Goal: Information Seeking & Learning: Learn about a topic

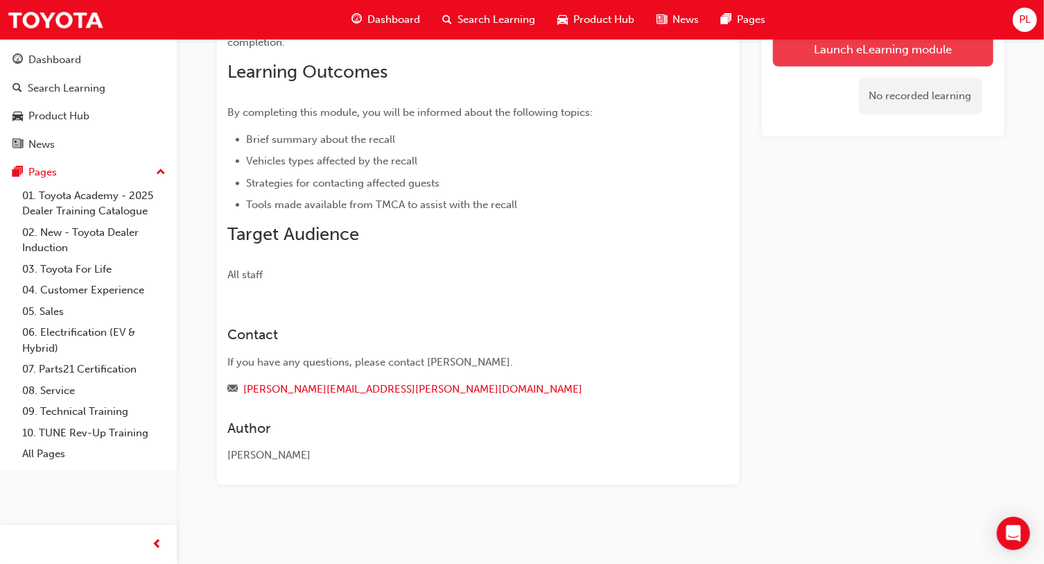
scroll to position [392, 0]
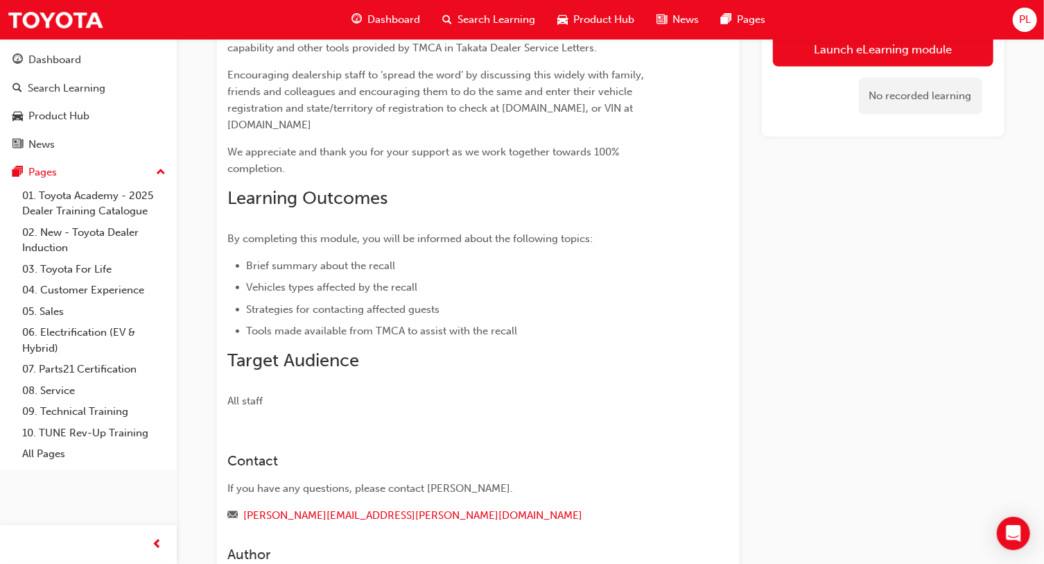
click at [949, 53] on link "Launch eLearning module" at bounding box center [883, 49] width 220 height 35
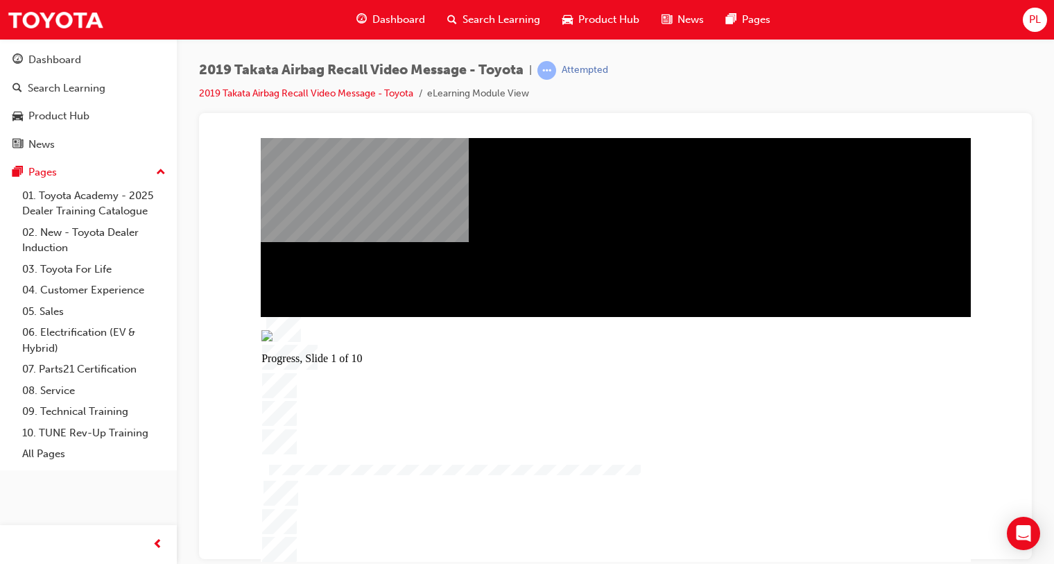
drag, startPoint x: 485, startPoint y: 550, endPoint x: 464, endPoint y: 558, distance: 21.5
click at [464, 558] on div "Progress, Slide 1 of 10" at bounding box center [616, 438] width 710 height 245
click at [476, 469] on div at bounding box center [616, 334] width 696 height 390
drag, startPoint x: 536, startPoint y: 550, endPoint x: 527, endPoint y: 553, distance: 9.4
click at [413, 340] on img at bounding box center [363, 334] width 101 height 11
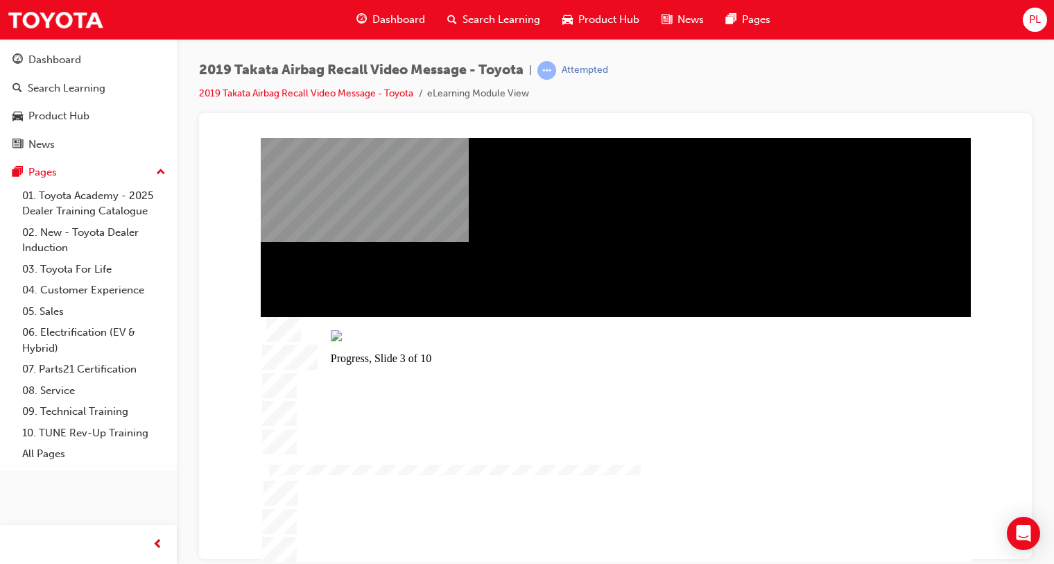
drag, startPoint x: 550, startPoint y: 552, endPoint x: 543, endPoint y: 553, distance: 7.7
click at [431, 340] on img at bounding box center [381, 334] width 101 height 11
click at [427, 340] on img at bounding box center [377, 334] width 101 height 11
click at [545, 337] on div at bounding box center [616, 334] width 696 height 390
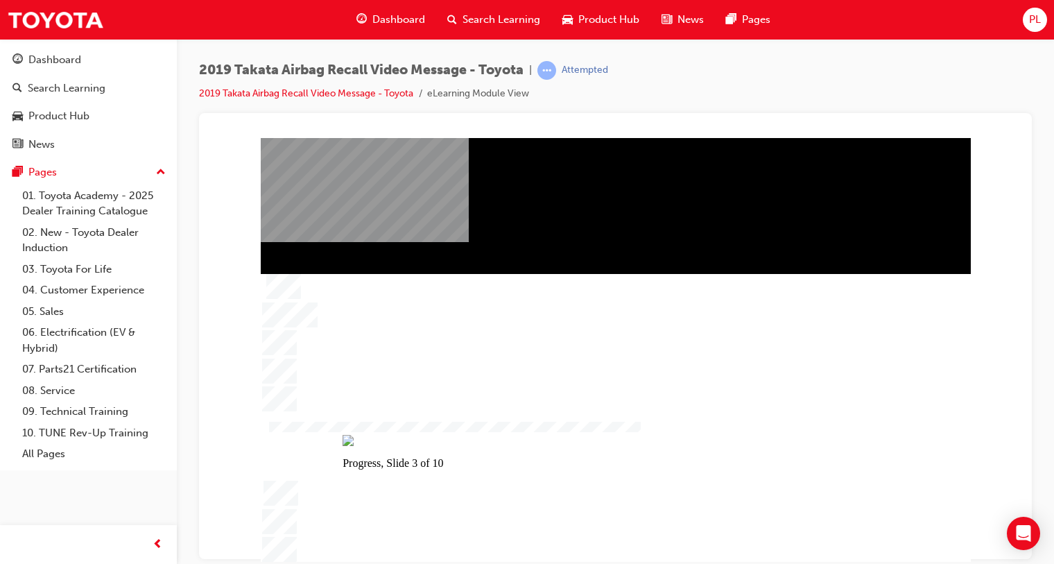
click at [796, 259] on div at bounding box center [616, 334] width 696 height 390
click at [728, 283] on div at bounding box center [616, 334] width 696 height 390
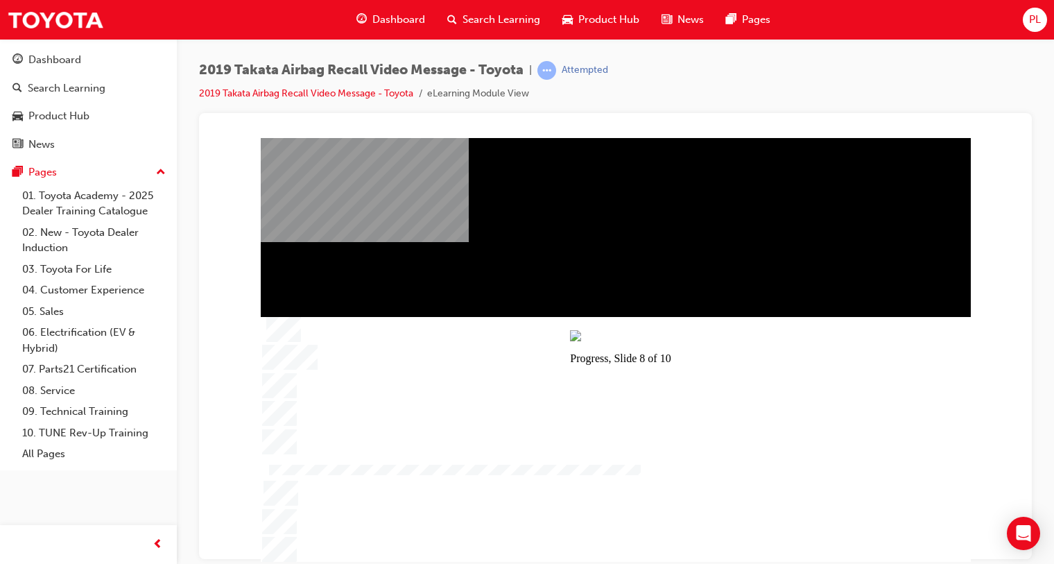
drag, startPoint x: 797, startPoint y: 547, endPoint x: 786, endPoint y: 548, distance: 11.2
click at [670, 340] on img at bounding box center [620, 334] width 101 height 11
drag, startPoint x: 785, startPoint y: 552, endPoint x: 772, endPoint y: 552, distance: 13.2
click at [659, 340] on img at bounding box center [608, 334] width 101 height 11
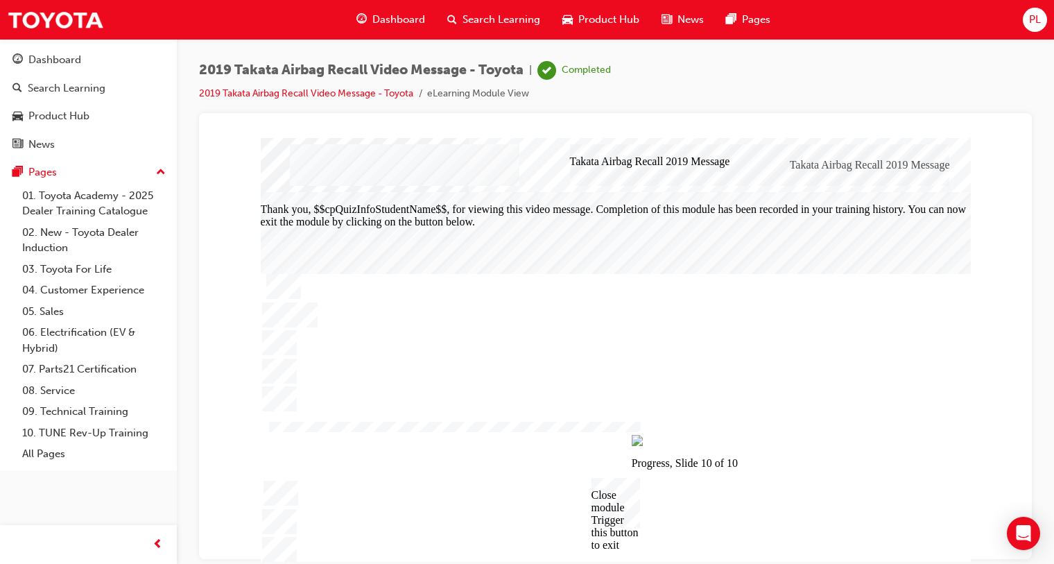
click at [609, 505] on div "Close module Trigger this button to exit" at bounding box center [615, 502] width 49 height 50
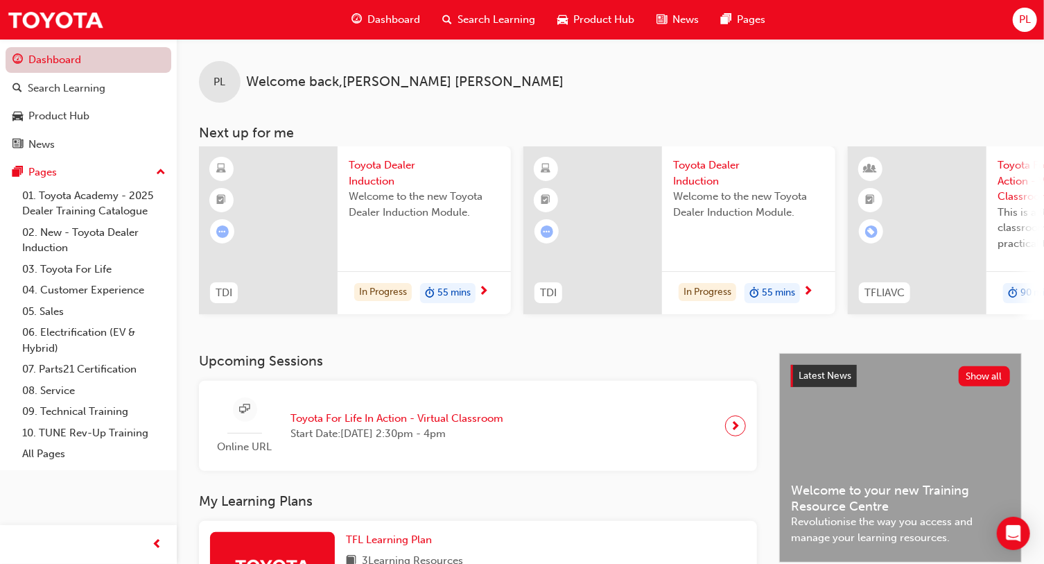
click at [98, 58] on link "Dashboard" at bounding box center [89, 60] width 166 height 26
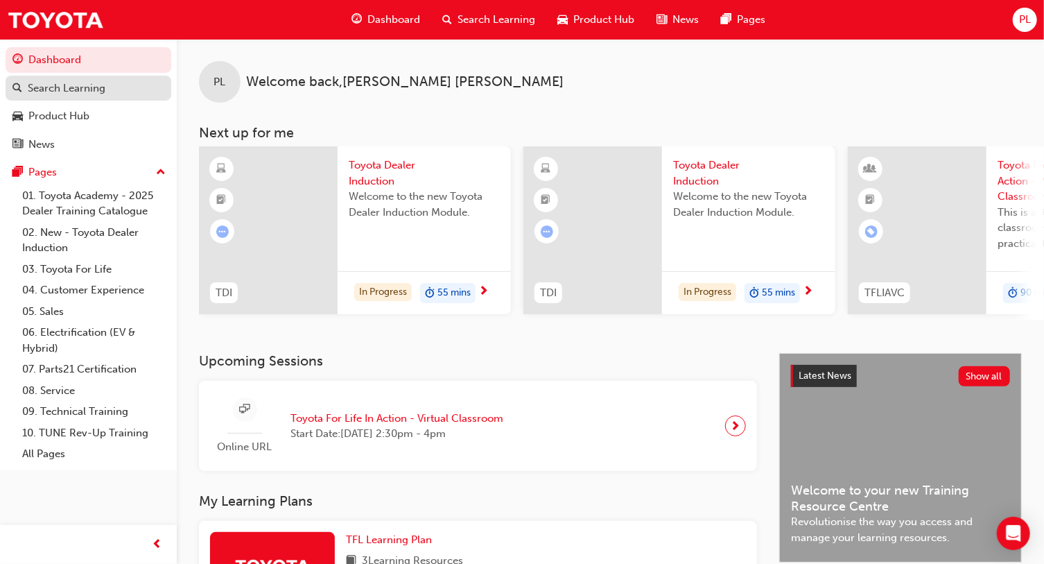
click at [89, 83] on div "Search Learning" at bounding box center [67, 88] width 78 height 16
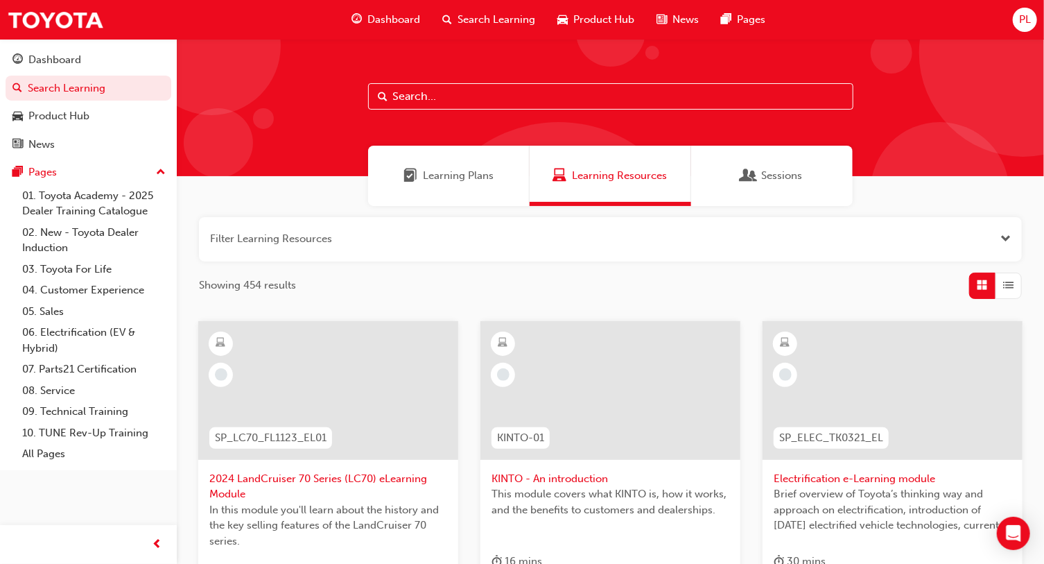
click at [521, 94] on input "text" at bounding box center [610, 96] width 485 height 26
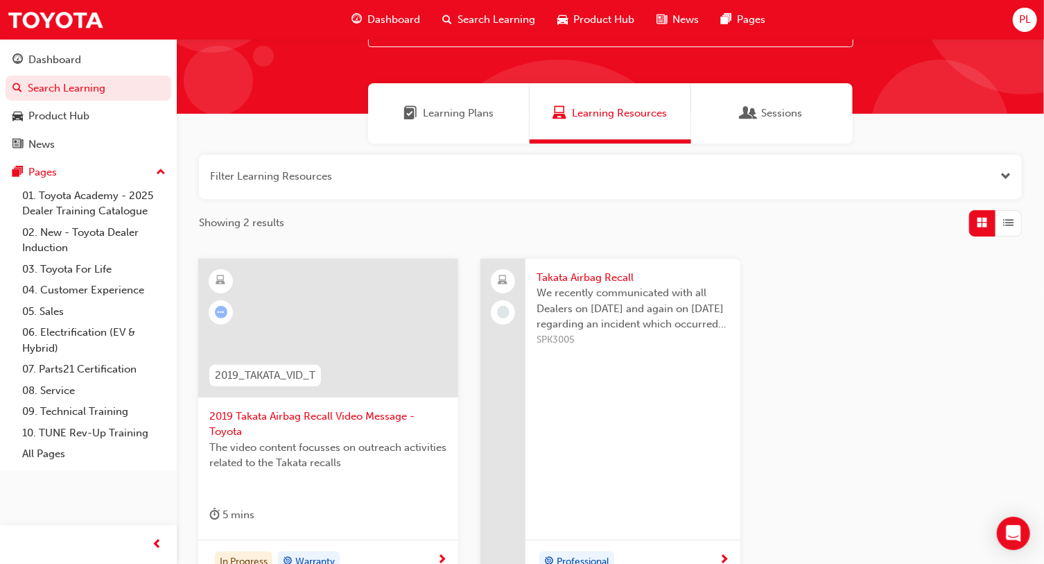
scroll to position [125, 0]
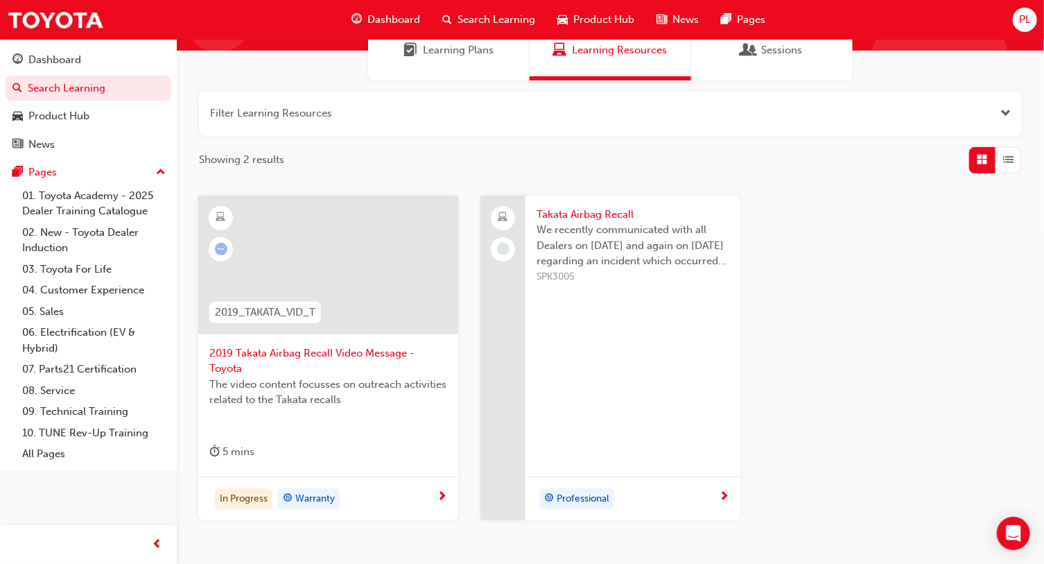
type input "Takata"
click at [394, 402] on span "The video content focusses on outreach activities related to the Takata recalls" at bounding box center [328, 391] width 238 height 31
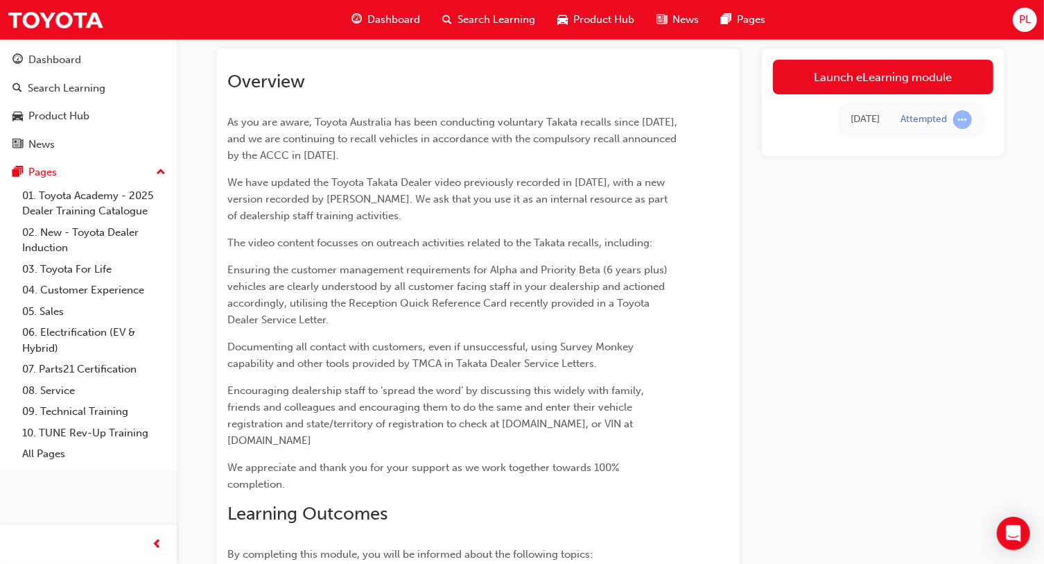
scroll to position [14, 0]
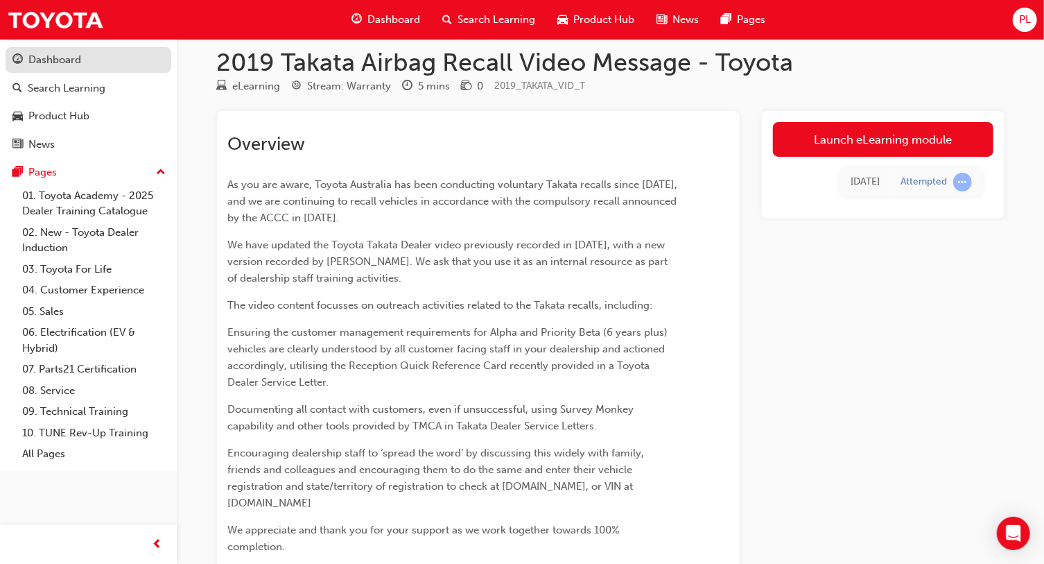
click at [56, 60] on div "Dashboard" at bounding box center [54, 60] width 53 height 16
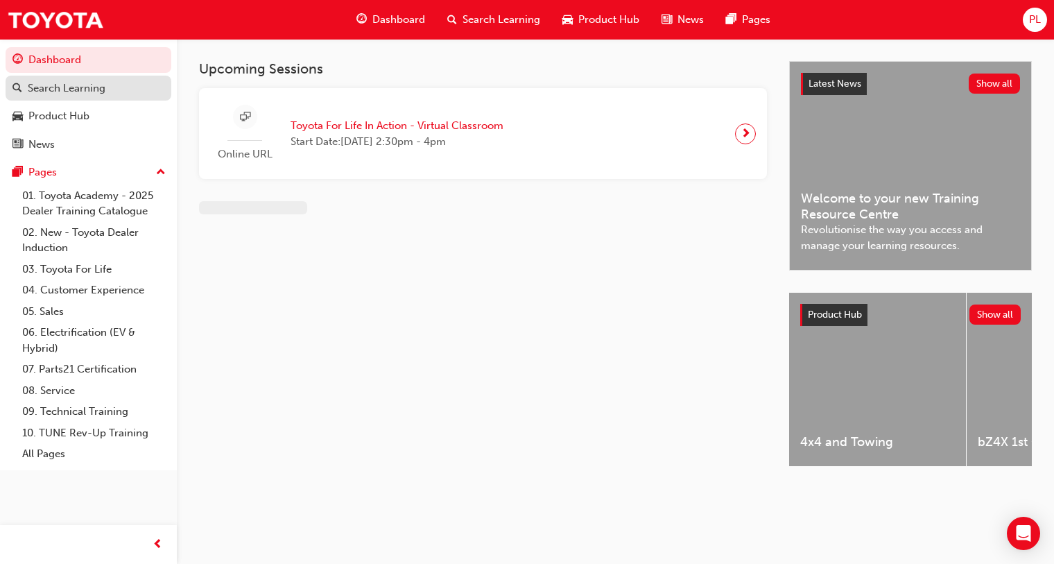
click at [67, 90] on div "Search Learning" at bounding box center [67, 88] width 78 height 16
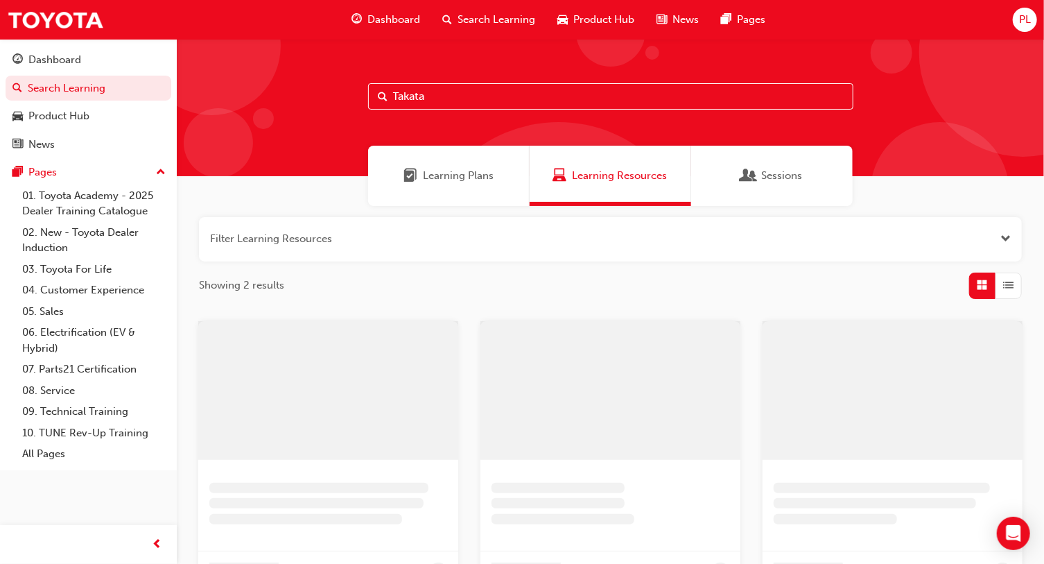
click at [490, 97] on input "Takata" at bounding box center [610, 96] width 485 height 26
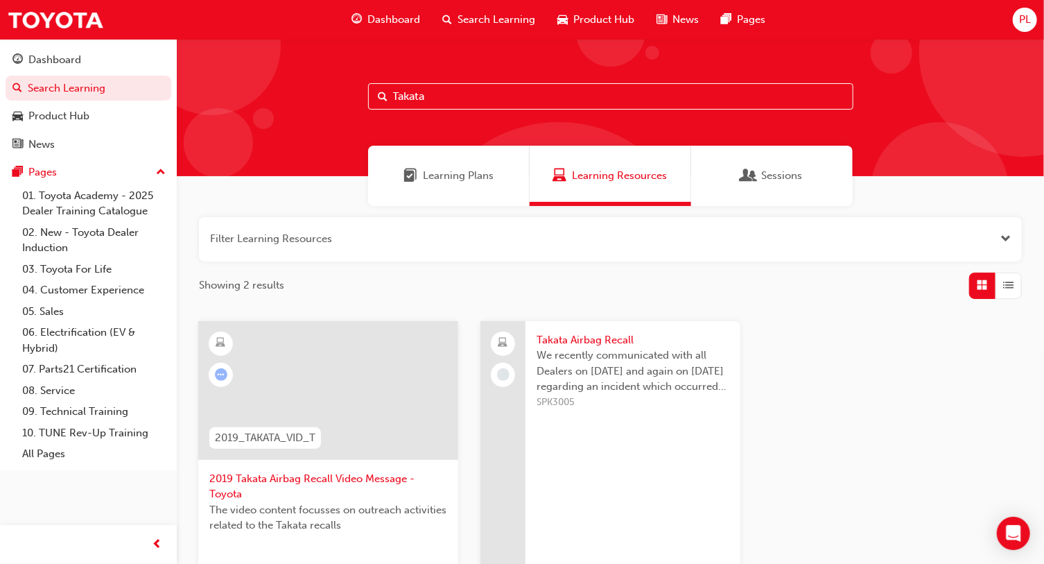
click at [490, 97] on input "Takata" at bounding box center [610, 96] width 485 height 26
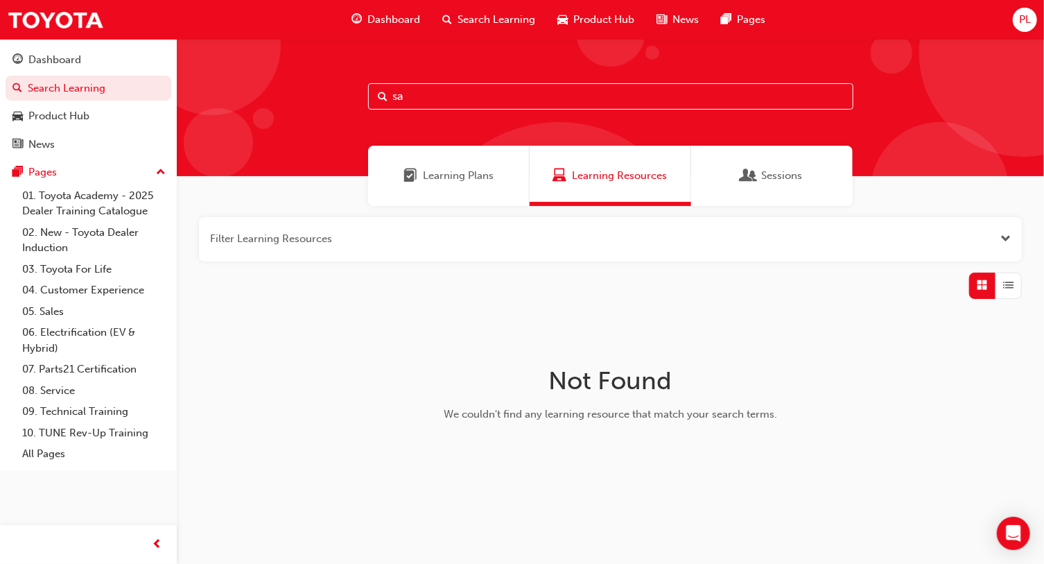
type input "s"
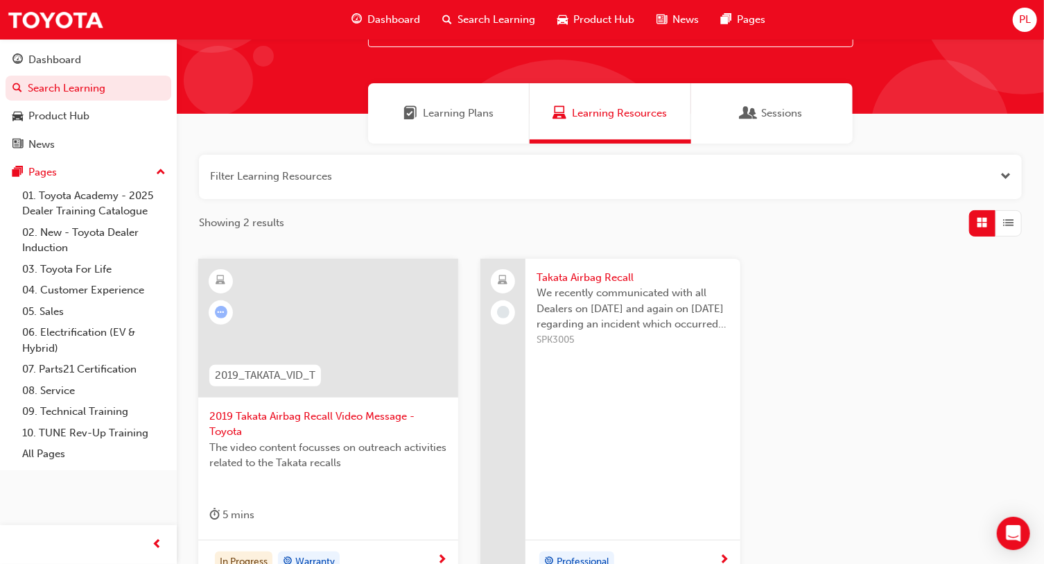
scroll to position [125, 0]
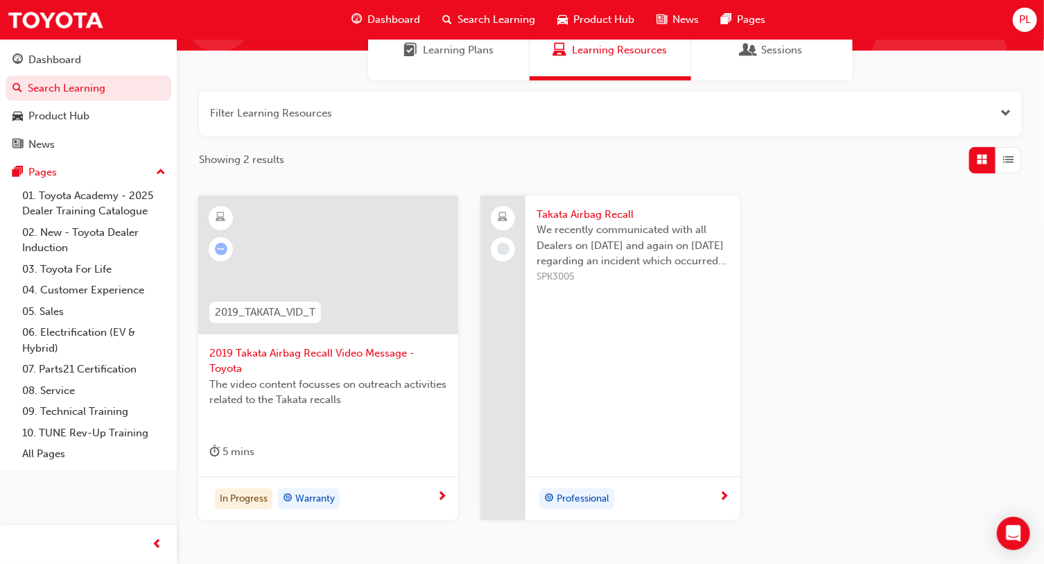
type input "takata"
click at [77, 58] on div "Dashboard" at bounding box center [54, 60] width 53 height 16
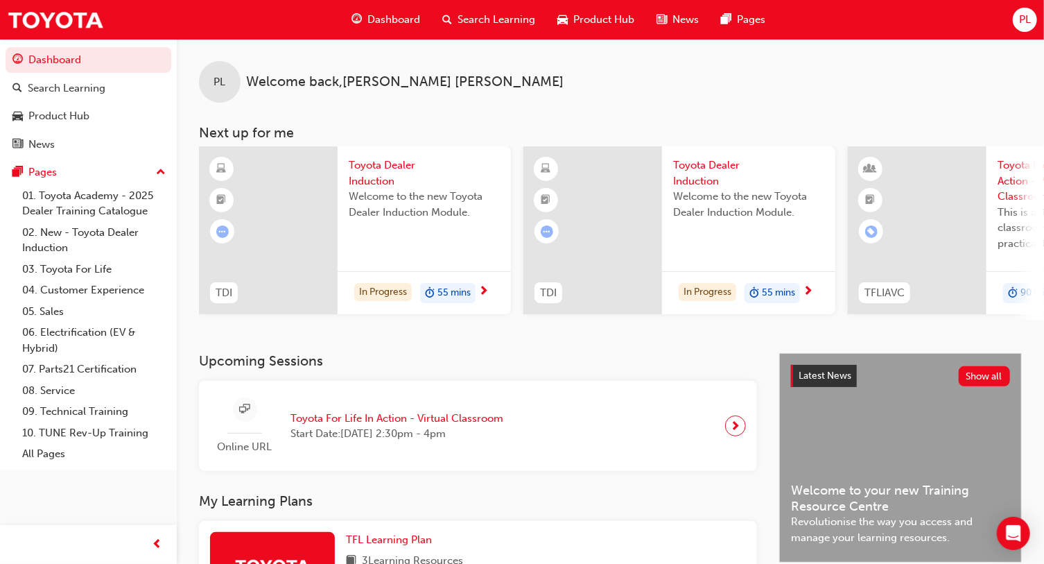
click at [1023, 17] on span "PL" at bounding box center [1025, 20] width 12 height 16
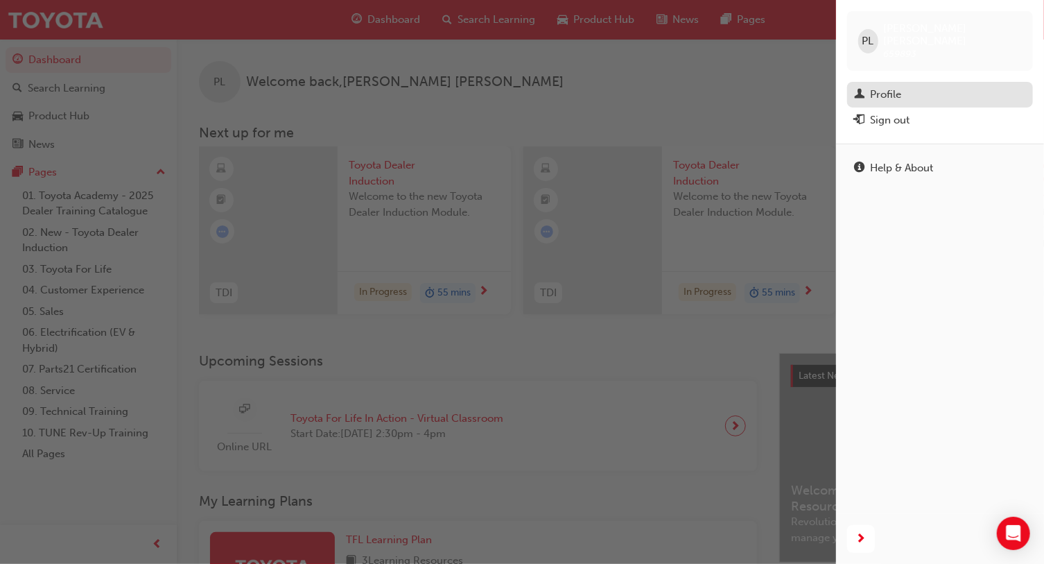
click at [886, 87] on div "Profile" at bounding box center [885, 95] width 31 height 16
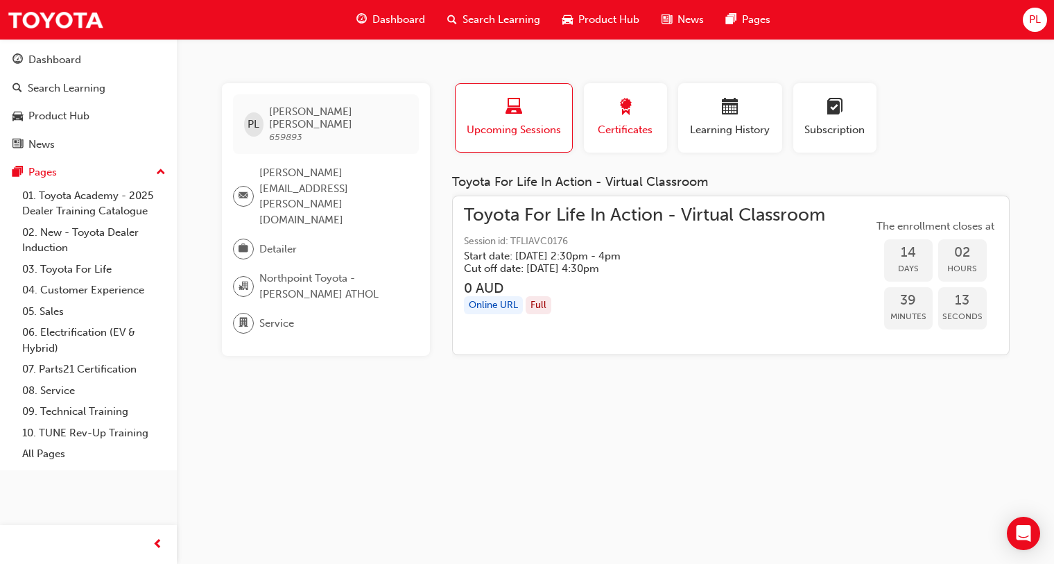
click at [657, 114] on button "Certificates" at bounding box center [625, 117] width 83 height 69
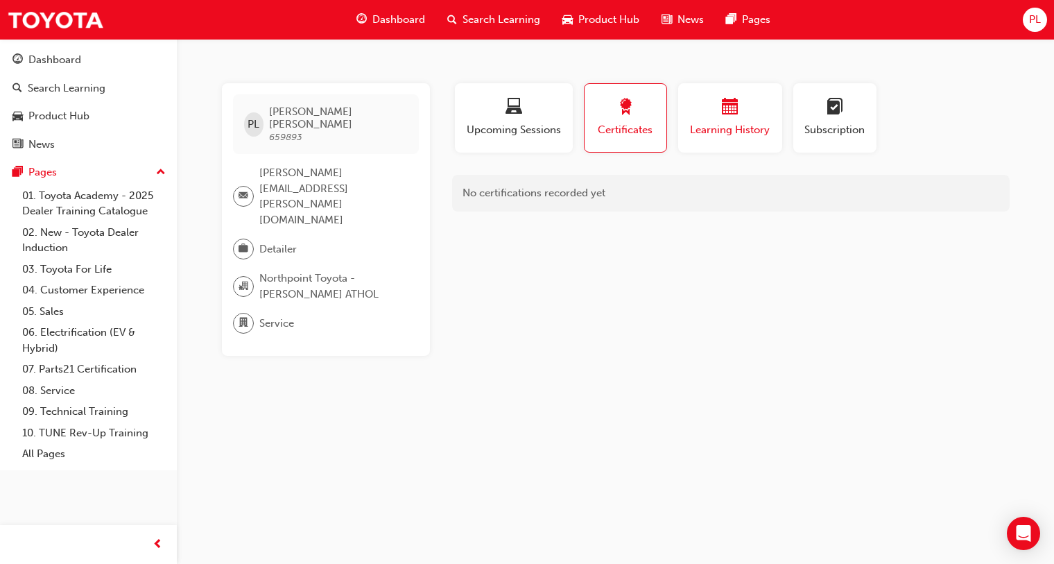
click at [740, 122] on span "Learning History" at bounding box center [729, 130] width 83 height 16
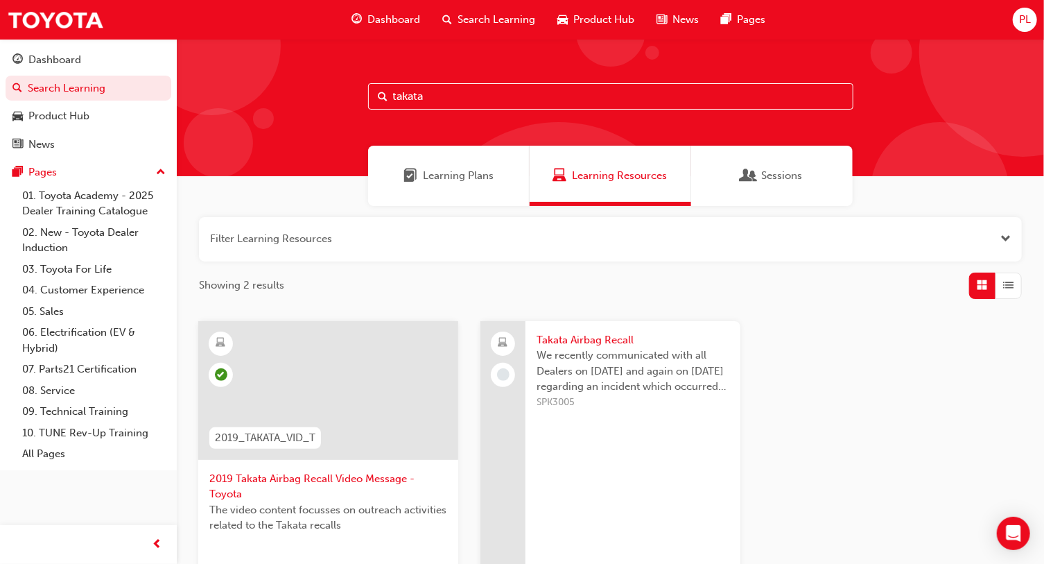
click at [767, 177] on span "Sessions" at bounding box center [781, 176] width 41 height 16
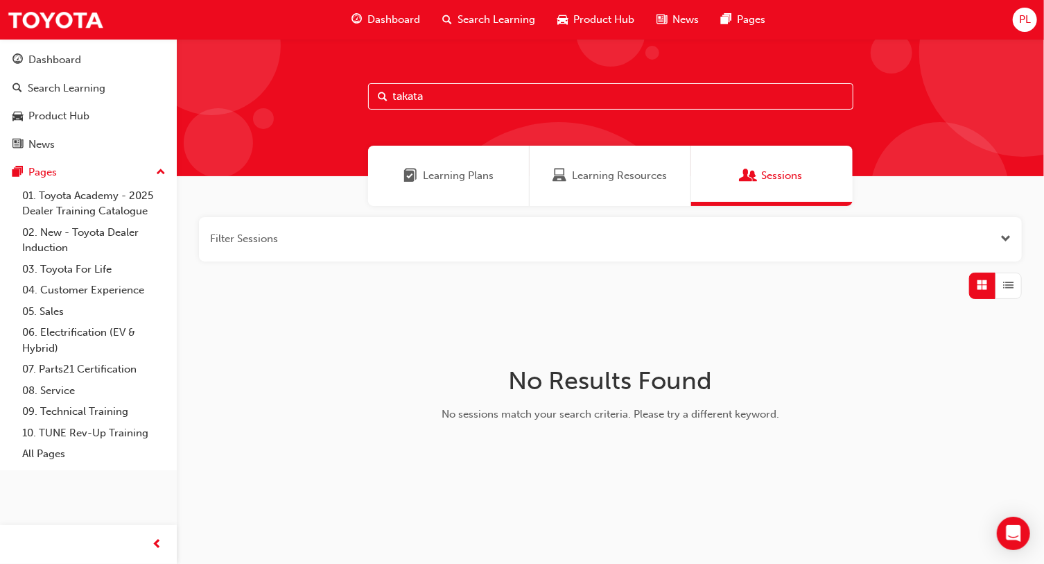
click at [564, 180] on span "Learning Resources" at bounding box center [560, 176] width 14 height 16
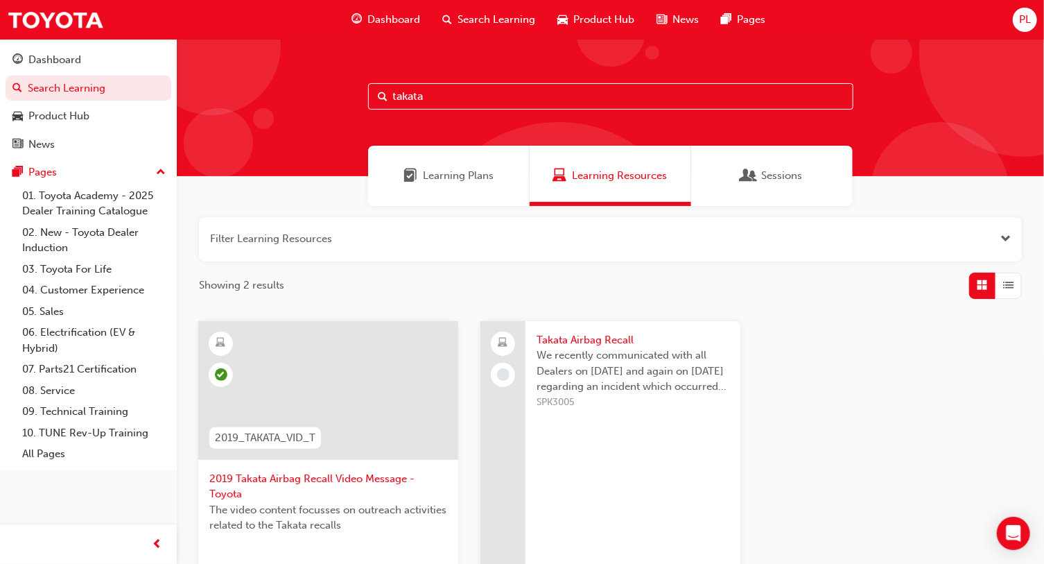
click at [1031, 20] on span "PL" at bounding box center [1025, 20] width 12 height 16
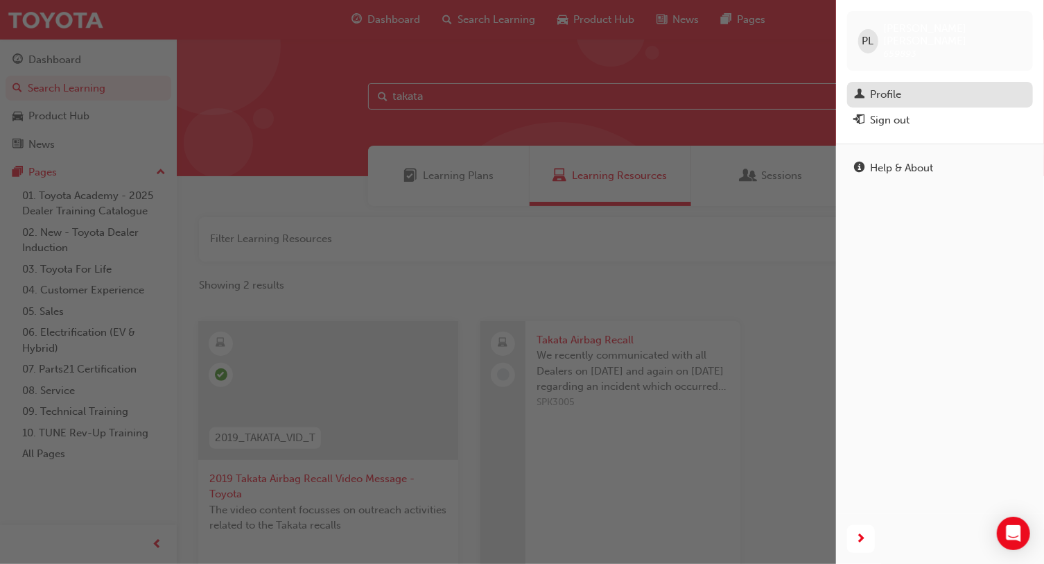
click at [889, 87] on div "Profile" at bounding box center [885, 95] width 31 height 16
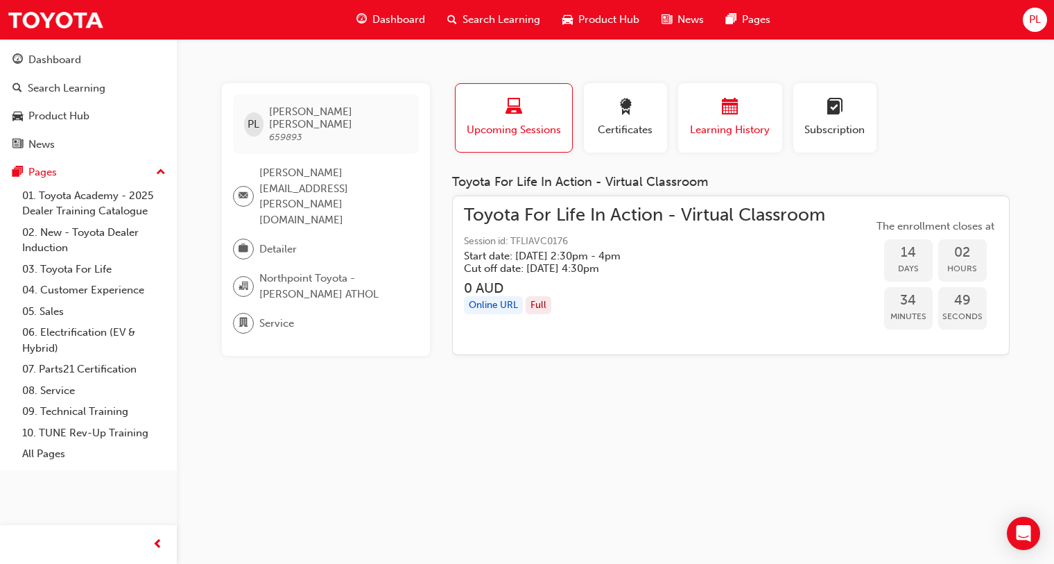
click at [743, 114] on div "button" at bounding box center [729, 108] width 83 height 21
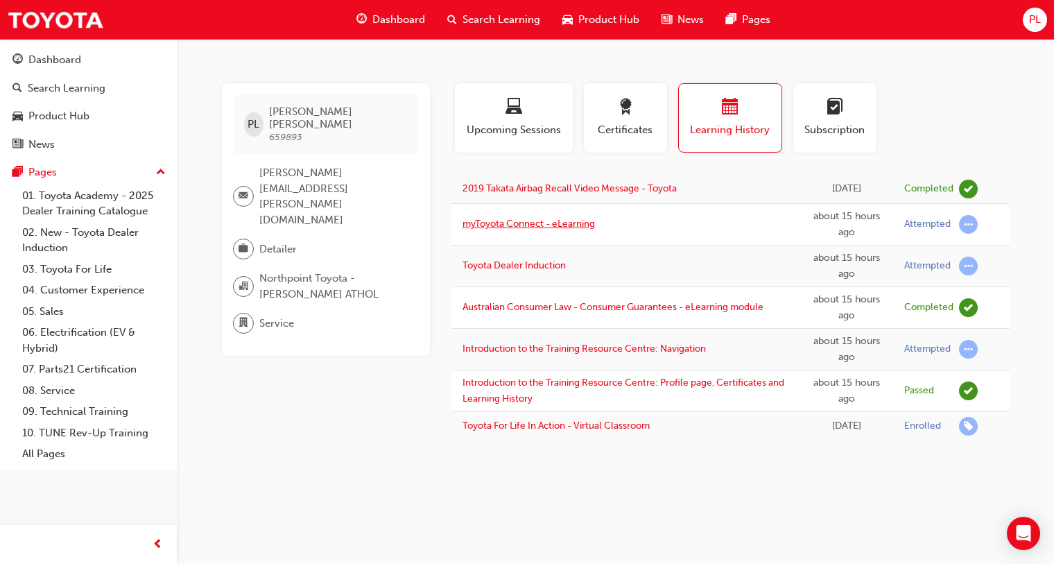
click at [581, 223] on link "myToyota Connect - eLearning" at bounding box center [528, 224] width 132 height 12
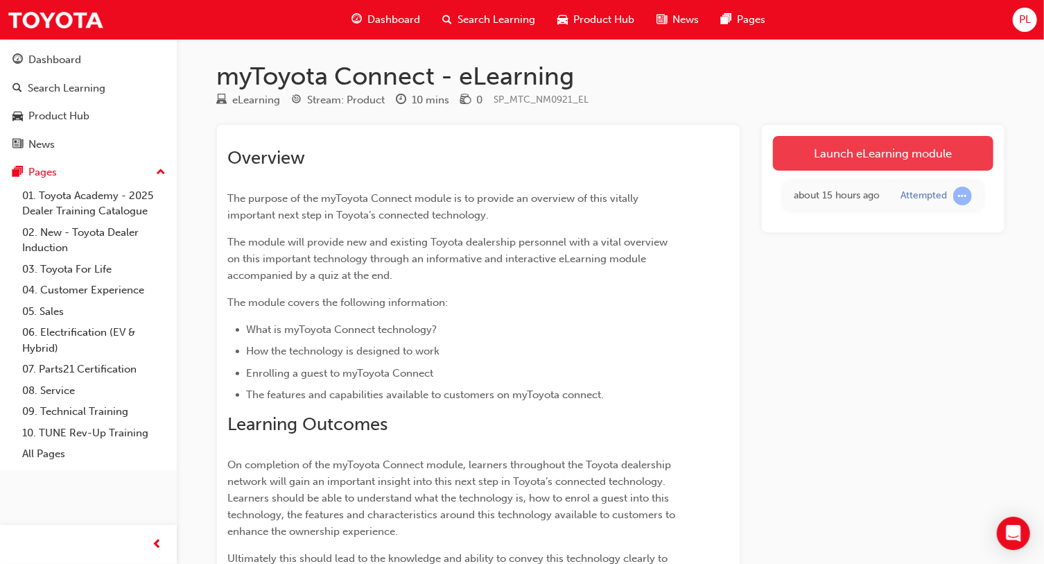
click at [930, 146] on link "Launch eLearning module" at bounding box center [883, 153] width 220 height 35
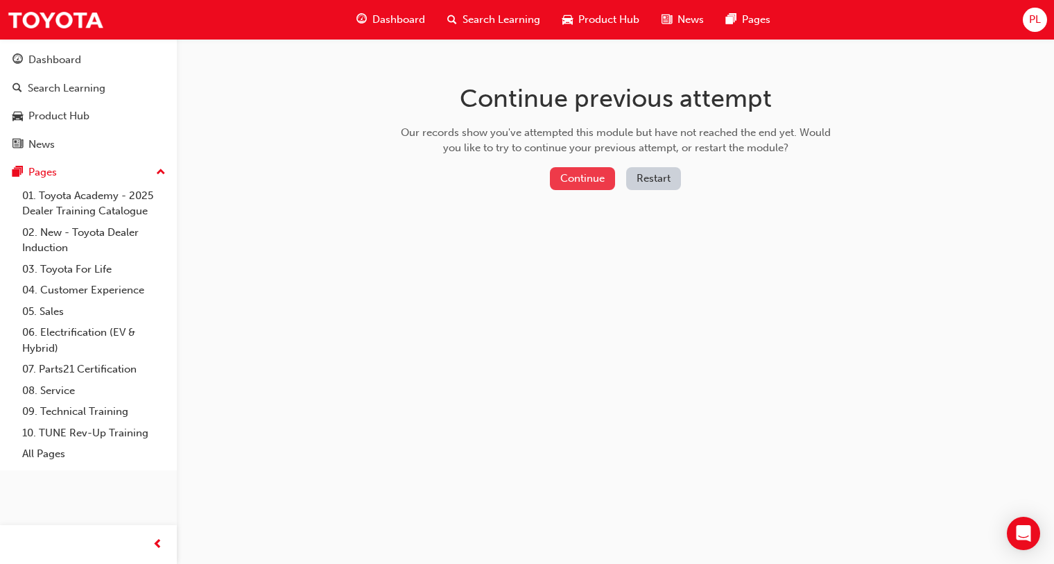
click at [568, 177] on button "Continue" at bounding box center [582, 178] width 65 height 23
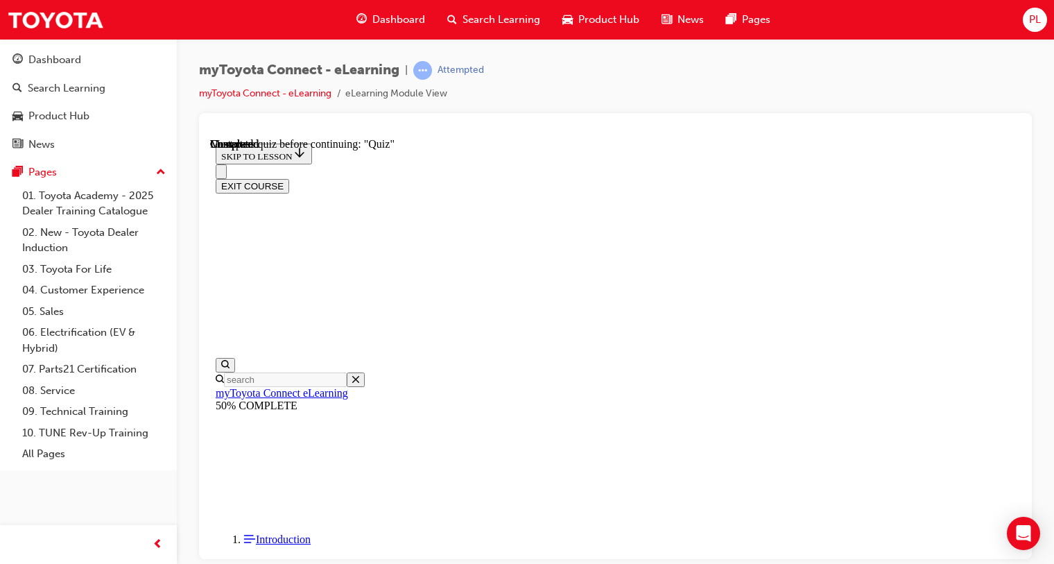
scroll to position [421, 0]
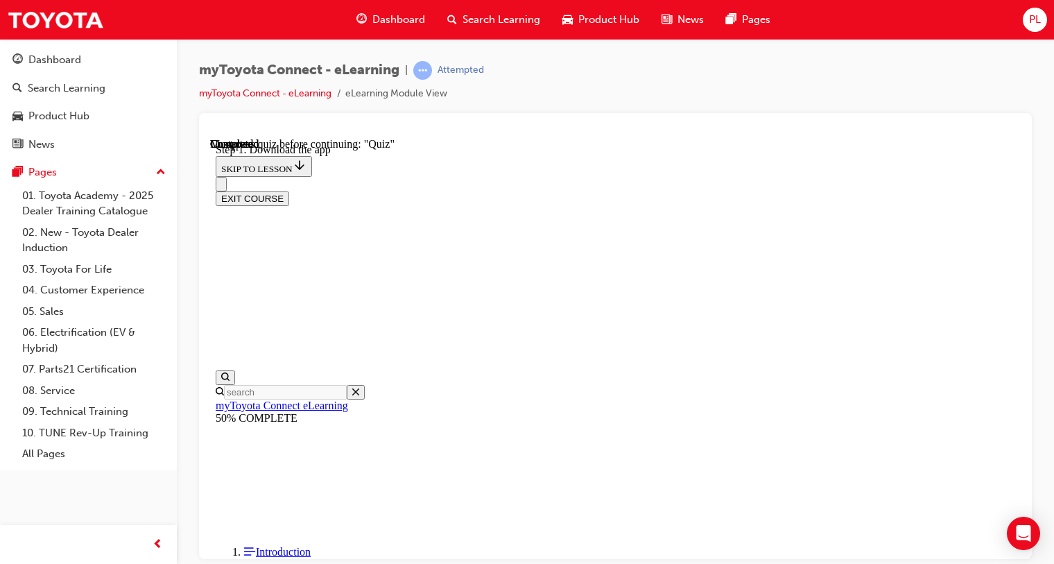
scroll to position [374, 0]
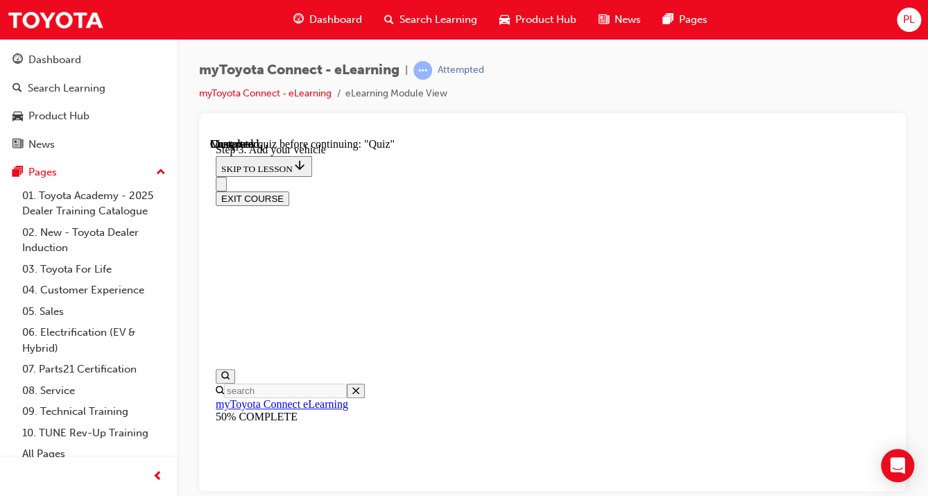
drag, startPoint x: 890, startPoint y: 311, endPoint x: 1104, endPoint y: 474, distance: 268.6
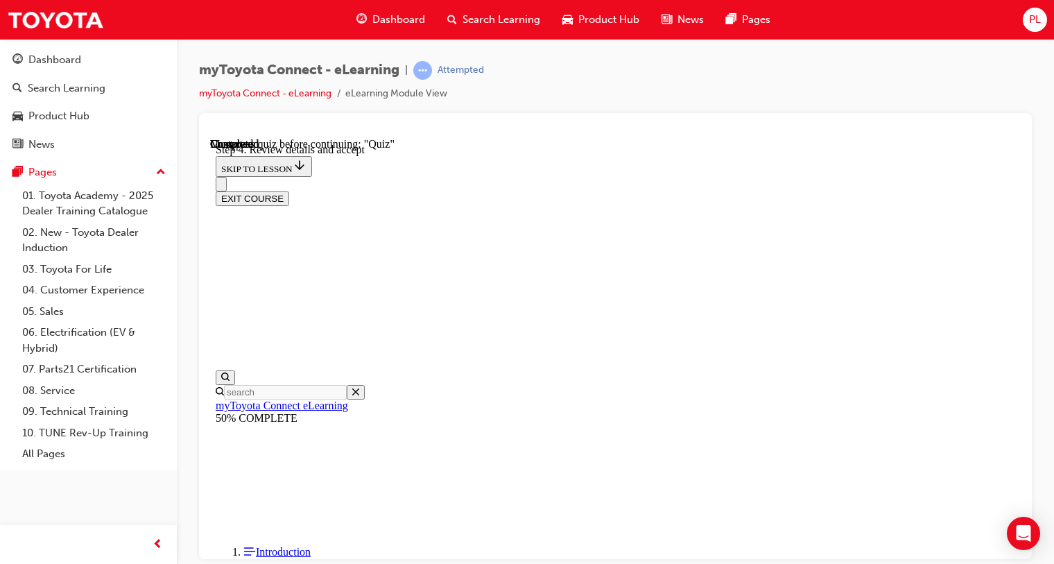
scroll to position [367, 0]
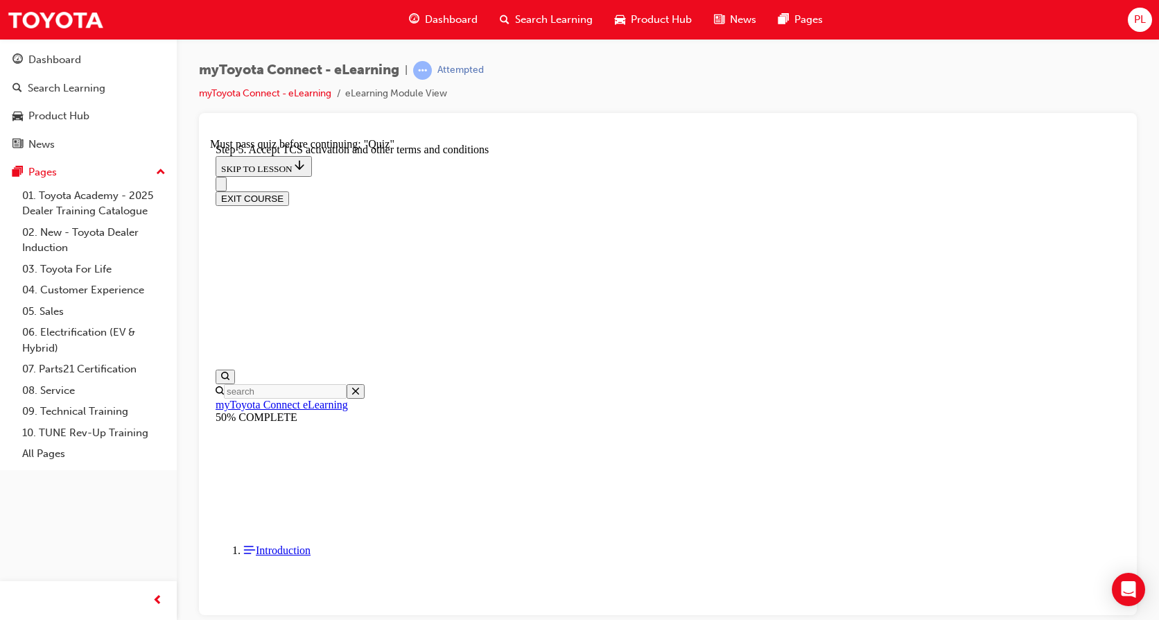
scroll to position [145, 0]
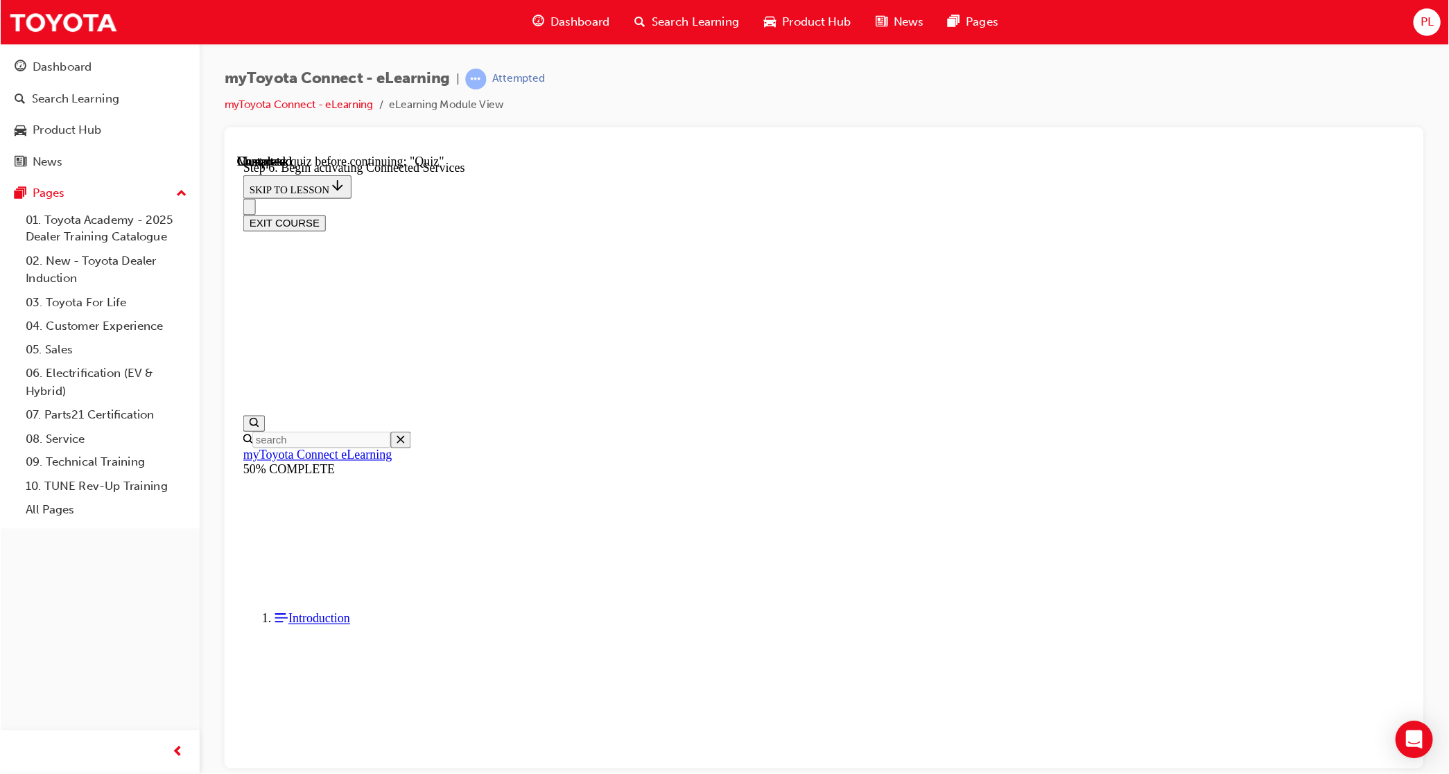
scroll to position [214, 0]
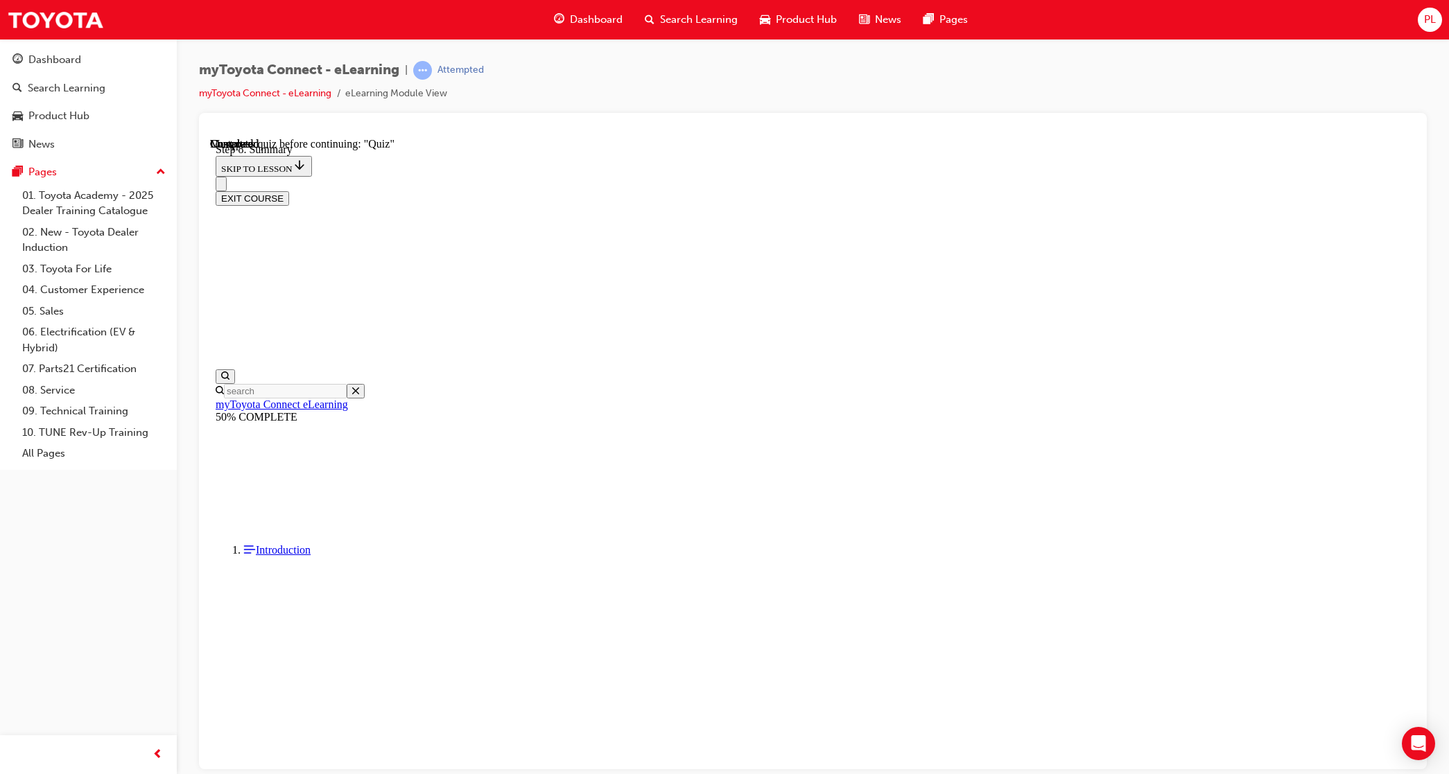
drag, startPoint x: 1409, startPoint y: 279, endPoint x: 1628, endPoint y: 661, distance: 440.0
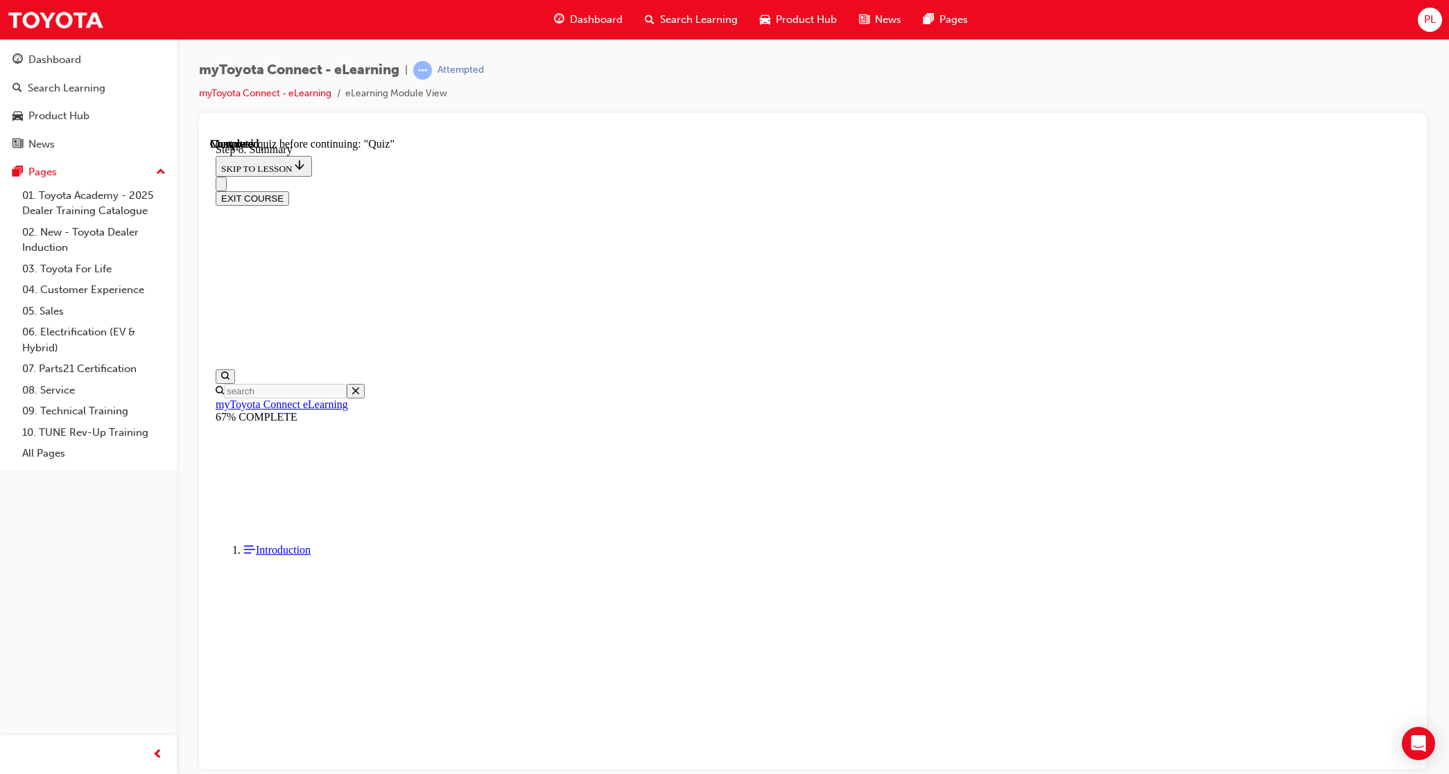
scroll to position [1153, 0]
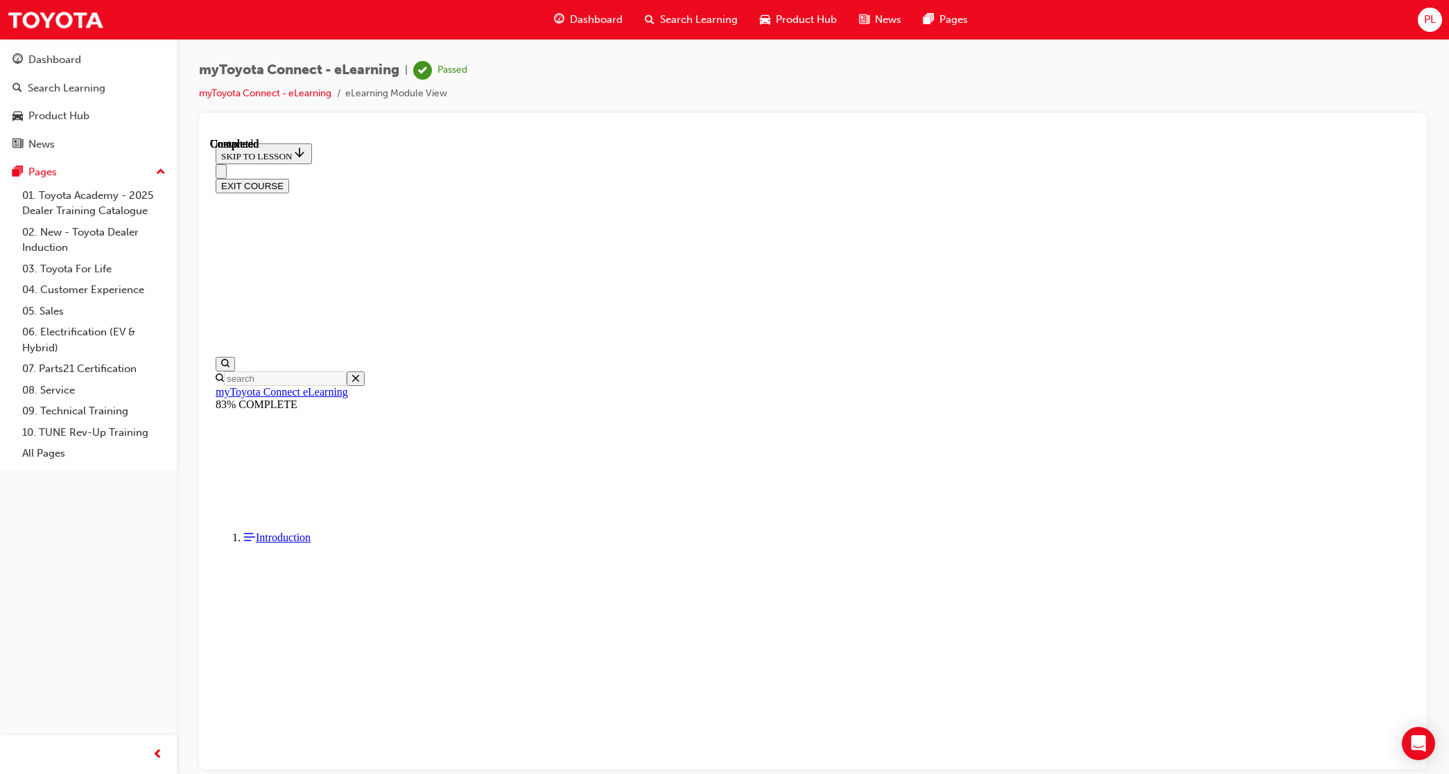
click at [289, 178] on button "EXIT COURSE" at bounding box center [252, 185] width 73 height 15
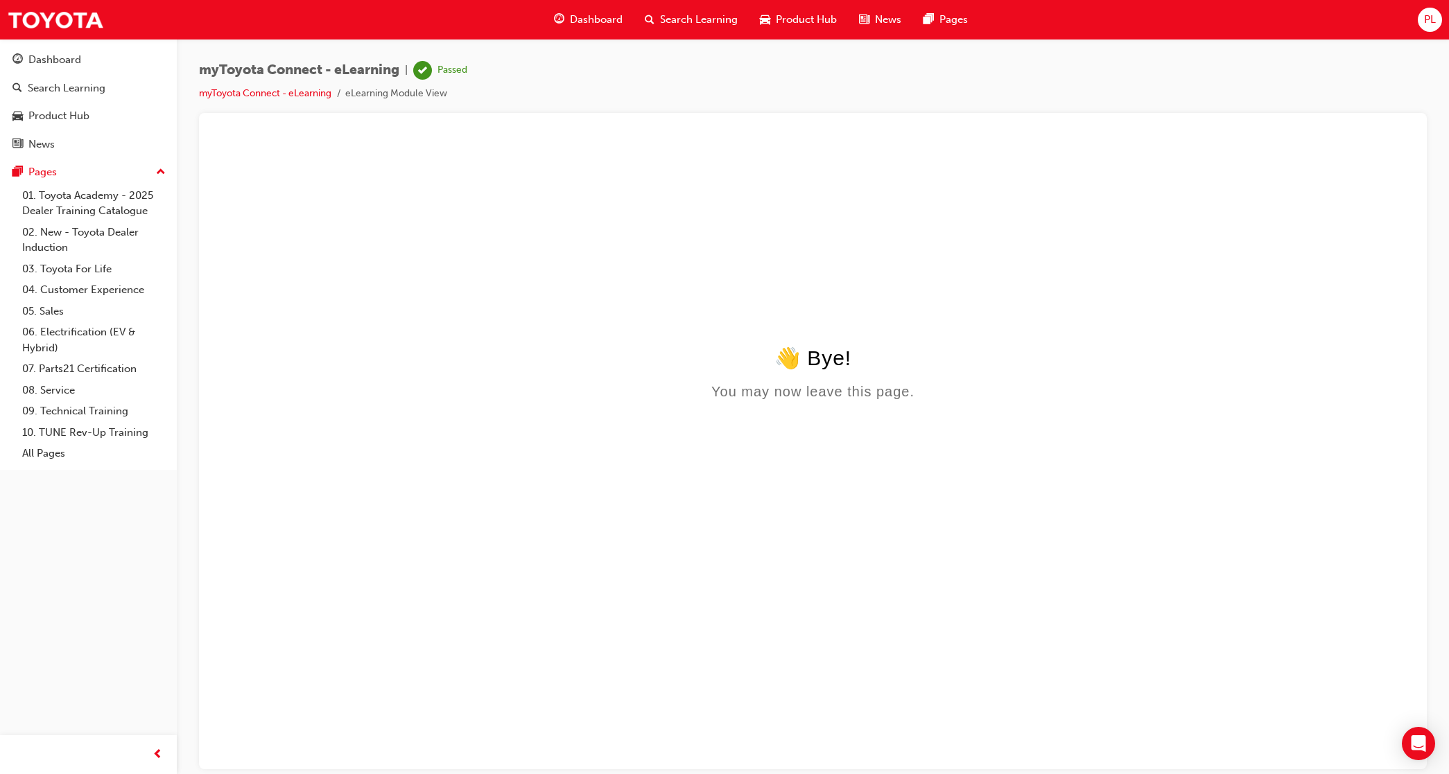
scroll to position [0, 0]
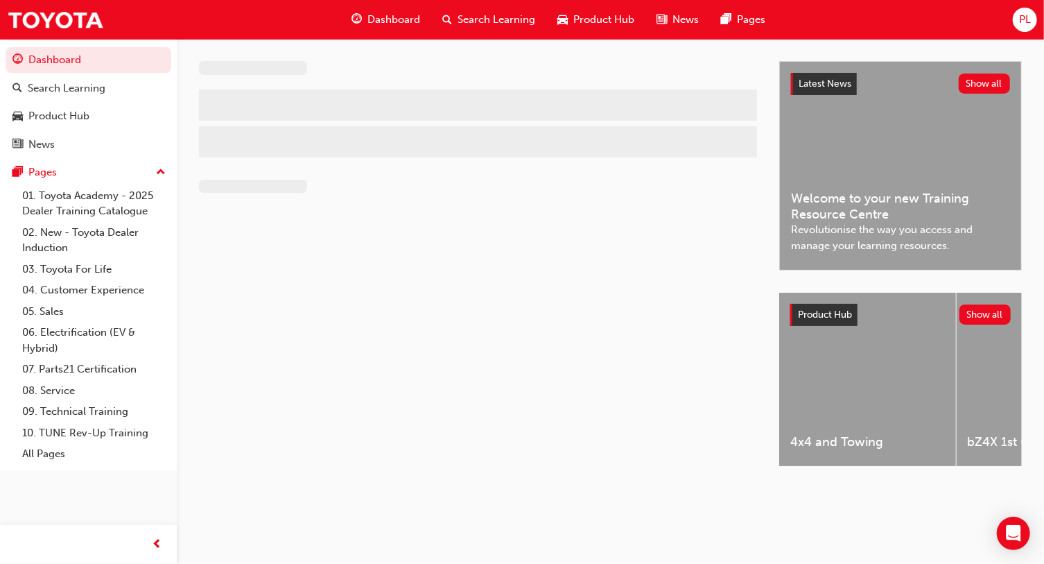
click at [1037, 16] on div "Dashboard Search Learning Product Hub News Pages PL" at bounding box center [522, 20] width 1044 height 40
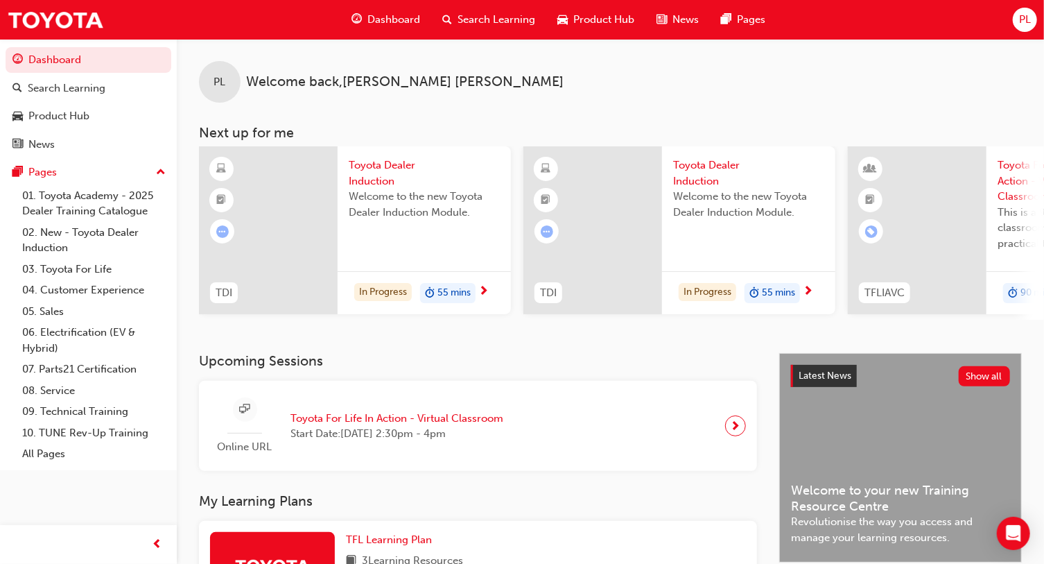
click at [1025, 21] on span "PL" at bounding box center [1025, 20] width 12 height 16
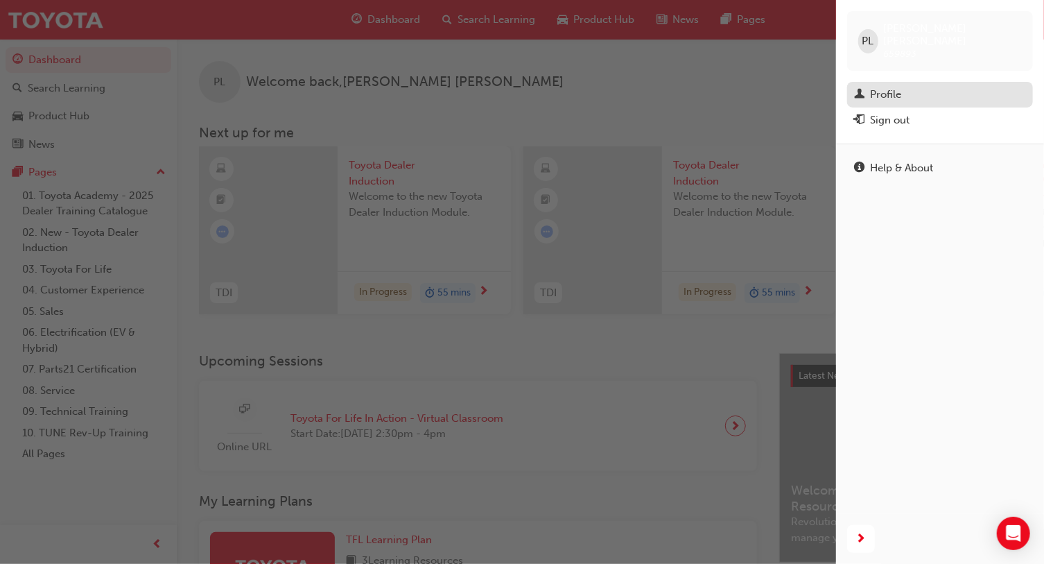
click at [899, 87] on div "Profile" at bounding box center [885, 95] width 31 height 16
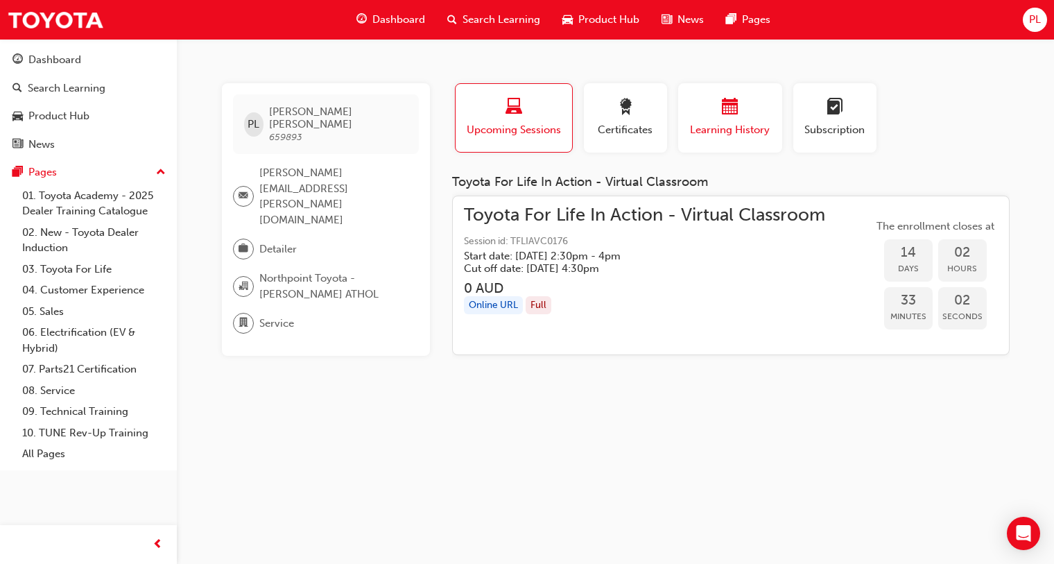
click at [752, 119] on div "Learning History" at bounding box center [729, 118] width 83 height 40
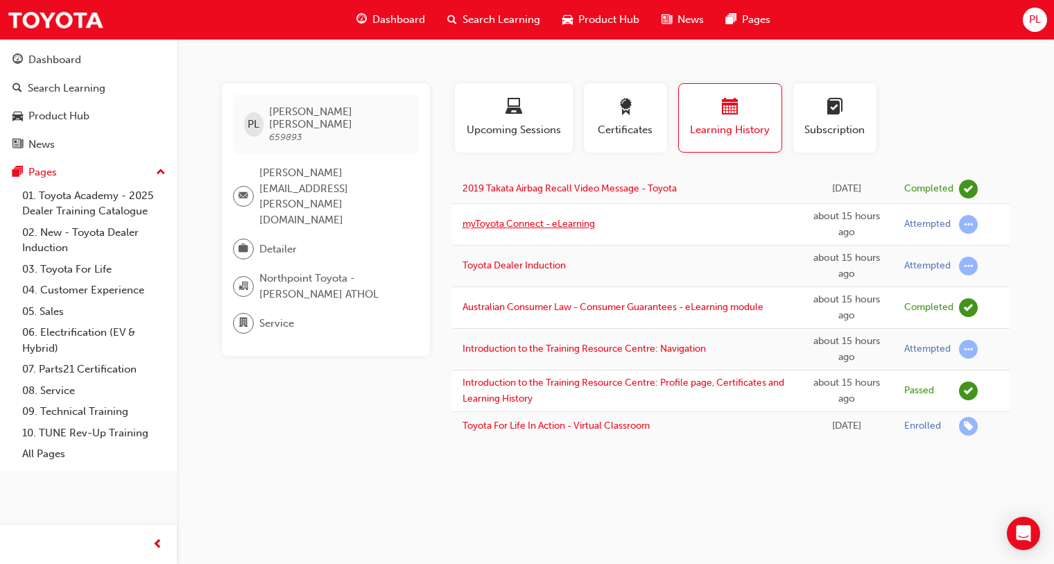
click at [534, 225] on link "myToyota Connect - eLearning" at bounding box center [528, 224] width 132 height 12
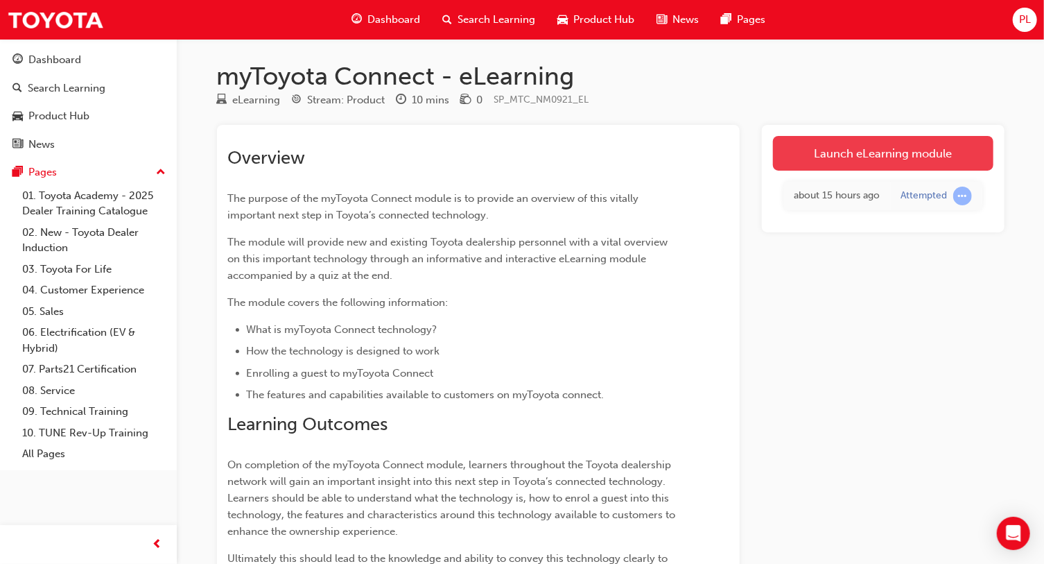
click at [826, 142] on link "Launch eLearning module" at bounding box center [883, 153] width 220 height 35
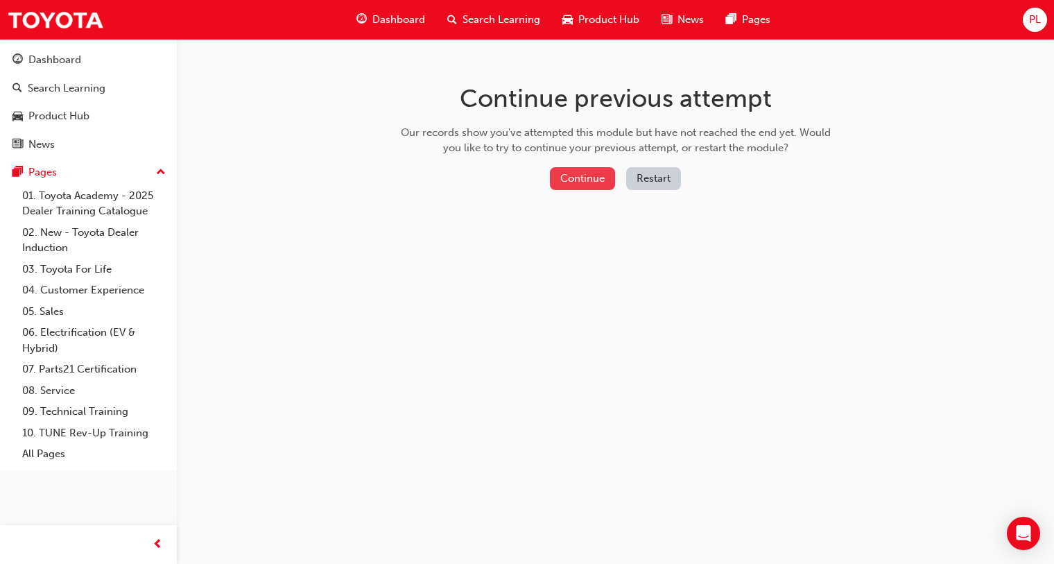
click at [570, 181] on button "Continue" at bounding box center [582, 178] width 65 height 23
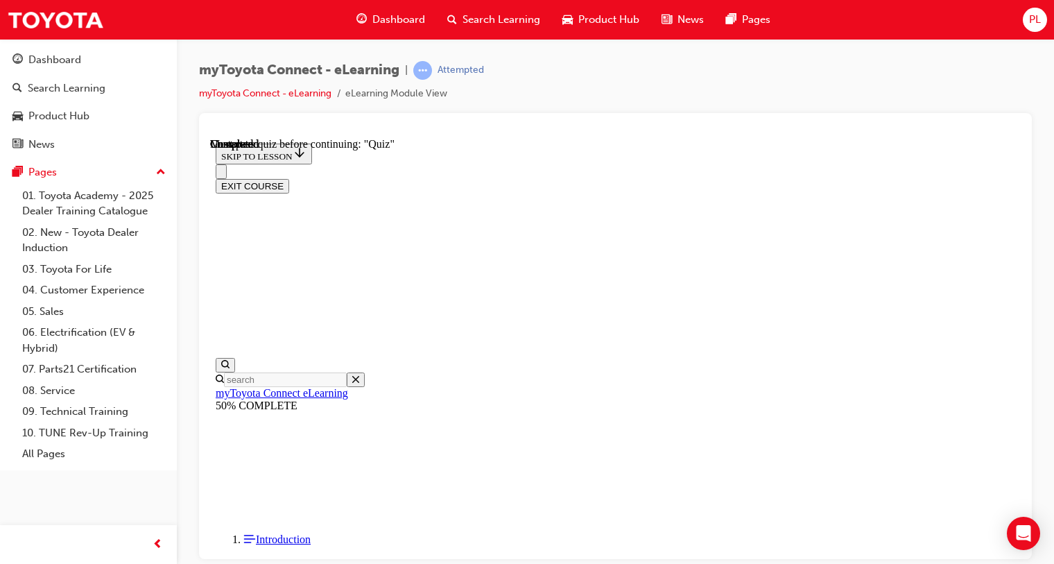
scroll to position [42, 0]
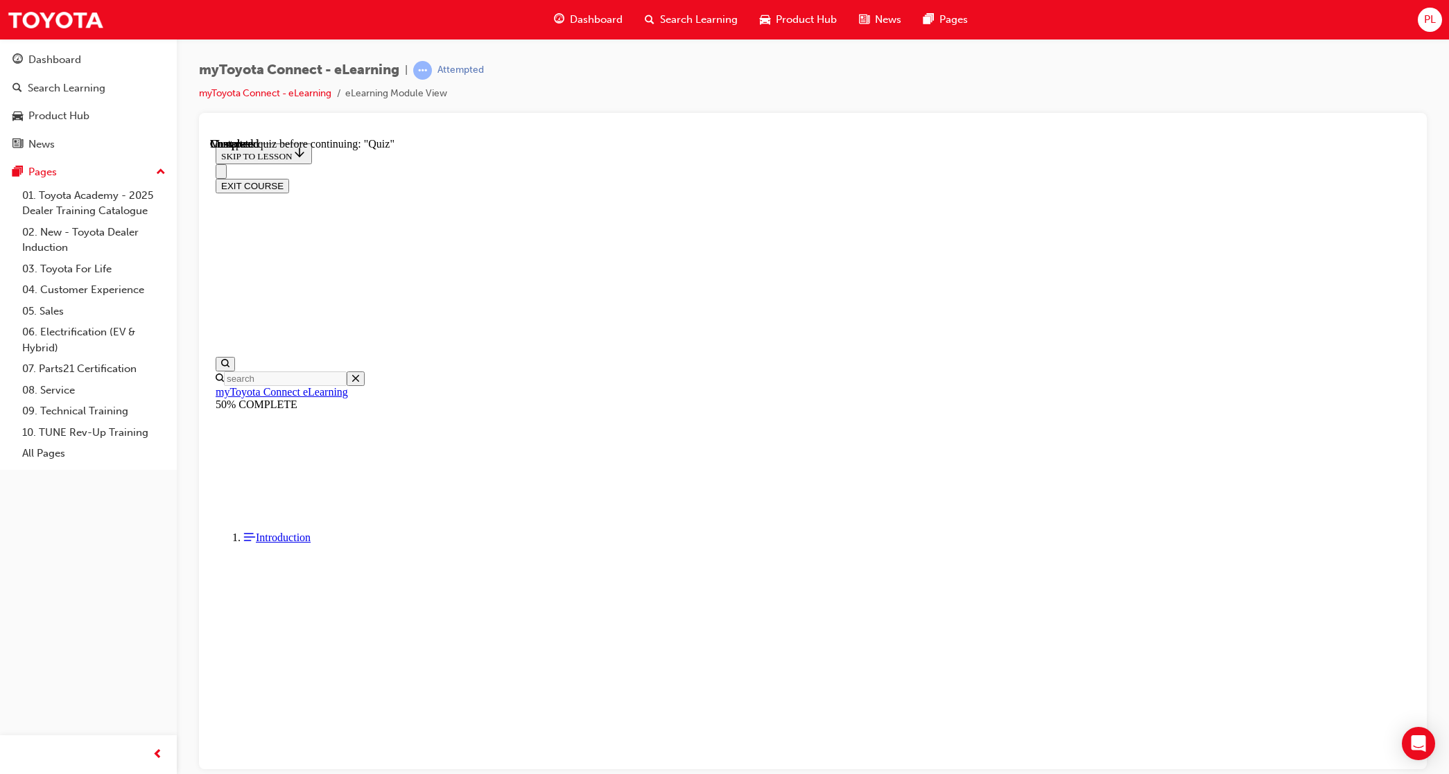
scroll to position [43, 0]
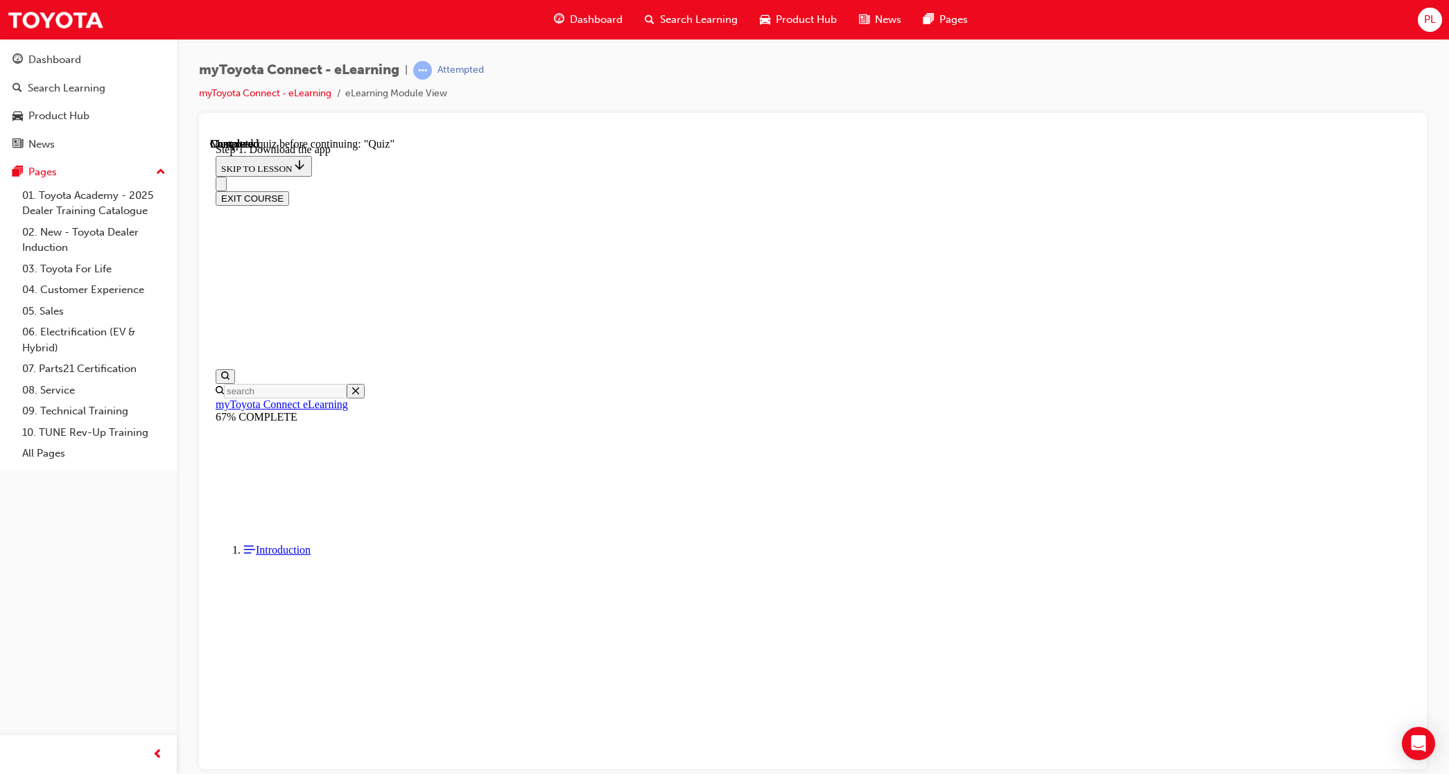
scroll to position [217, 0]
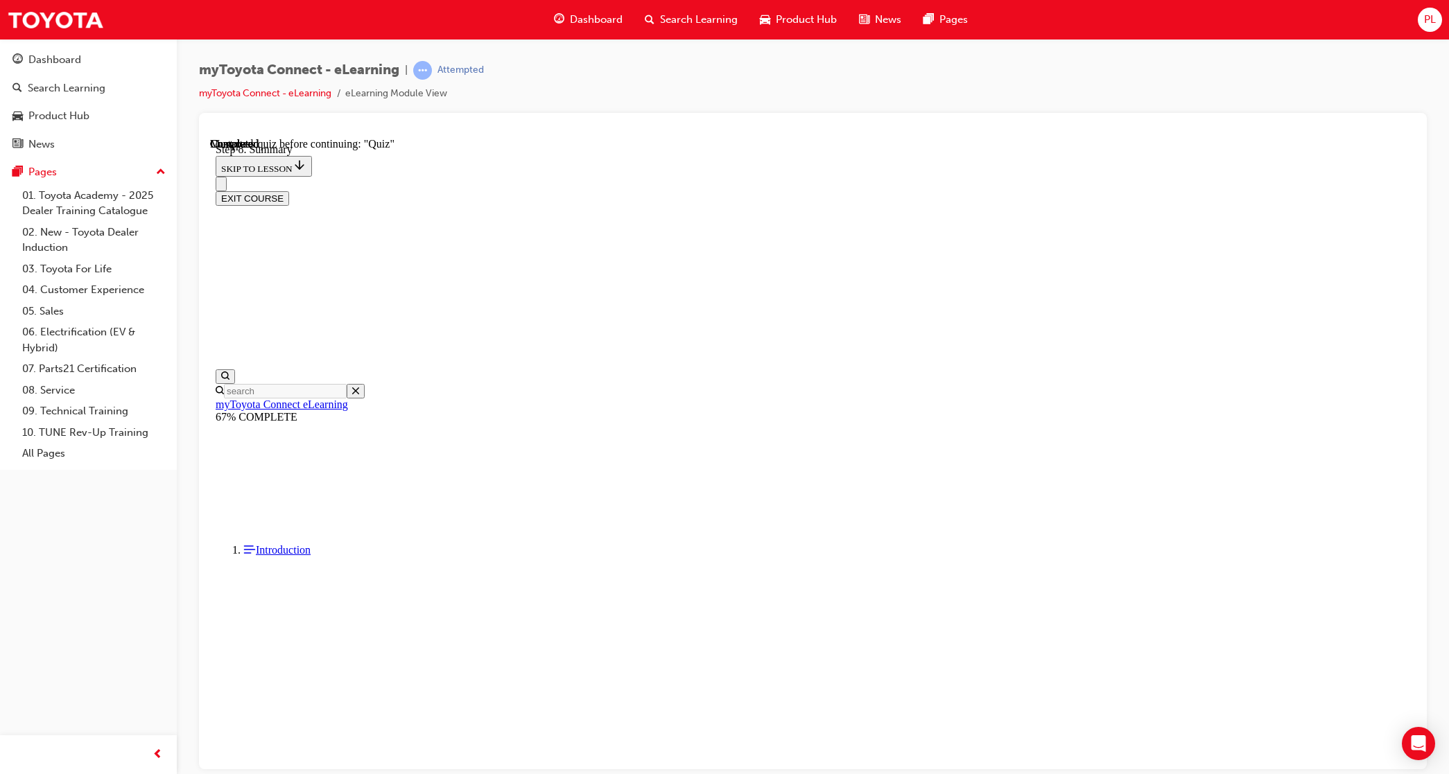
scroll to position [1071, 0]
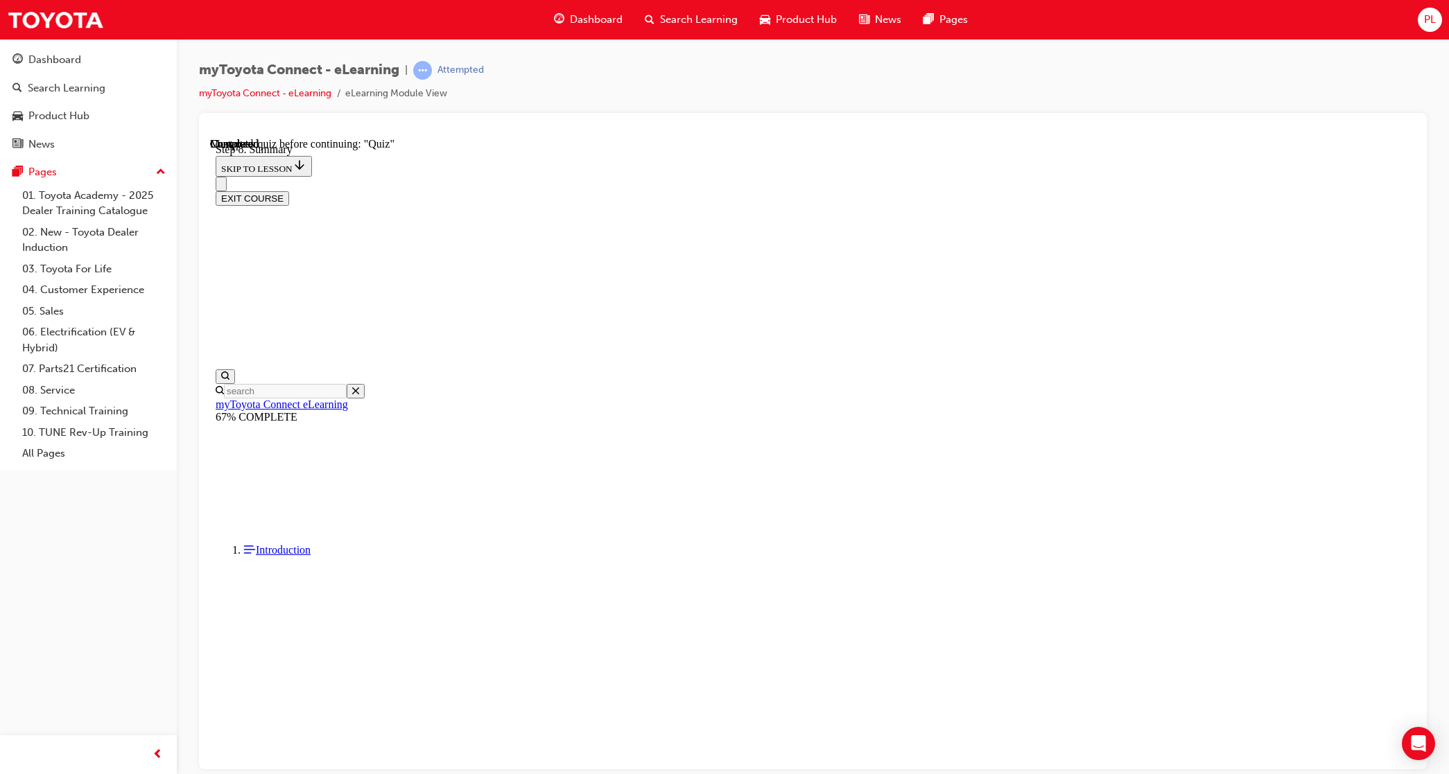
scroll to position [3608, 0]
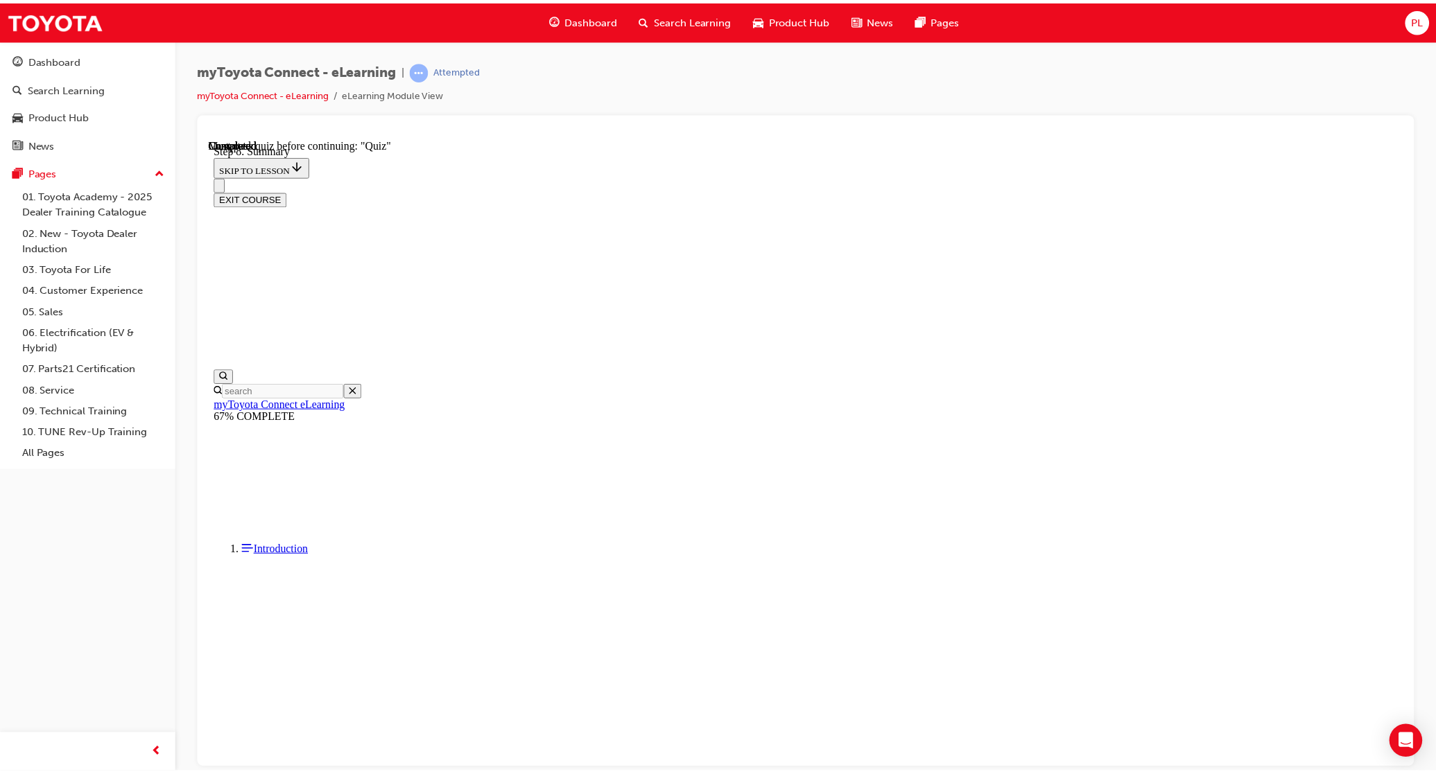
scroll to position [217, 0]
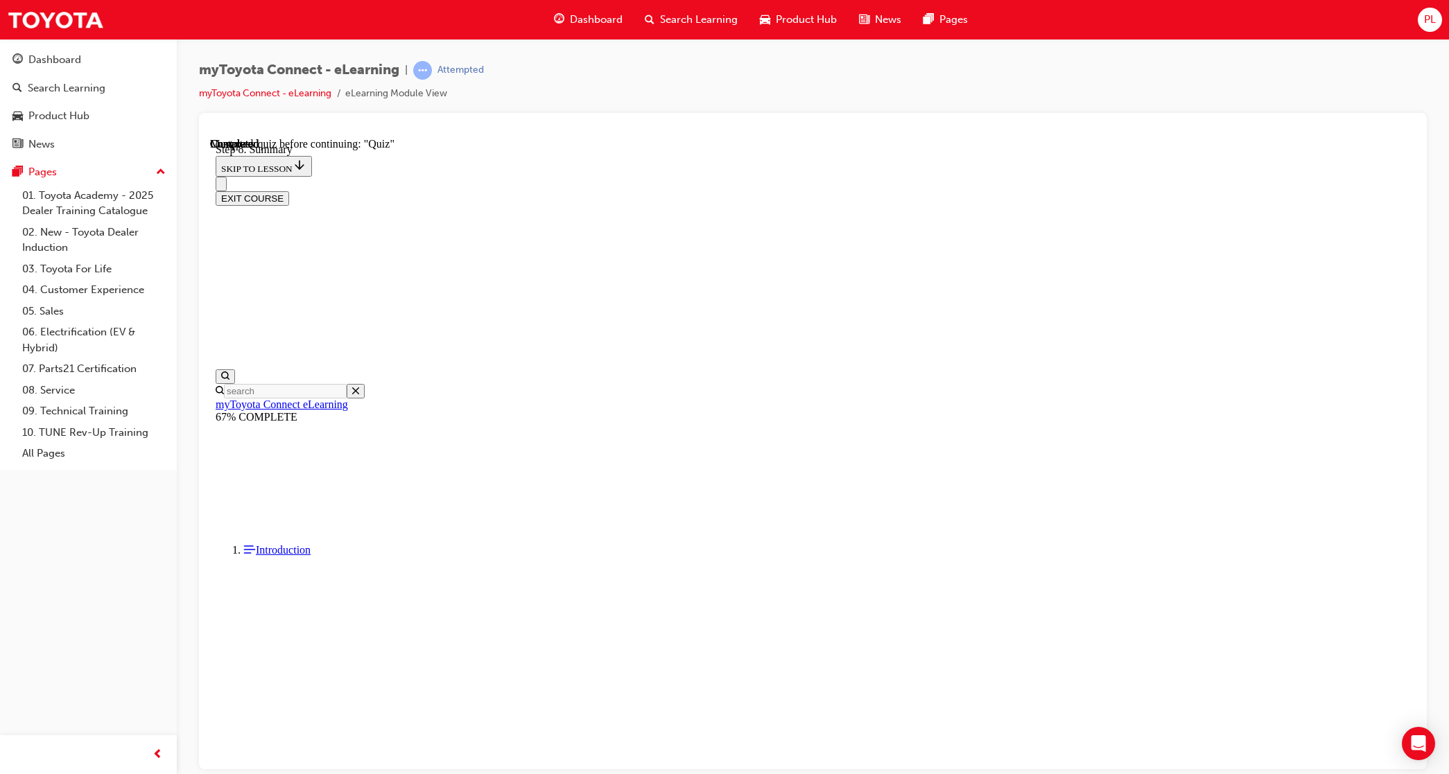
click at [1053, 21] on span "PL" at bounding box center [1430, 20] width 12 height 16
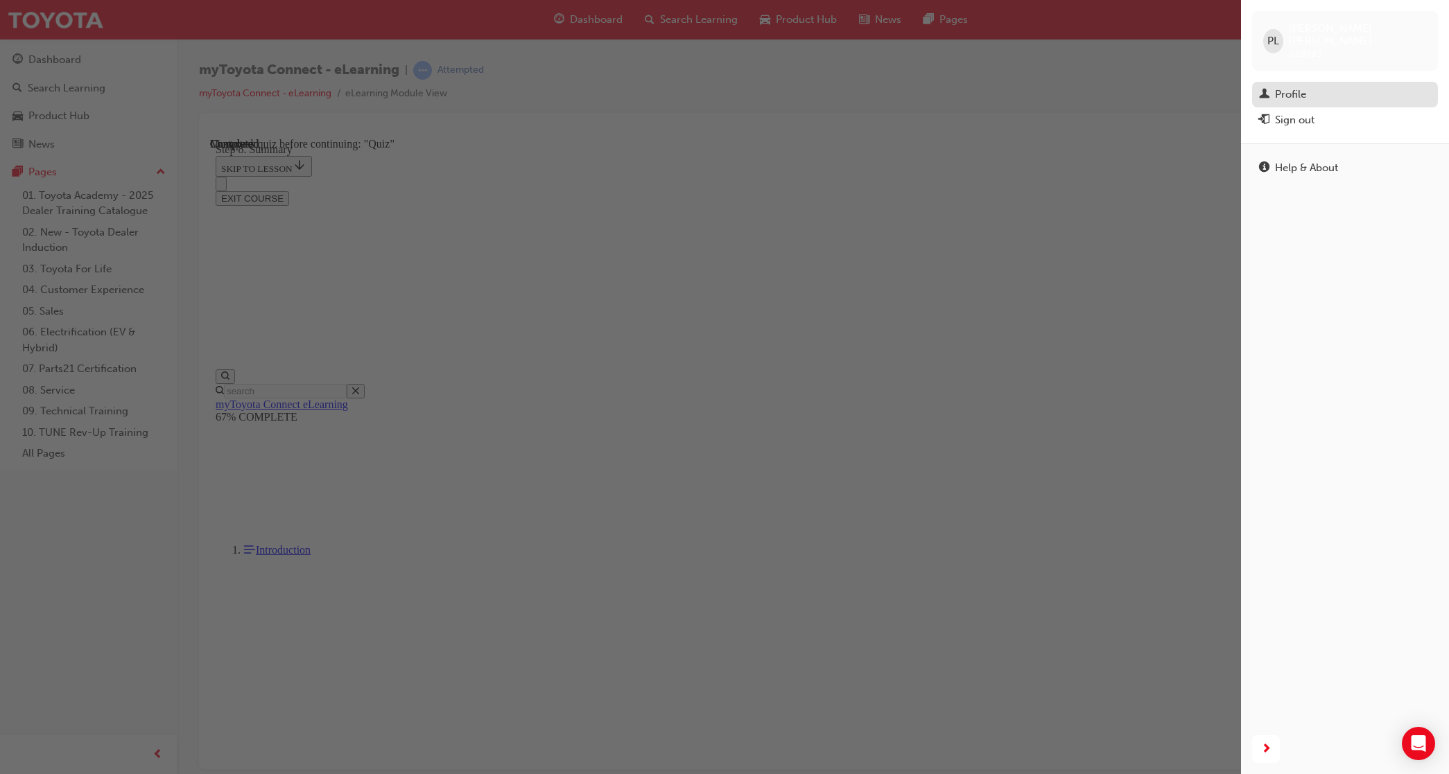
click at [1053, 86] on div "Profile" at bounding box center [1345, 94] width 172 height 17
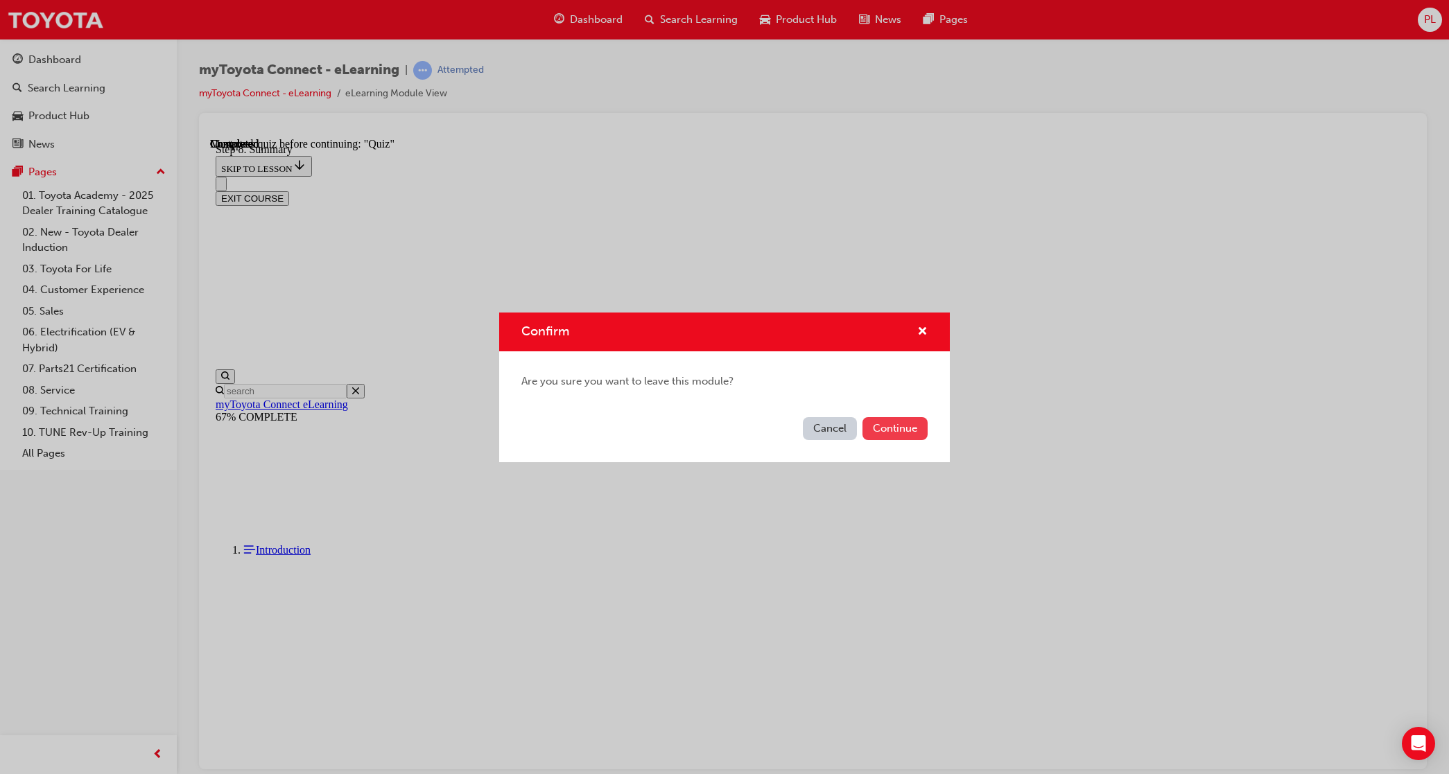
click at [908, 430] on button "Continue" at bounding box center [894, 428] width 65 height 23
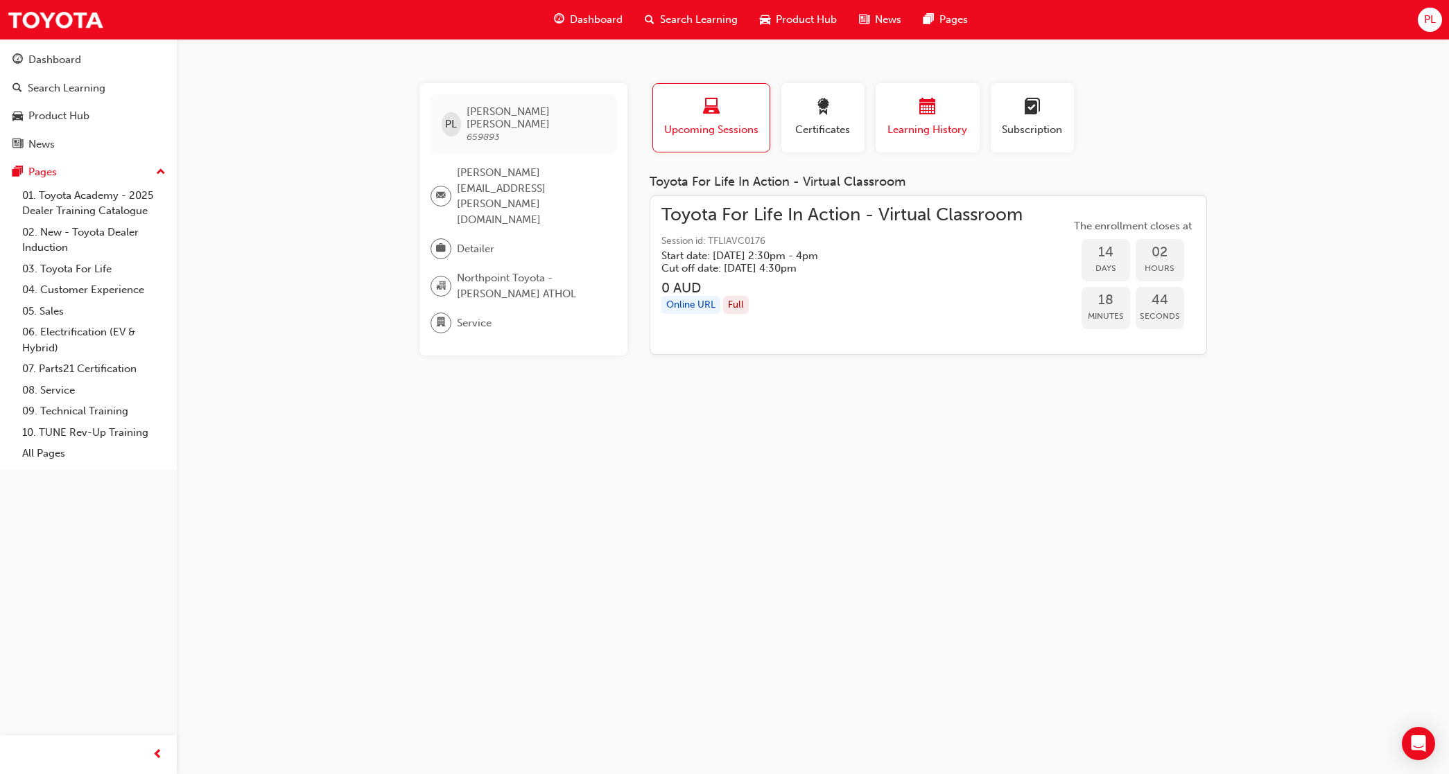
click at [921, 114] on span "calendar-icon" at bounding box center [927, 107] width 17 height 19
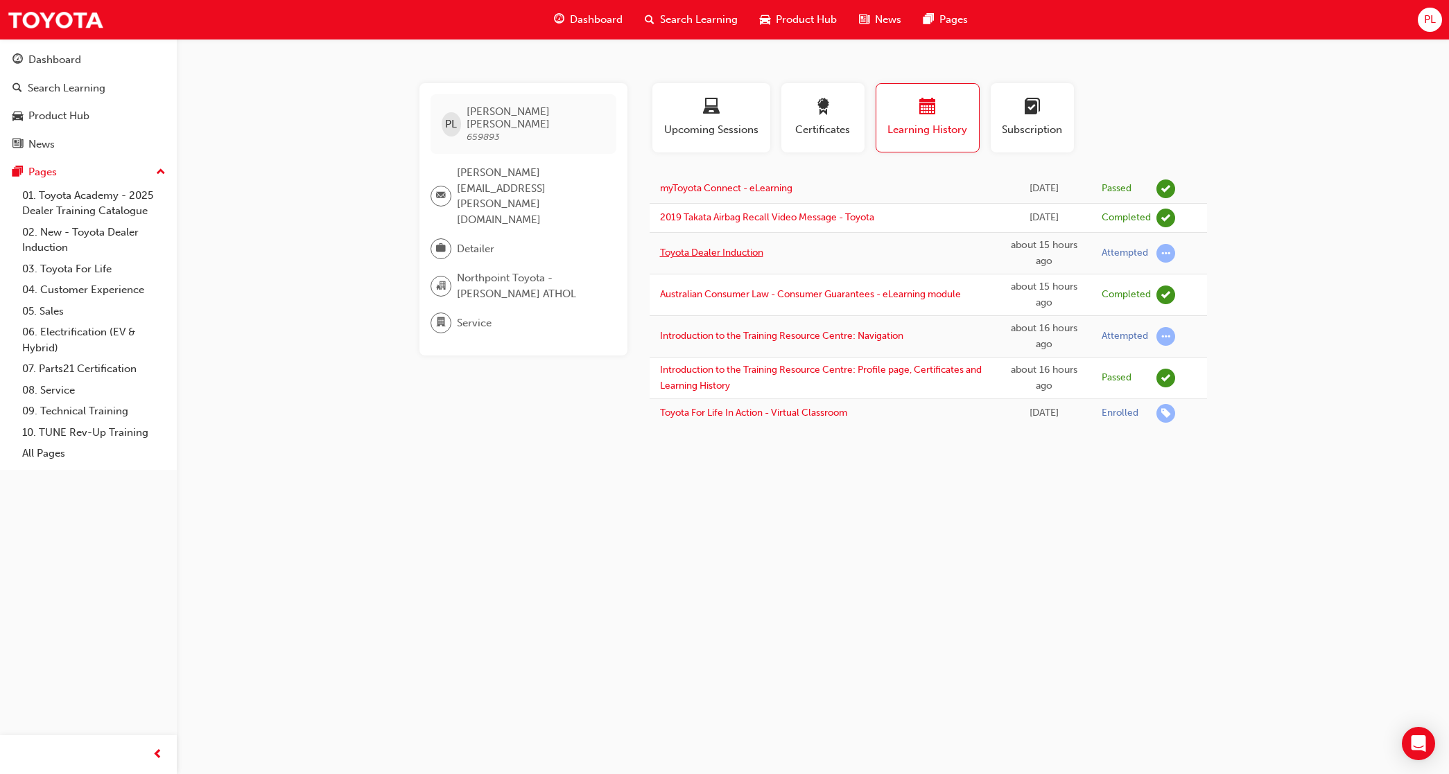
click at [759, 255] on link "Toyota Dealer Induction" at bounding box center [711, 253] width 103 height 12
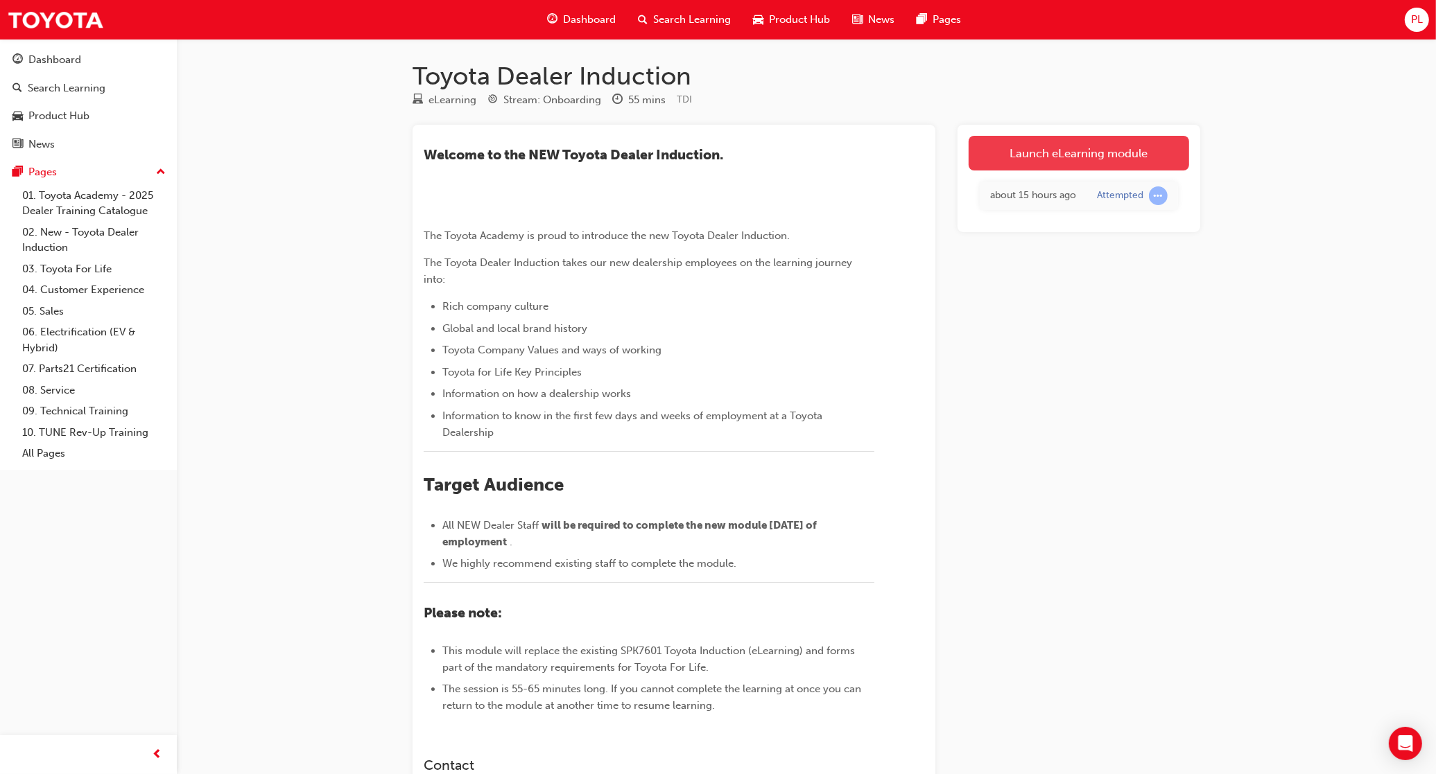
click at [1036, 150] on link "Launch eLearning module" at bounding box center [1078, 153] width 220 height 35
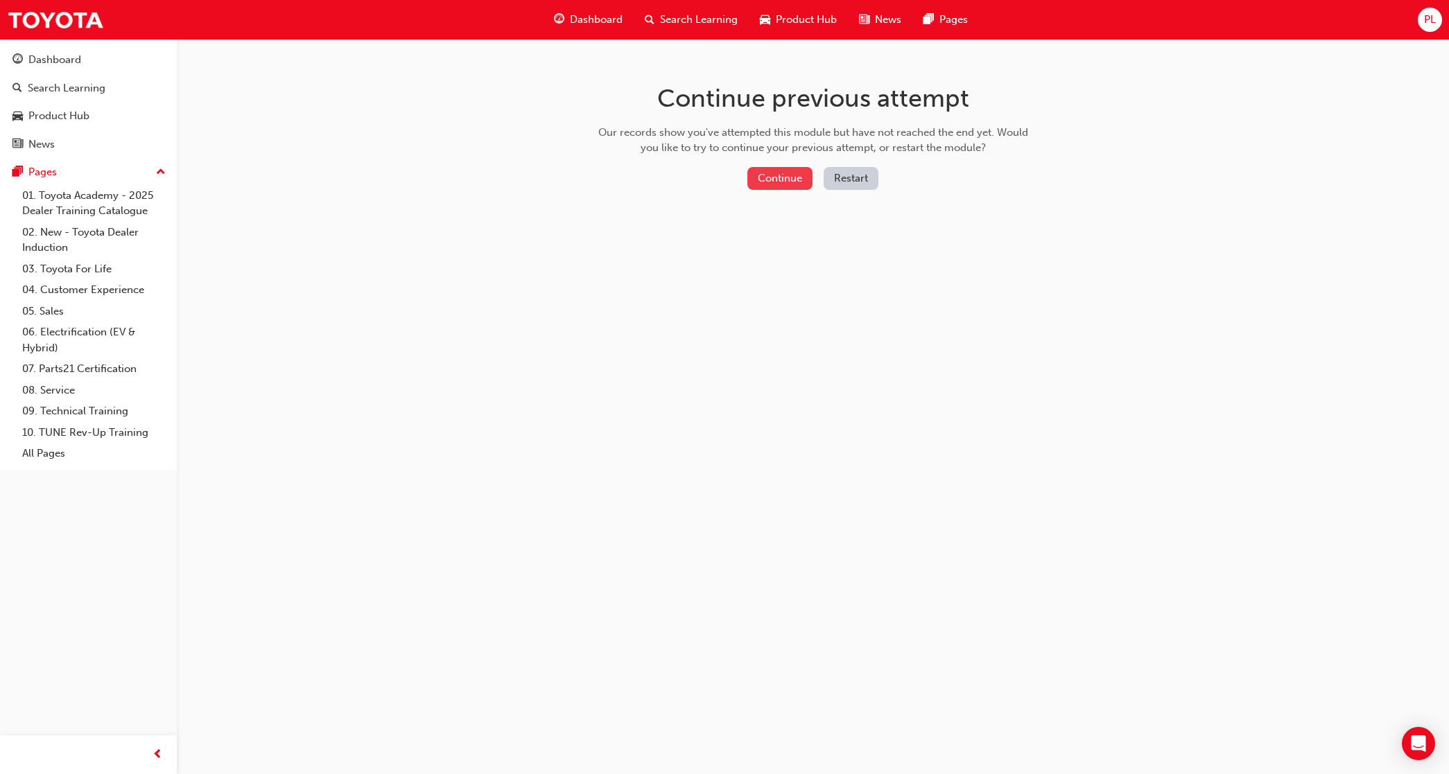
click at [766, 175] on button "Continue" at bounding box center [779, 178] width 65 height 23
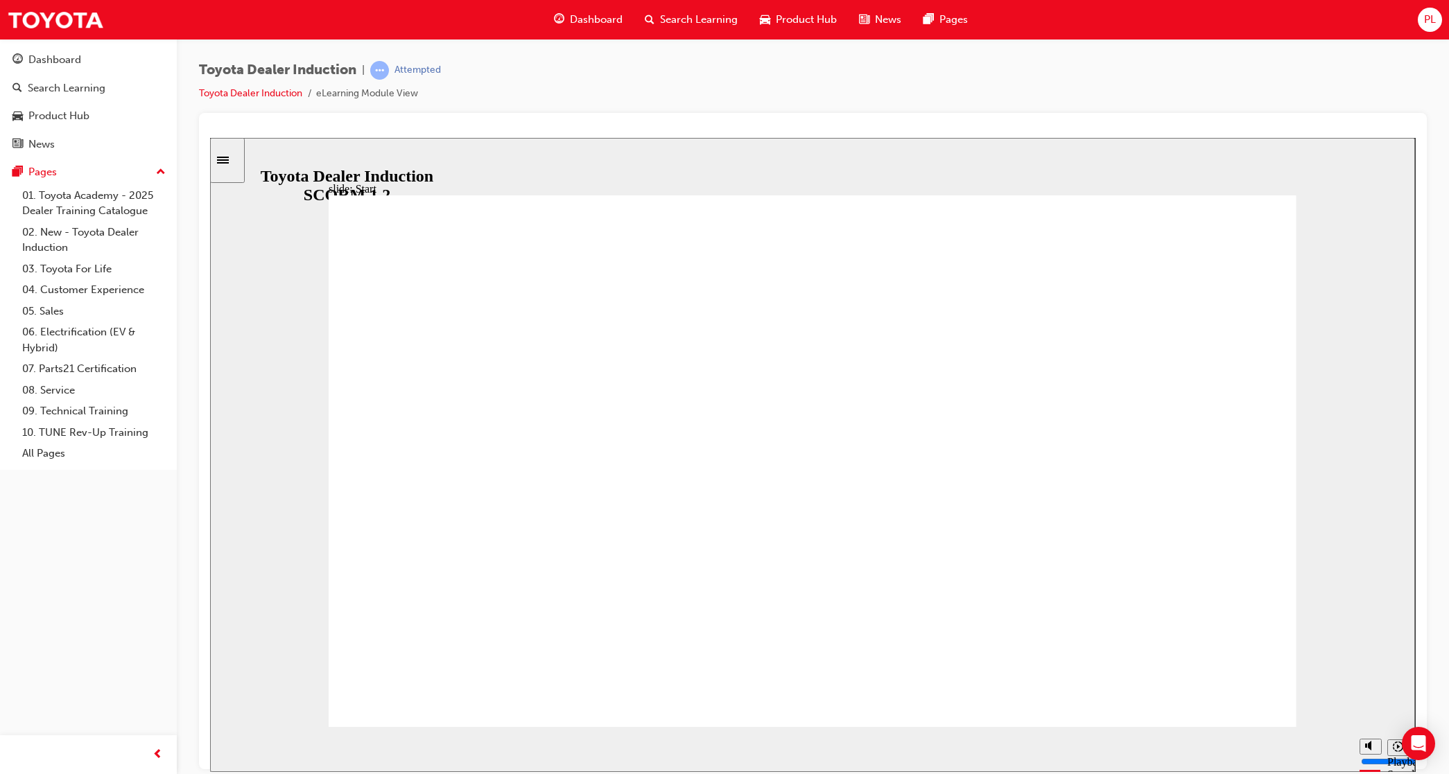
click at [230, 563] on rect "Pause (Ctrl+Alt+P)" at bounding box center [231, 743] width 2 height 10
click at [228, 563] on icon "Play (Ctrl+Alt+P)" at bounding box center [232, 743] width 9 height 10
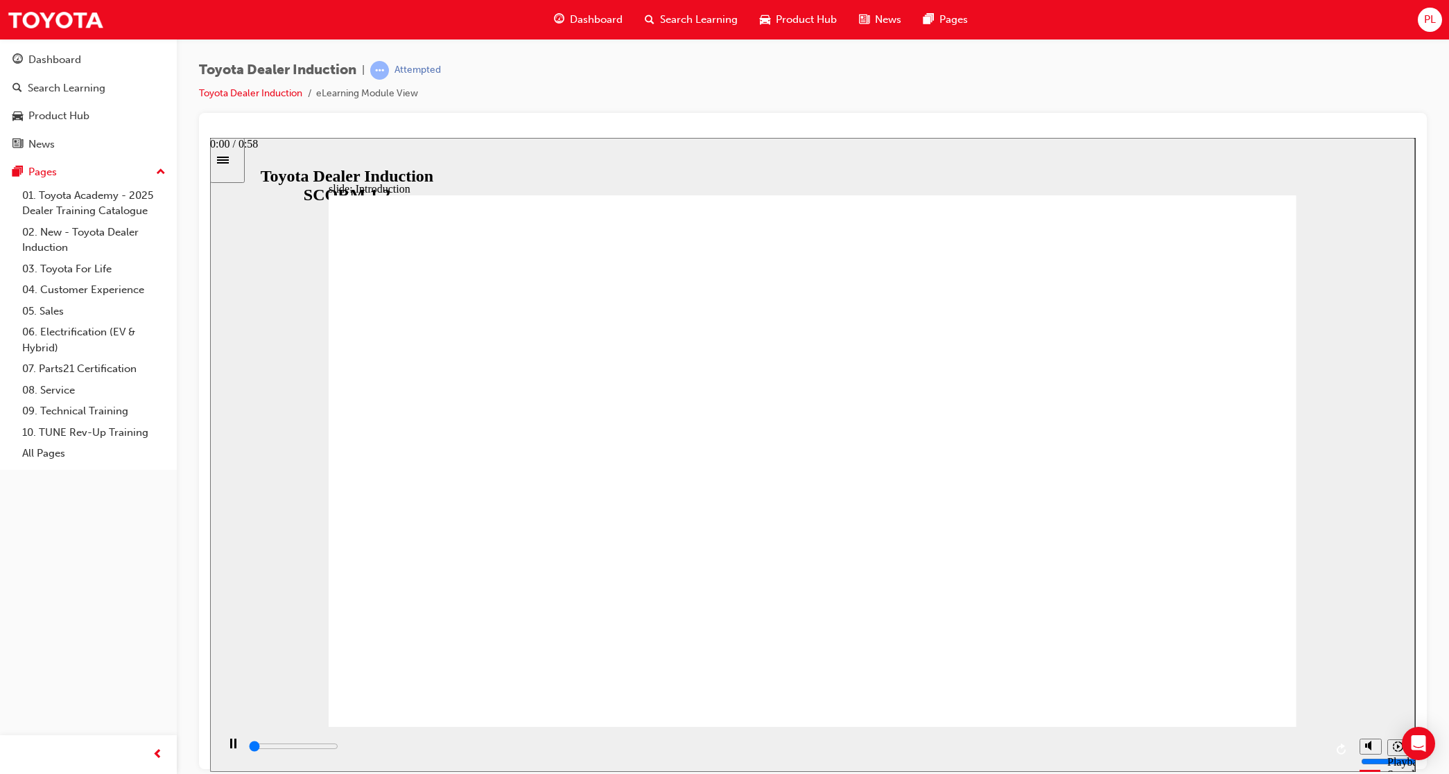
click at [252, 563] on div "playback controls" at bounding box center [785, 746] width 1077 height 15
type input "6100"
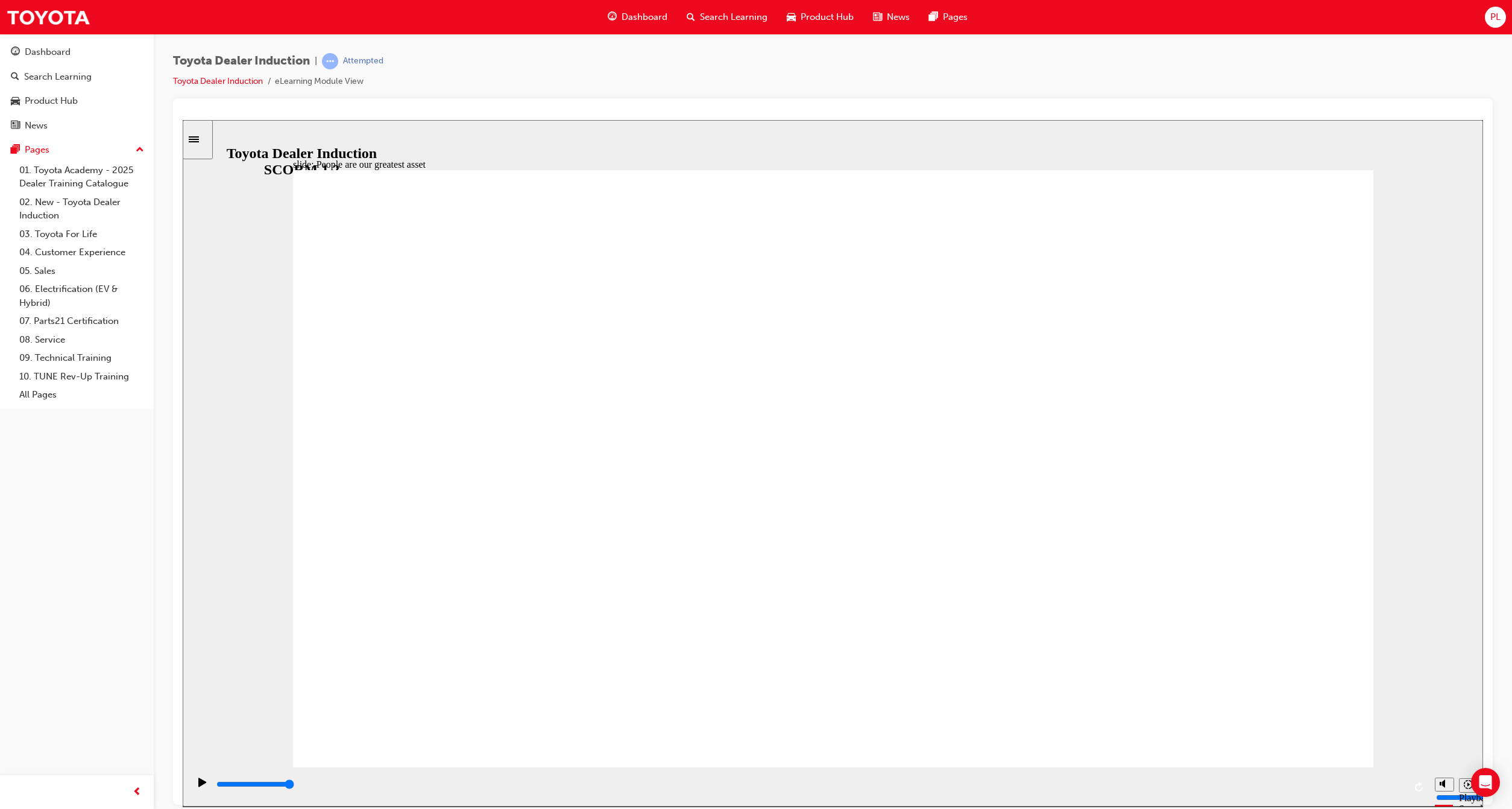
drag, startPoint x: 501, startPoint y: 456, endPoint x: 517, endPoint y: 458, distance: 16.1
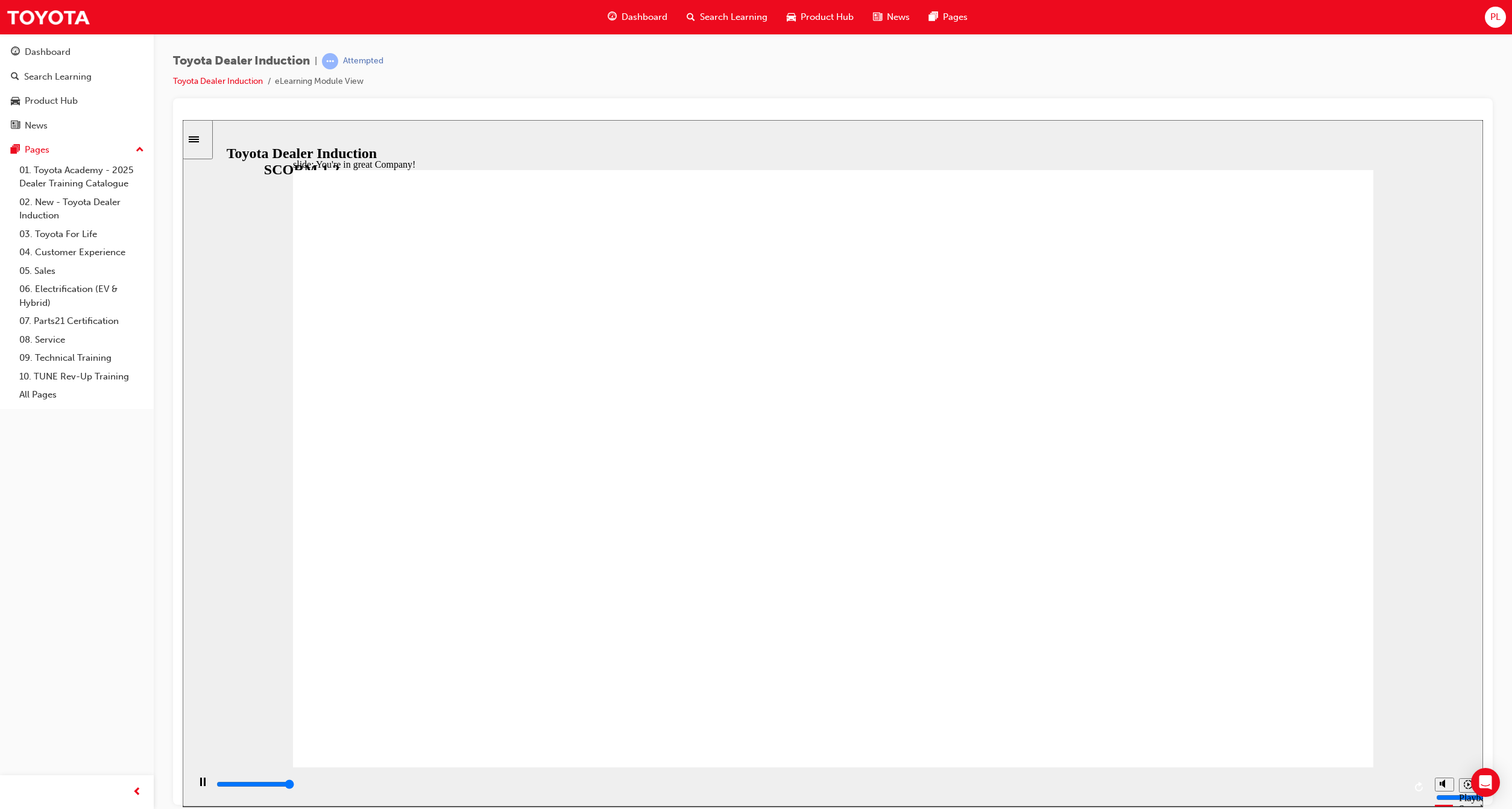
type input "7500"
type input "75"
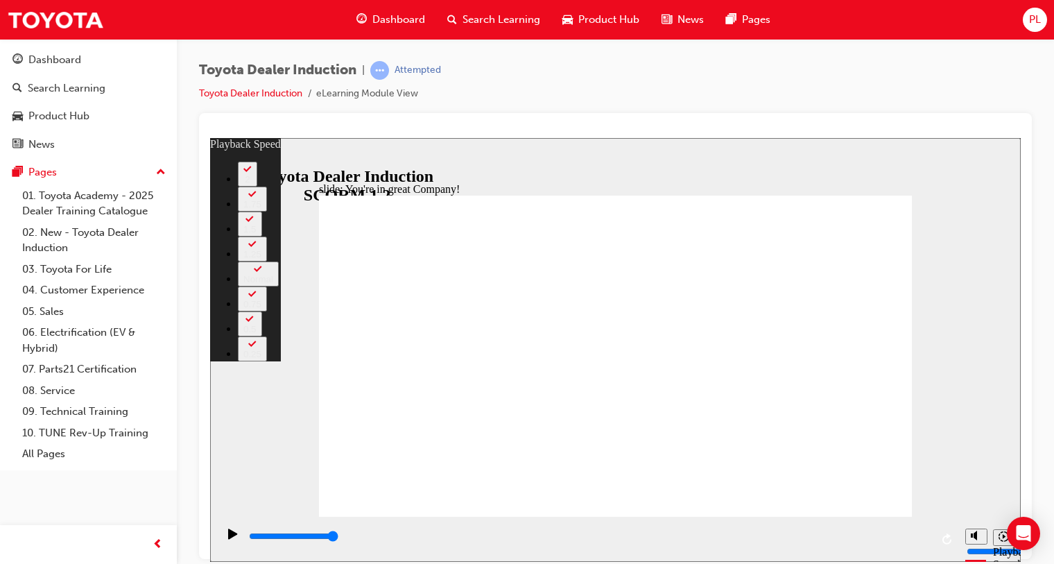
type input "156"
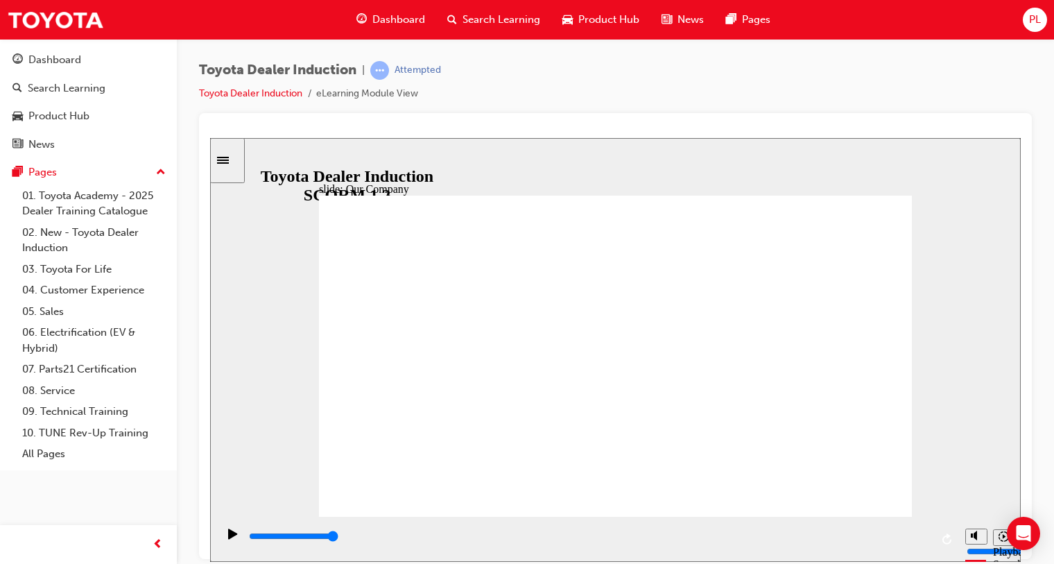
type input "8300"
drag, startPoint x: 454, startPoint y: 453, endPoint x: 462, endPoint y: 455, distance: 7.9
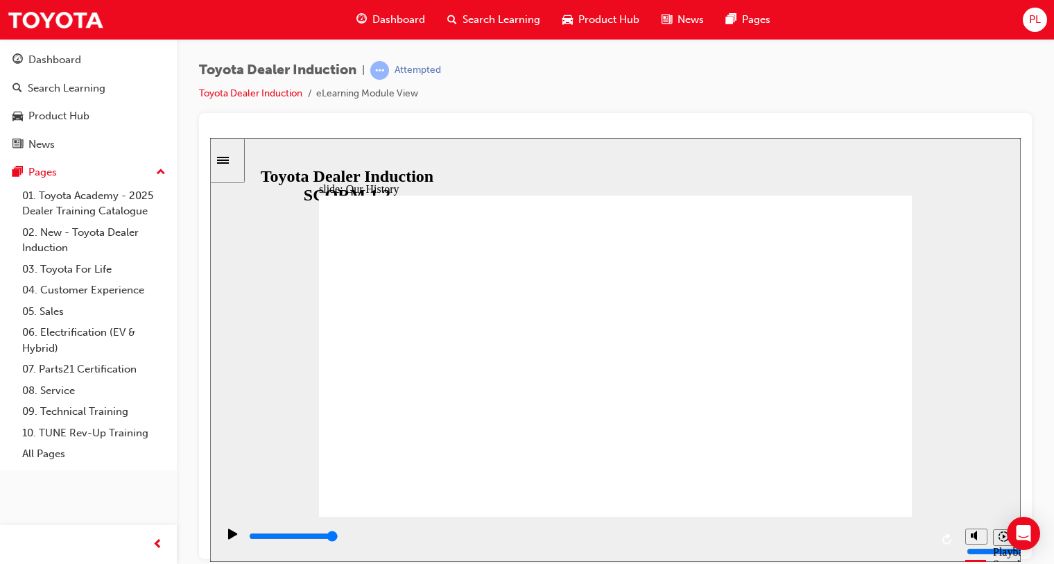
drag, startPoint x: 440, startPoint y: 449, endPoint x: 604, endPoint y: 445, distance: 164.3
drag, startPoint x: 609, startPoint y: 442, endPoint x: 438, endPoint y: 469, distance: 173.2
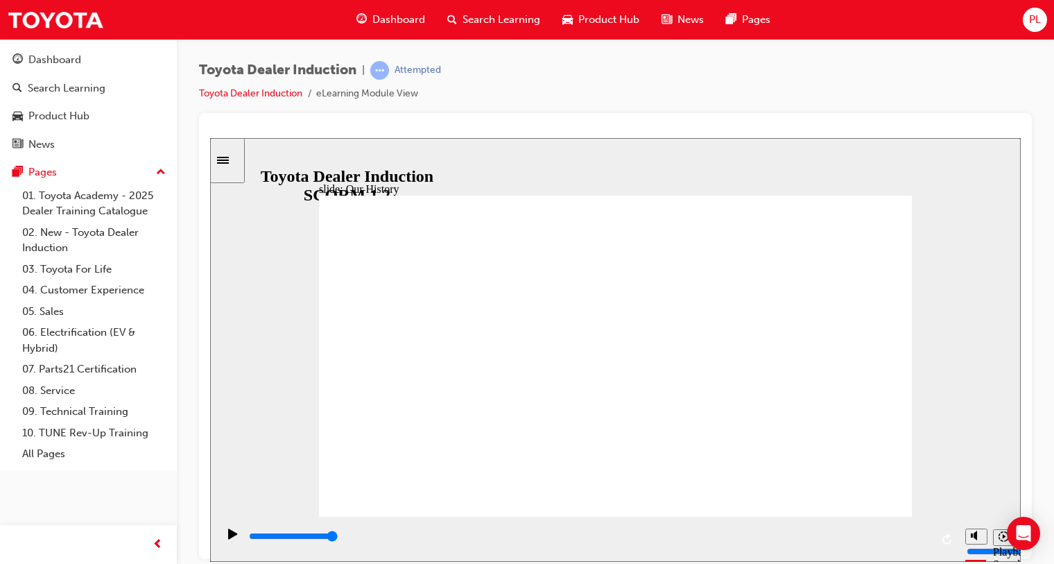
drag, startPoint x: 612, startPoint y: 444, endPoint x: 443, endPoint y: 442, distance: 169.2
drag, startPoint x: 610, startPoint y: 448, endPoint x: 466, endPoint y: 462, distance: 144.9
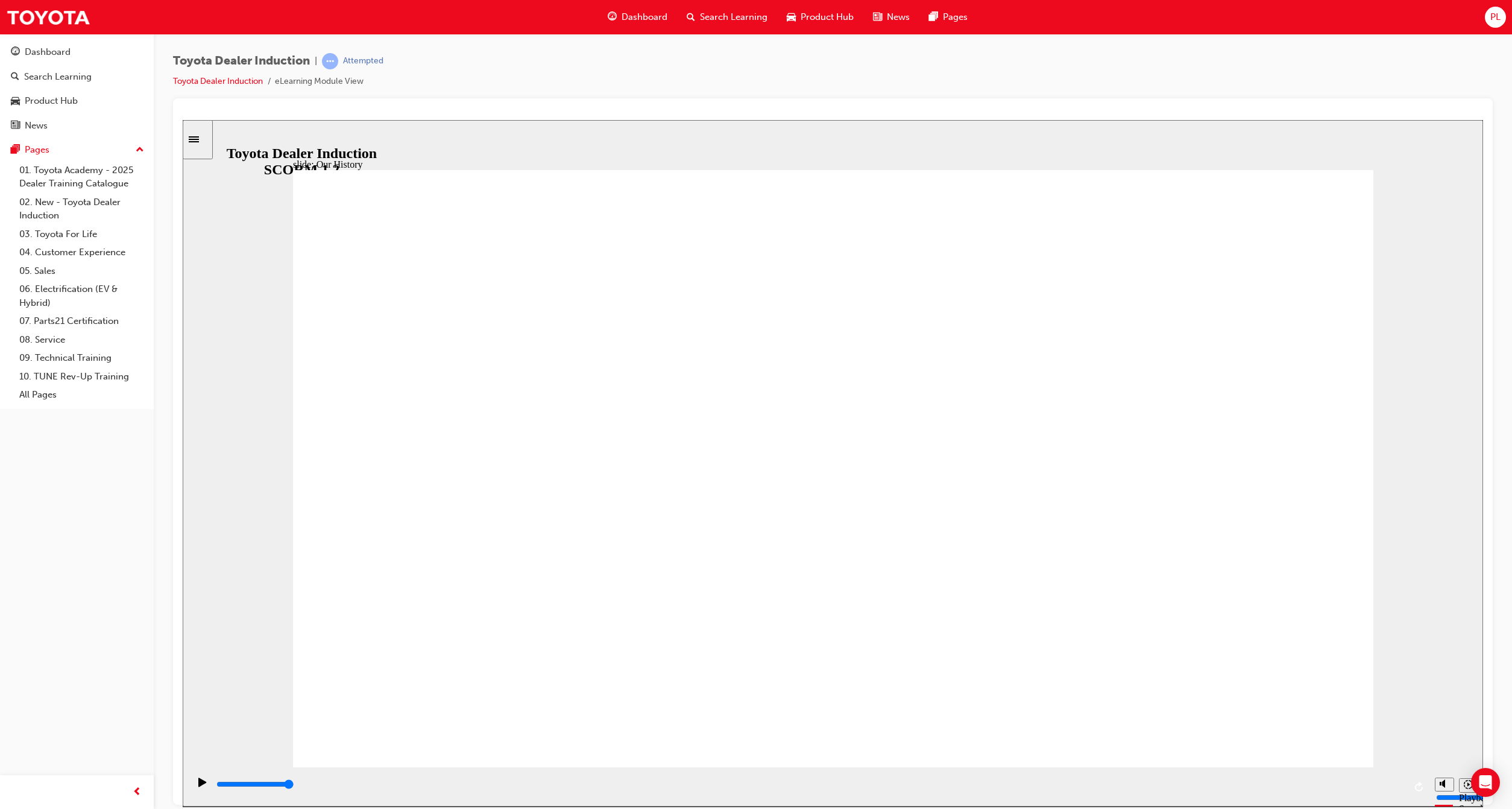
type input "2"
drag, startPoint x: 536, startPoint y: 642, endPoint x: 886, endPoint y: 655, distance: 350.2
drag, startPoint x: 838, startPoint y: 648, endPoint x: 1107, endPoint y: 651, distance: 269.0
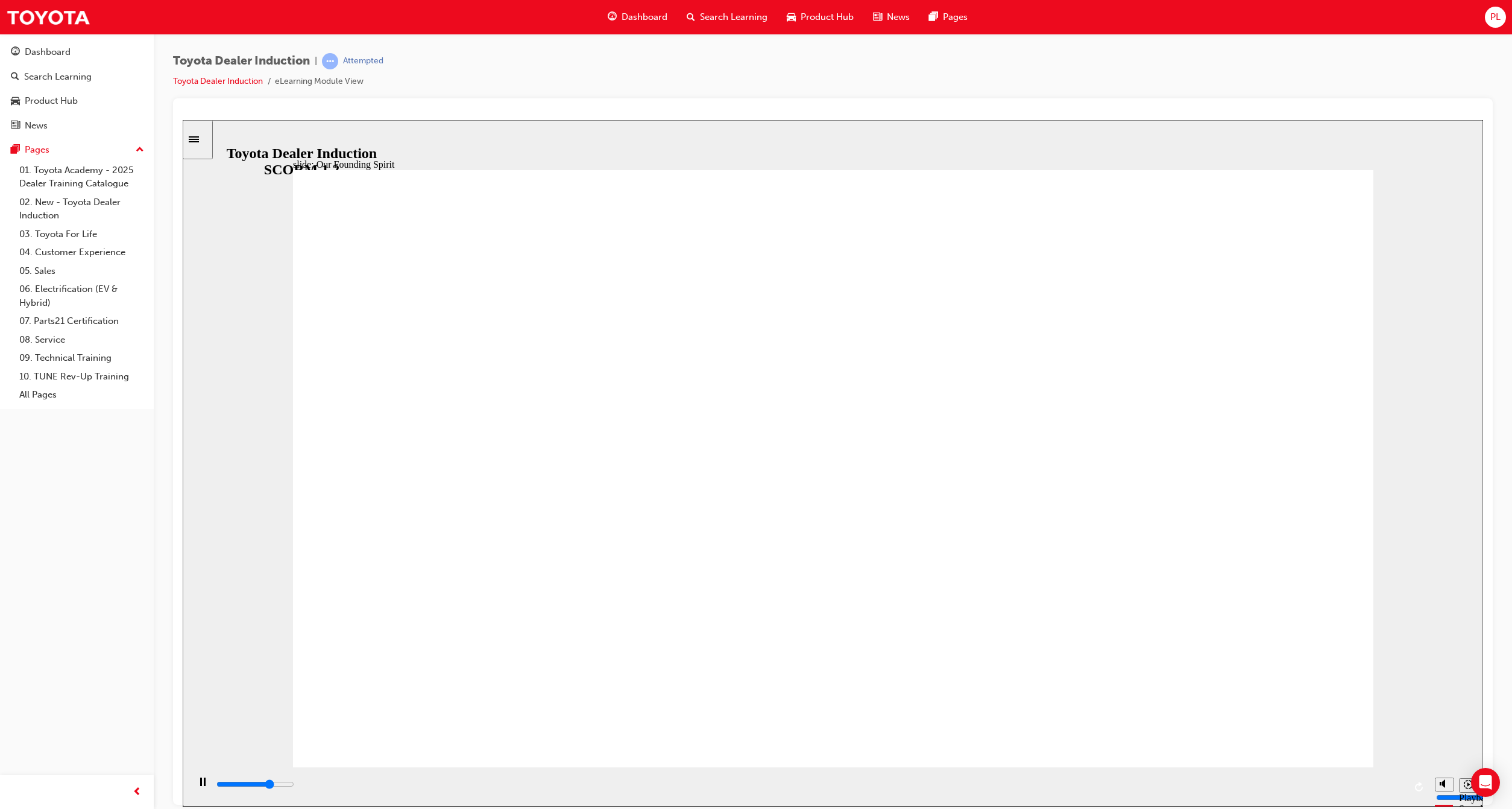
type input "8300"
drag, startPoint x: 1116, startPoint y: 647, endPoint x: 803, endPoint y: 649, distance: 313.0
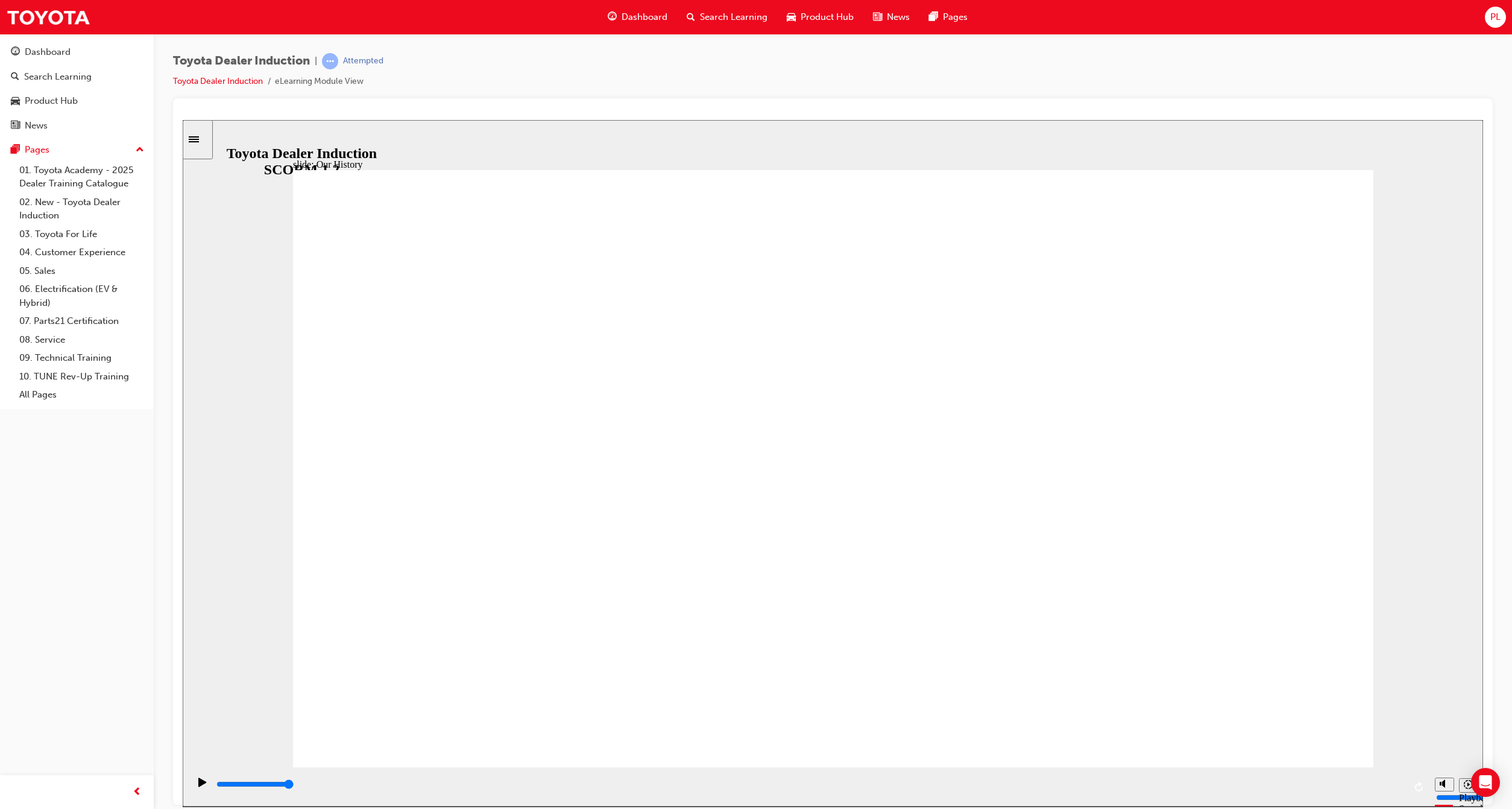
type input "3"
drag, startPoint x: 826, startPoint y: 653, endPoint x: 1147, endPoint y: 633, distance: 321.6
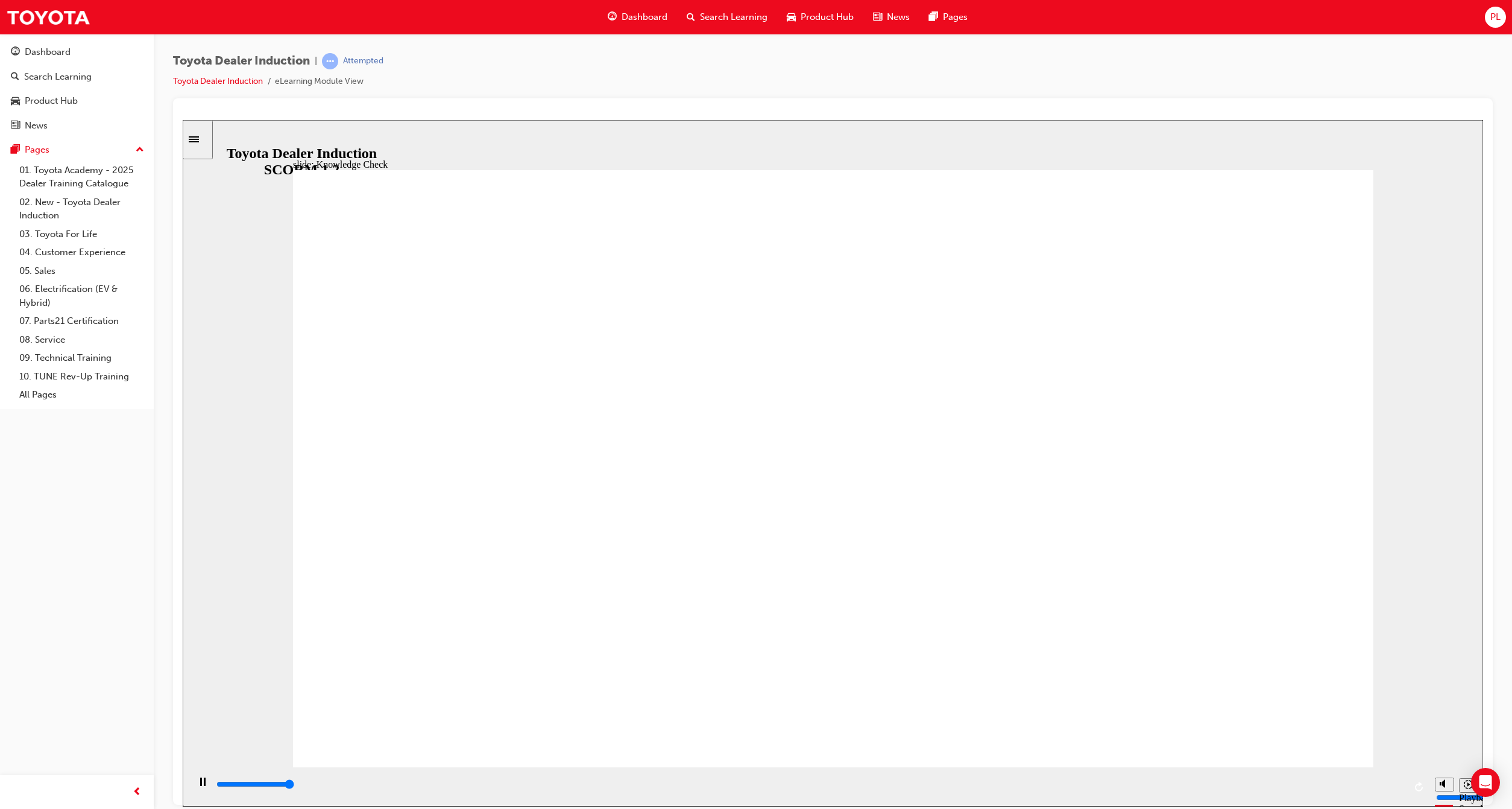
type input "5000"
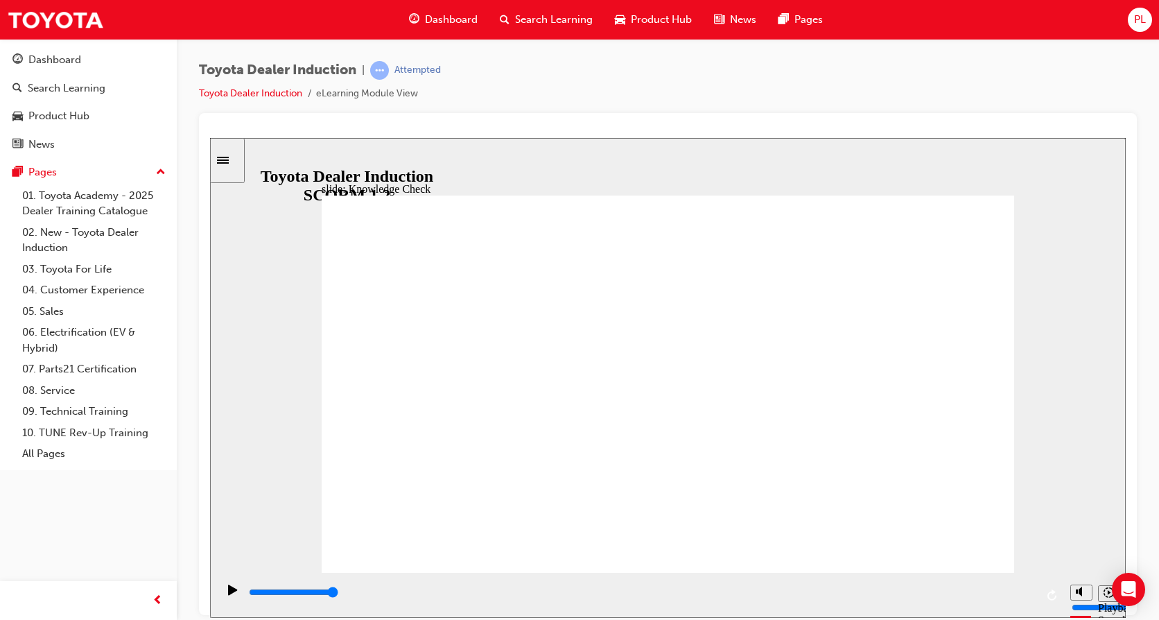
radio input "true"
type input "5000"
radio input "true"
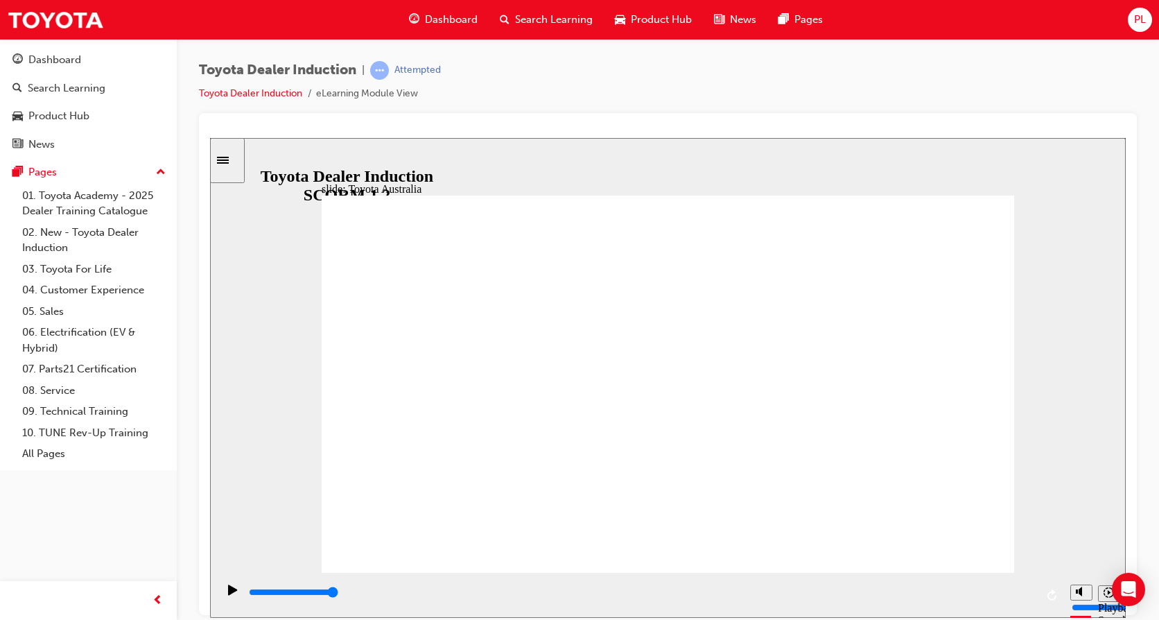
click at [229, 157] on icon "Sidebar Toggle" at bounding box center [223, 159] width 12 height 7
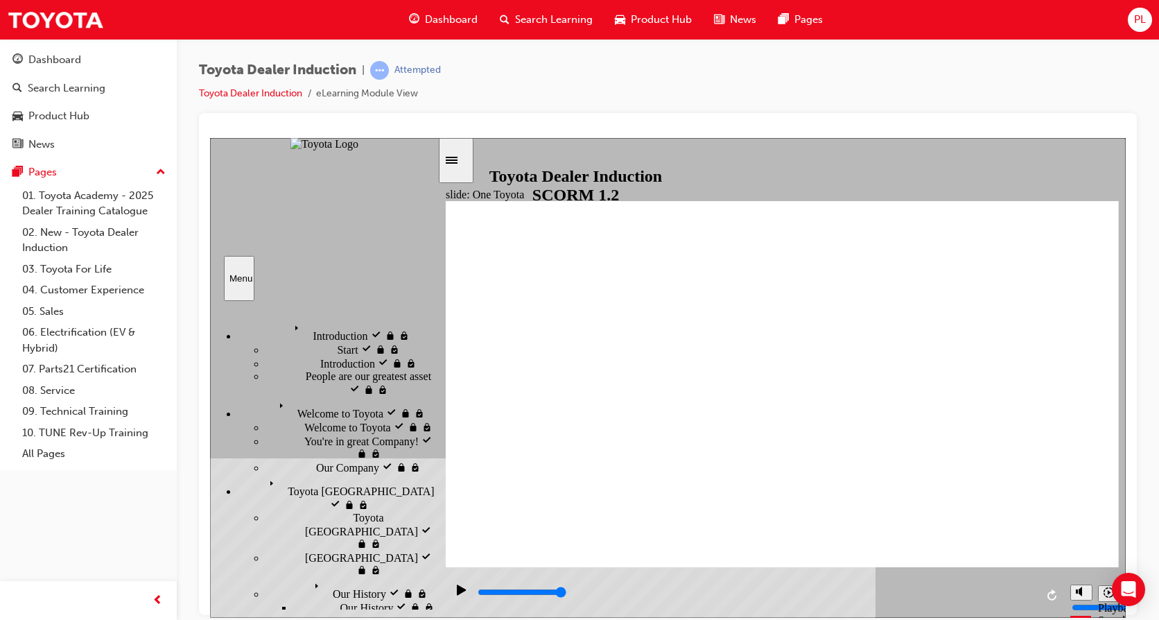
drag, startPoint x: 430, startPoint y: 367, endPoint x: 421, endPoint y: 309, distance: 59.0
click at [426, 302] on div "Introduction visited Introduction Start visited Start" at bounding box center [323, 454] width 227 height 308
click at [465, 158] on icon "Sidebar Toggle" at bounding box center [456, 159] width 21 height 8
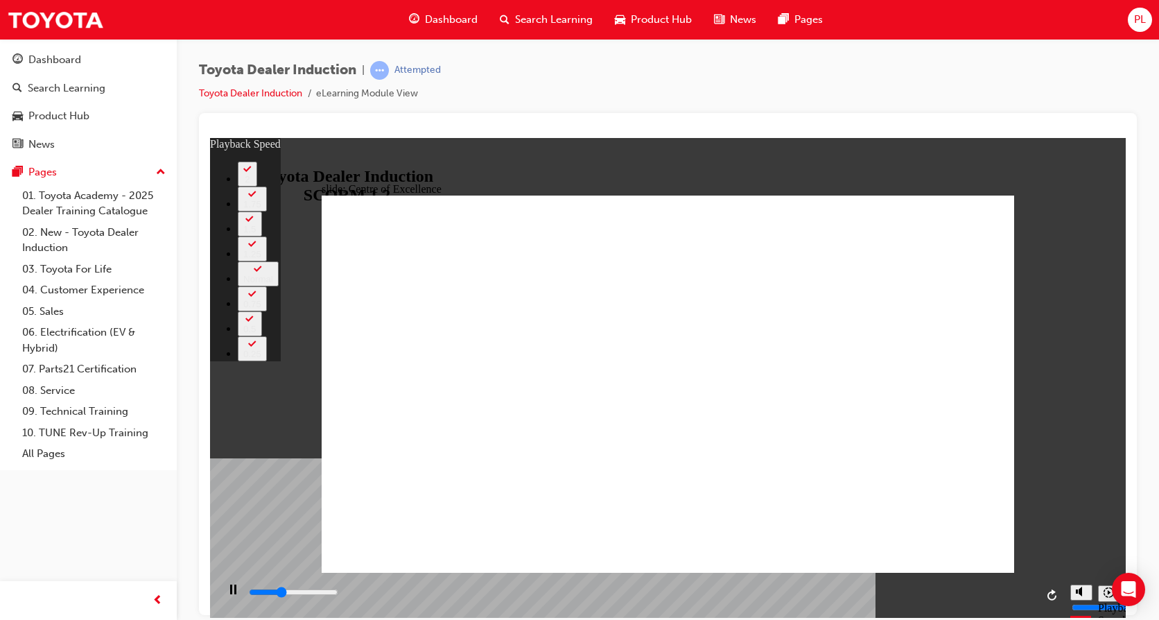
type input "5300"
type input "0"
type input "5500"
type input "0"
type input "5800"
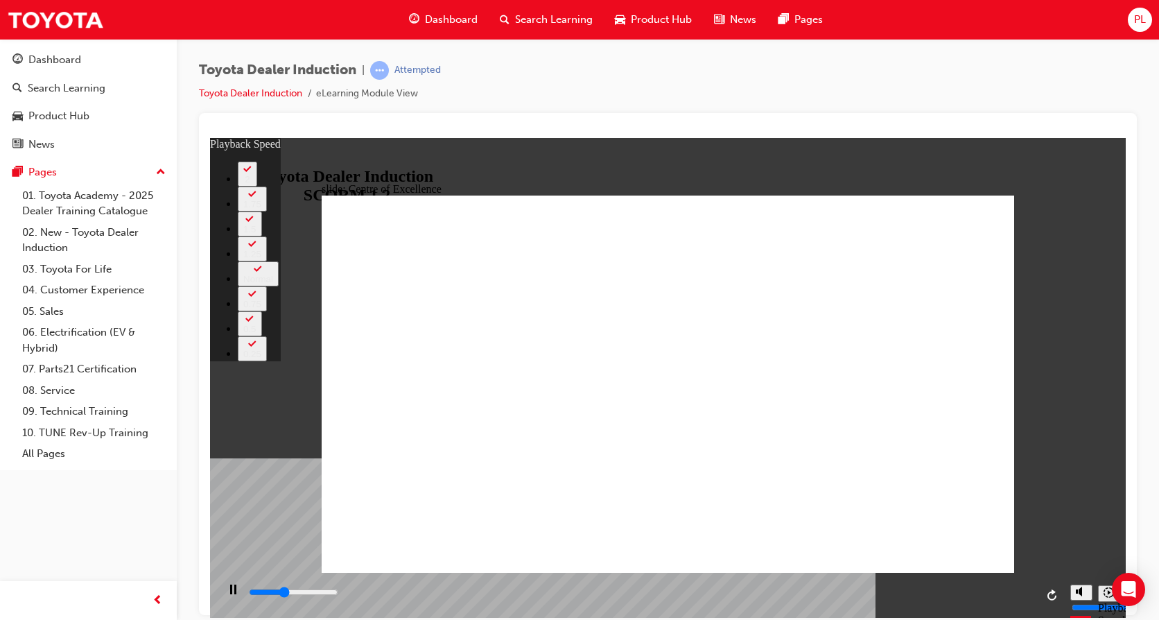
type input "1"
type input "6000"
type input "1"
type input "6200"
type input "1"
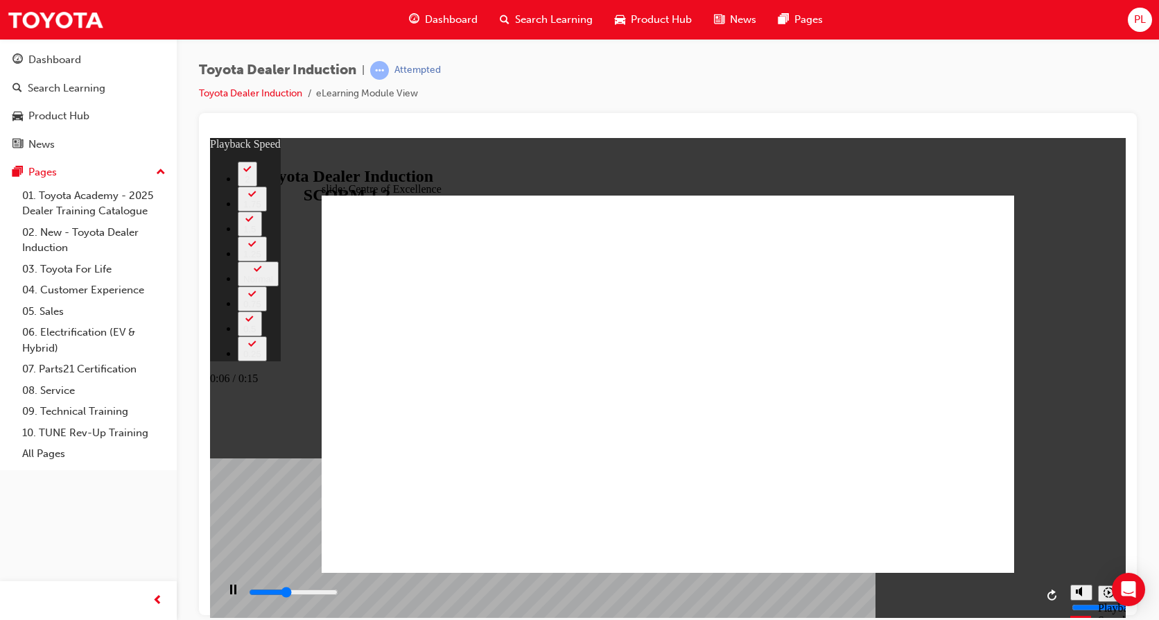
type input "6300"
type input "1"
type input "6400"
type input "1"
type input "6600"
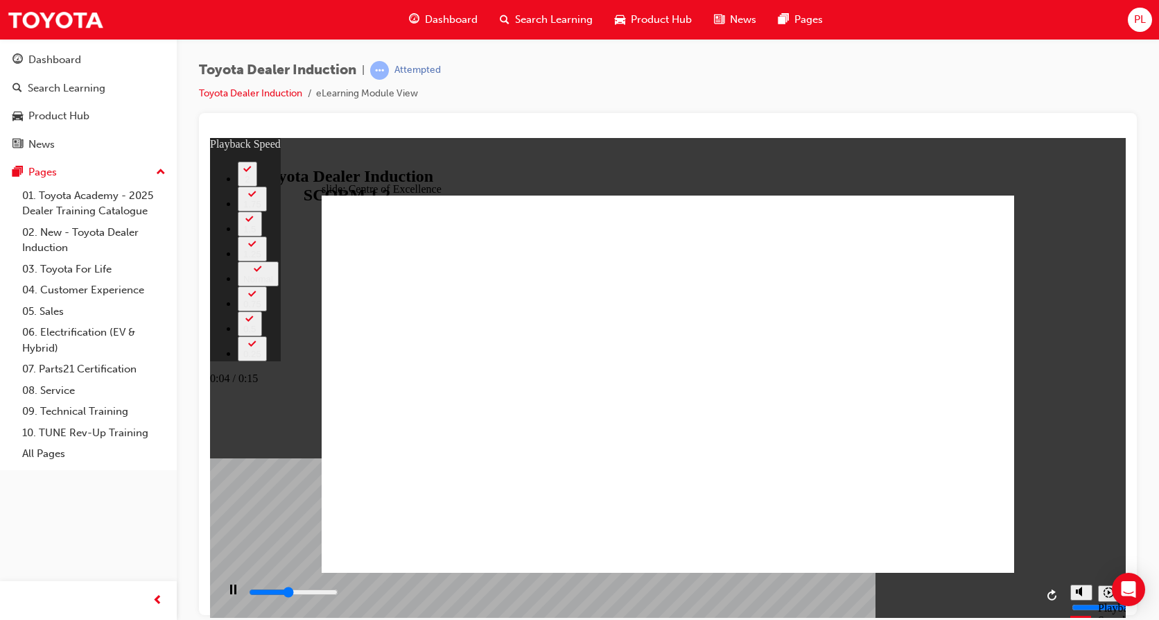
type input "1"
type input "6800"
type input "2"
type input "7100"
type input "2"
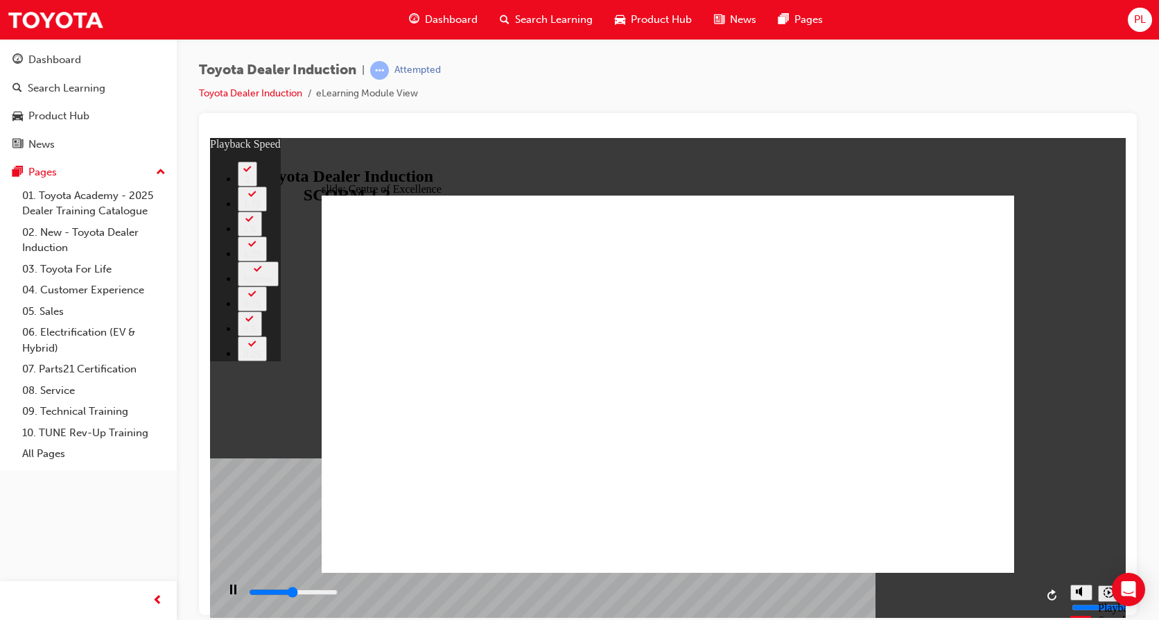
type input "7400"
type input "2"
type input "7600"
type input "2"
type input "7900"
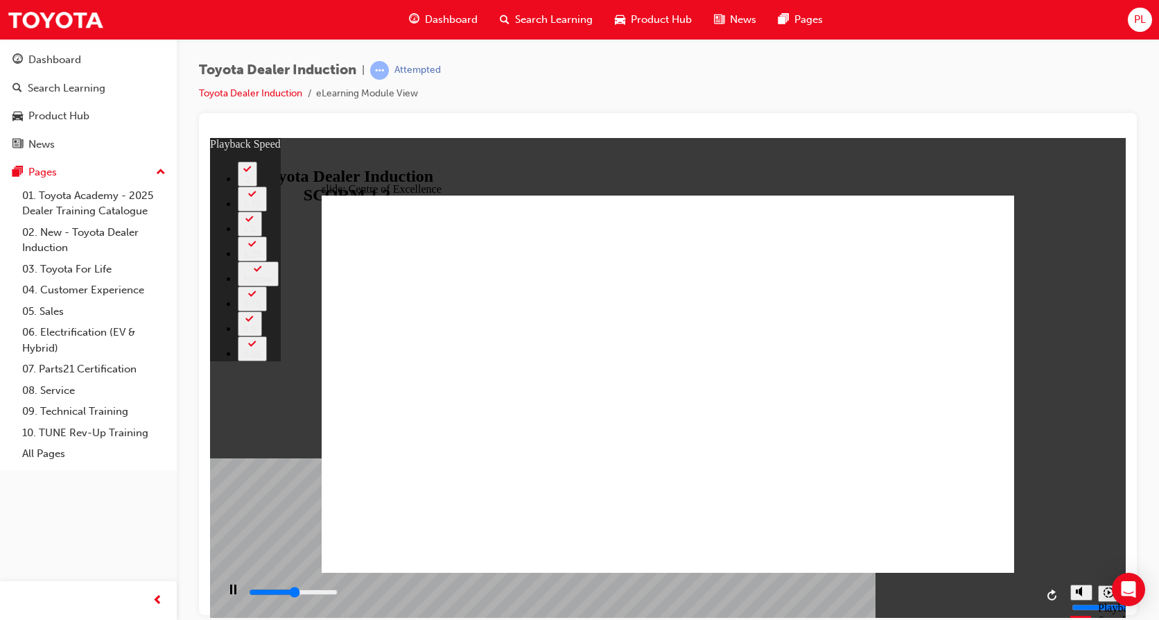
type input "3"
type input "8200"
type input "3"
type input "8400"
type input "3"
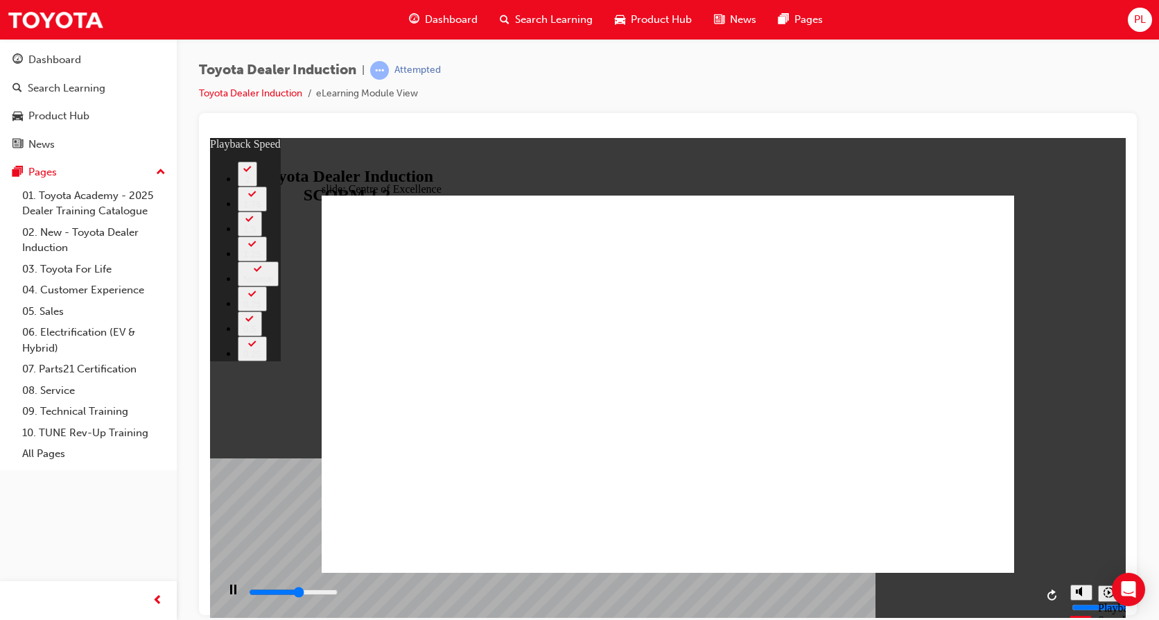
type input "8700"
type input "3"
type input "9000"
type input "4"
type input "9200"
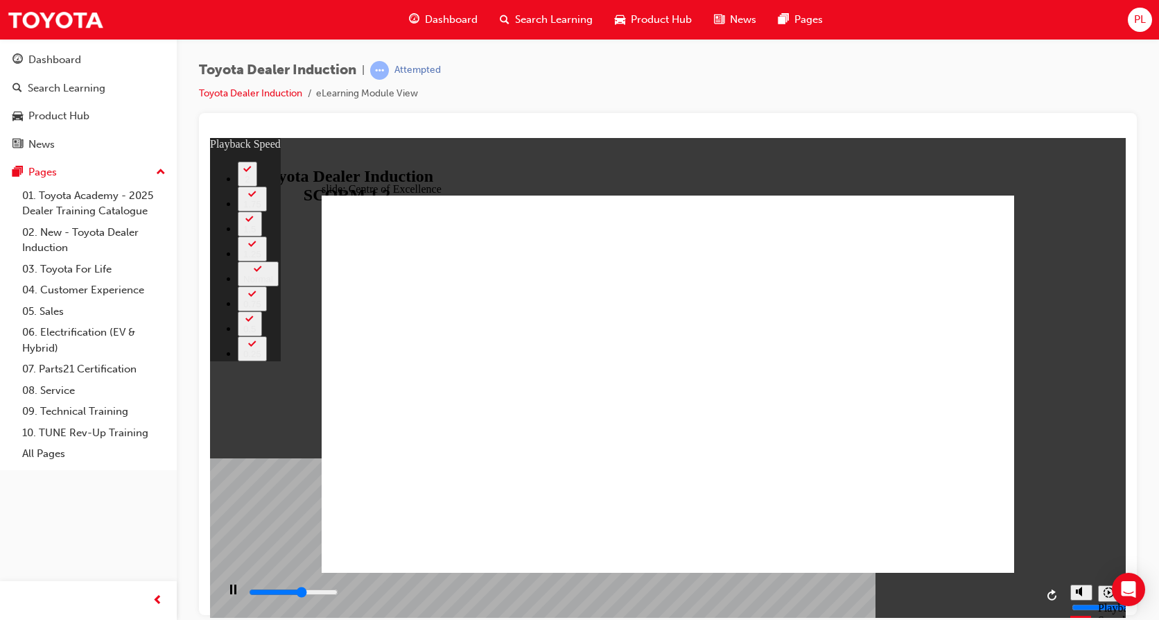
type input "4"
type input "9500"
type input "4"
type input "9800"
type input "4"
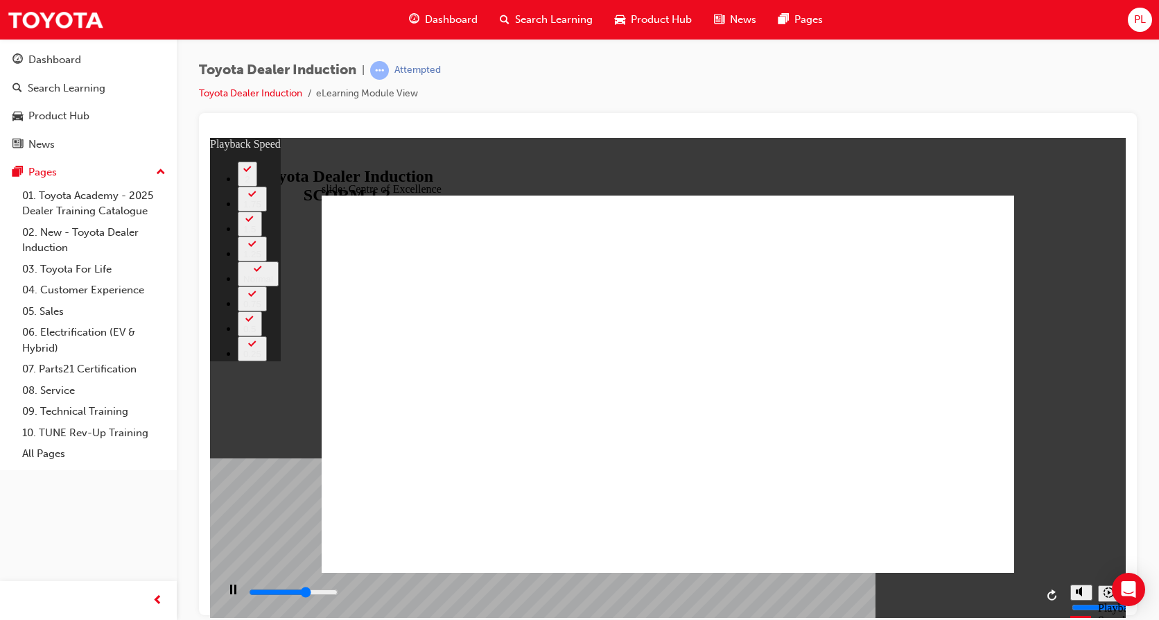
type input "10000"
type input "5"
type input "10300"
type input "5"
type input "10400"
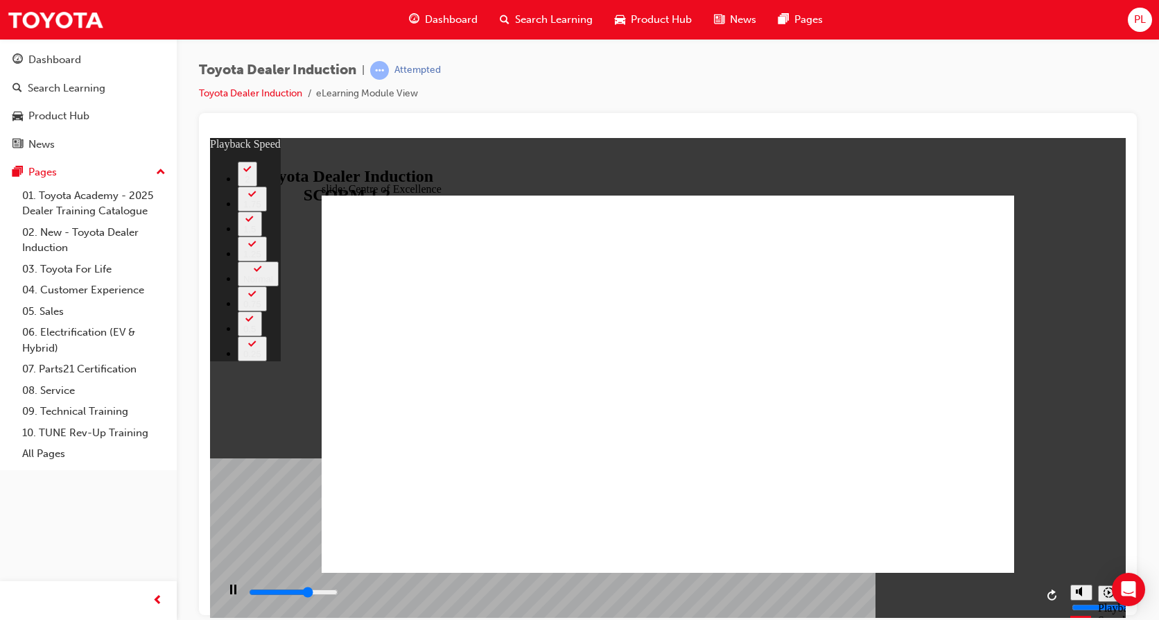
type input "5"
type input "10600"
type input "5"
type input "10800"
type input "6"
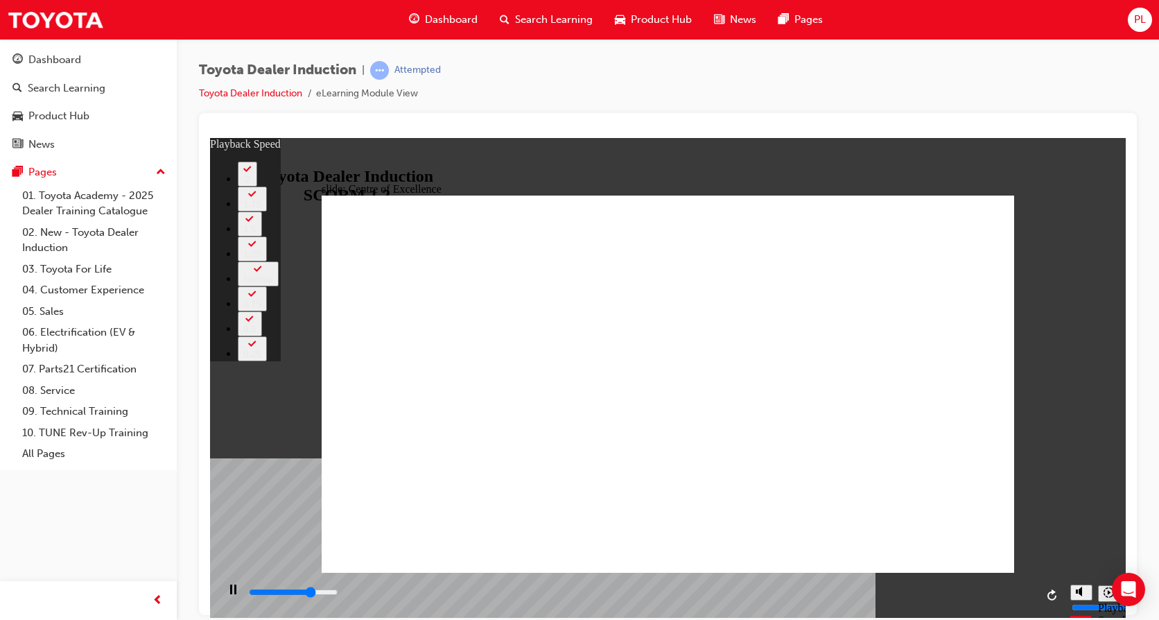
type input "11100"
type input "6"
type input "11100"
type input "6"
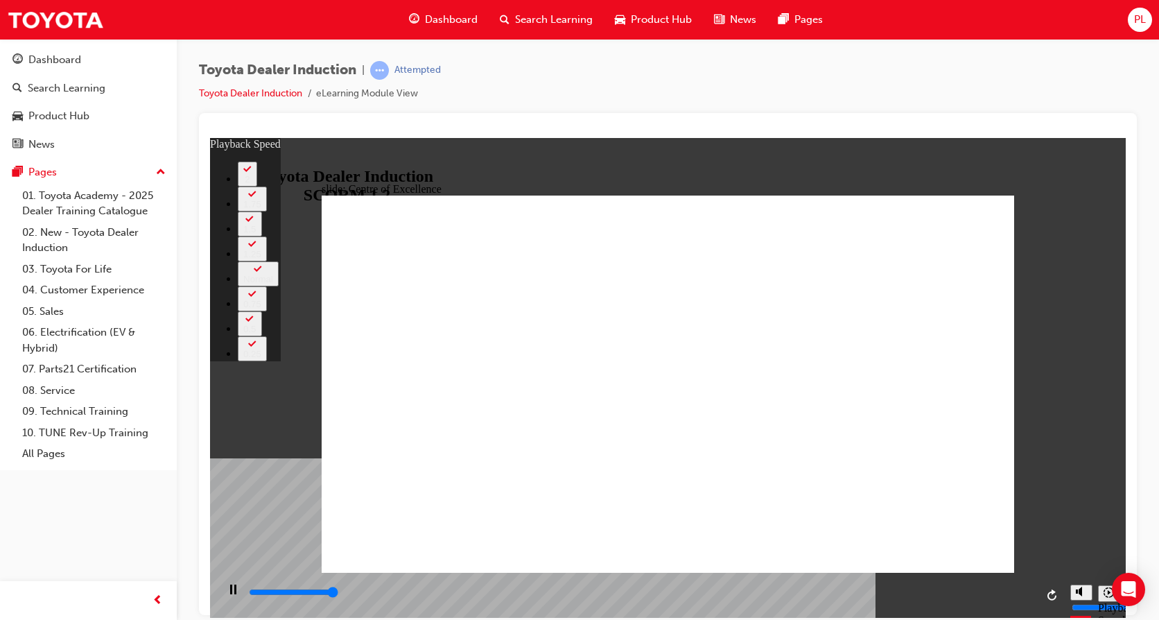
click at [230, 159] on icon "Sidebar Toggle" at bounding box center [227, 159] width 21 height 8
type input "15300"
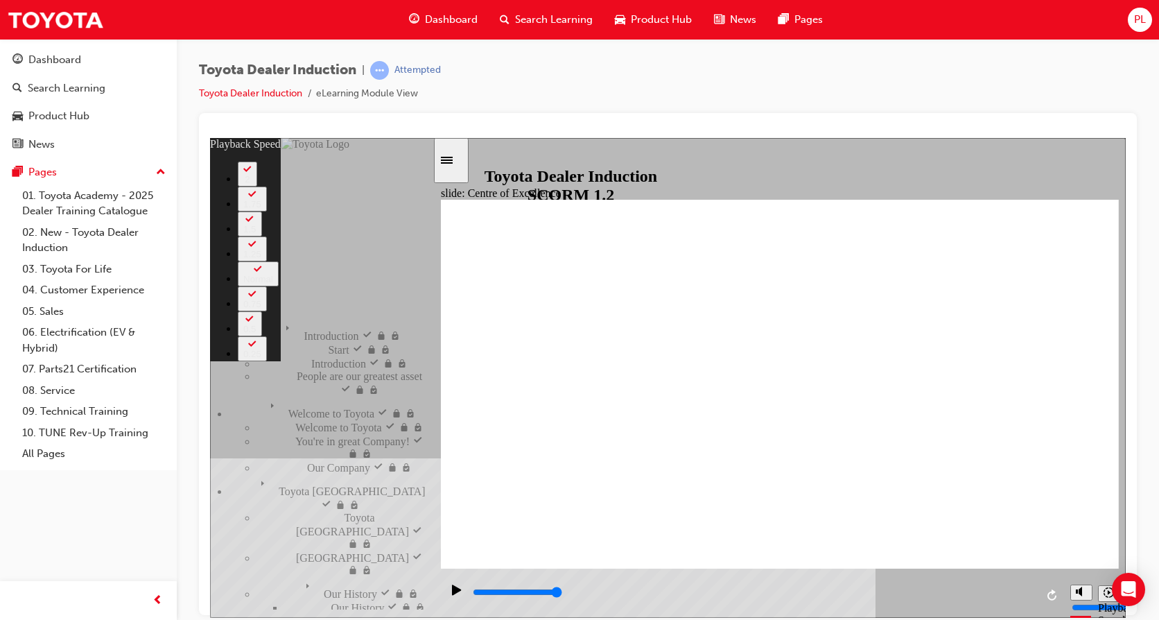
type input "6"
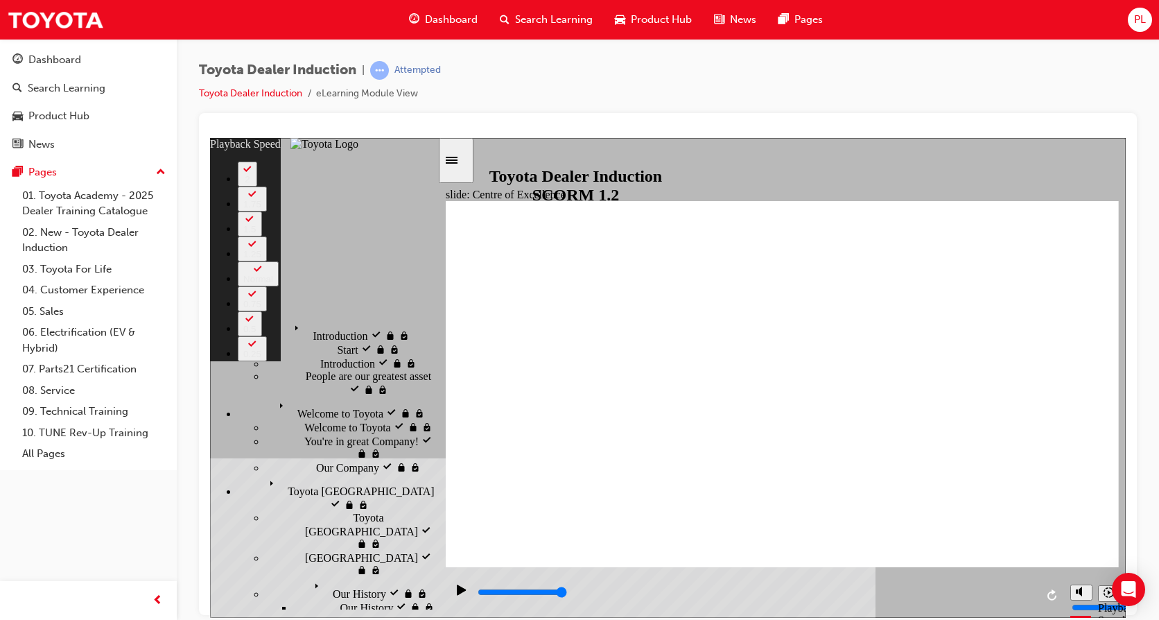
scroll to position [69, 0]
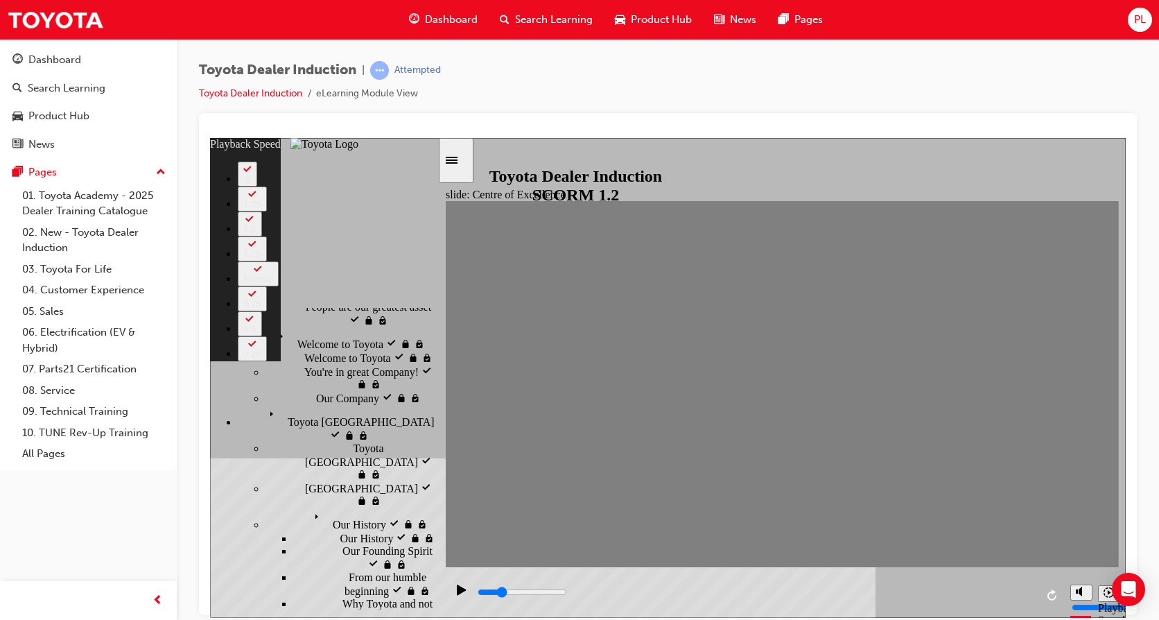
type input "15300"
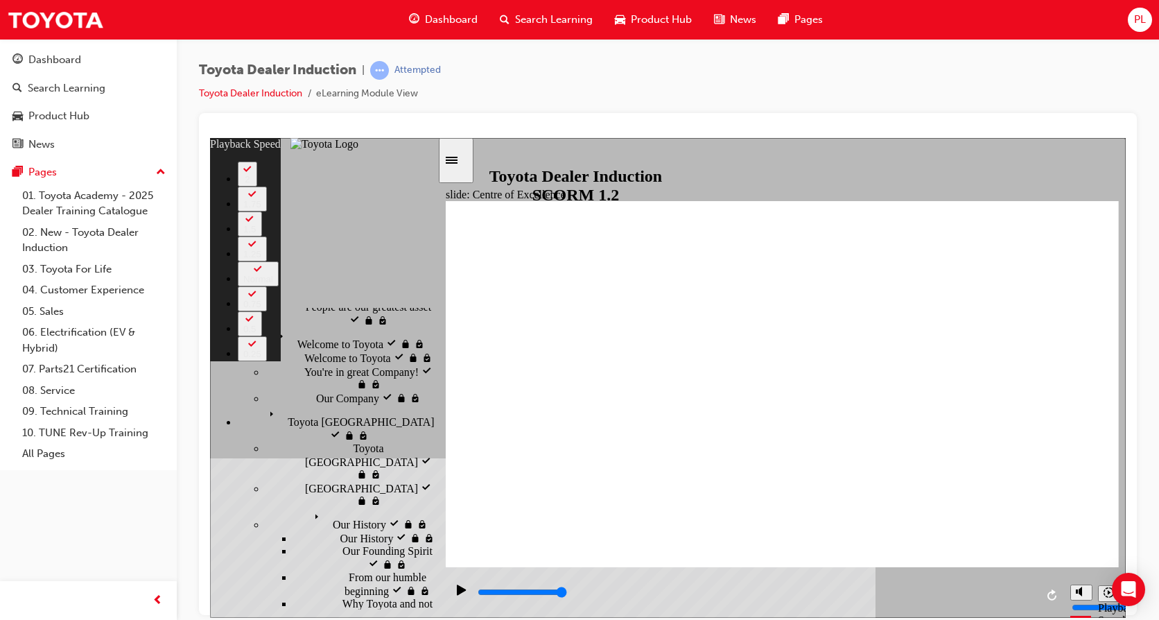
click at [439, 547] on div "slide: Centre of Excellence Rectangle 2 playback speed 2 1.75 1.5 1.25 Normal 0…" at bounding box center [668, 377] width 916 height 480
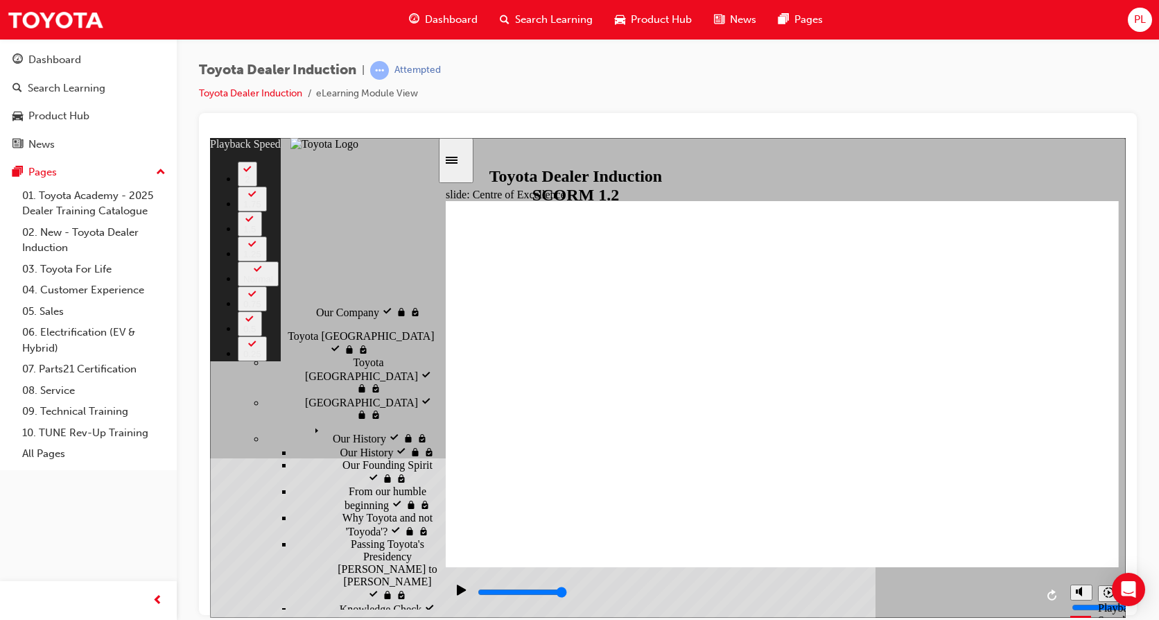
scroll to position [159, 0]
drag, startPoint x: 433, startPoint y: 336, endPoint x: 439, endPoint y: 353, distance: 17.5
click at [439, 353] on div "slide: Centre of Excellence Rectangle 2 playback speed 2 1.75 1.5 1.25 Normal 0…" at bounding box center [668, 377] width 916 height 480
type input "9"
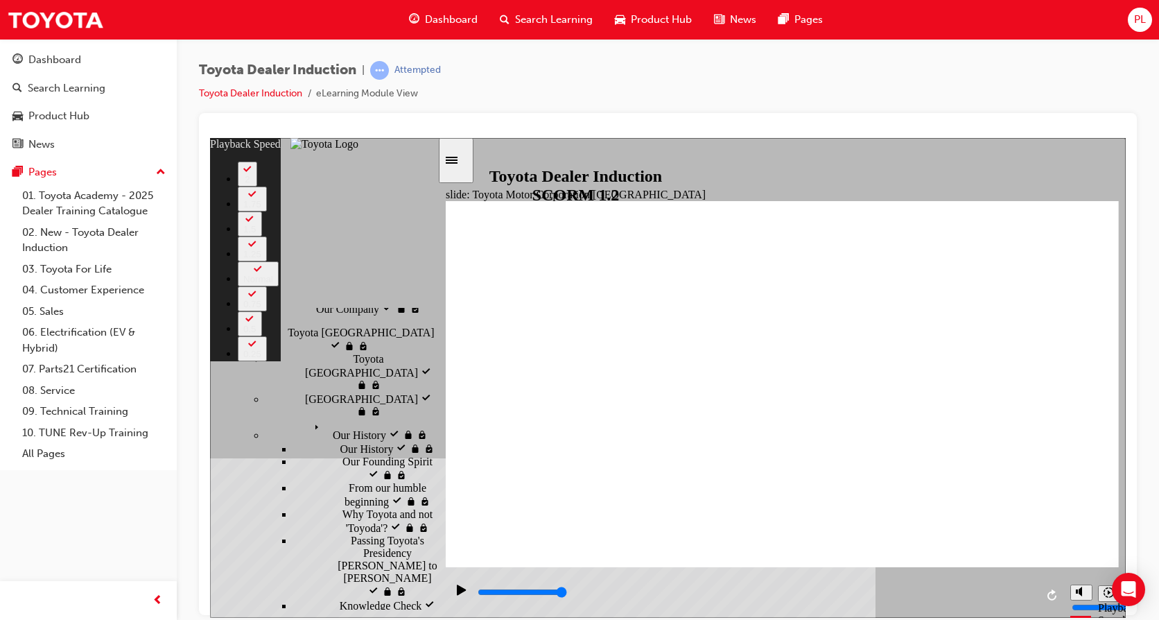
type input "62900"
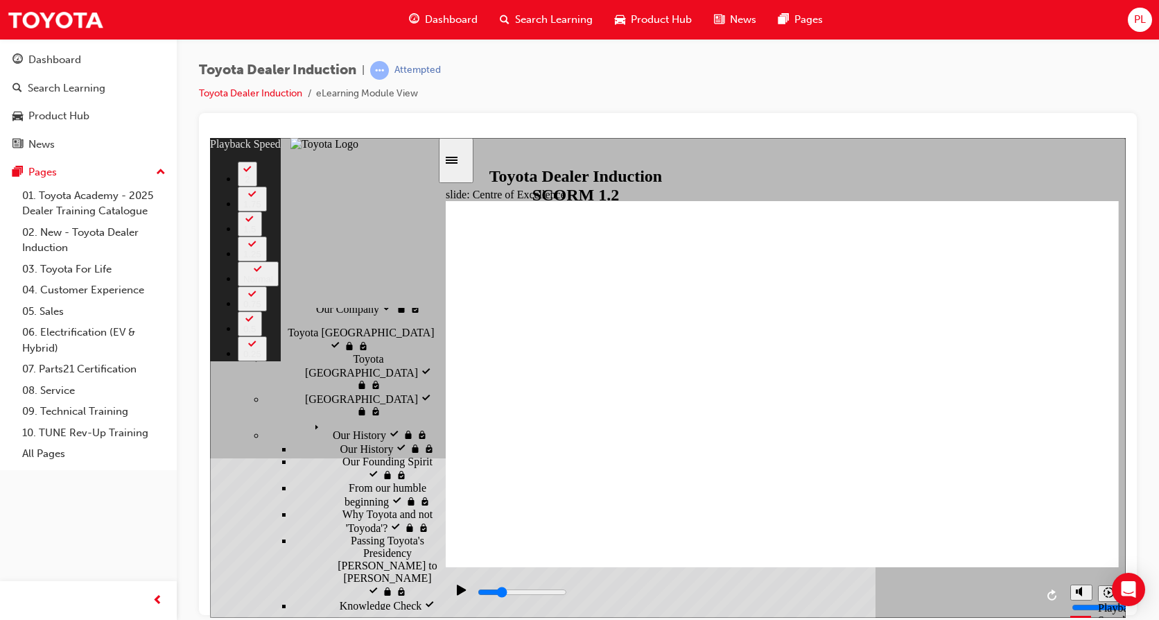
type input "38"
type input "15300"
drag, startPoint x: 472, startPoint y: 537, endPoint x: 442, endPoint y: 537, distance: 30.5
click at [442, 537] on div "slide: Centre of Excellence Rectangle 2 playback speed 2 1.75 1.5 1.25 Normal 0…" at bounding box center [668, 377] width 916 height 480
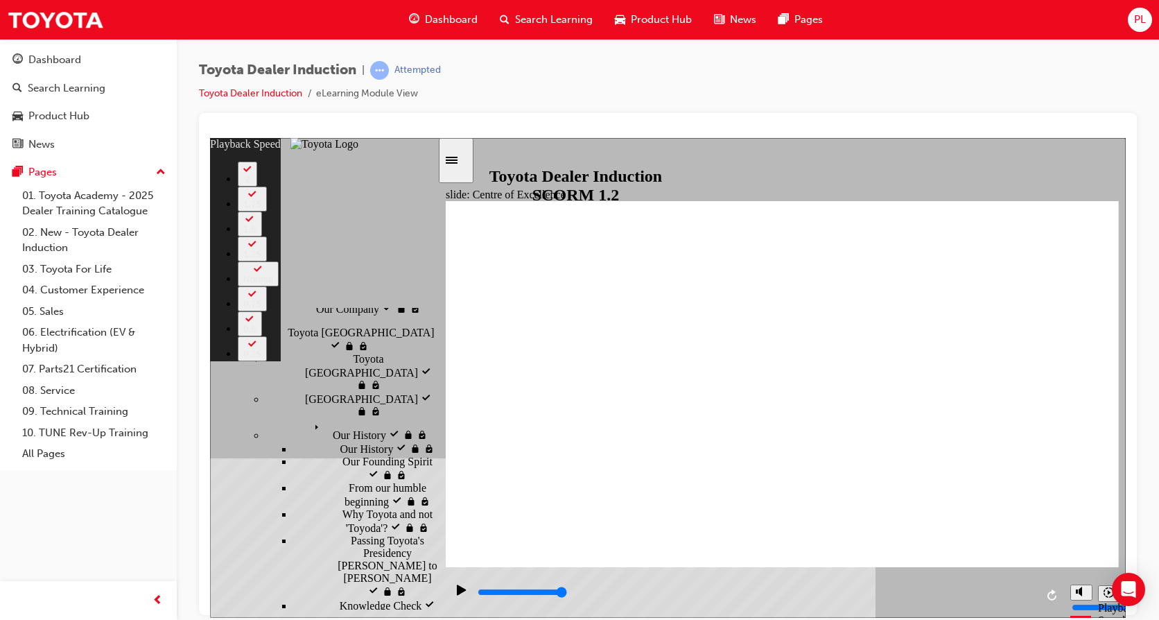
type input "3"
type input "0"
type input "3"
type input "0"
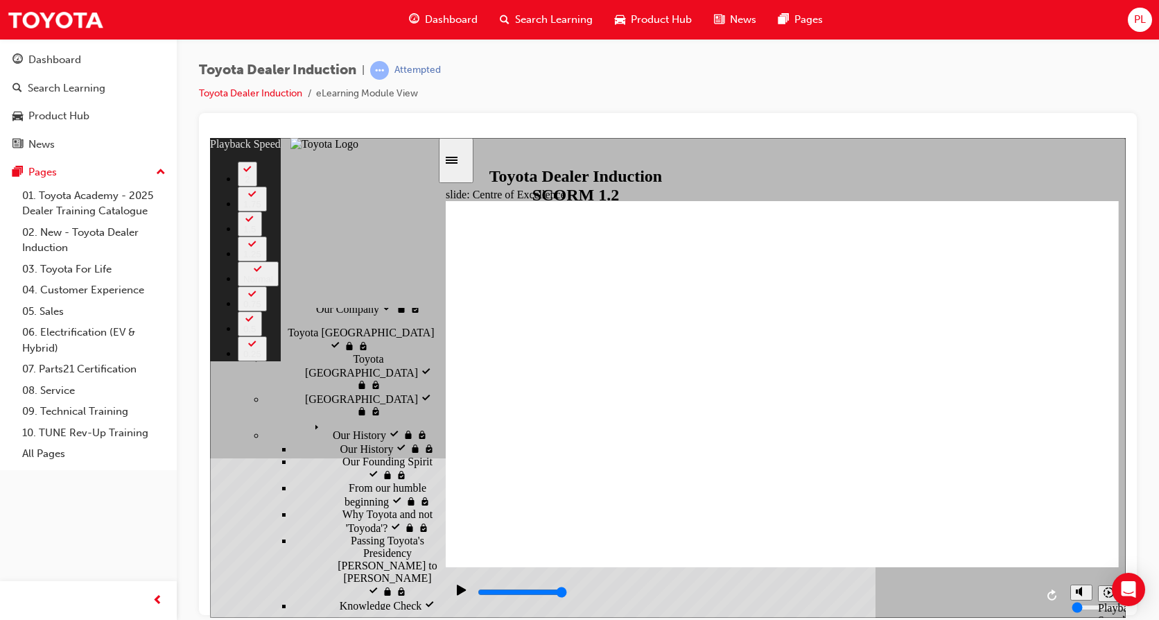
type input "3"
type input "8"
type input "3"
type input "8"
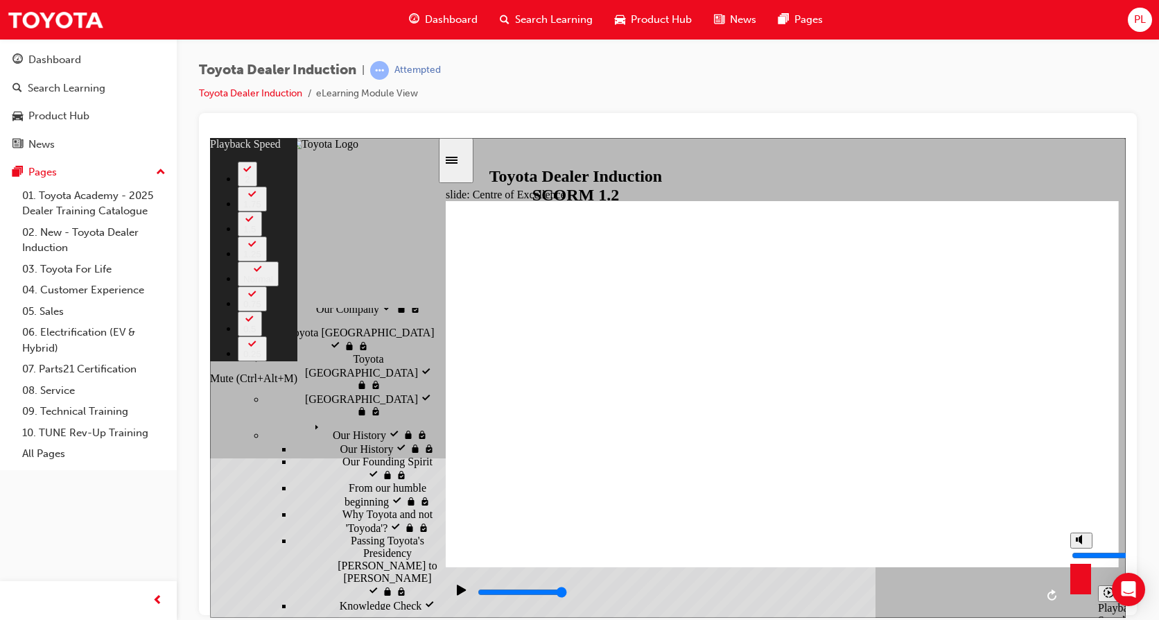
type input "26"
click at [1053, 543] on icon "Mute (Ctrl+Alt+M)" at bounding box center [1081, 539] width 11 height 10
type input "0"
type input "26"
type input "0"
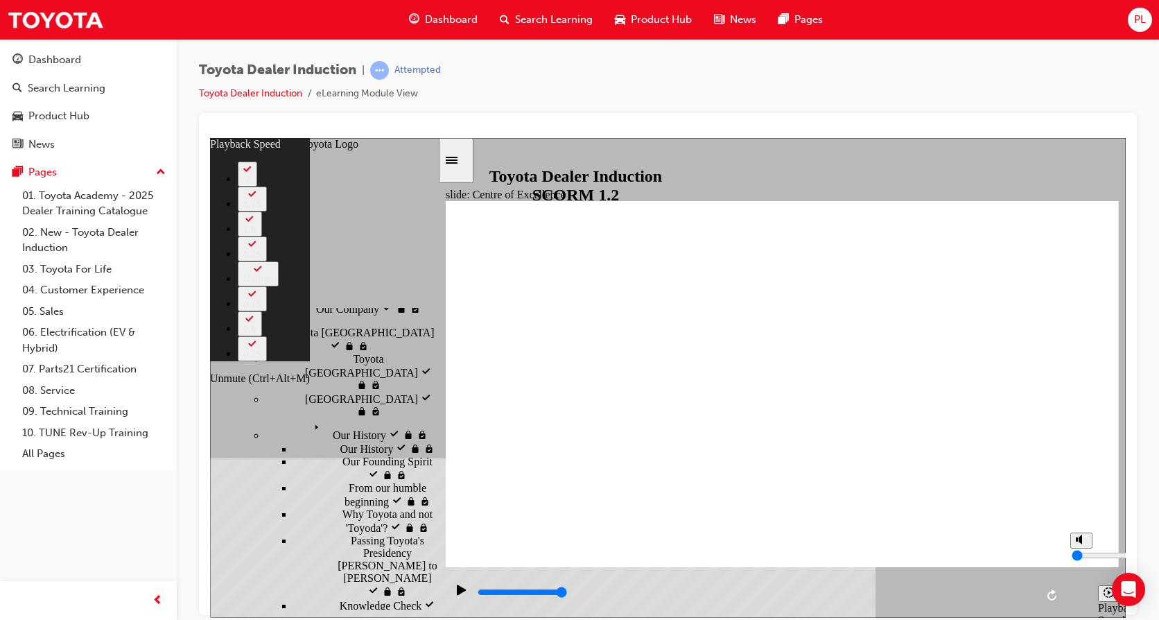
type input "26"
click at [1053, 543] on icon "Unmute (Ctrl+Alt+M)" at bounding box center [1081, 539] width 11 height 10
type input "8"
type input "26"
type input "8"
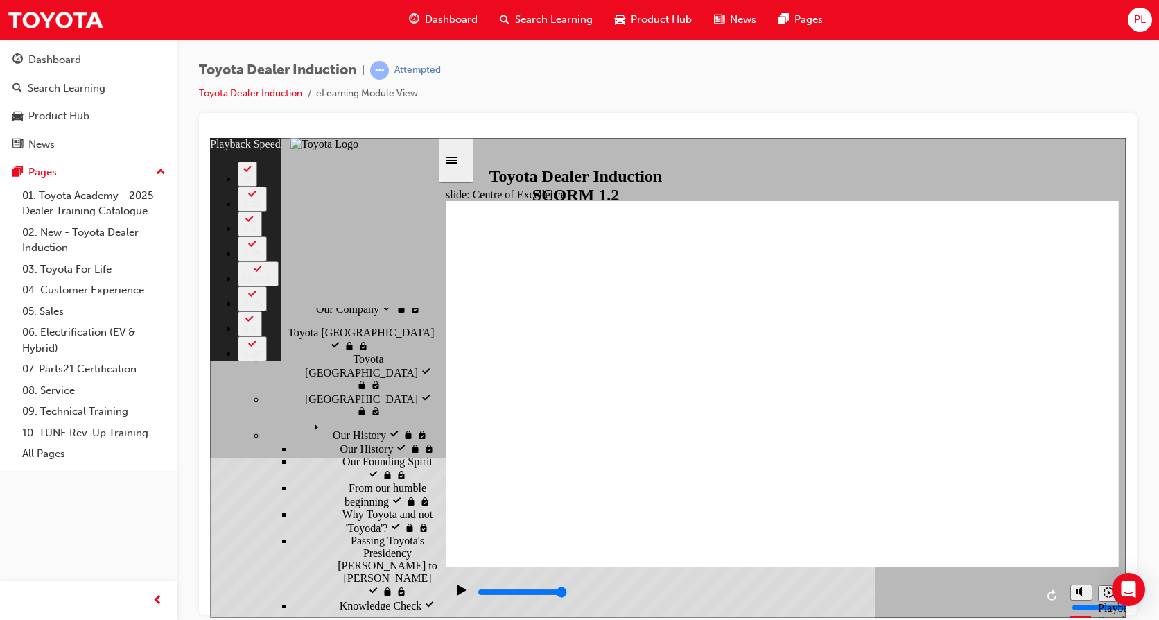
type input "51"
type input "0"
type input "51"
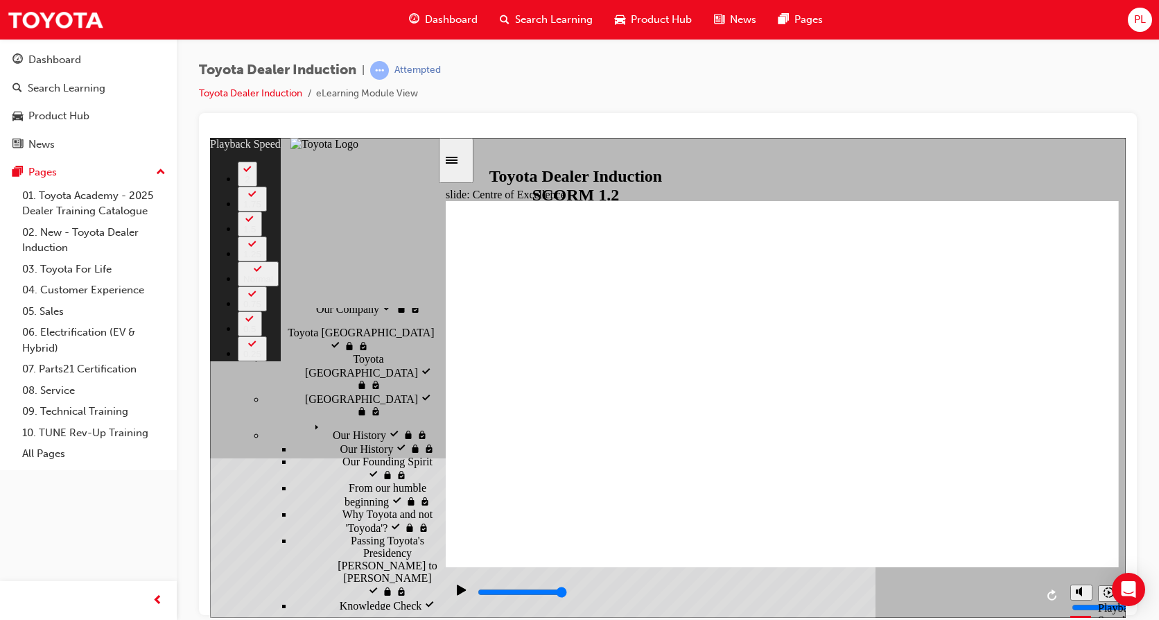
type input "0"
type input "51"
type input "8"
type input "51"
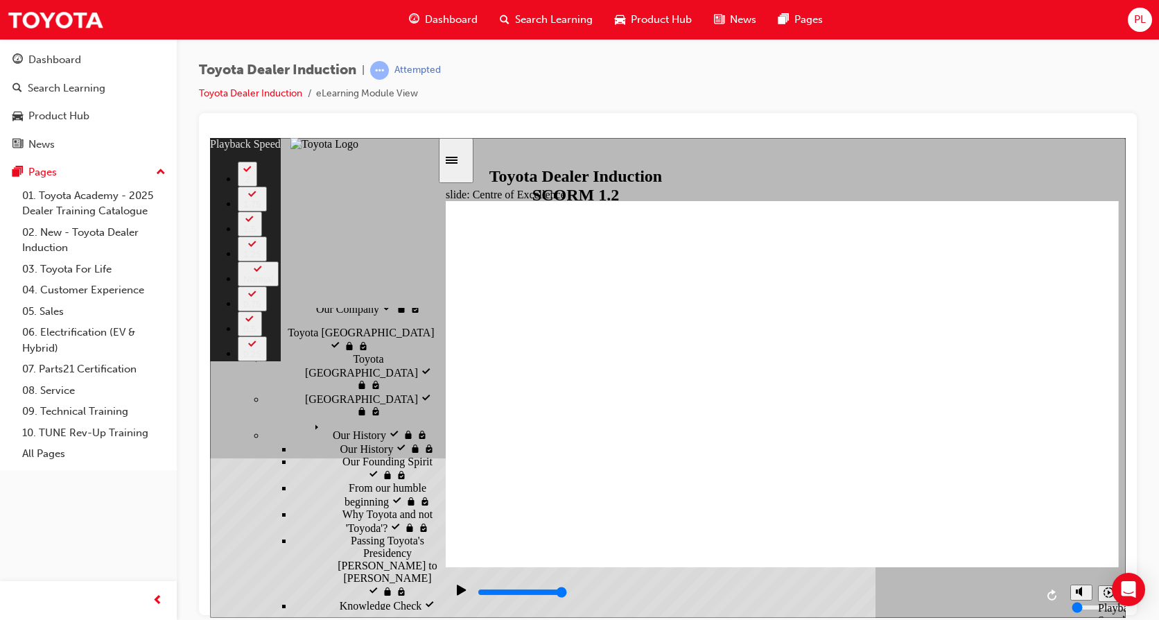
type input "8"
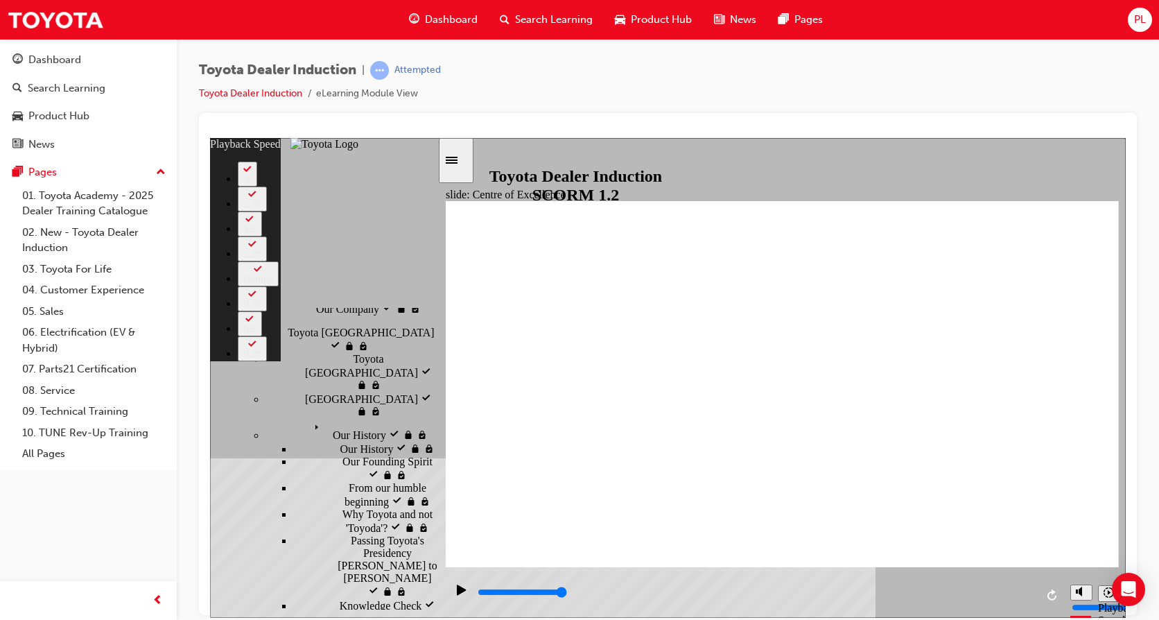
type input "248"
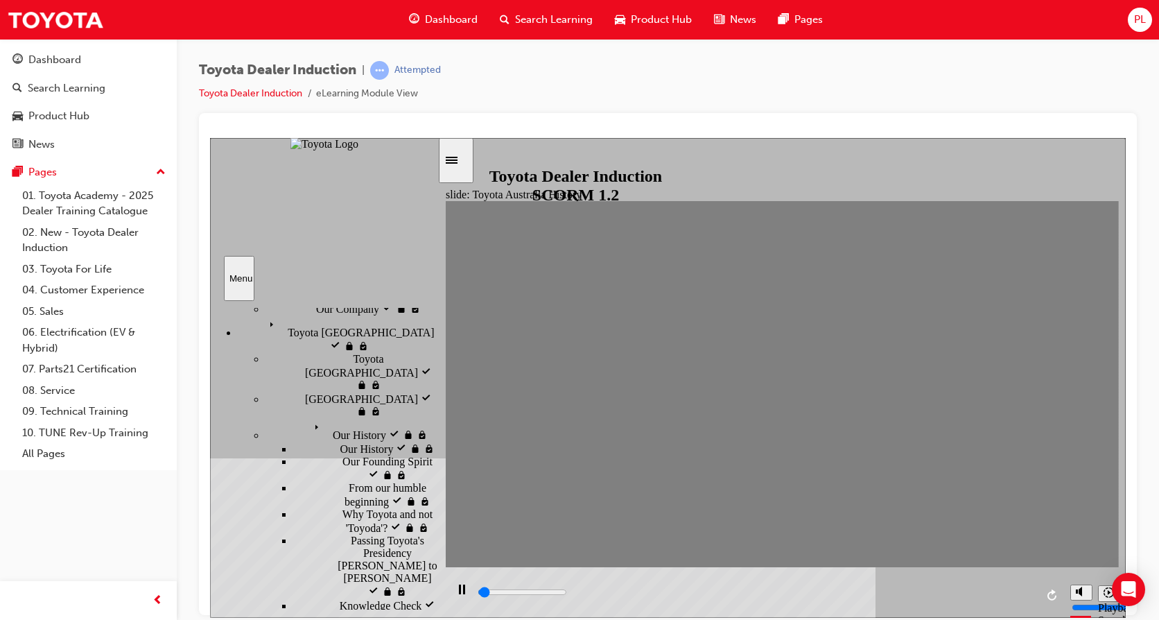
drag, startPoint x: 470, startPoint y: 395, endPoint x: 498, endPoint y: 394, distance: 27.7
type input "7000"
type input "0"
drag, startPoint x: 498, startPoint y: 394, endPoint x: 477, endPoint y: 397, distance: 20.9
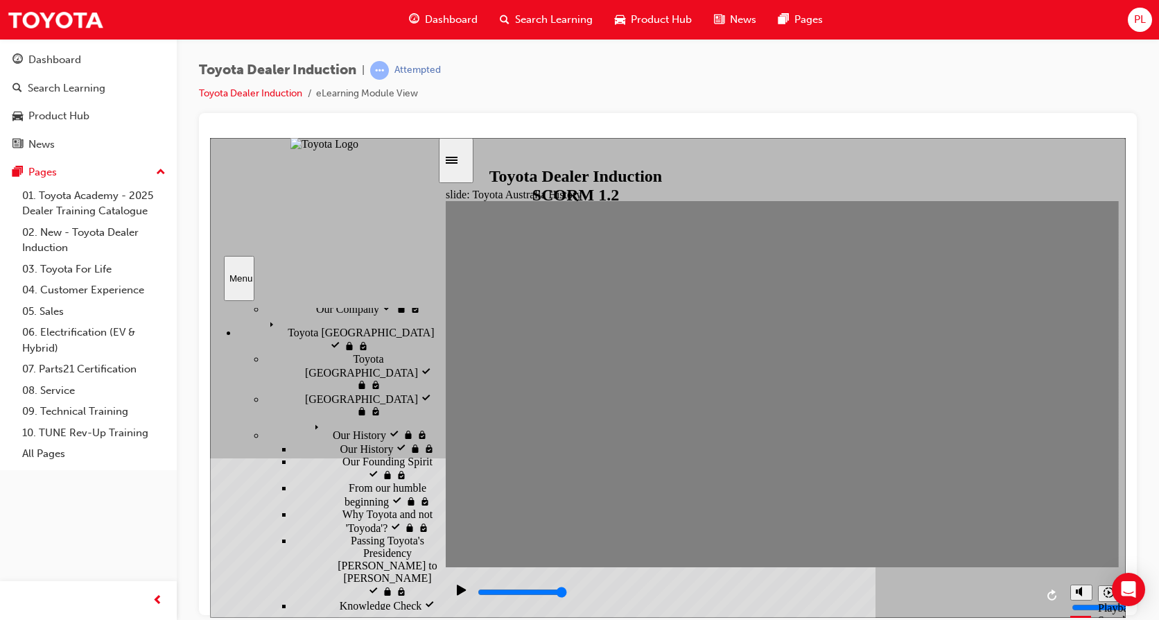
type input "0"
type input "1"
drag, startPoint x: 469, startPoint y: 388, endPoint x: 497, endPoint y: 394, distance: 29.1
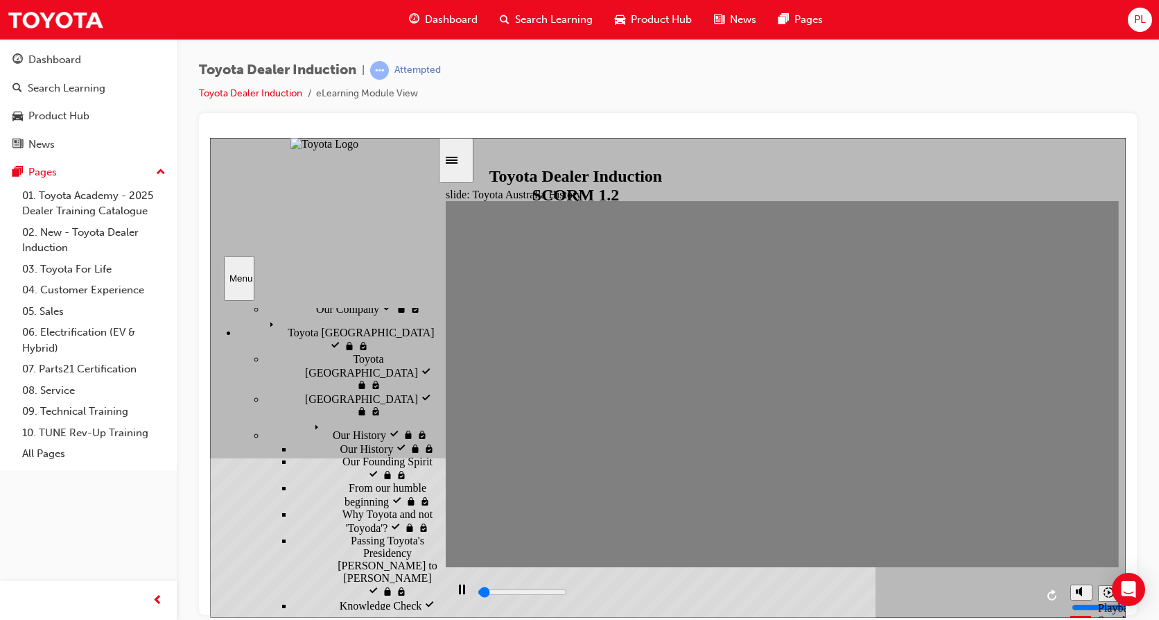
drag, startPoint x: 498, startPoint y: 386, endPoint x: 527, endPoint y: 396, distance: 30.7
drag, startPoint x: 527, startPoint y: 396, endPoint x: 552, endPoint y: 399, distance: 25.1
type input "0"
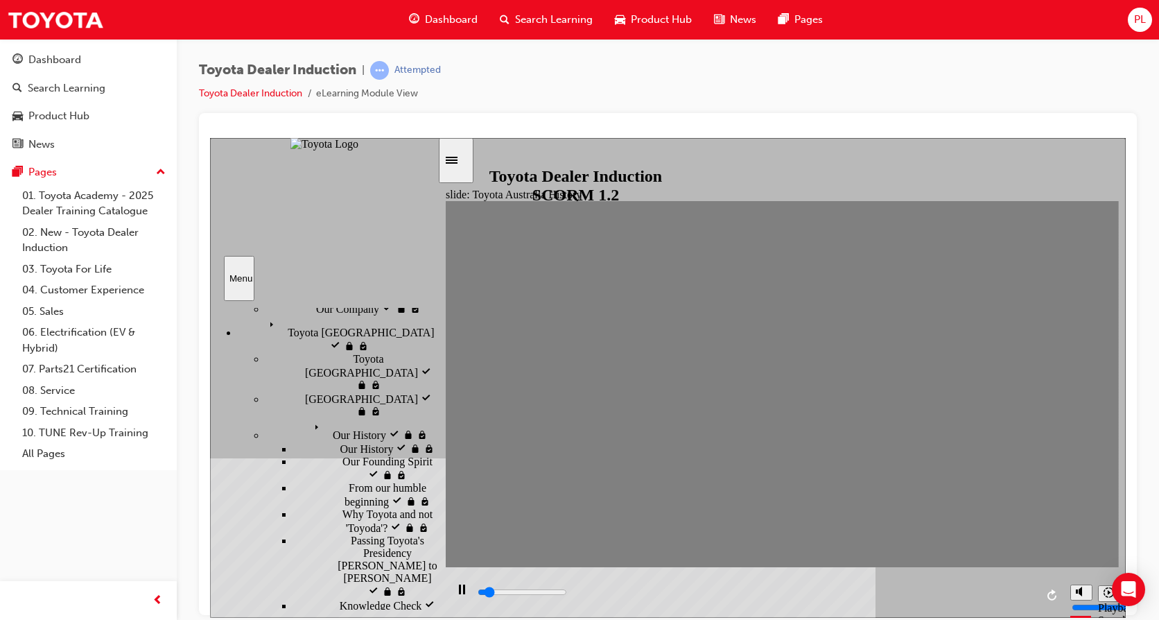
type input "3"
type input "0"
type input "4"
drag, startPoint x: 558, startPoint y: 393, endPoint x: 587, endPoint y: 389, distance: 29.4
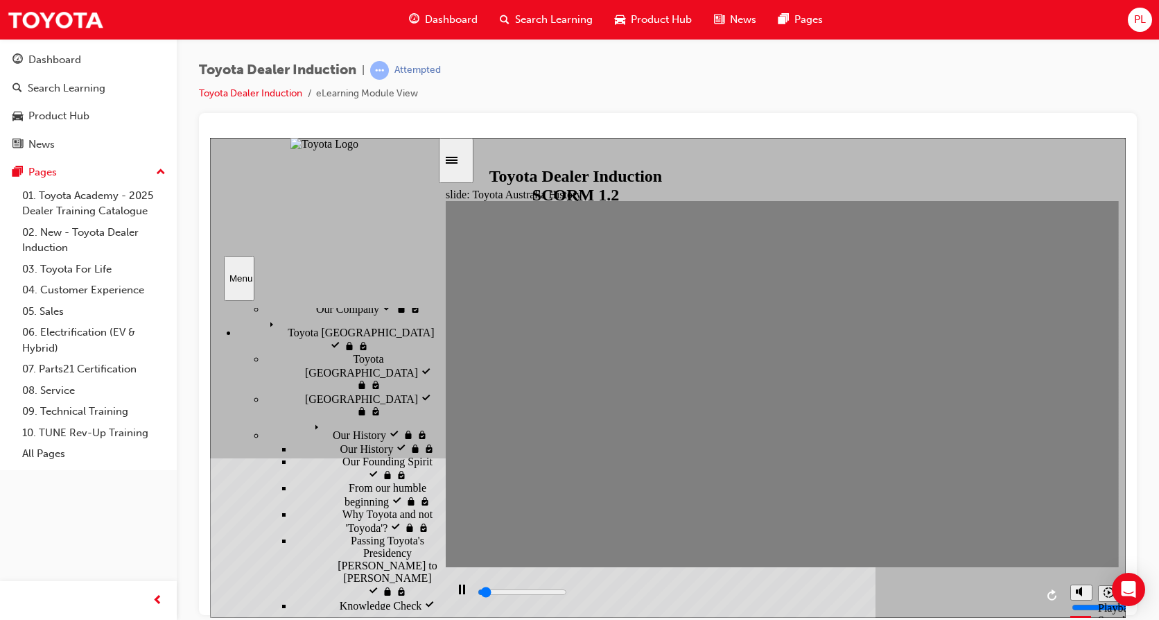
drag, startPoint x: 591, startPoint y: 391, endPoint x: 616, endPoint y: 395, distance: 25.3
drag, startPoint x: 632, startPoint y: 393, endPoint x: 645, endPoint y: 393, distance: 13.2
drag, startPoint x: 652, startPoint y: 389, endPoint x: 677, endPoint y: 390, distance: 25.0
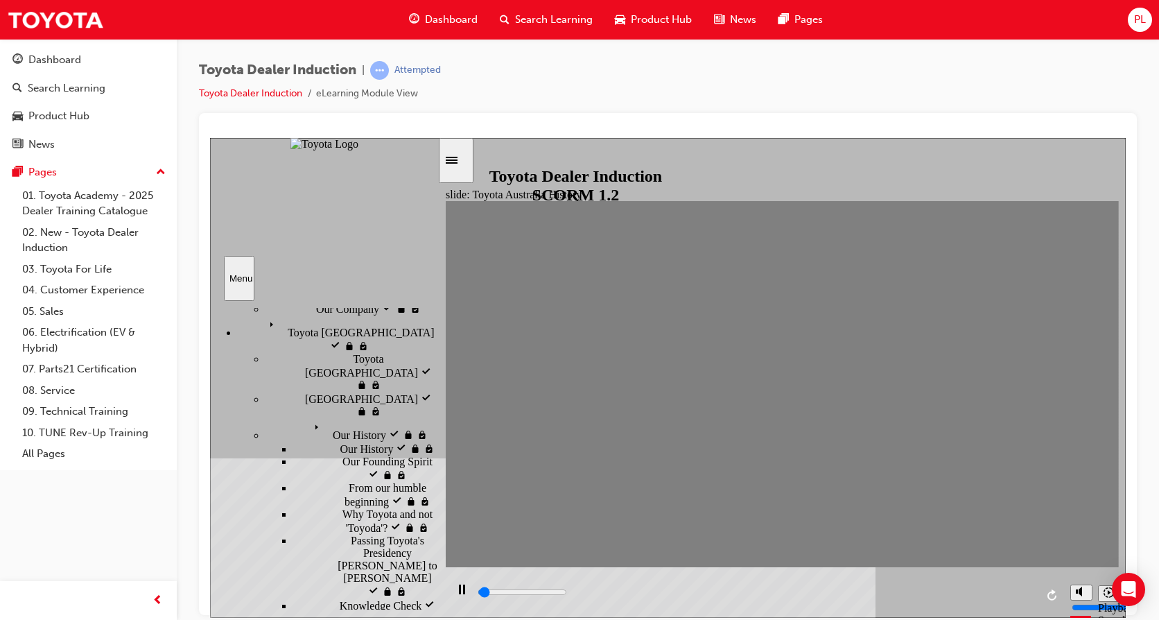
drag, startPoint x: 688, startPoint y: 387, endPoint x: 711, endPoint y: 391, distance: 23.9
drag, startPoint x: 715, startPoint y: 391, endPoint x: 742, endPoint y: 395, distance: 27.4
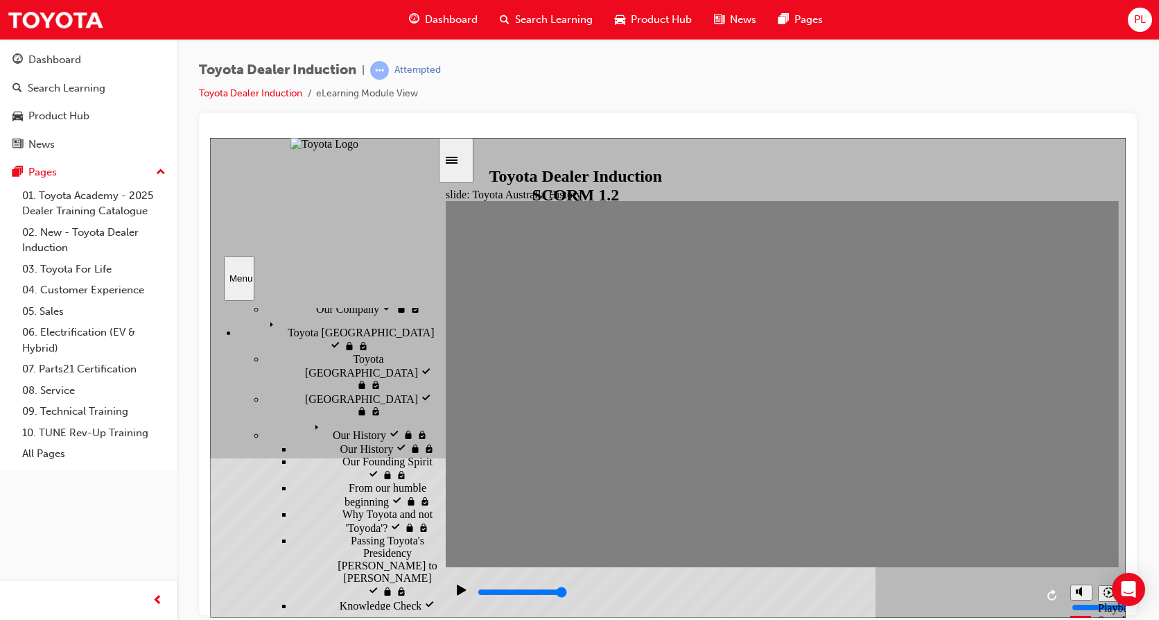
drag, startPoint x: 745, startPoint y: 395, endPoint x: 778, endPoint y: 388, distance: 34.0
drag, startPoint x: 781, startPoint y: 393, endPoint x: 809, endPoint y: 391, distance: 27.8
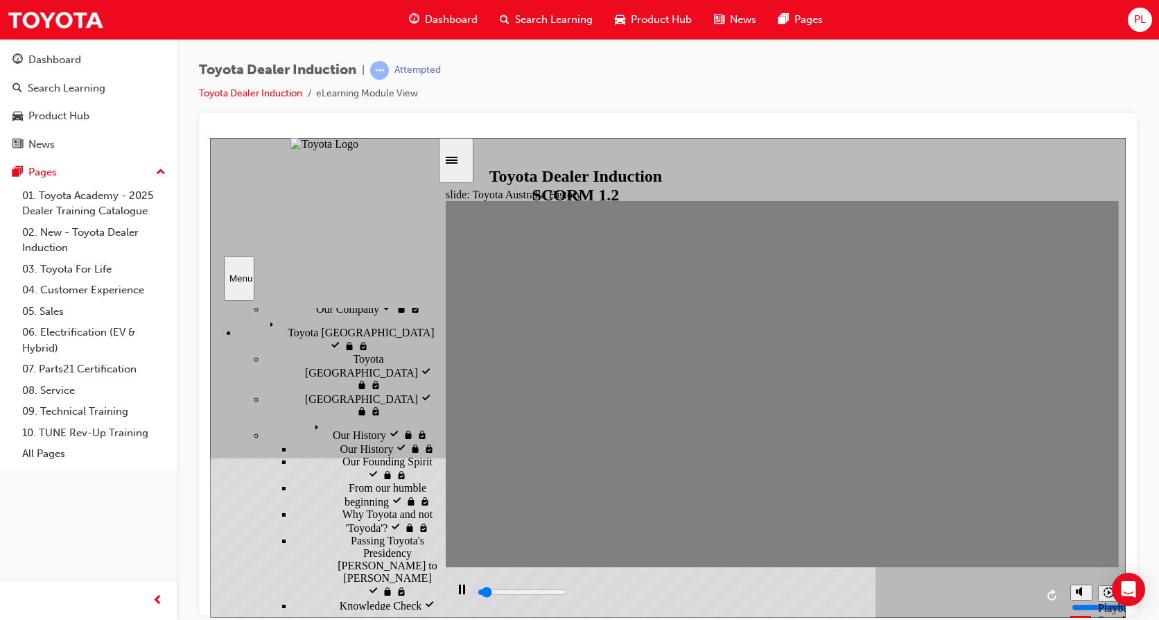
drag, startPoint x: 811, startPoint y: 390, endPoint x: 833, endPoint y: 395, distance: 22.9
drag, startPoint x: 837, startPoint y: 392, endPoint x: 869, endPoint y: 402, distance: 34.0
drag, startPoint x: 865, startPoint y: 380, endPoint x: 899, endPoint y: 397, distance: 37.8
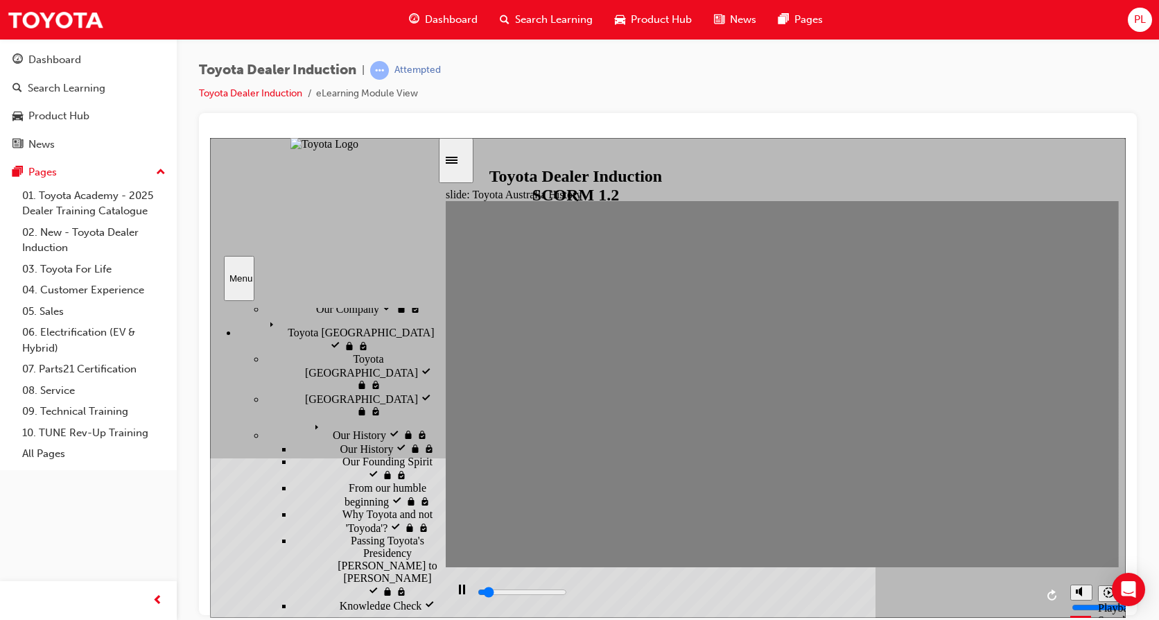
type input "0"
type input "15"
drag, startPoint x: 901, startPoint y: 397, endPoint x: 934, endPoint y: 396, distance: 33.3
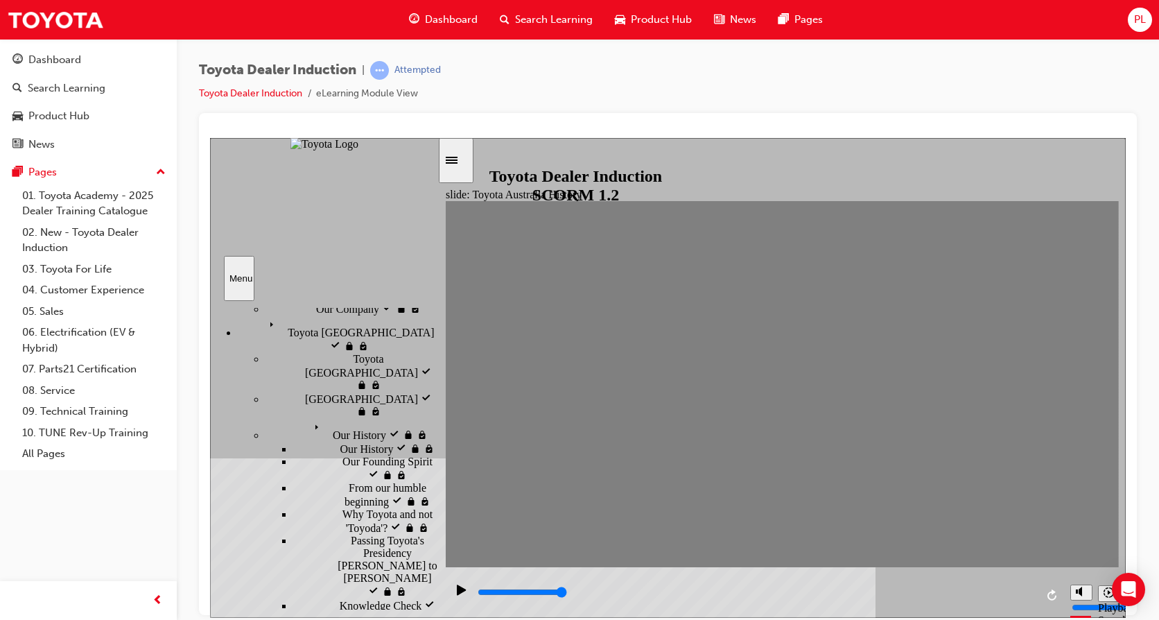
type input "0"
type input "16"
drag, startPoint x: 934, startPoint y: 396, endPoint x: 958, endPoint y: 399, distance: 24.4
drag, startPoint x: 952, startPoint y: 399, endPoint x: 988, endPoint y: 398, distance: 36.1
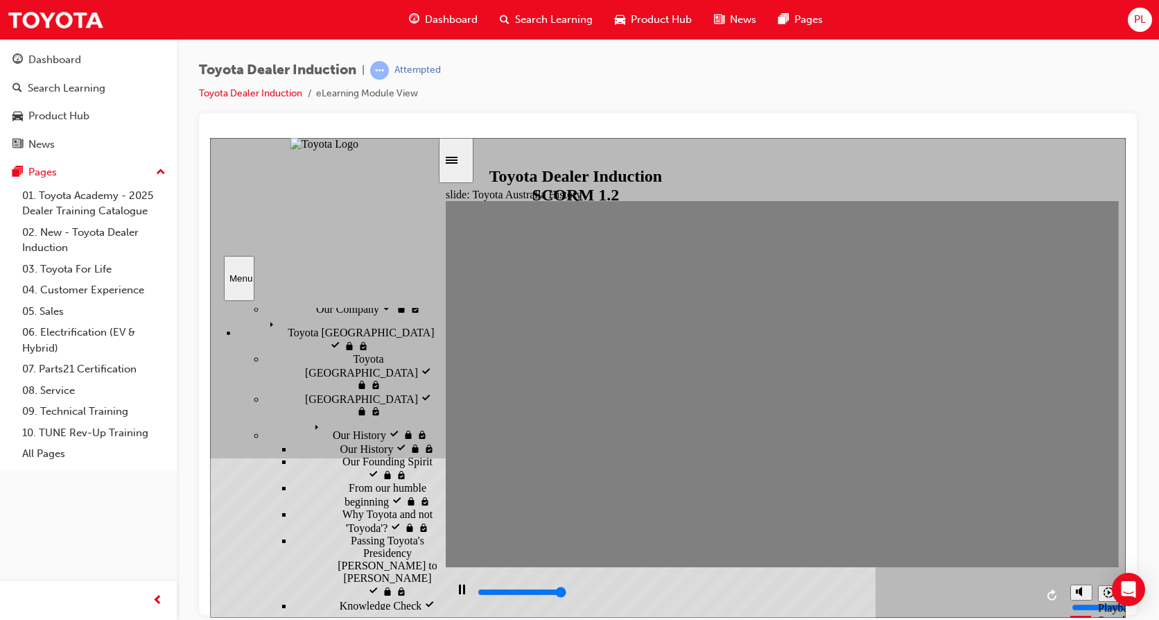
drag, startPoint x: 969, startPoint y: 389, endPoint x: 994, endPoint y: 385, distance: 25.2
drag, startPoint x: 993, startPoint y: 385, endPoint x: 1023, endPoint y: 390, distance: 29.4
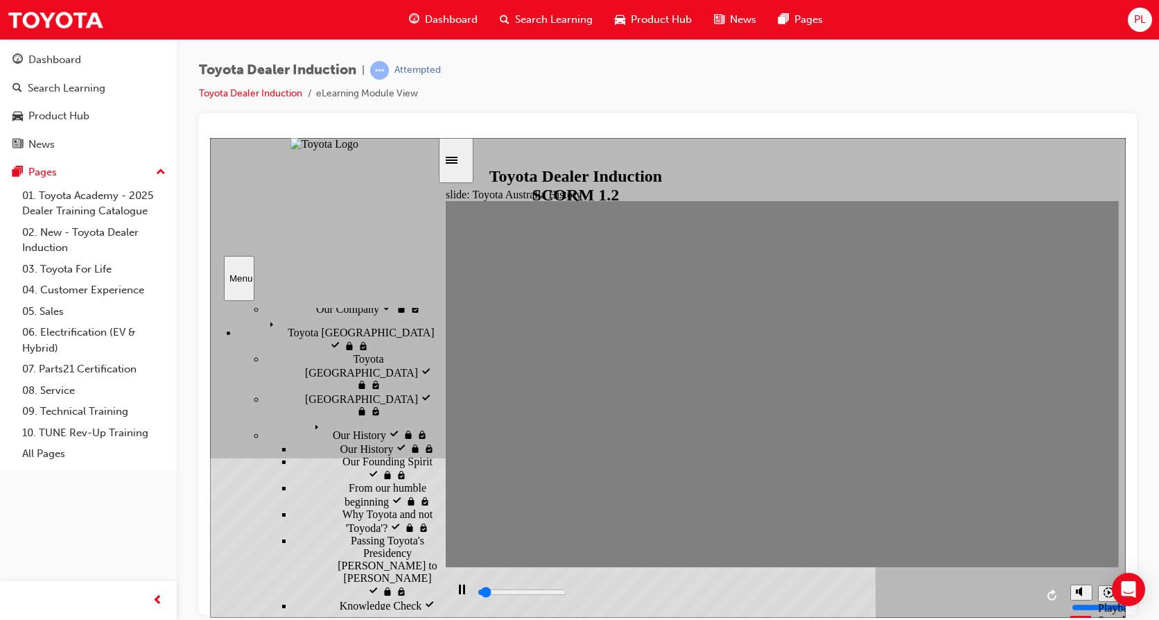
drag, startPoint x: 1025, startPoint y: 388, endPoint x: 1055, endPoint y: 391, distance: 29.9
drag, startPoint x: 1063, startPoint y: 388, endPoint x: 1089, endPoint y: 391, distance: 26.5
type input "5000"
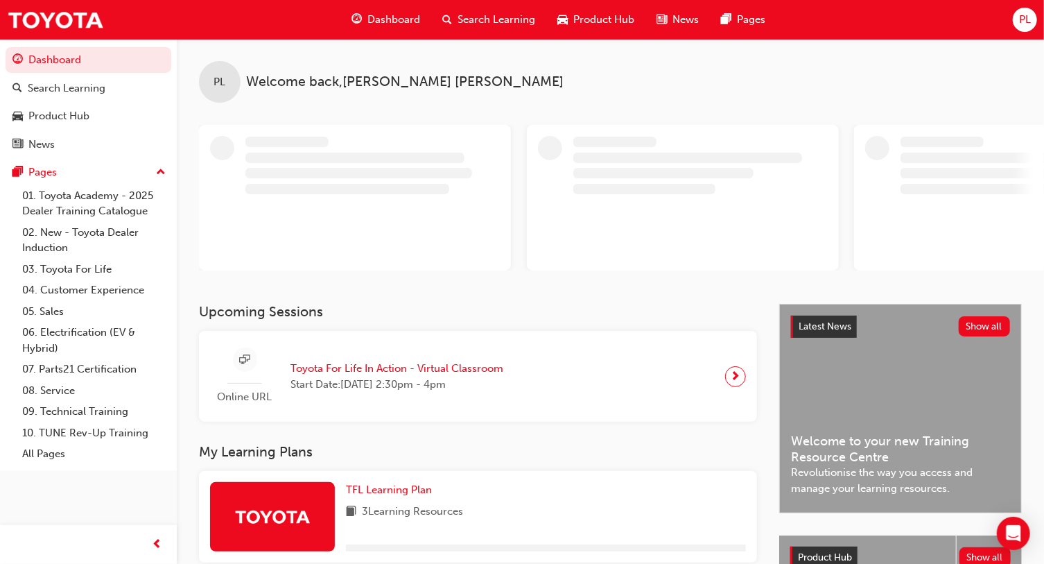
click at [1029, 19] on span "PL" at bounding box center [1025, 20] width 12 height 16
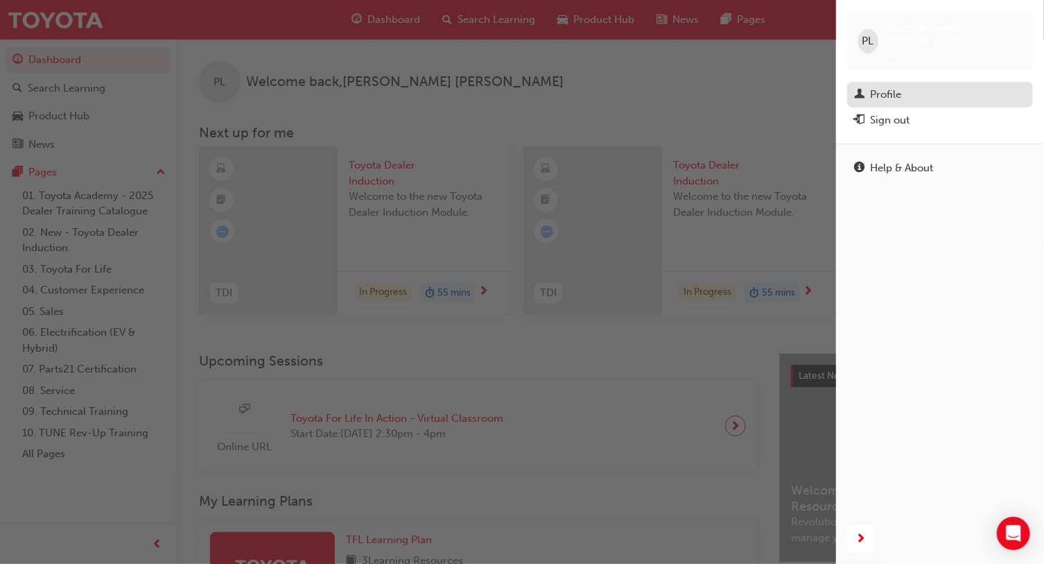
click at [948, 86] on div "Profile" at bounding box center [940, 94] width 172 height 17
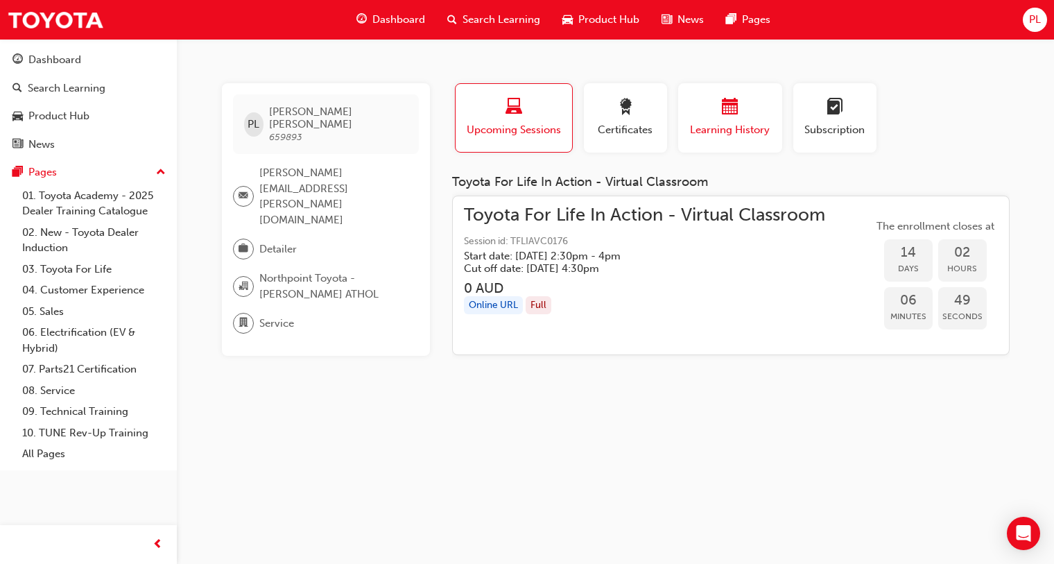
click at [755, 116] on div "button" at bounding box center [729, 108] width 83 height 21
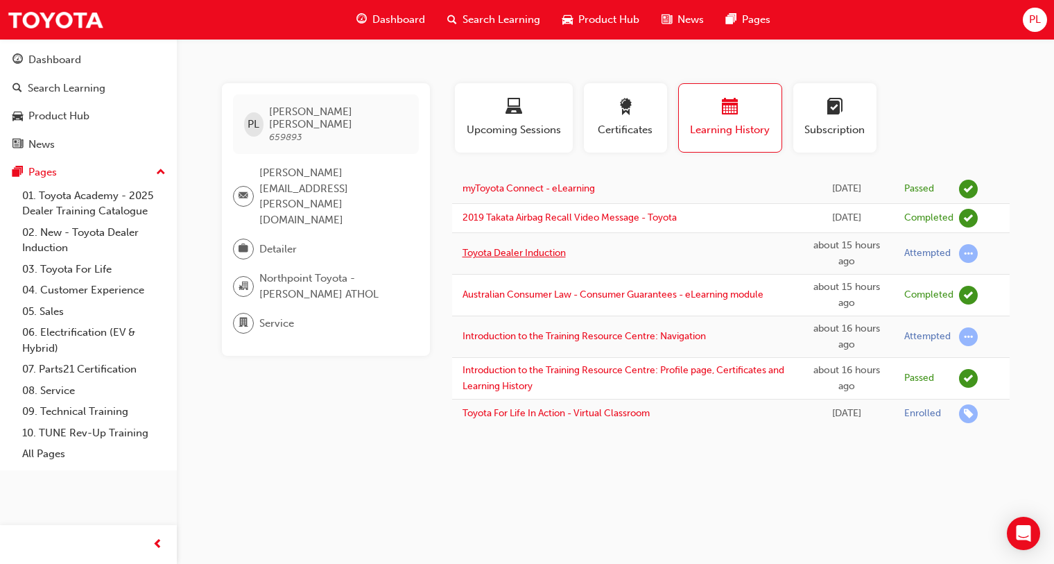
click at [538, 255] on link "Toyota Dealer Induction" at bounding box center [513, 253] width 103 height 12
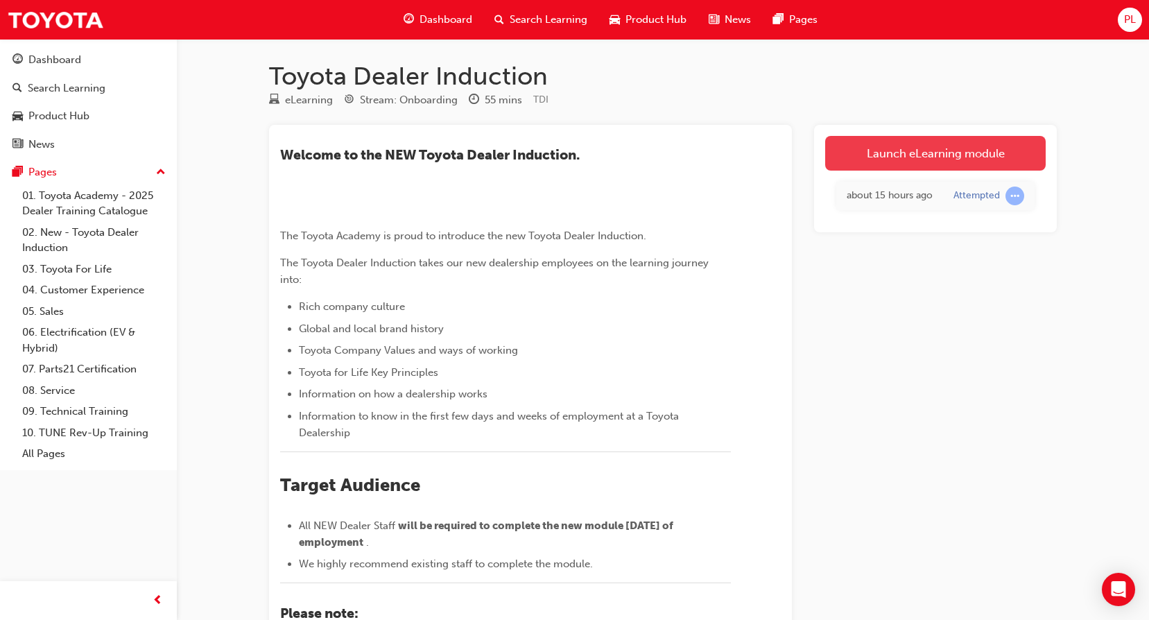
click at [958, 156] on link "Launch eLearning module" at bounding box center [935, 153] width 220 height 35
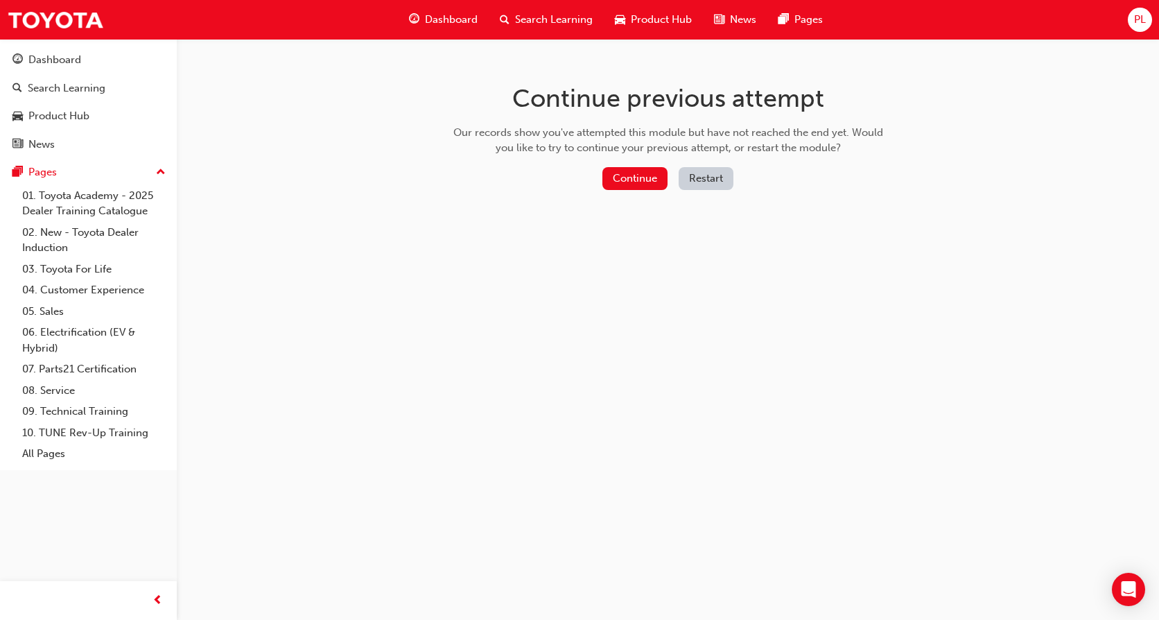
click at [702, 176] on button "Restart" at bounding box center [706, 178] width 55 height 23
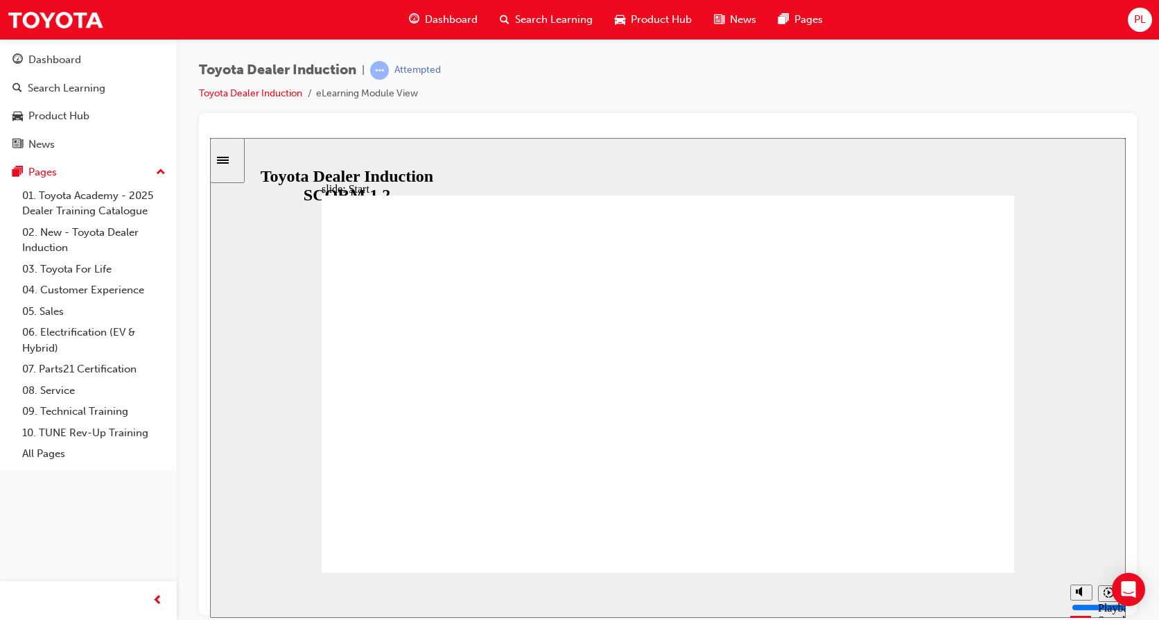
drag, startPoint x: 324, startPoint y: 593, endPoint x: 1081, endPoint y: 609, distance: 757.2
click at [1053, 563] on section "Playback Speed 2 1.75 1.5 1.25" at bounding box center [668, 594] width 916 height 45
drag, startPoint x: 456, startPoint y: 595, endPoint x: 1109, endPoint y: 626, distance: 653.8
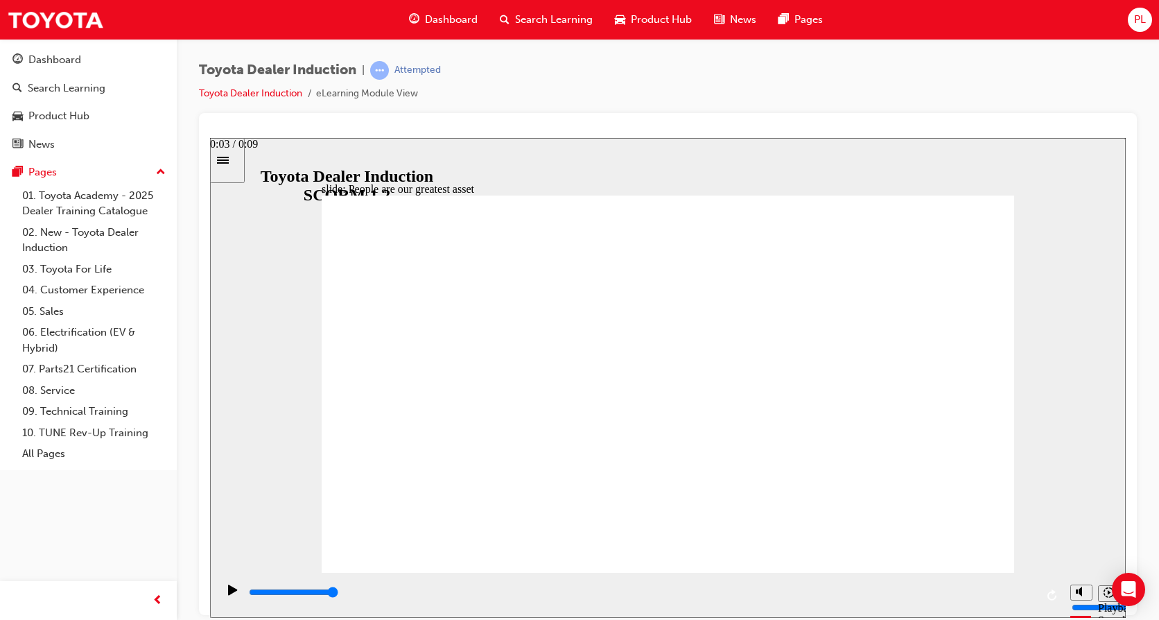
click at [1053, 563] on html "slide: People are our greatest asset Rectangle 1 People are our greatest asset …" at bounding box center [668, 377] width 916 height 480
drag, startPoint x: 645, startPoint y: 594, endPoint x: 1068, endPoint y: 593, distance: 422.9
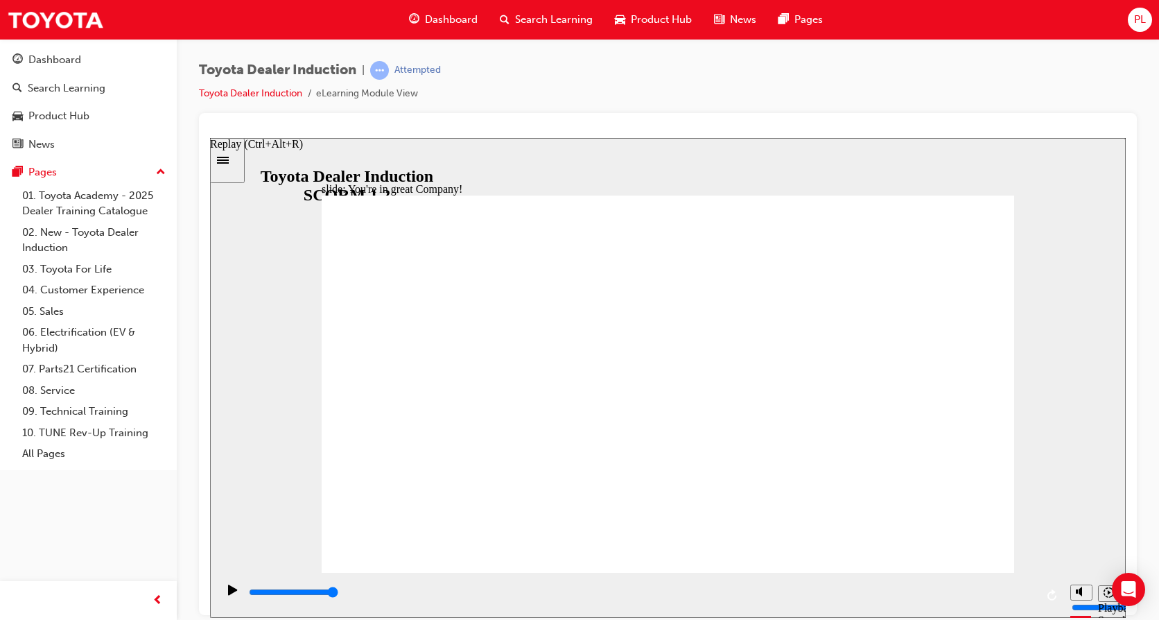
click at [1053, 563] on section "Playback Speed 2 1.75 1.5 1.25" at bounding box center [668, 594] width 916 height 45
type input "7500"
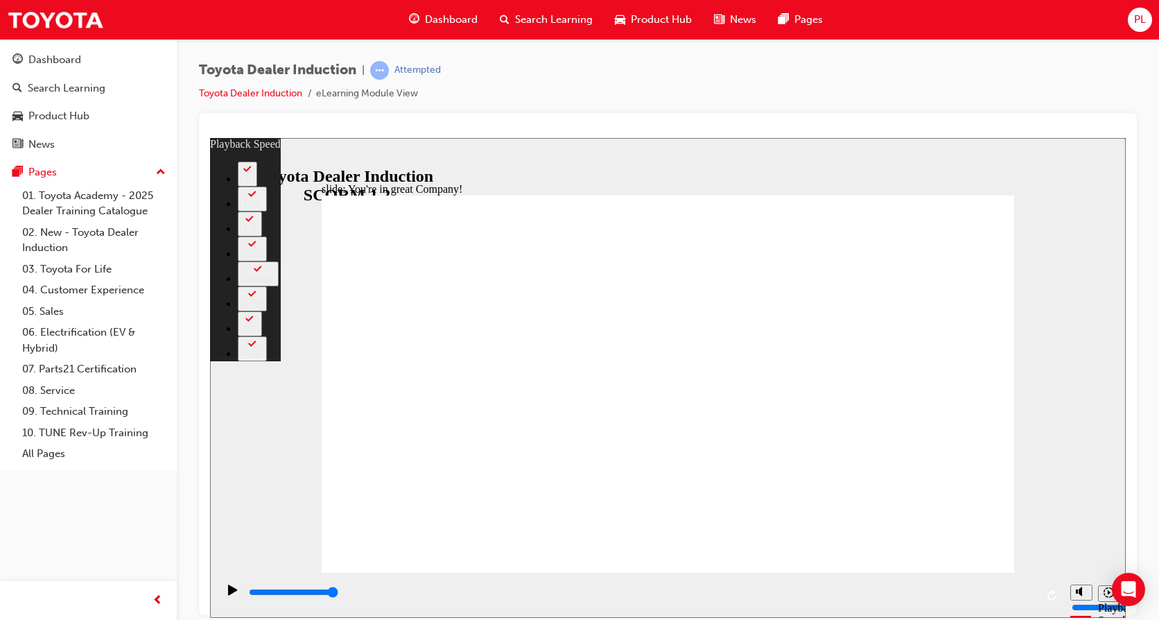
drag, startPoint x: 333, startPoint y: 541, endPoint x: 1055, endPoint y: 538, distance: 721.7
click at [1053, 538] on div "slide: You're in great Company! playback speed 2 1.75 1.5 1.25 Normal 0.75 0.5 …" at bounding box center [668, 377] width 916 height 480
type input "156"
click at [255, 439] on div "slide: You're in great Company! playback speed 2 1.75 1.5 1.25 Normal 0.75 0.5 …" at bounding box center [668, 377] width 916 height 480
click at [228, 563] on icon "Play (Ctrl+Alt+P)" at bounding box center [232, 589] width 9 height 10
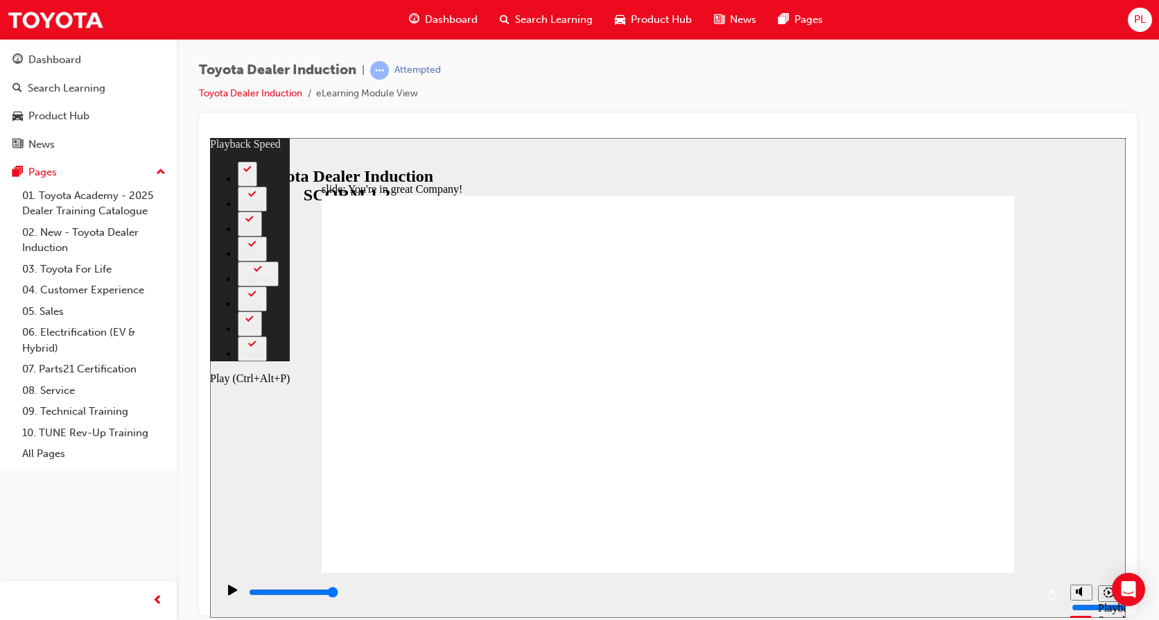
type input "7500"
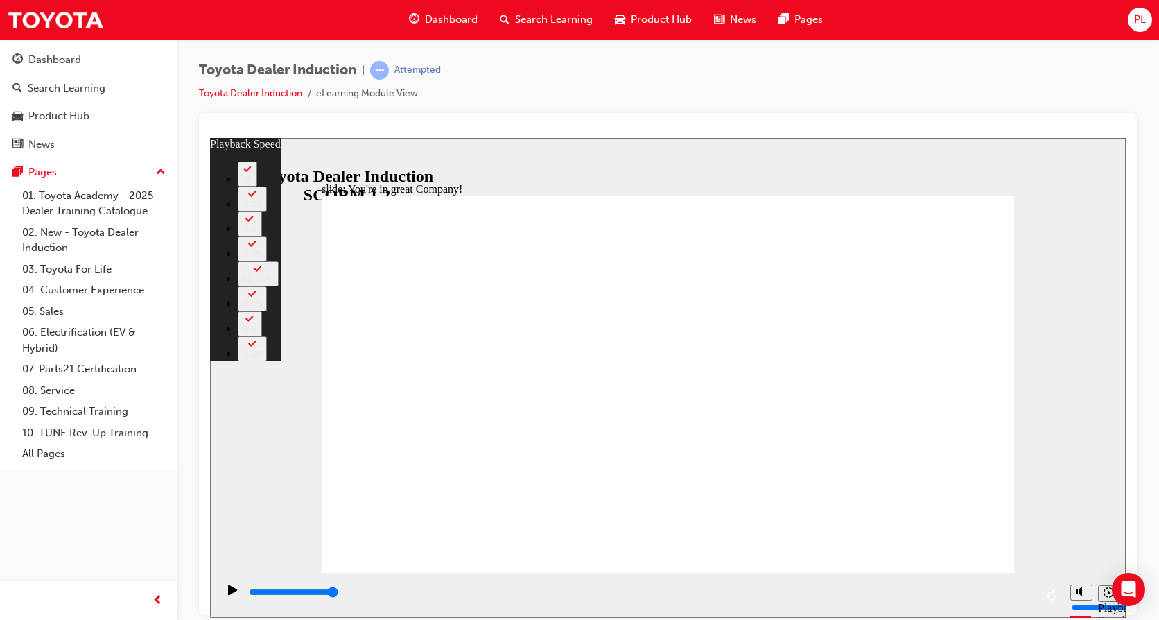
type input "156"
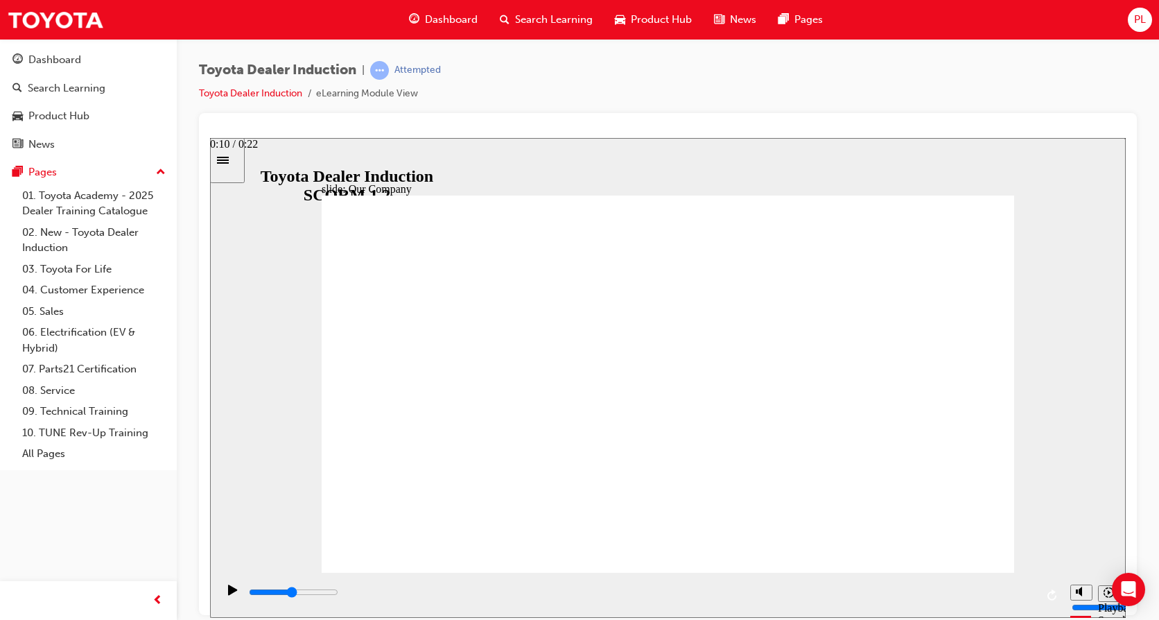
click at [338, 563] on input "slide progress" at bounding box center [293, 591] width 89 height 11
drag, startPoint x: 728, startPoint y: 589, endPoint x: 903, endPoint y: 595, distance: 175.5
click at [728, 563] on div "playback controls" at bounding box center [641, 591] width 788 height 15
click at [338, 563] on input "slide progress" at bounding box center [293, 591] width 89 height 11
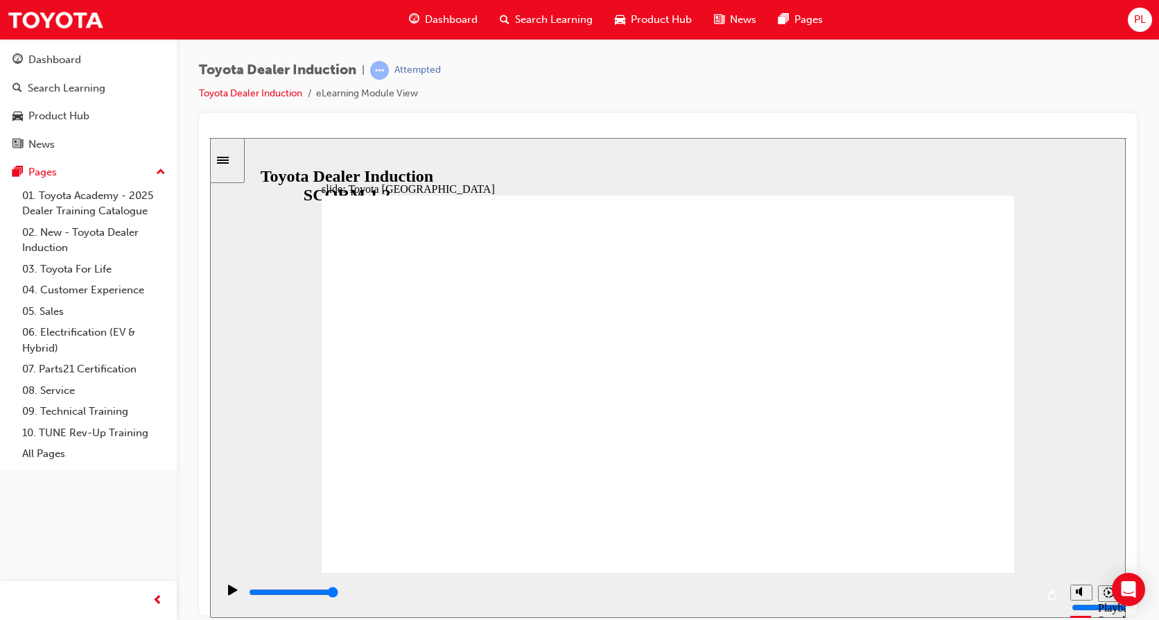
click at [230, 563] on rect "Pause (Ctrl+Alt+P)" at bounding box center [231, 589] width 2 height 10
drag, startPoint x: 476, startPoint y: 492, endPoint x: 614, endPoint y: 485, distance: 138.8
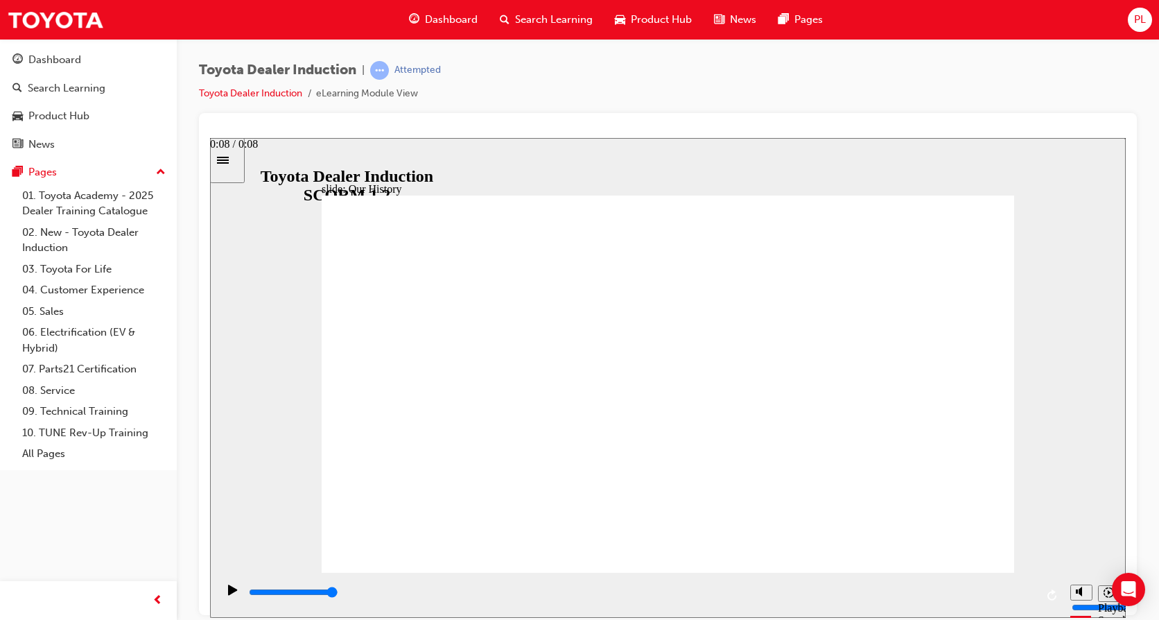
drag, startPoint x: 1025, startPoint y: 586, endPoint x: 1038, endPoint y: 592, distance: 14.3
click at [1035, 563] on div "playback controls" at bounding box center [641, 591] width 788 height 15
click at [229, 563] on icon "Play (Ctrl+Alt+P)" at bounding box center [232, 589] width 9 height 10
click at [338, 563] on input "slide progress" at bounding box center [293, 591] width 89 height 11
click at [228, 563] on icon "Play (Ctrl+Alt+P)" at bounding box center [233, 589] width 10 height 11
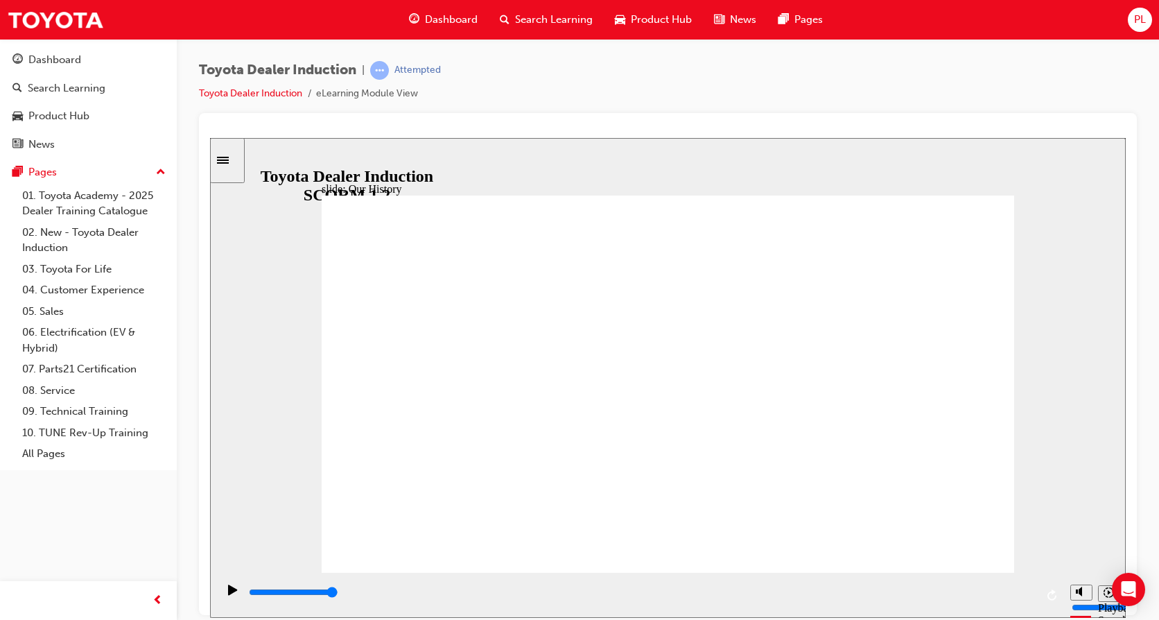
drag, startPoint x: 680, startPoint y: 487, endPoint x: 840, endPoint y: 489, distance: 159.5
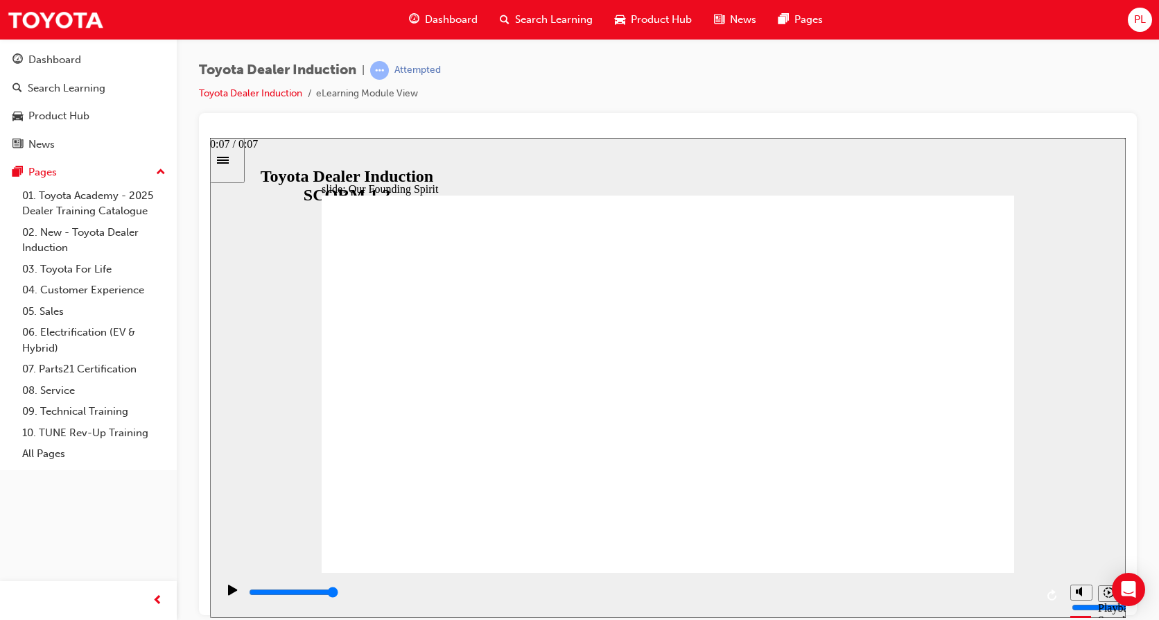
drag, startPoint x: 524, startPoint y: 591, endPoint x: 1078, endPoint y: 611, distance: 554.3
click at [1053, 563] on section "Playback Speed 2 1.75 1.5 1.25" at bounding box center [668, 594] width 916 height 45
drag, startPoint x: 1038, startPoint y: 601, endPoint x: 1061, endPoint y: 600, distance: 23.6
click at [1053, 563] on section "Playback Speed 2 1.75 1.5 1.25" at bounding box center [668, 594] width 916 height 45
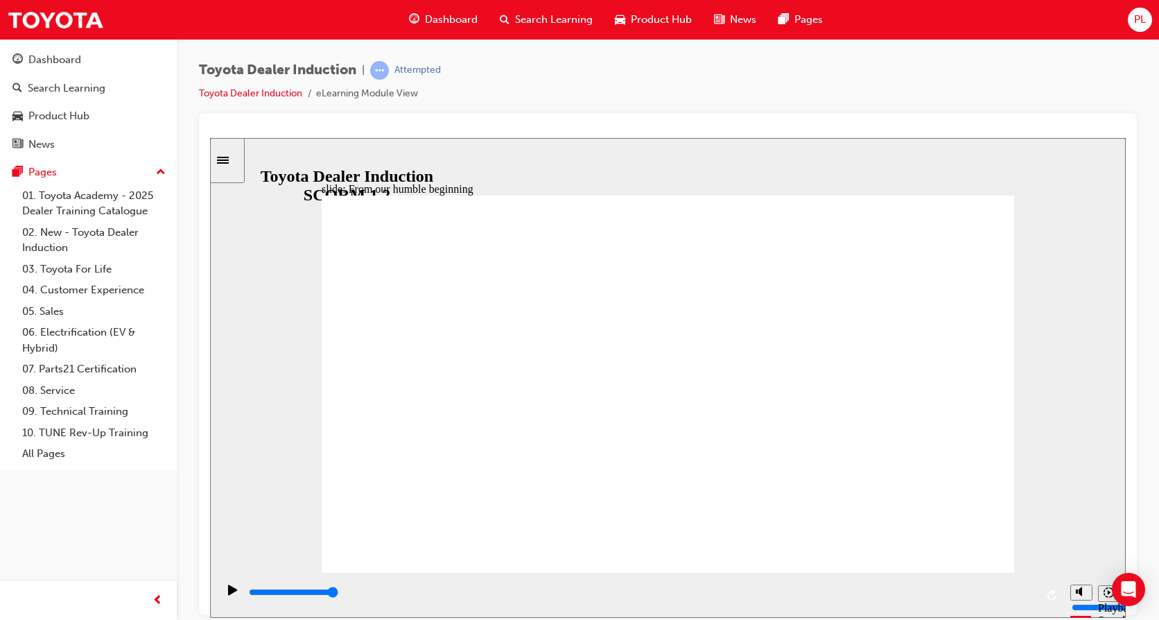
drag, startPoint x: 229, startPoint y: 589, endPoint x: 247, endPoint y: 573, distance: 24.5
click at [230, 563] on icon "Pause (Ctrl+Alt+P)" at bounding box center [233, 589] width 6 height 10
drag, startPoint x: 229, startPoint y: 156, endPoint x: 433, endPoint y: 264, distance: 230.7
click at [229, 157] on icon "Sidebar Toggle" at bounding box center [227, 159] width 21 height 8
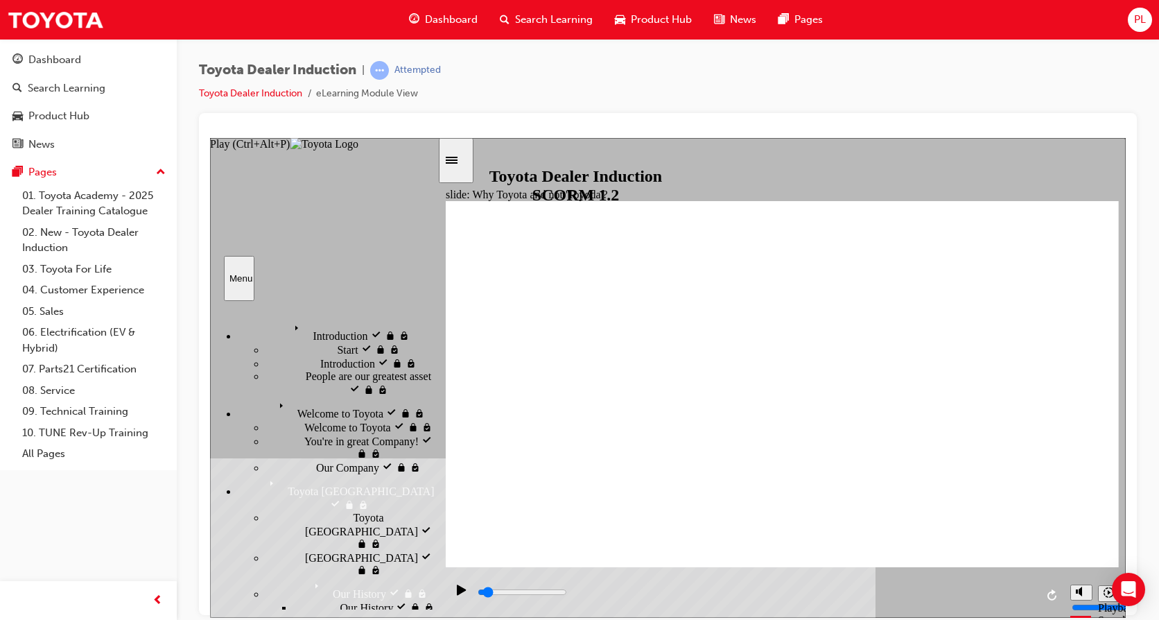
click at [462, 563] on div "Play (Ctrl+Alt+P)" at bounding box center [462, 596] width 24 height 24
click at [462, 563] on div "Pause (Ctrl+Alt+P)" at bounding box center [462, 596] width 24 height 24
click at [264, 473] on icon "Menu" at bounding box center [274, 483] width 21 height 21
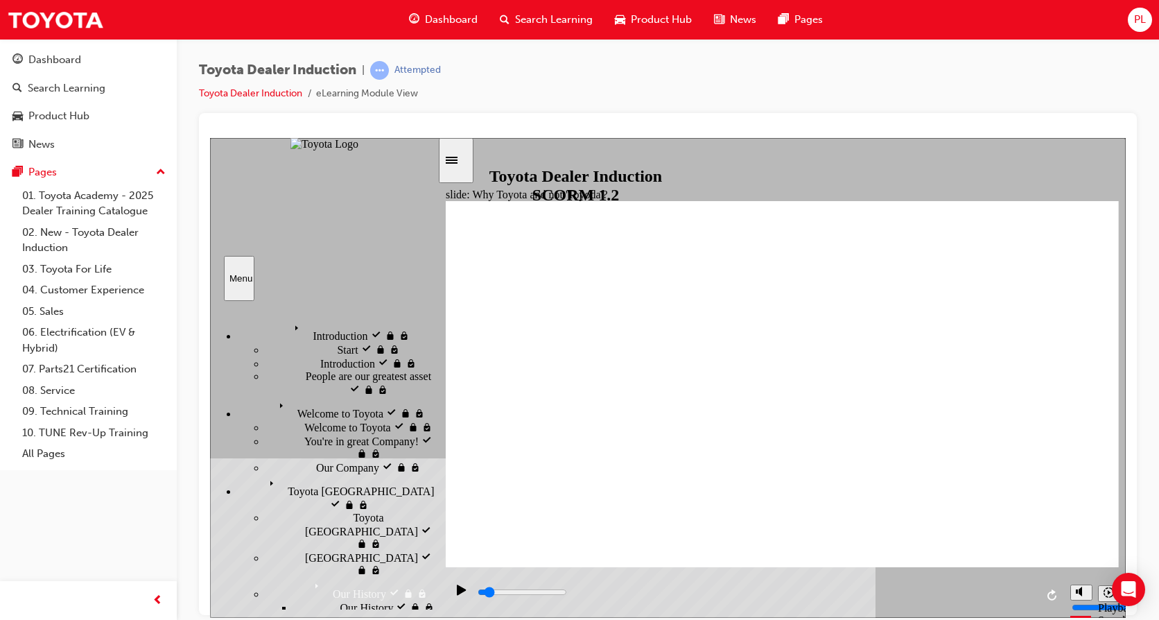
scroll to position [1, 0]
click at [459, 563] on icon "Pause (Ctrl+Alt+P)" at bounding box center [462, 589] width 6 height 10
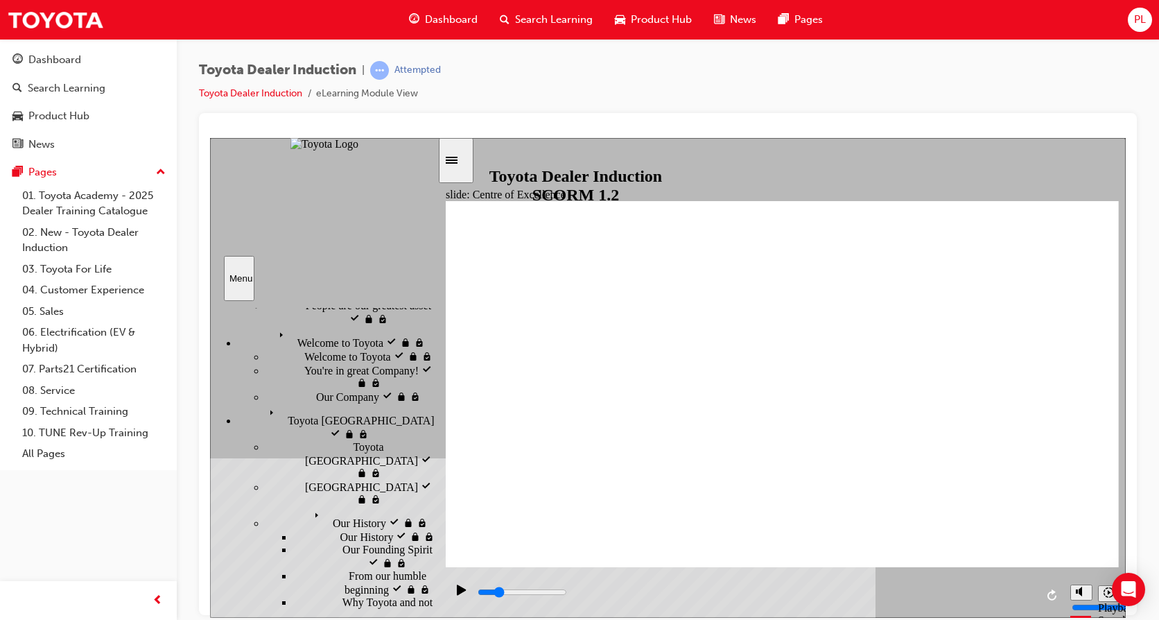
click at [461, 563] on div "Pause (Ctrl+Alt+P)" at bounding box center [462, 596] width 24 height 24
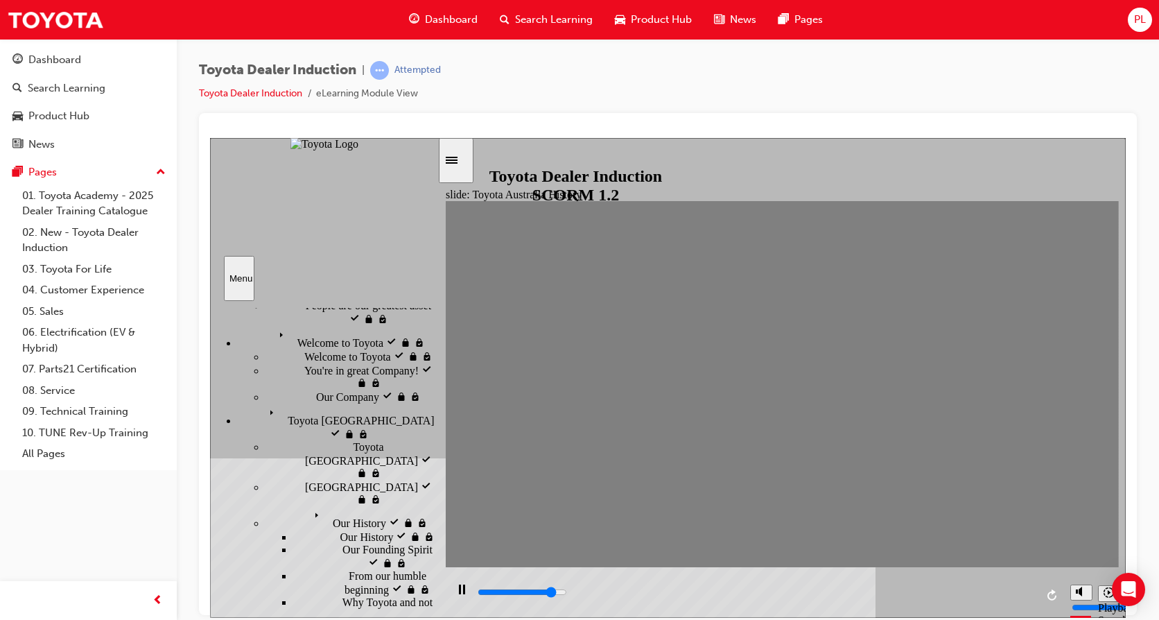
type input "0"
type input "13"
type input "0"
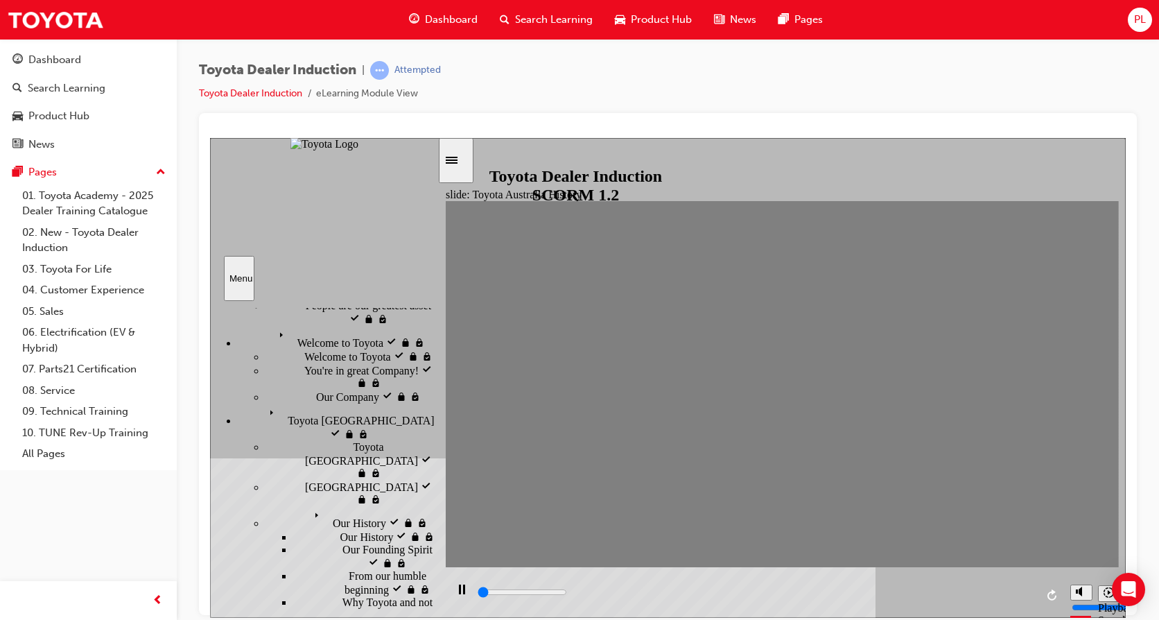
type input "11"
type input "0"
type input "9"
type input "0"
type input "6"
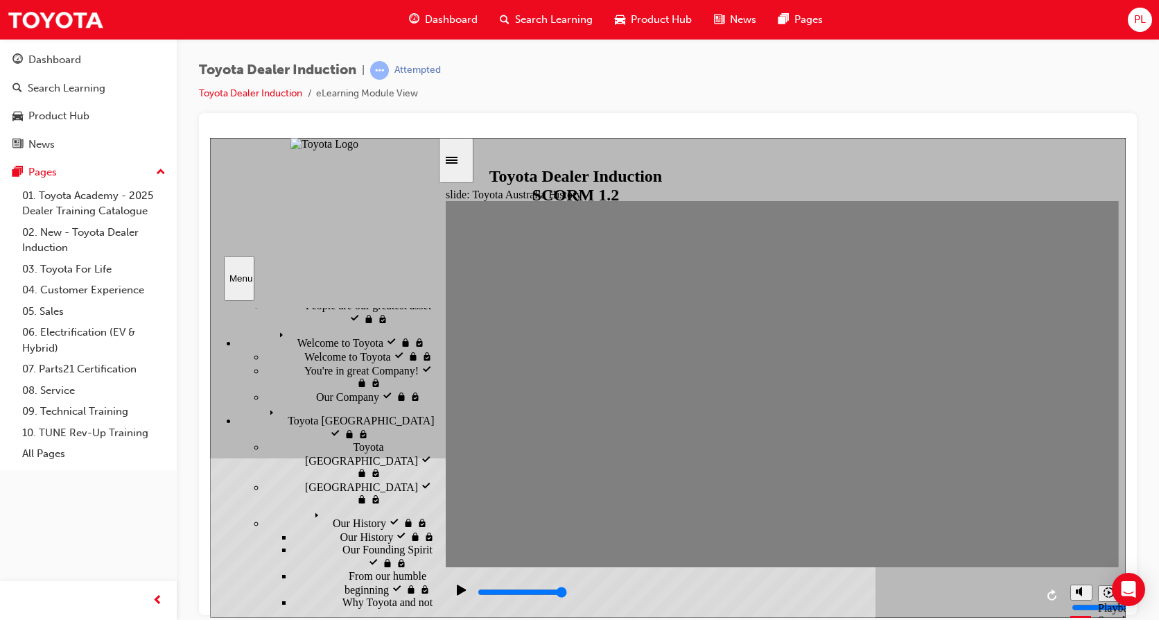
type input "100"
type input "1"
type input "0"
type input "2"
type input "0"
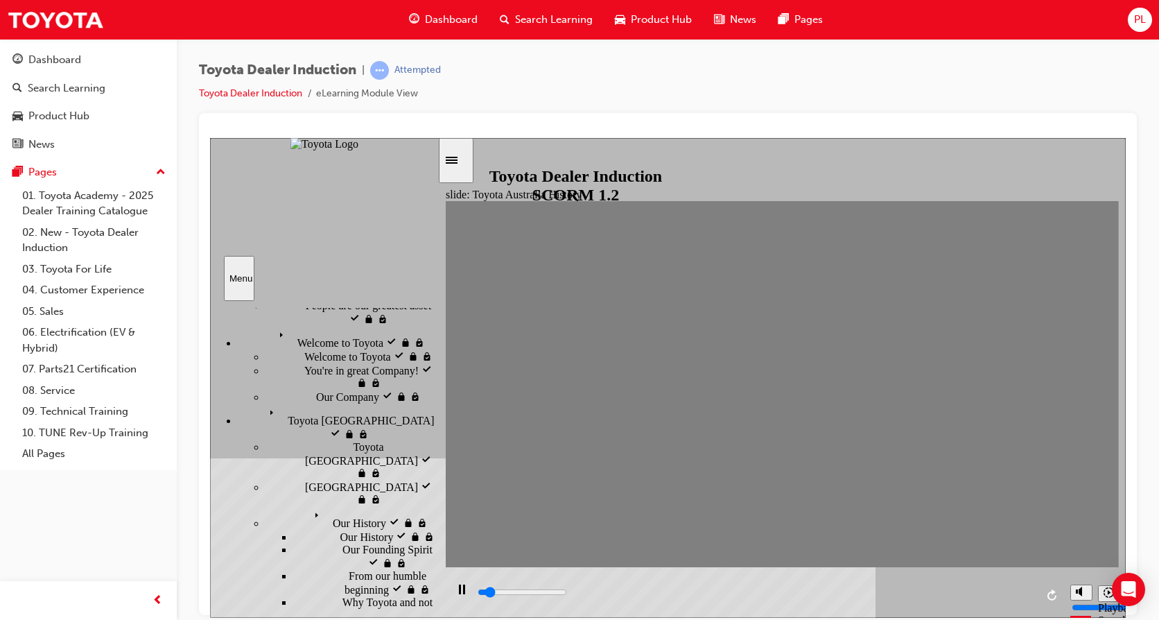
type input "3"
type input "0"
type input "4"
type input "0"
type input "6"
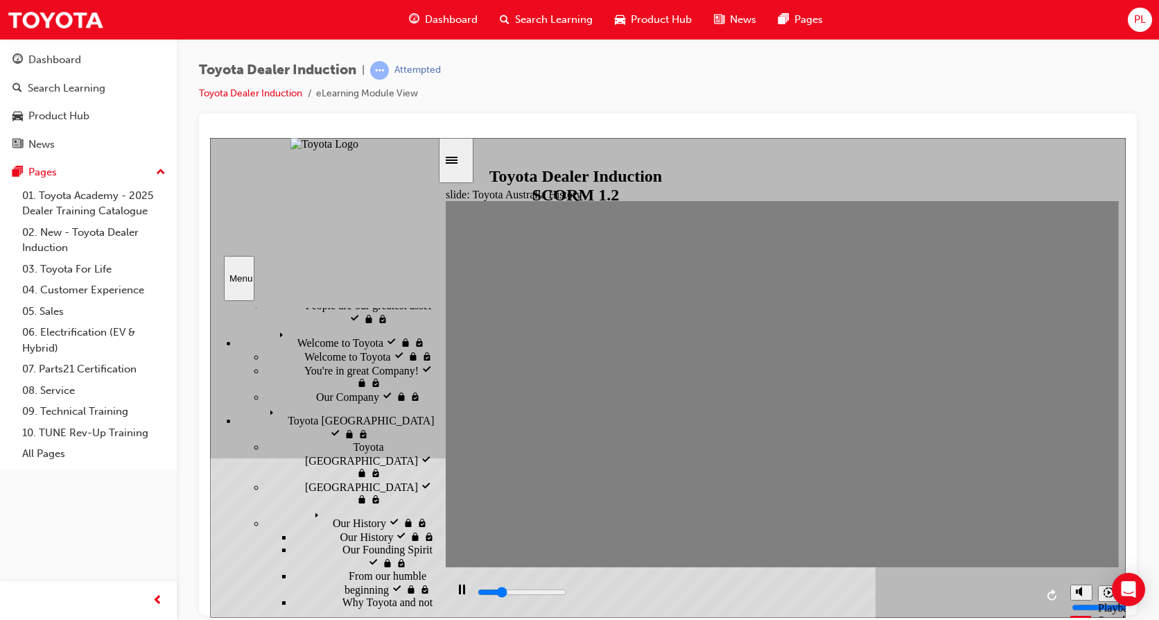
type input "0"
type input "7"
type input "0"
type input "8"
type input "100"
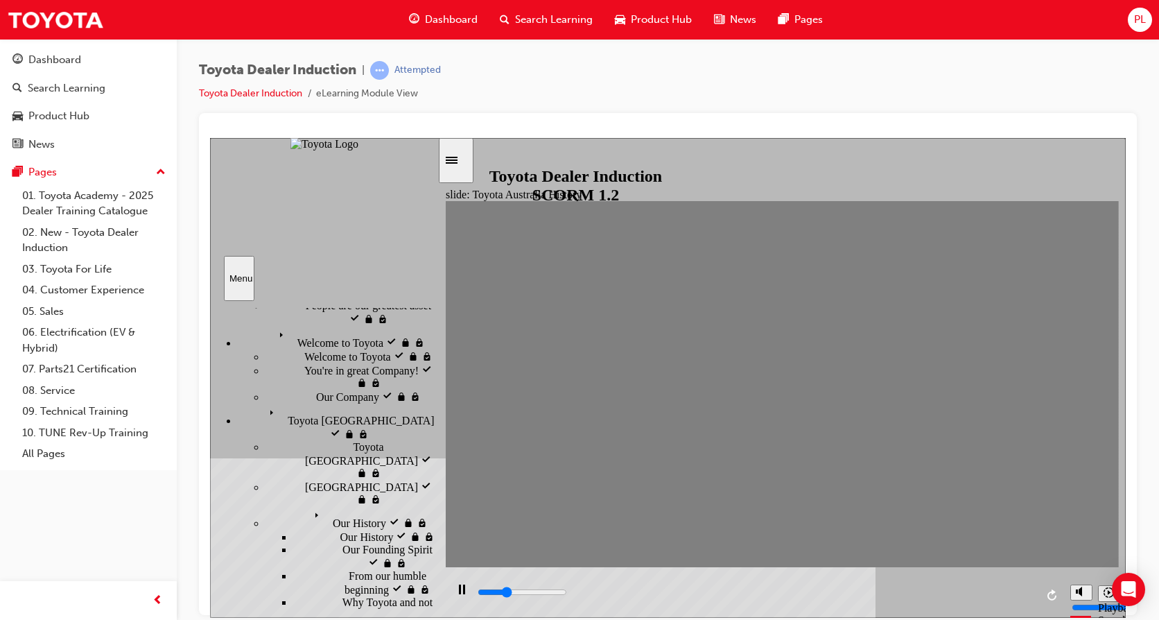
type input "9"
drag, startPoint x: 473, startPoint y: 387, endPoint x: 740, endPoint y: 402, distance: 267.3
type input "7000"
type input "10"
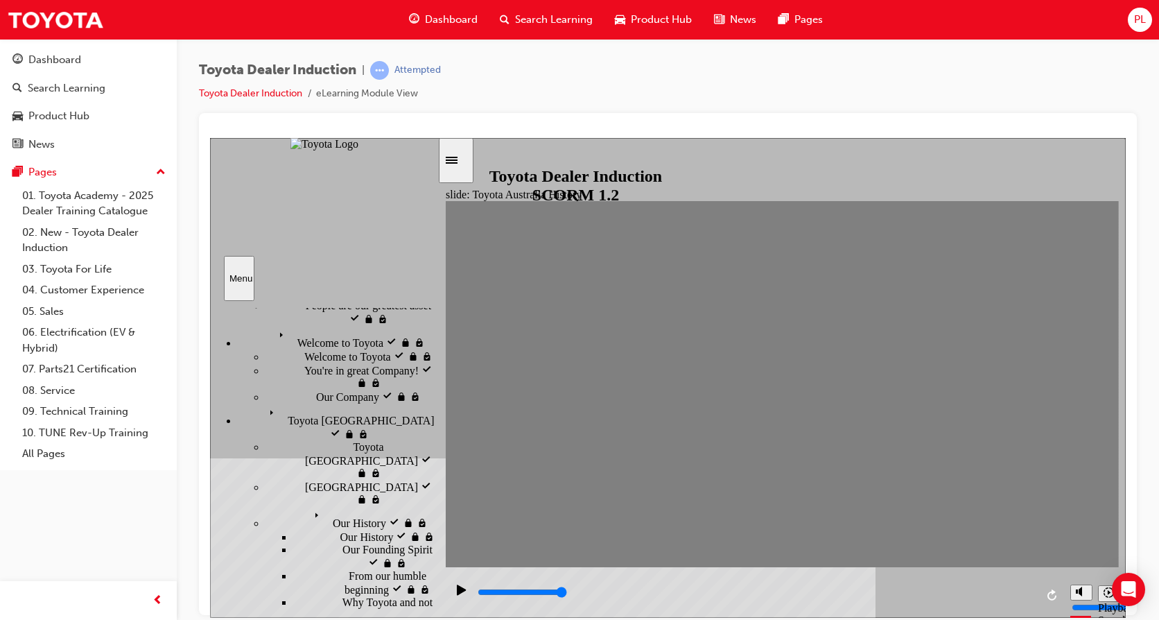
type input "0"
type input "12"
type input "0"
type input "13"
type input "0"
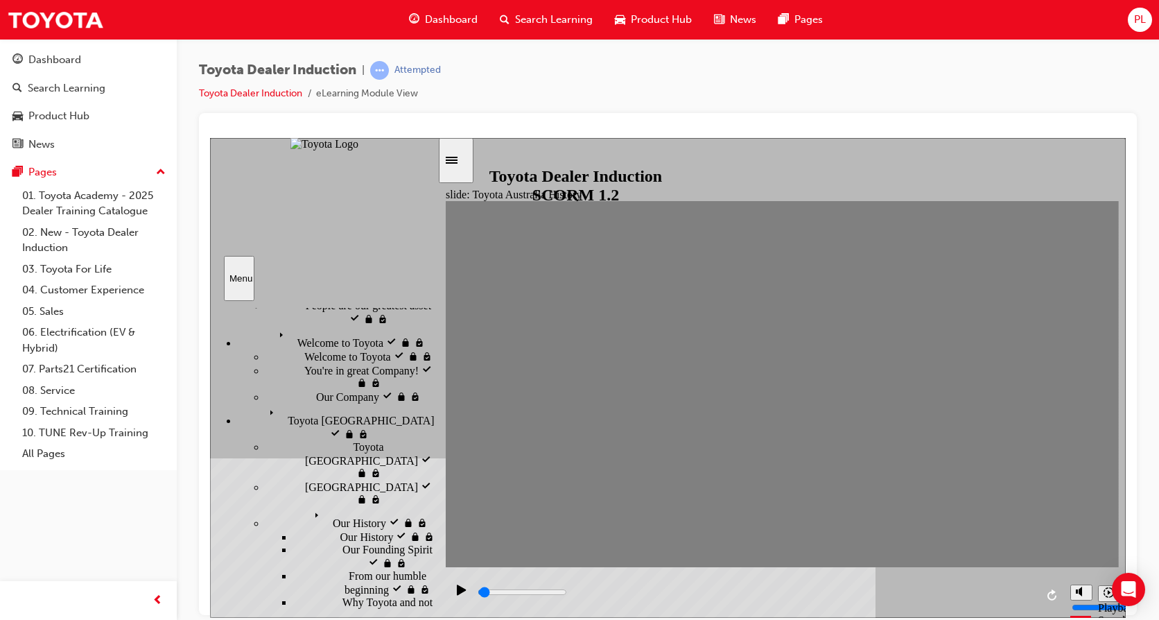
type input "14"
type input "0"
type input "16"
type input "0"
type input "17"
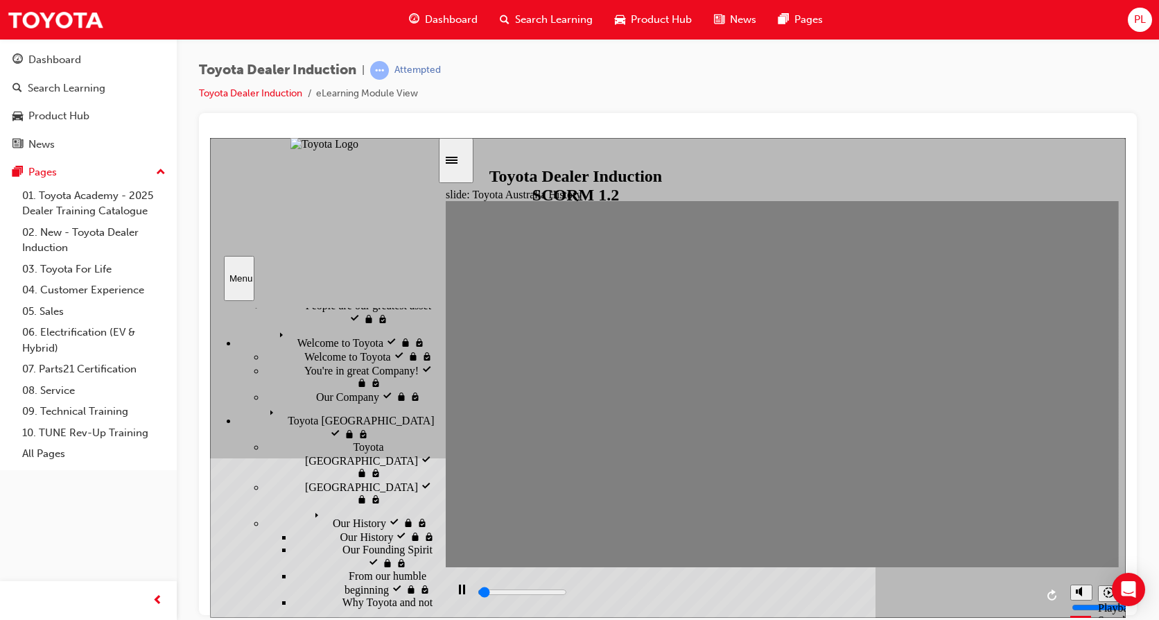
type input "0"
type input "18"
type input "0"
type input "19"
type input "100"
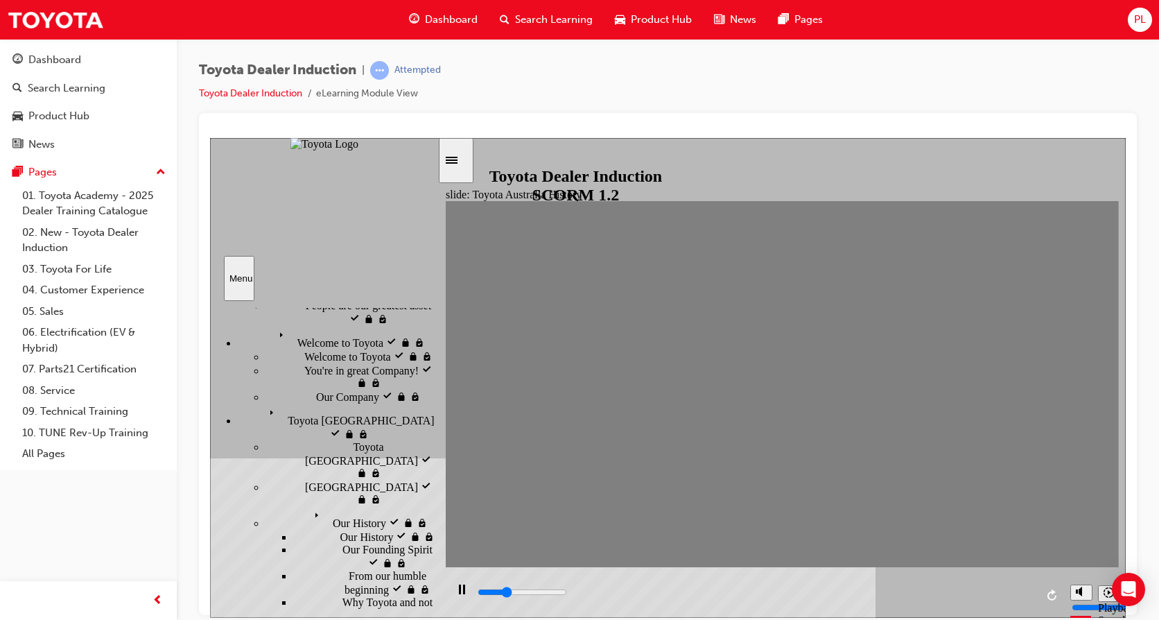
type input "20"
drag, startPoint x: 749, startPoint y: 392, endPoint x: 1078, endPoint y: 401, distance: 329.4
click at [463, 563] on rect "Pause (Ctrl+Alt+P)" at bounding box center [464, 589] width 2 height 10
drag, startPoint x: 430, startPoint y: 341, endPoint x: 433, endPoint y: 372, distance: 30.7
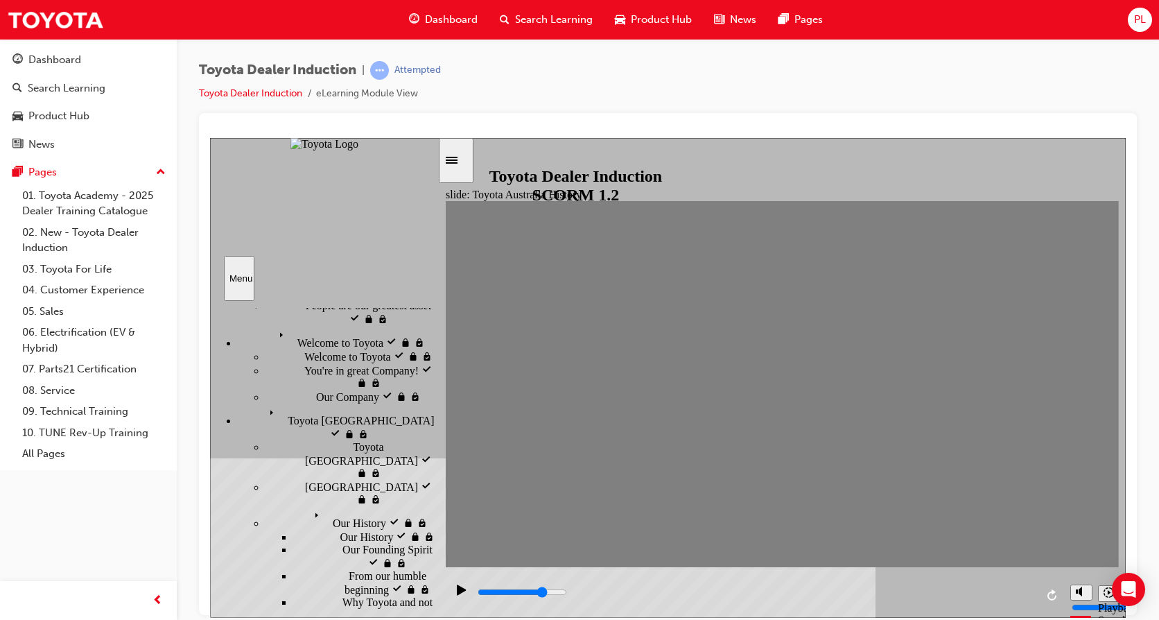
click at [433, 372] on div "Introduction visited Introduction Start visited Start" at bounding box center [323, 454] width 227 height 308
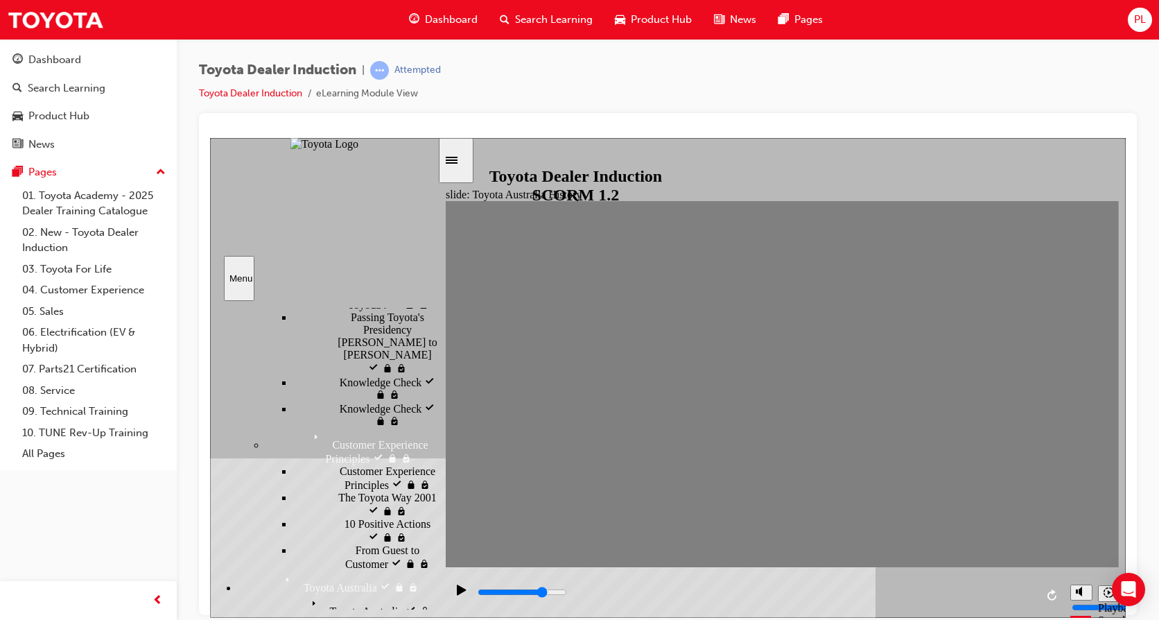
scroll to position [393, 0]
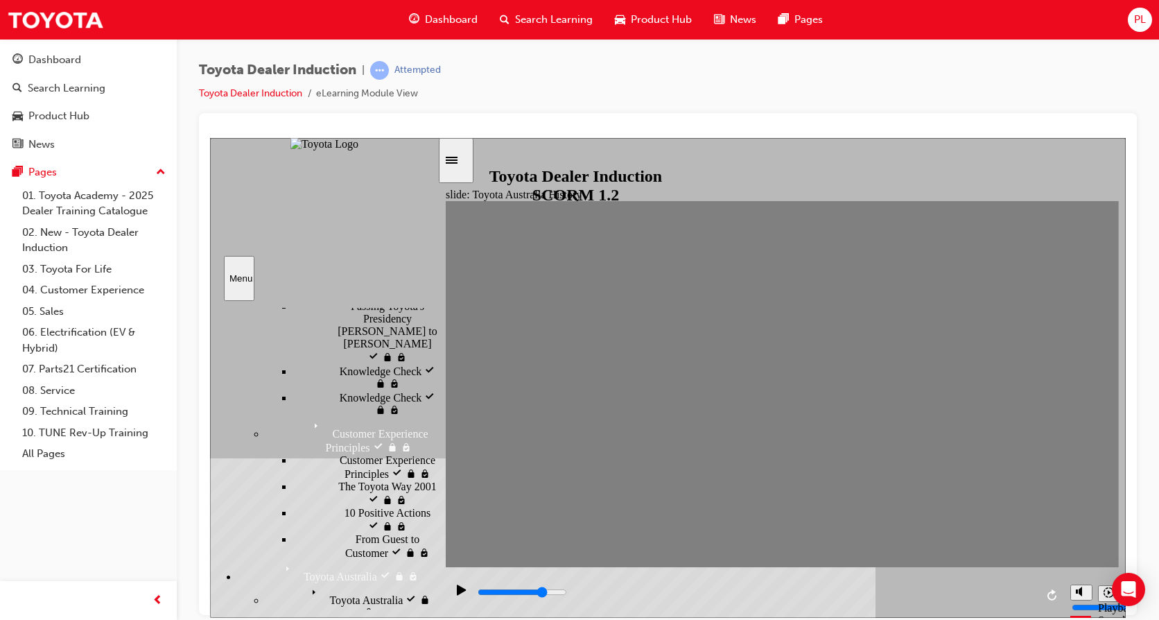
drag, startPoint x: 433, startPoint y: 351, endPoint x: 432, endPoint y: 410, distance: 59.6
click at [432, 360] on div "sidebar" at bounding box center [323, 334] width 227 height 52
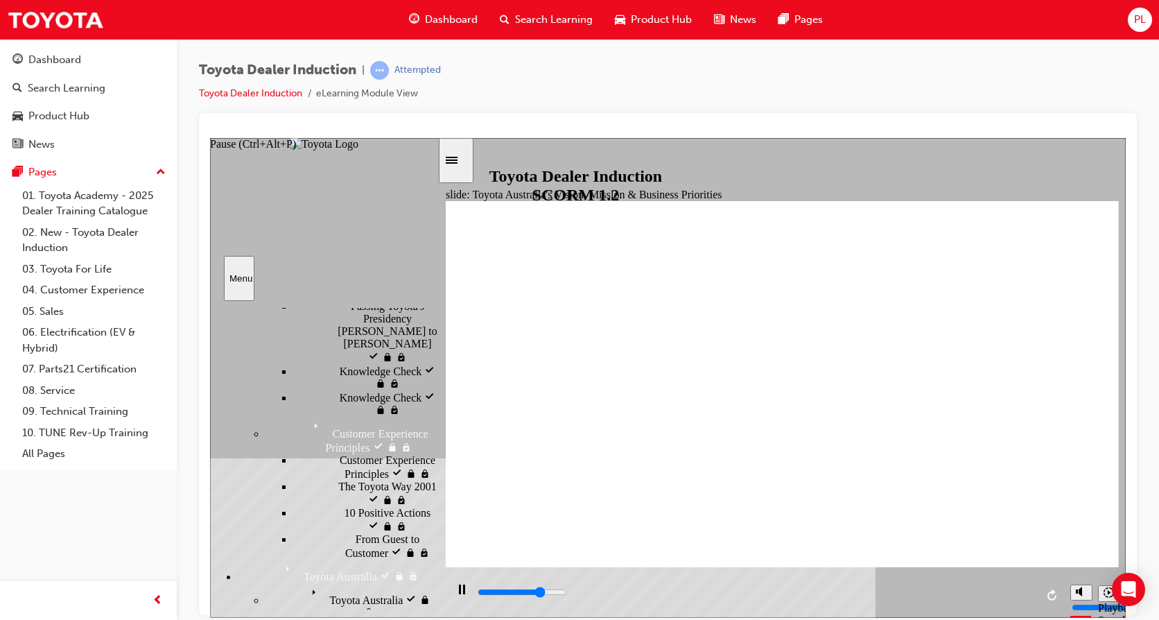
click at [459, 563] on icon "Pause (Ctrl+Alt+P)" at bounding box center [462, 589] width 6 height 10
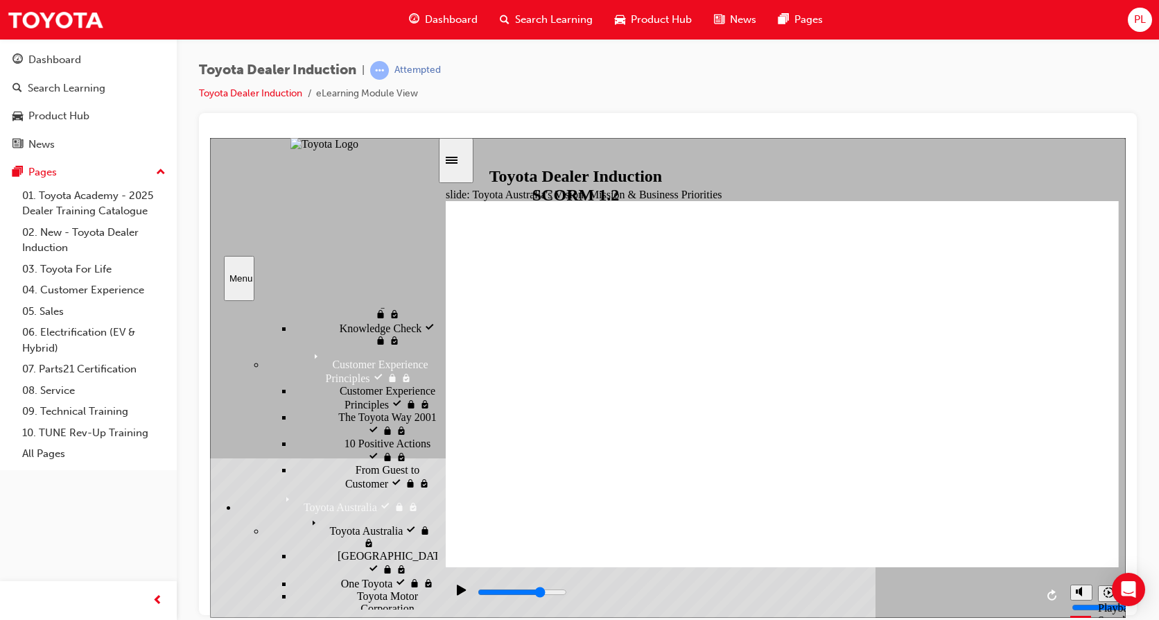
click at [463, 563] on rect "Pause (Ctrl+Alt+P)" at bounding box center [464, 589] width 2 height 10
click at [460, 563] on icon "Play (Ctrl+Alt+P)" at bounding box center [462, 589] width 10 height 11
click at [463, 563] on rect "Pause (Ctrl+Alt+P)" at bounding box center [464, 589] width 2 height 10
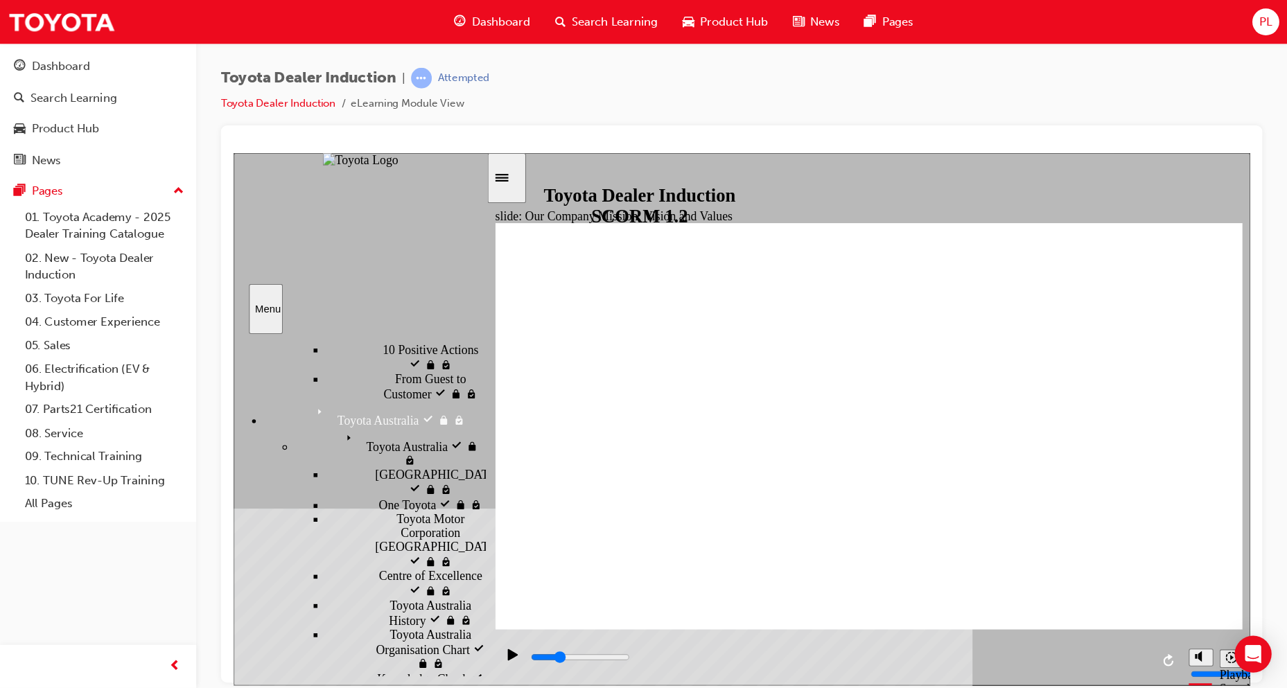
scroll to position [595, 0]
drag, startPoint x: 433, startPoint y: 415, endPoint x: 435, endPoint y: 440, distance: 25.0
click at [435, 360] on div "sidebar" at bounding box center [323, 334] width 227 height 52
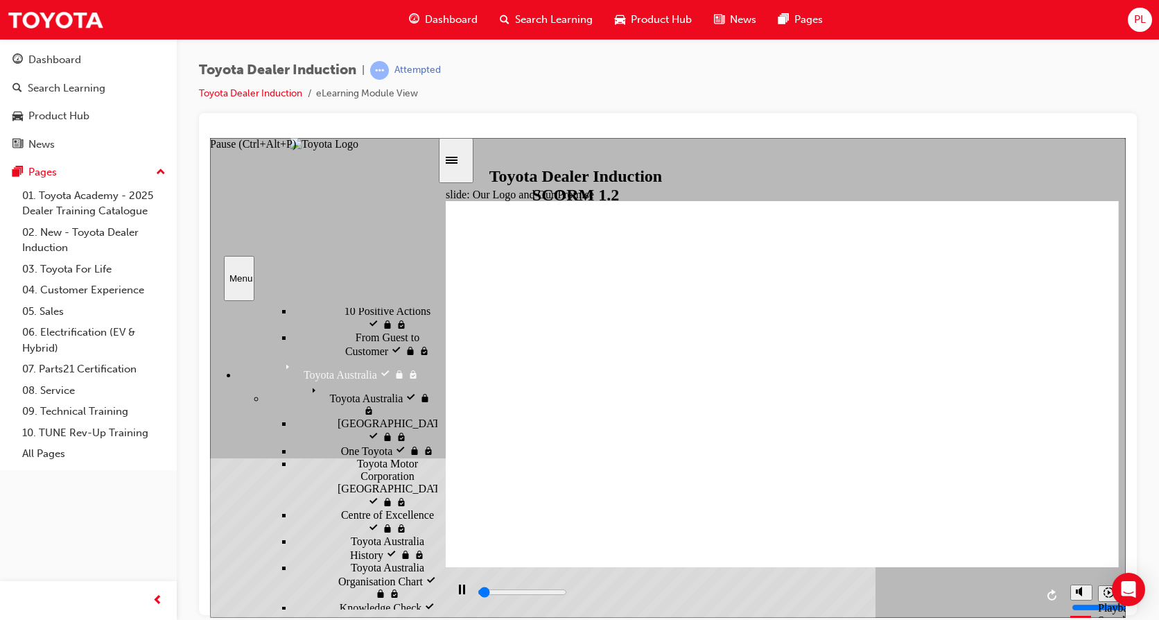
click at [463, 563] on rect "Pause (Ctrl+Alt+P)" at bounding box center [464, 589] width 2 height 10
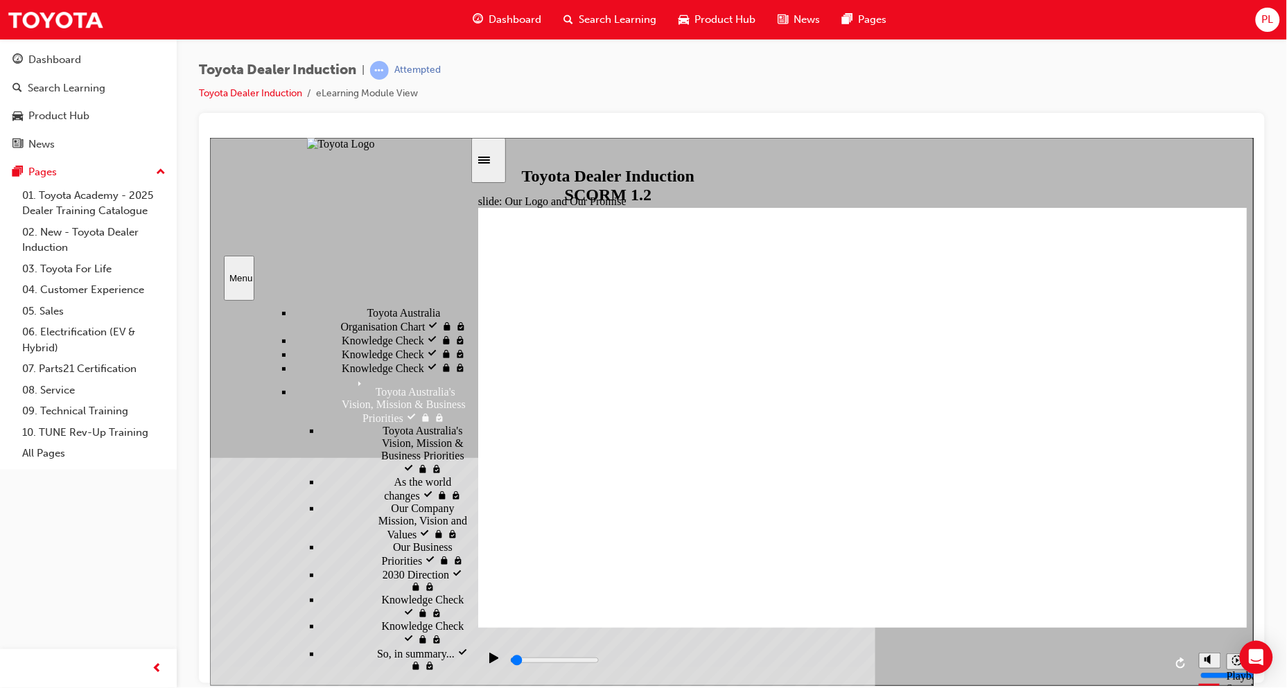
scroll to position [701, 0]
drag, startPoint x: 467, startPoint y: 501, endPoint x: 471, endPoint y: 531, distance: 30.1
click at [471, 531] on div "slide: Our Logo and Our Promise Showroom Browsing 22.jpg Rectangle 10 Vehicle I…" at bounding box center [731, 411] width 1044 height 548
click at [492, 563] on icon "Pause (Ctrl+Alt+P)" at bounding box center [494, 657] width 6 height 10
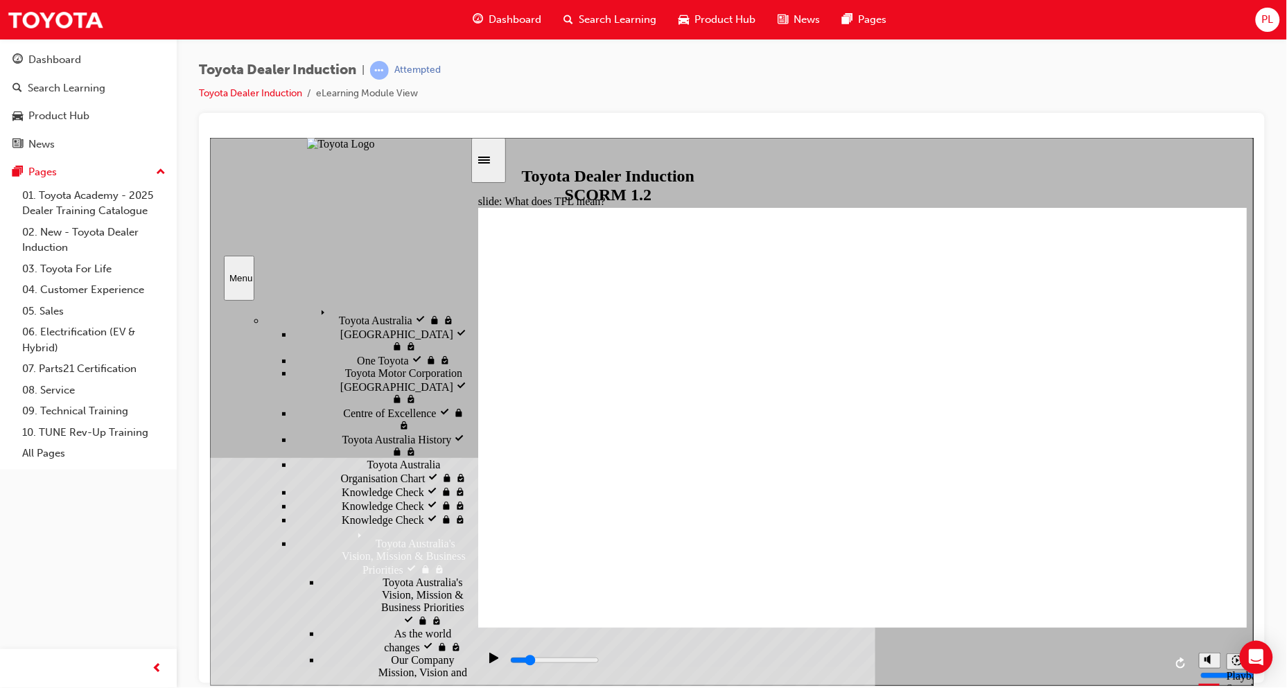
scroll to position [469, 0]
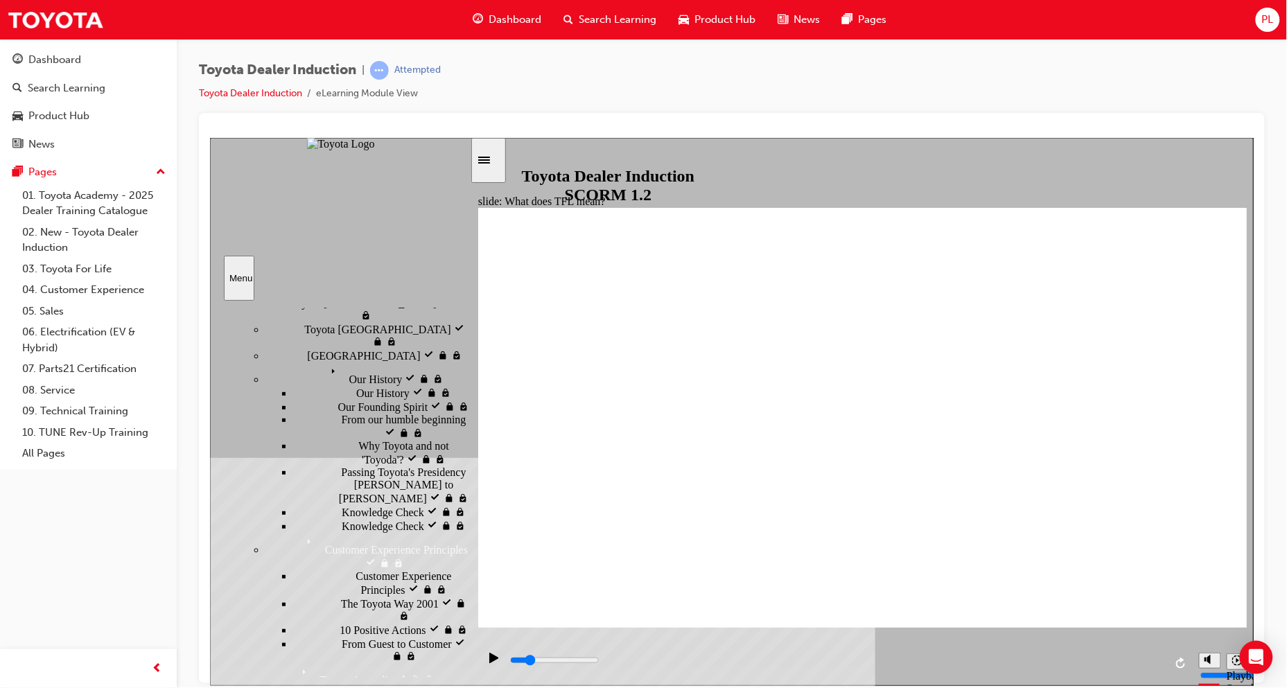
scroll to position [86, 0]
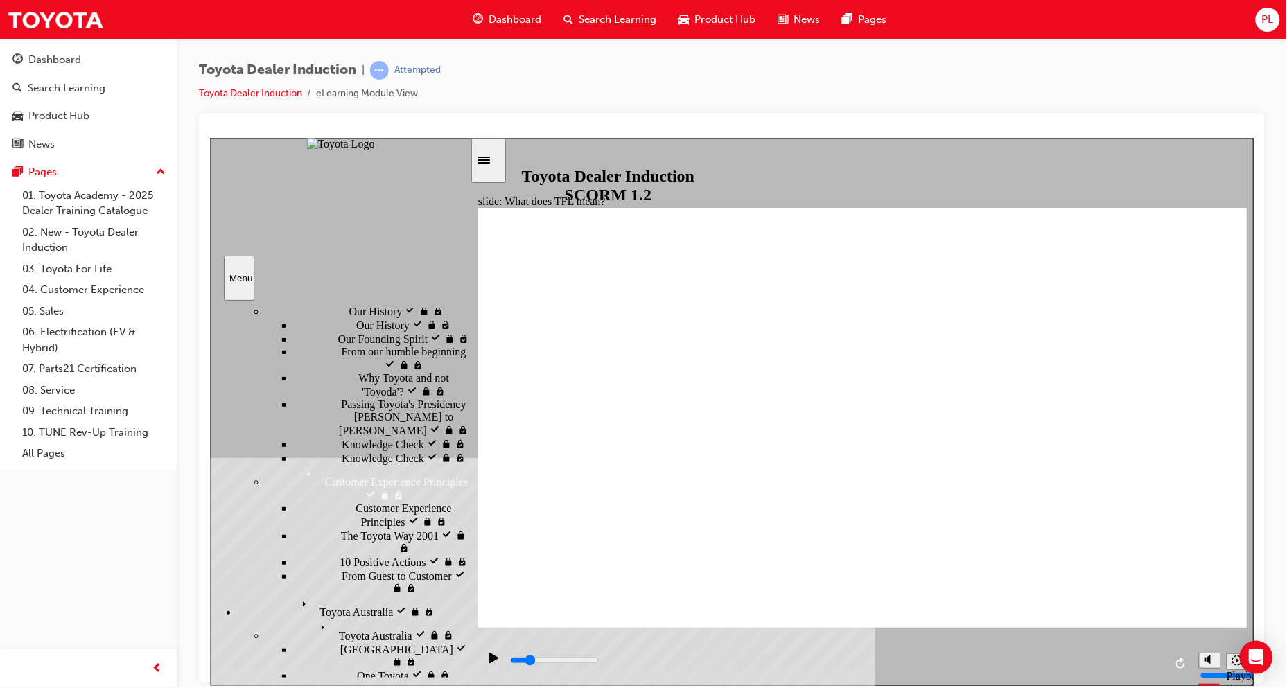
scroll to position [154, 0]
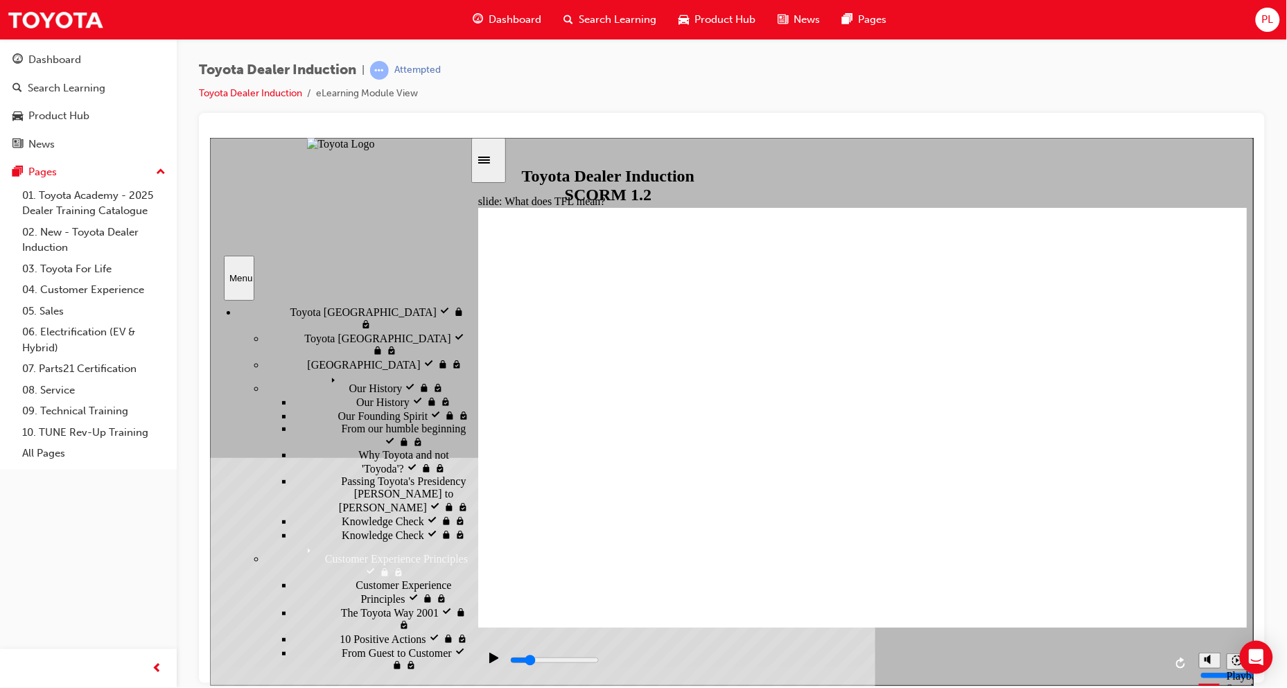
scroll to position [231, 0]
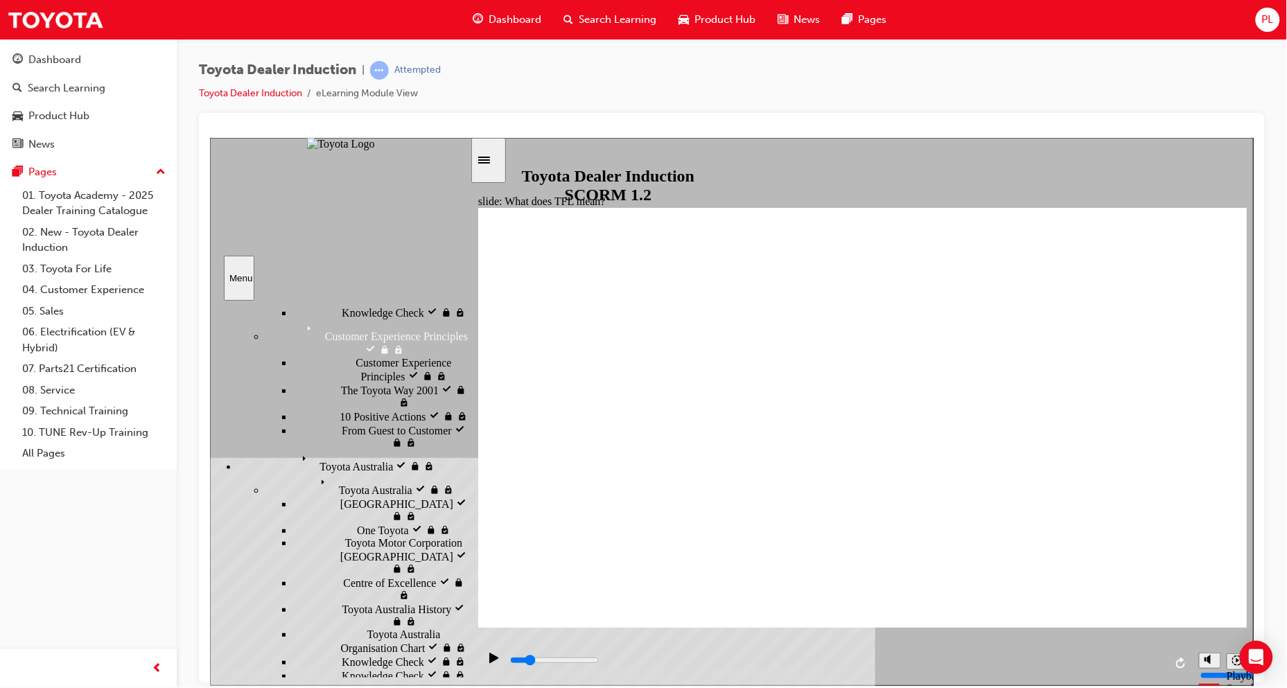
scroll to position [365, 0]
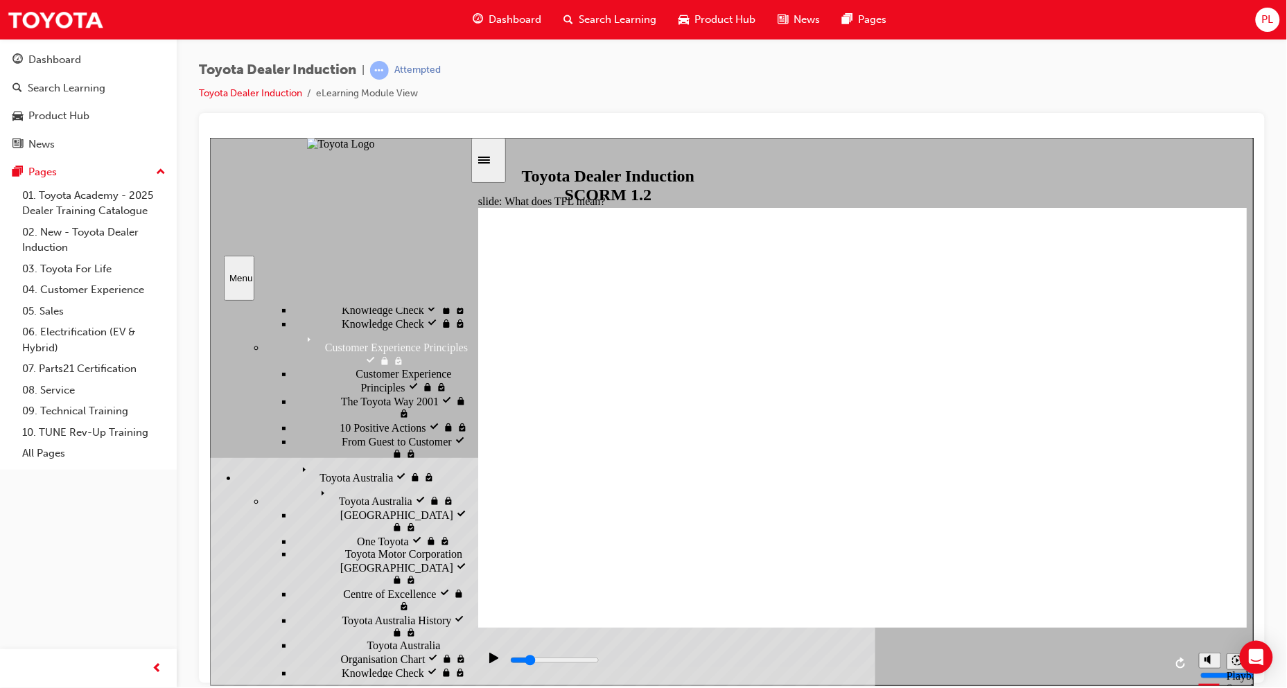
drag, startPoint x: 462, startPoint y: 454, endPoint x: 458, endPoint y: 533, distance: 79.1
click at [458, 533] on div "Introduction visited Introduction Start visited Start" at bounding box center [339, 488] width 260 height 377
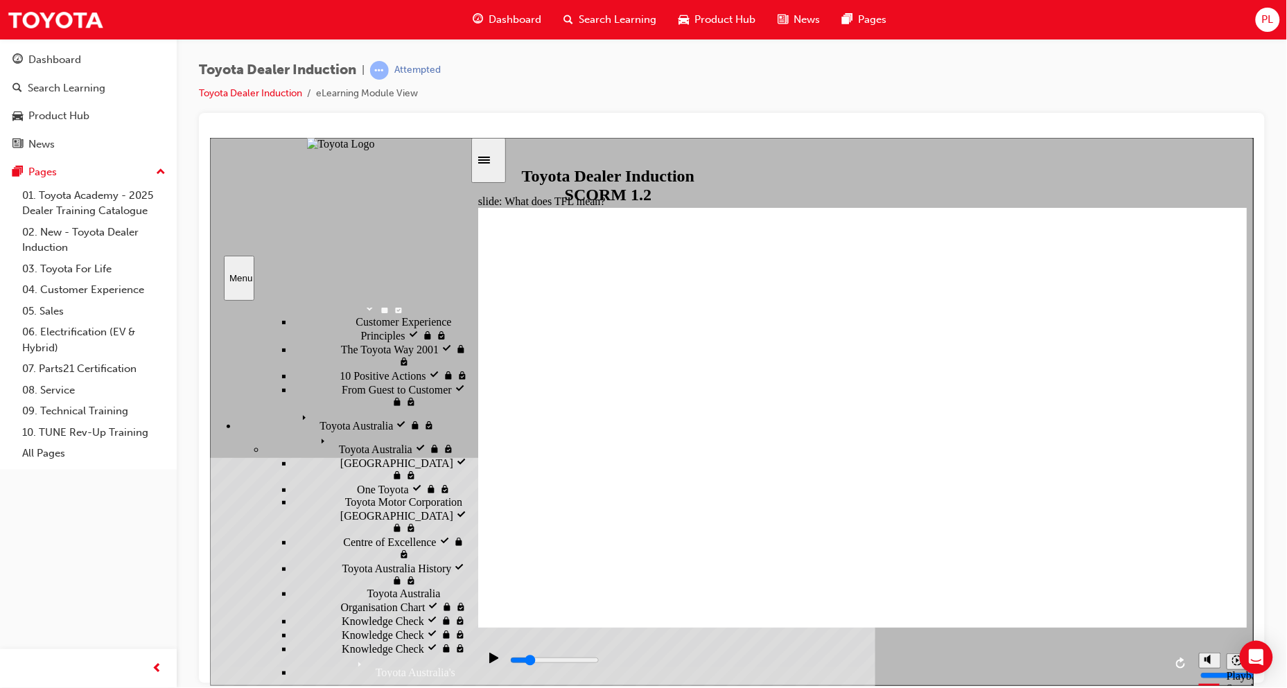
scroll to position [453, 0]
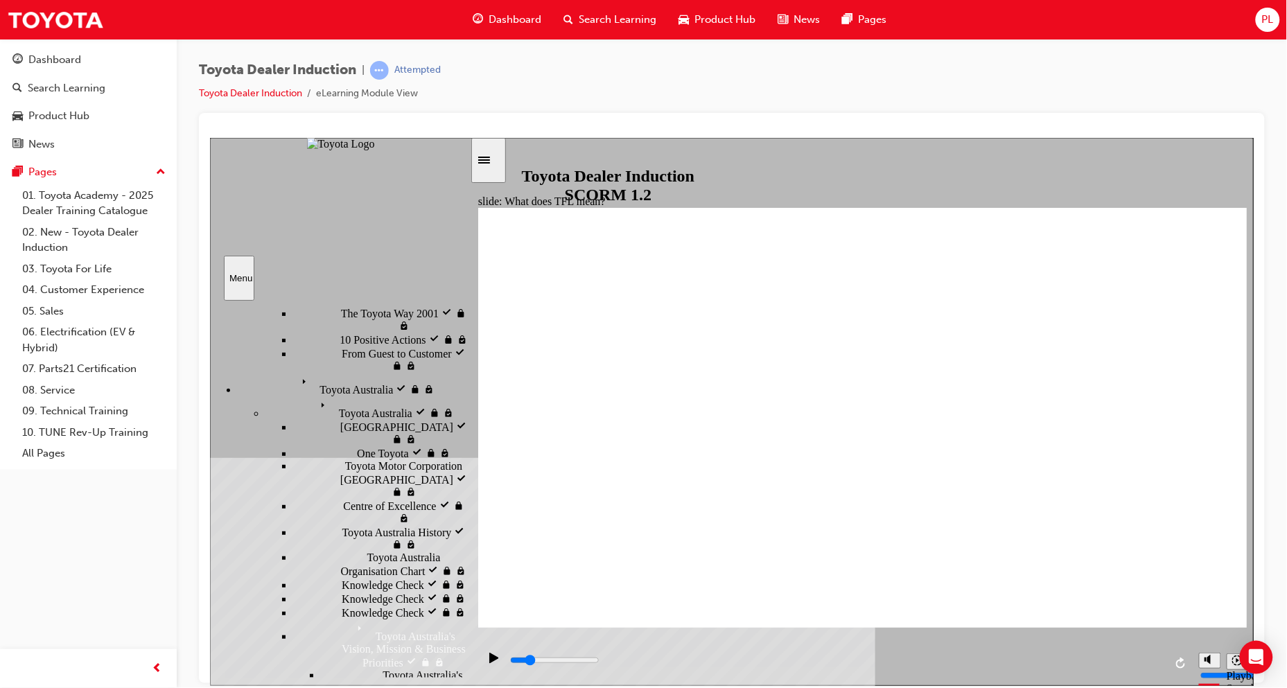
drag, startPoint x: 465, startPoint y: 486, endPoint x: 471, endPoint y: 521, distance: 35.9
click at [471, 521] on div "slide: What does TFL mean? What does Toyota For Life mean? Group Oval 35 2 Oval…" at bounding box center [731, 411] width 1044 height 548
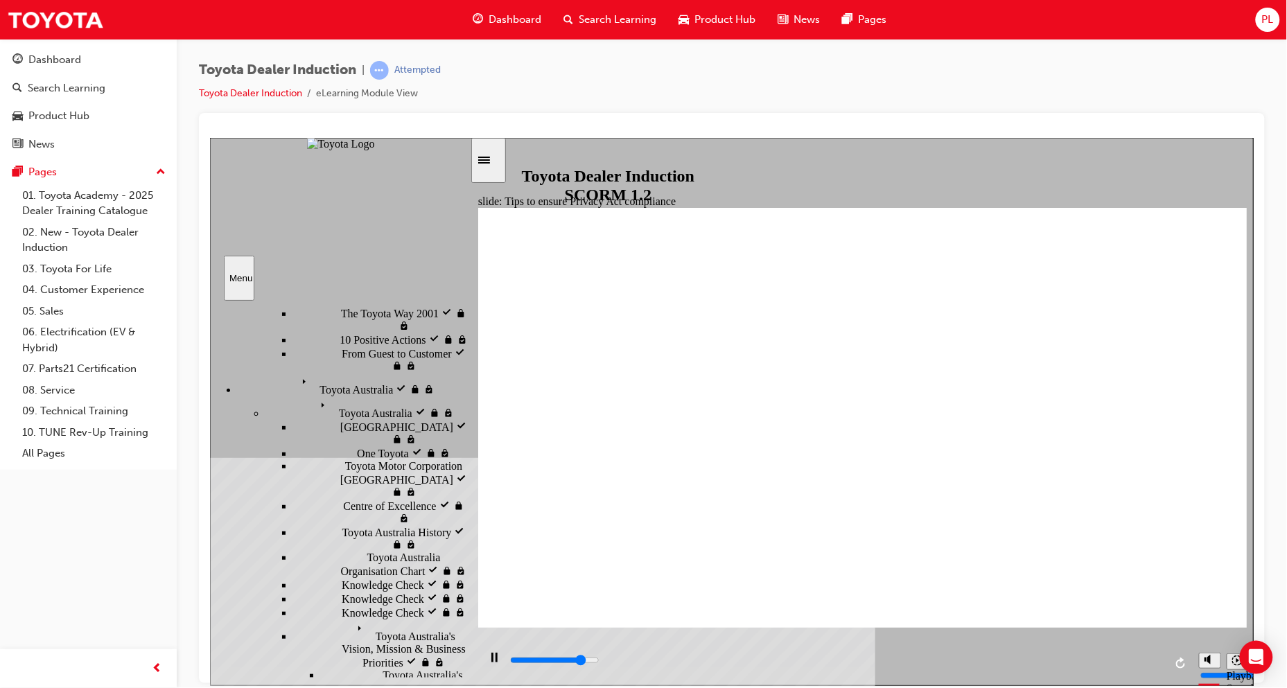
click at [961, 563] on div "playback controls" at bounding box center [836, 660] width 656 height 15
type input "17800"
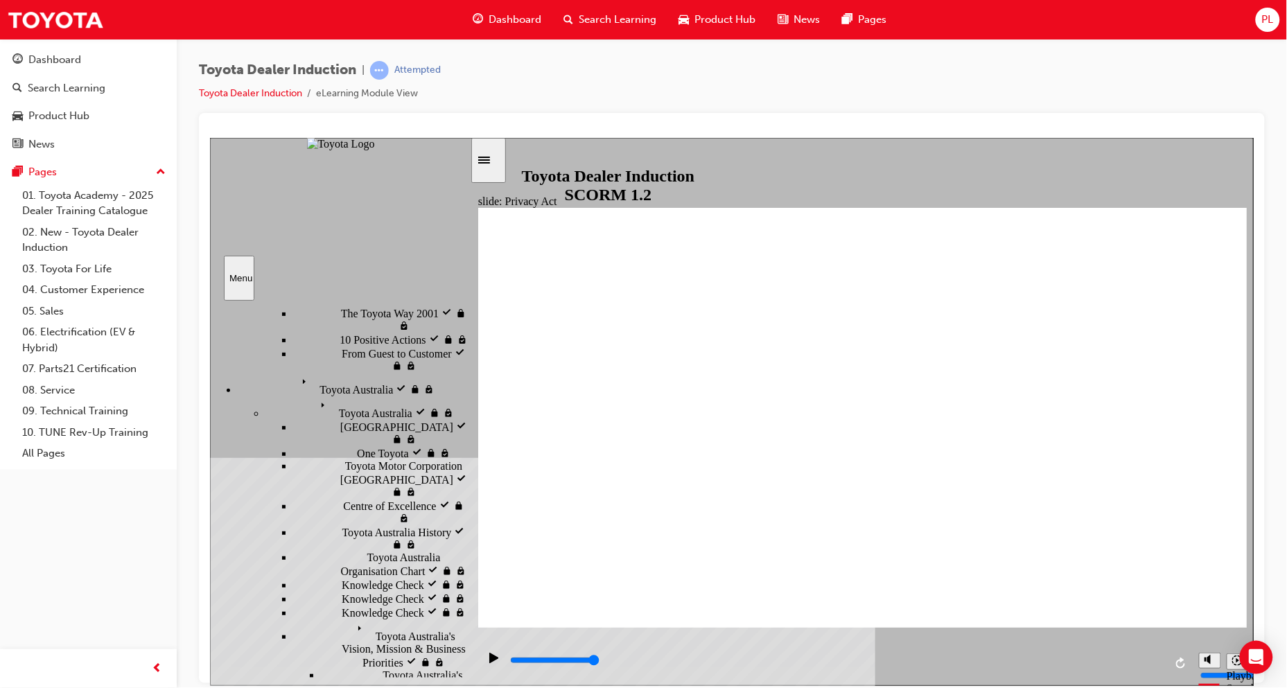
click at [1053, 17] on div "PL" at bounding box center [1268, 20] width 24 height 24
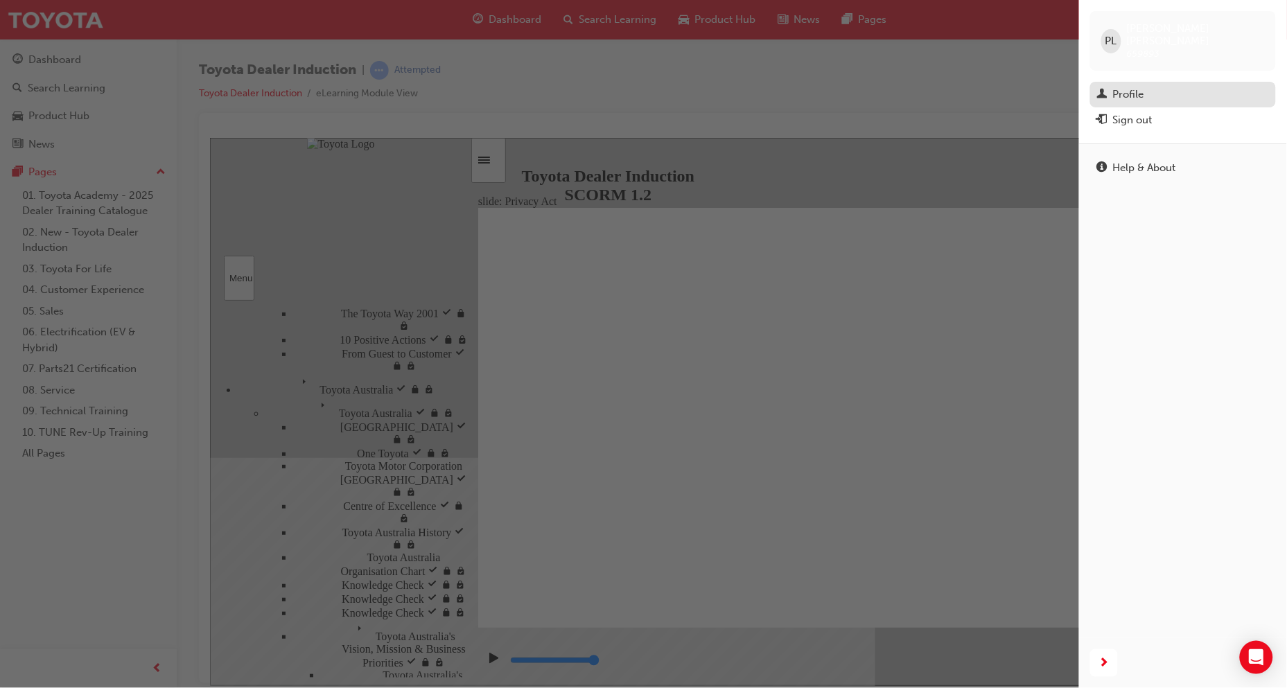
click at [1053, 86] on div "Profile" at bounding box center [1183, 94] width 172 height 17
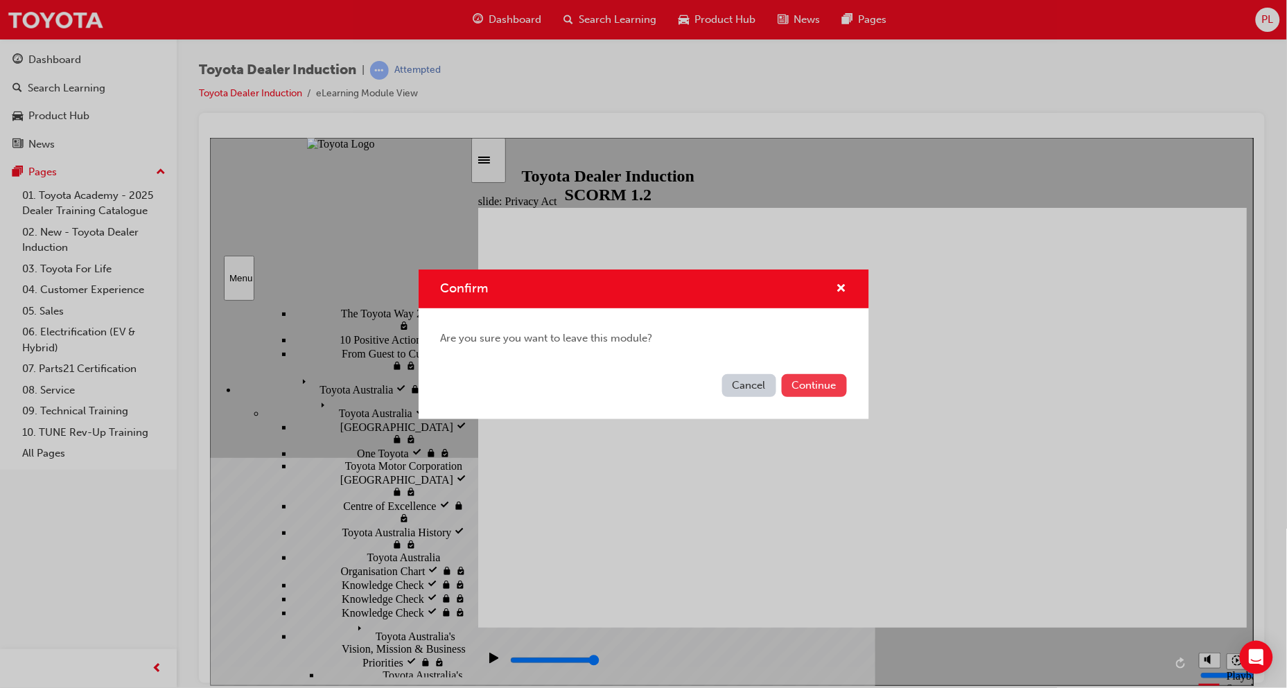
click at [800, 386] on button "Continue" at bounding box center [814, 385] width 65 height 23
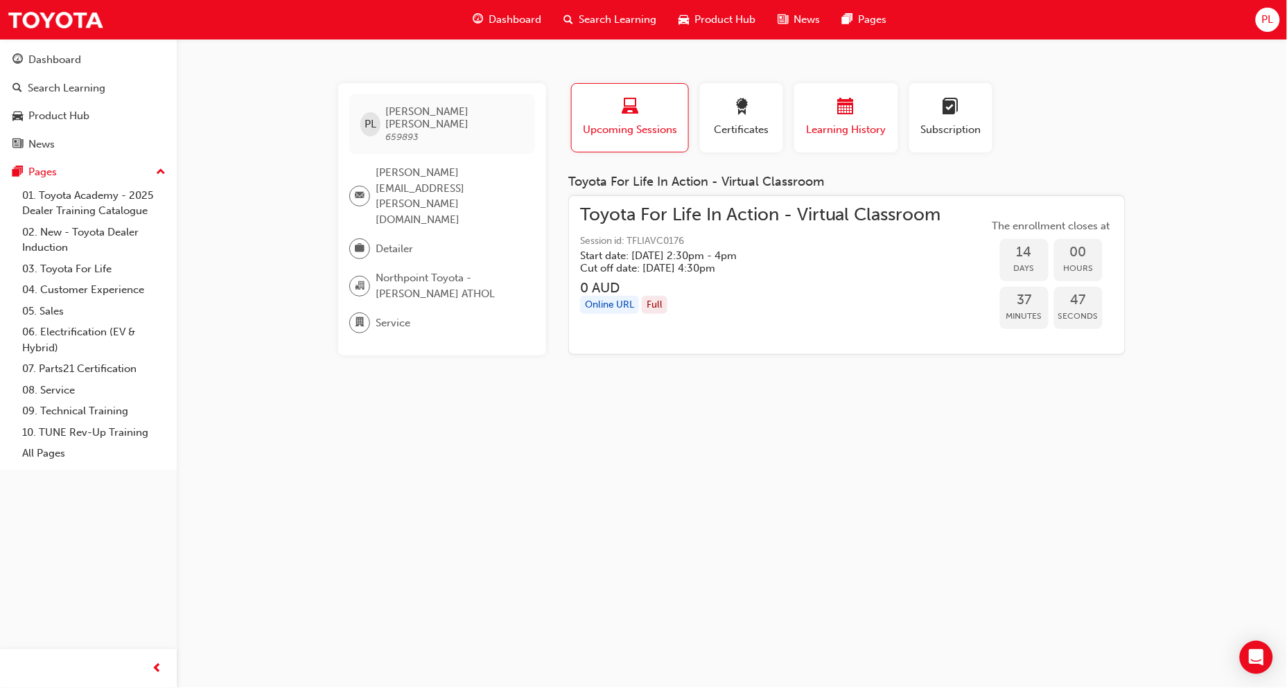
click at [838, 112] on span "calendar-icon" at bounding box center [846, 107] width 17 height 19
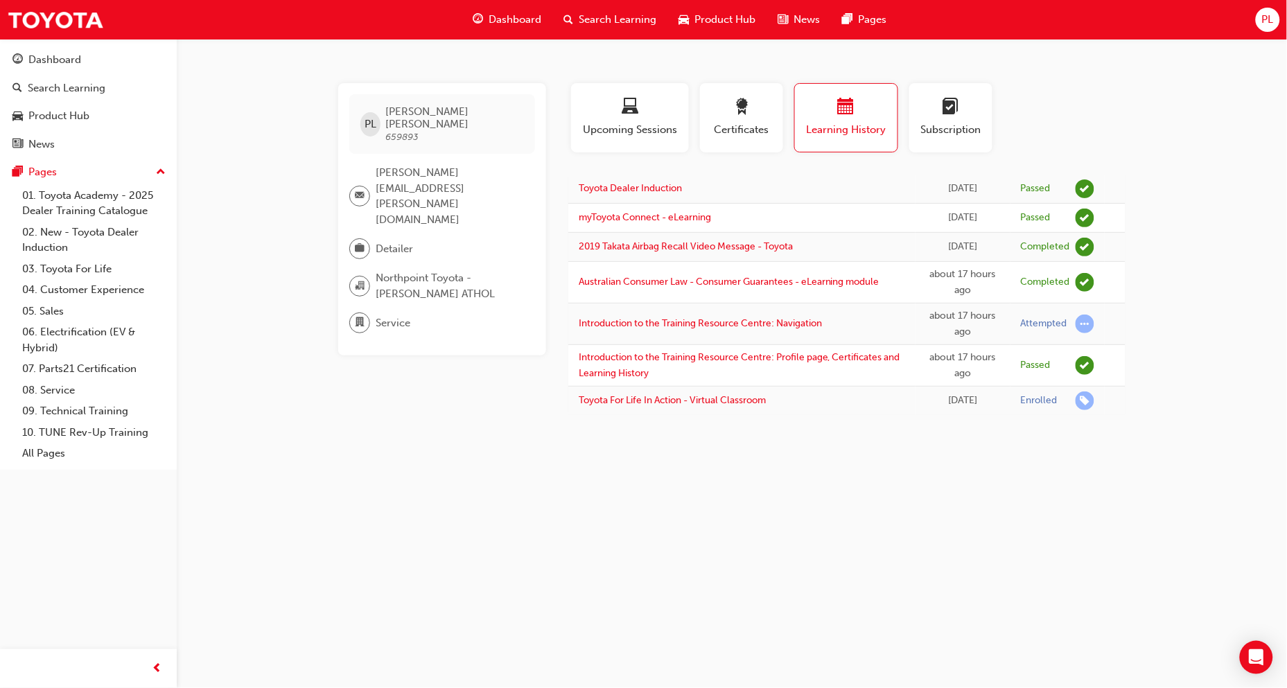
click at [1053, 19] on span "PL" at bounding box center [1268, 20] width 12 height 16
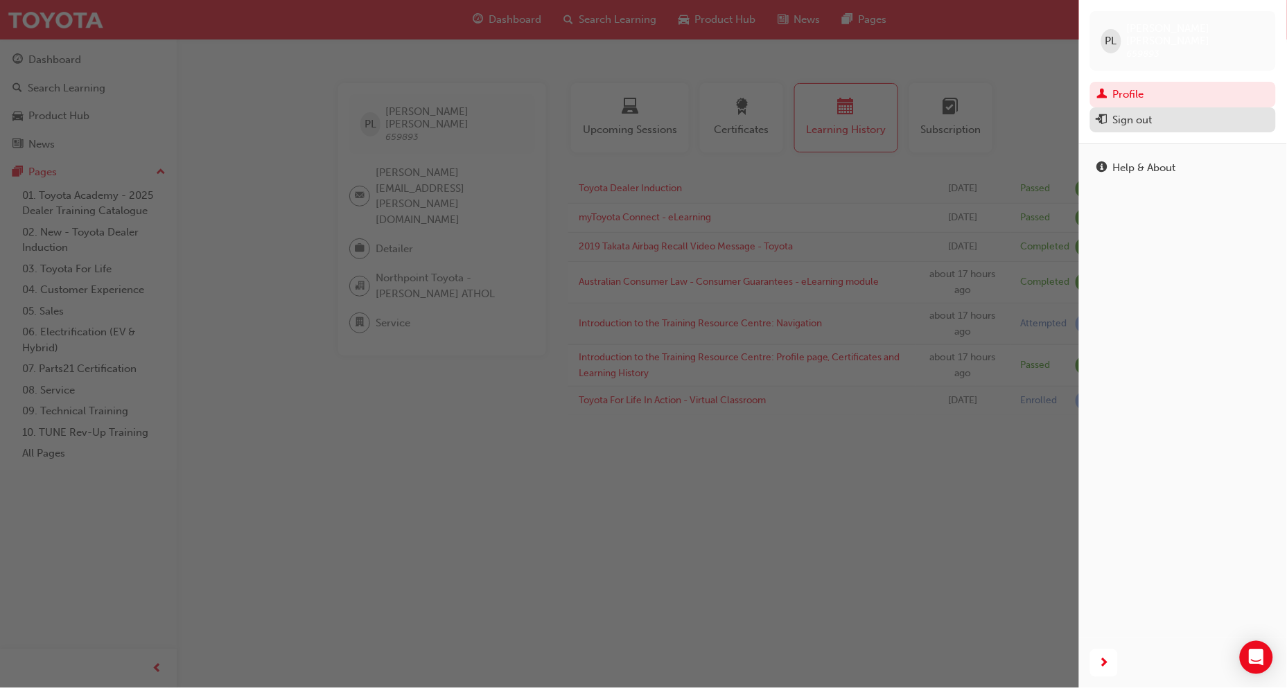
click at [1053, 112] on div "Sign out" at bounding box center [1183, 120] width 172 height 17
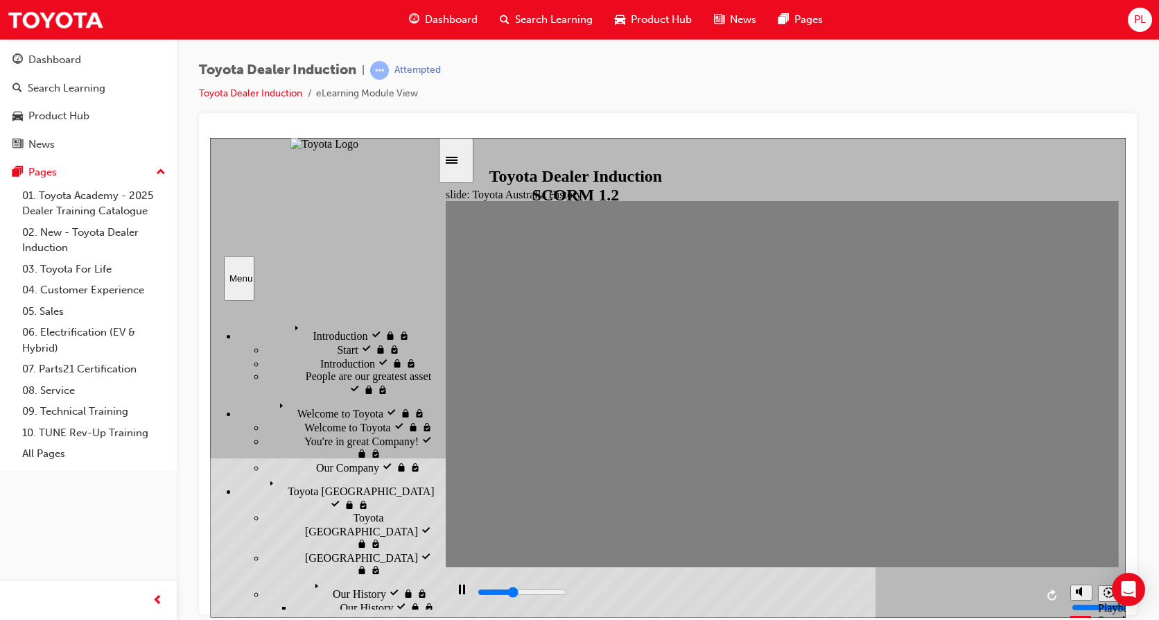
scroll to position [159, 0]
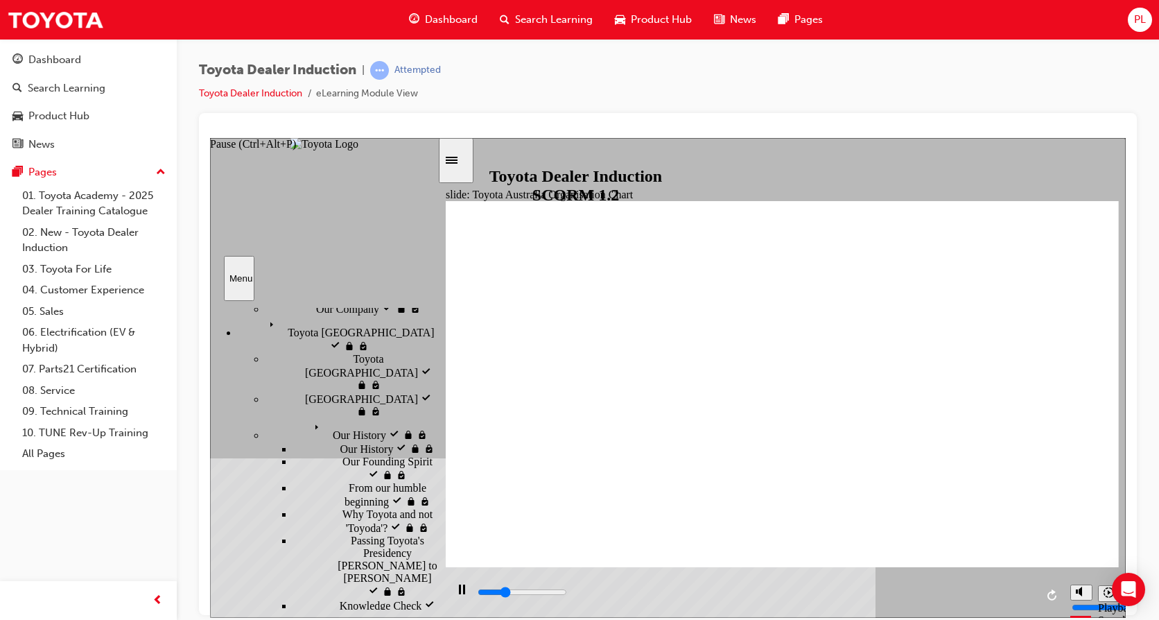
click at [459, 591] on icon "Pause (Ctrl+Alt+P)" at bounding box center [462, 589] width 6 height 10
click at [457, 592] on icon "Play (Ctrl+Alt+P)" at bounding box center [461, 589] width 9 height 10
click at [471, 599] on div "playback controls" at bounding box center [755, 594] width 618 height 45
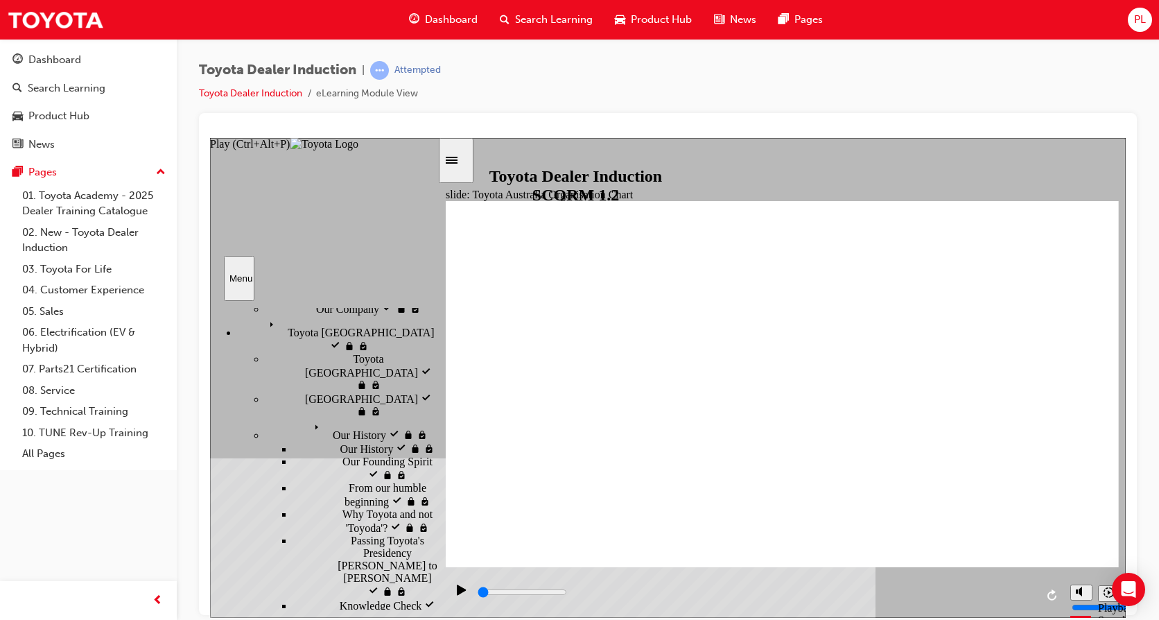
drag, startPoint x: 550, startPoint y: 597, endPoint x: 462, endPoint y: 598, distance: 88.1
click at [462, 598] on div "playback controls" at bounding box center [755, 594] width 618 height 45
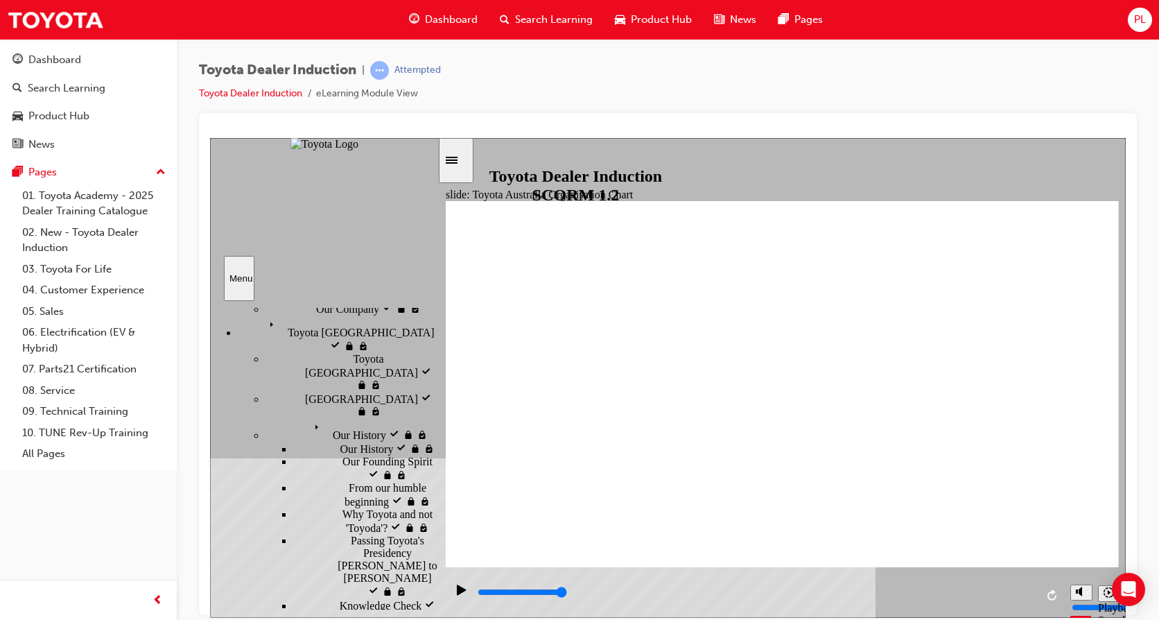
type input "5000"
radio input "true"
type input "5000"
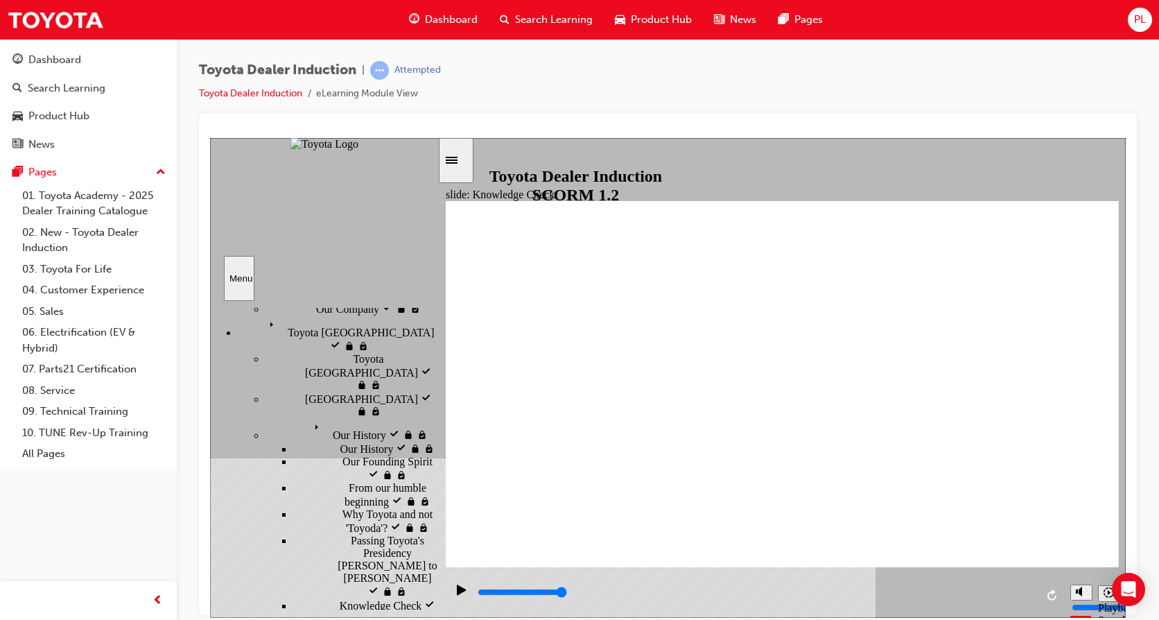
scroll to position [228, 0]
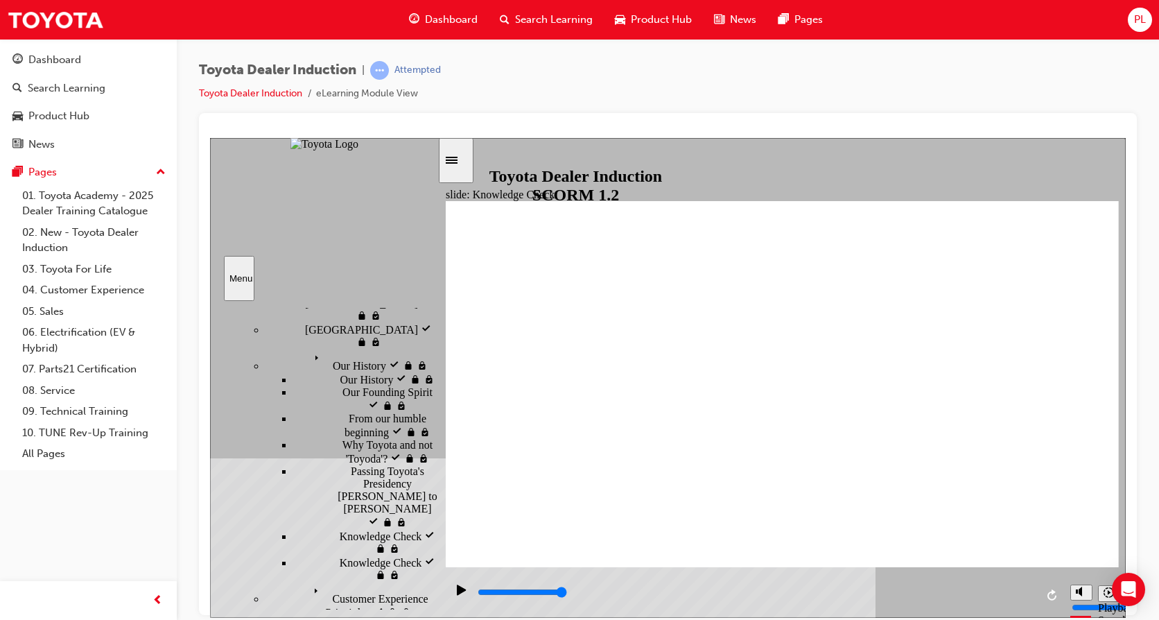
radio input "true"
type input "5000"
radio input "true"
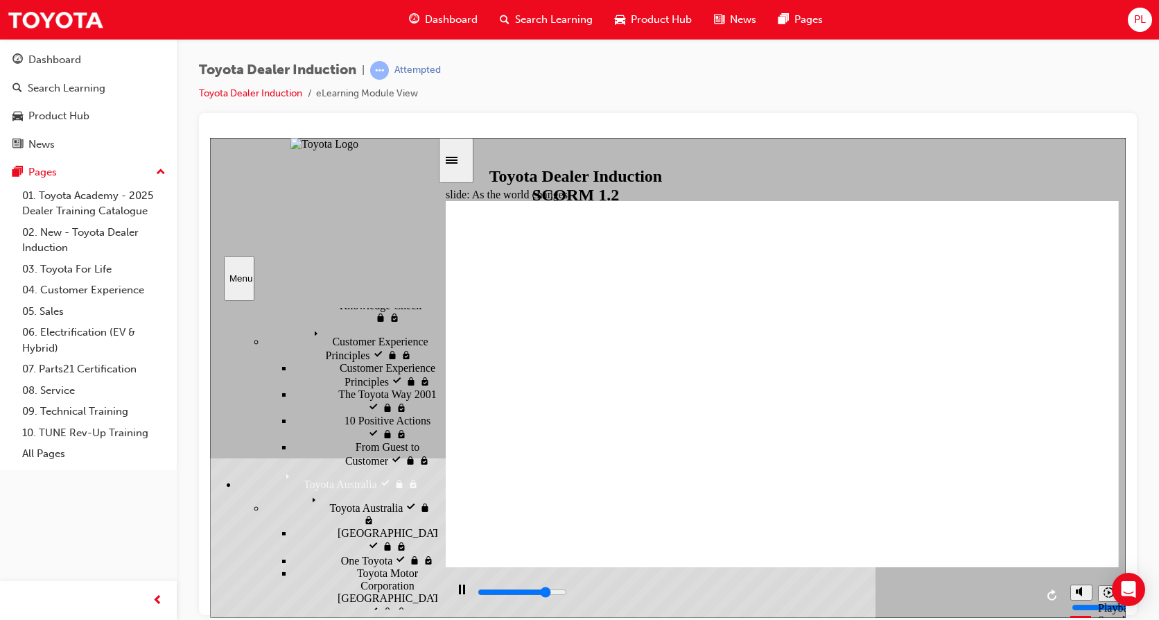
scroll to position [463, 0]
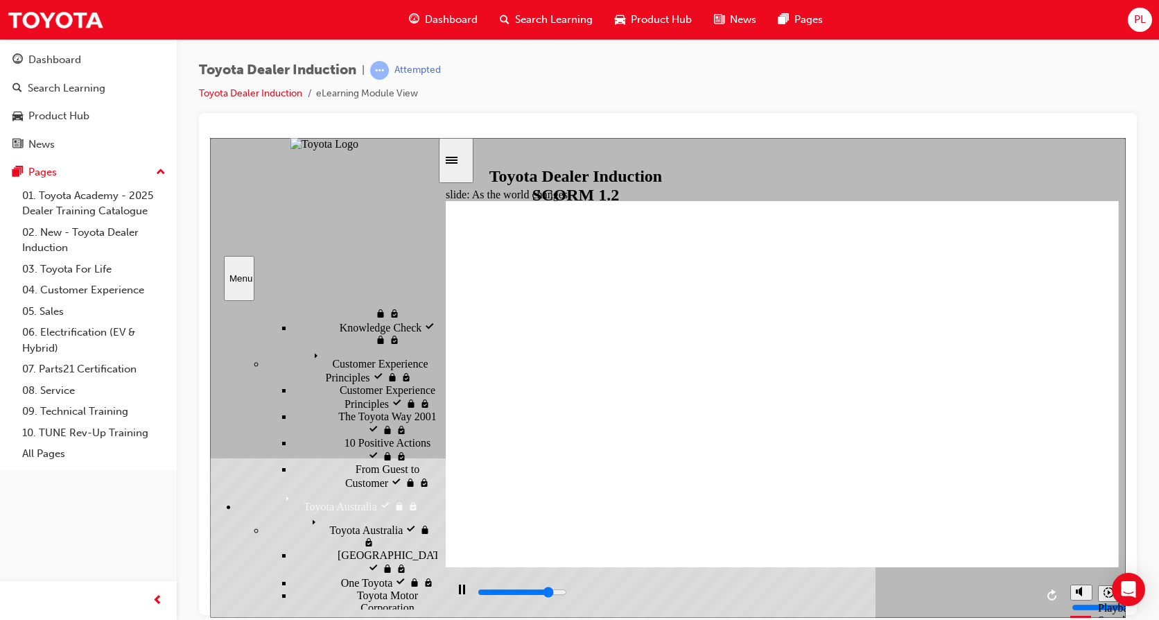
drag, startPoint x: 433, startPoint y: 363, endPoint x: 451, endPoint y: 406, distance: 47.2
click at [451, 406] on div "slide: As the world changes Toyota Australia’s Vision, Mission & Business Prior…" at bounding box center [668, 377] width 916 height 480
type input "9200"
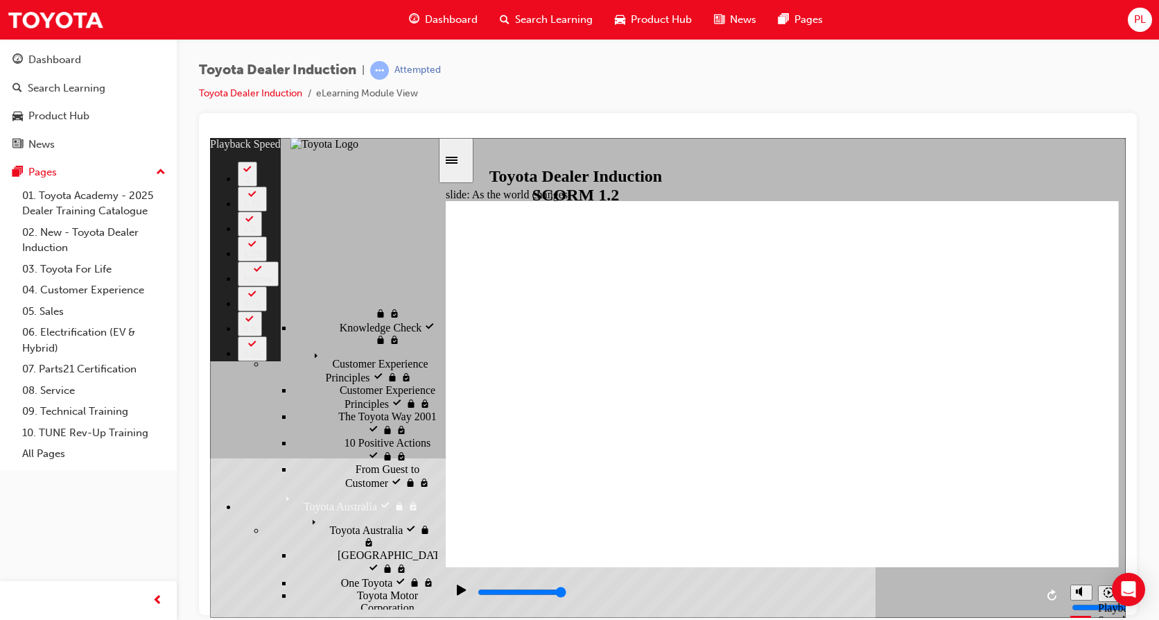
type input "128"
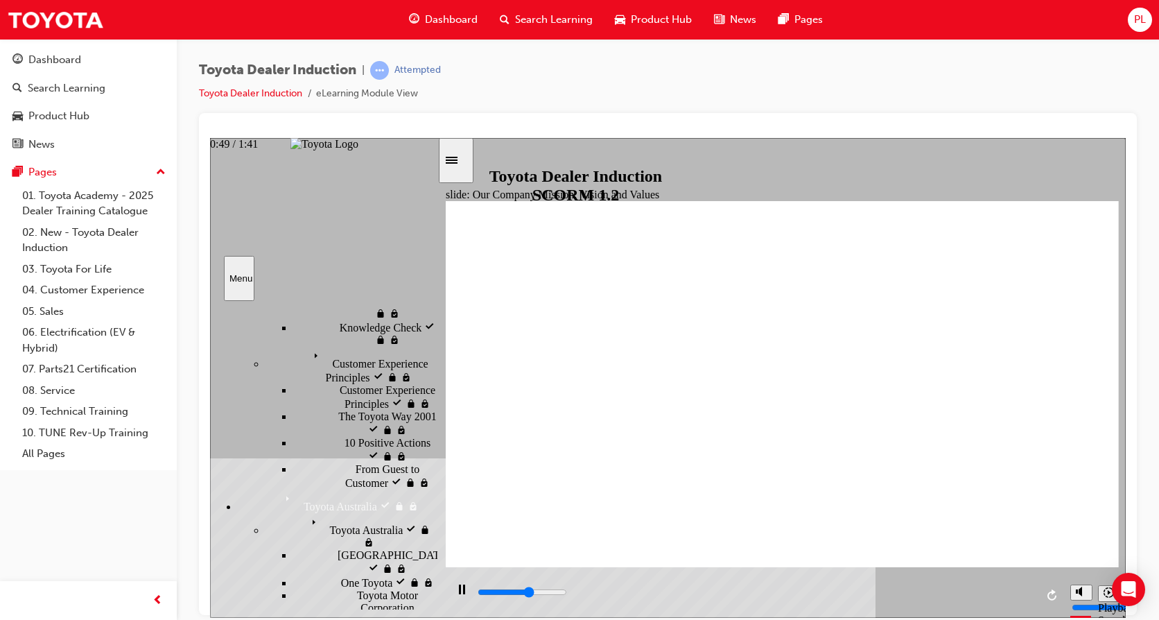
click at [567, 593] on input "slide progress" at bounding box center [522, 591] width 89 height 11
click at [463, 593] on rect "Pause (Ctrl+Alt+P)" at bounding box center [464, 589] width 2 height 10
click at [457, 593] on icon "Play (Ctrl+Alt+P)" at bounding box center [461, 589] width 9 height 10
click at [459, 593] on icon "Pause (Ctrl+Alt+P)" at bounding box center [462, 589] width 6 height 10
click at [458, 594] on icon "Play (Ctrl+Alt+P)" at bounding box center [461, 589] width 9 height 10
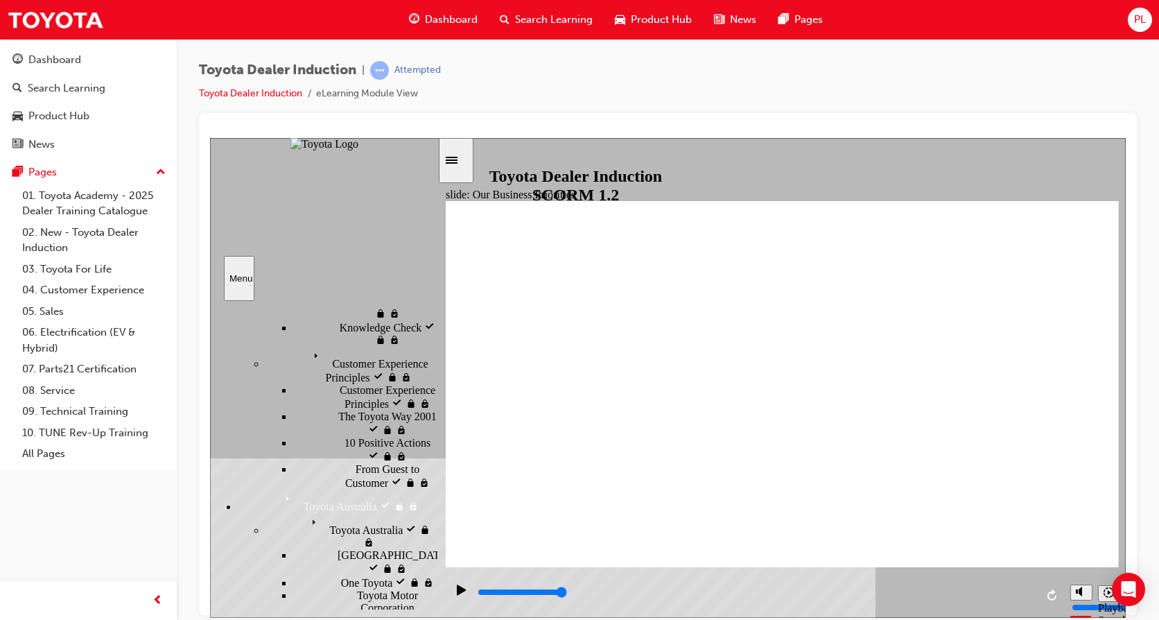
type input "5000"
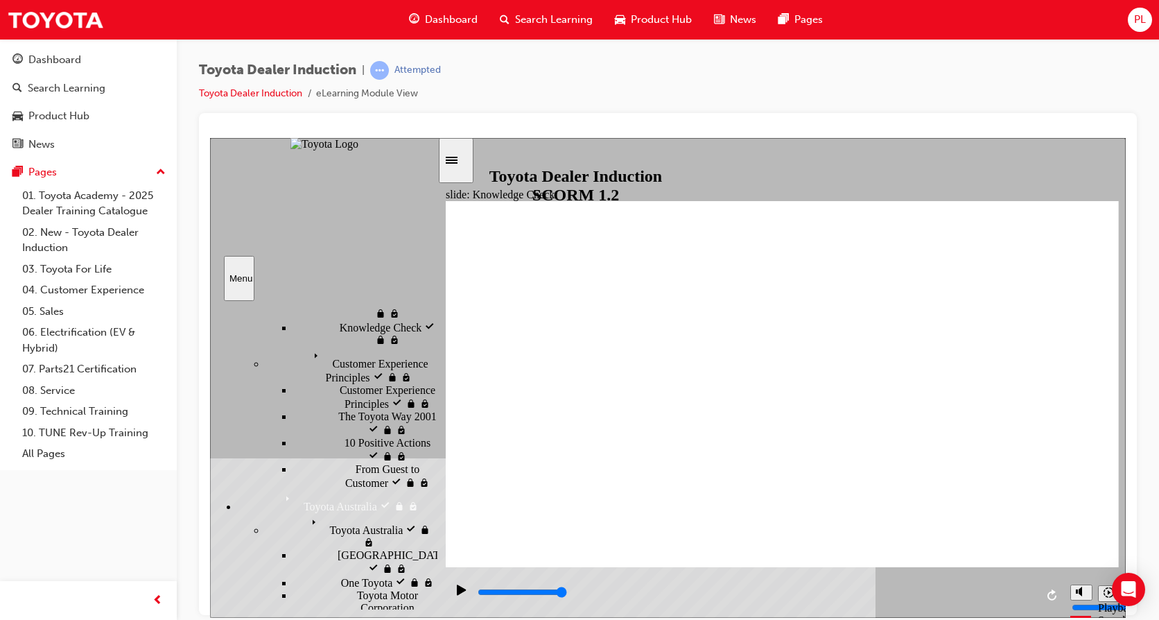
type input "h"
type input "ha"
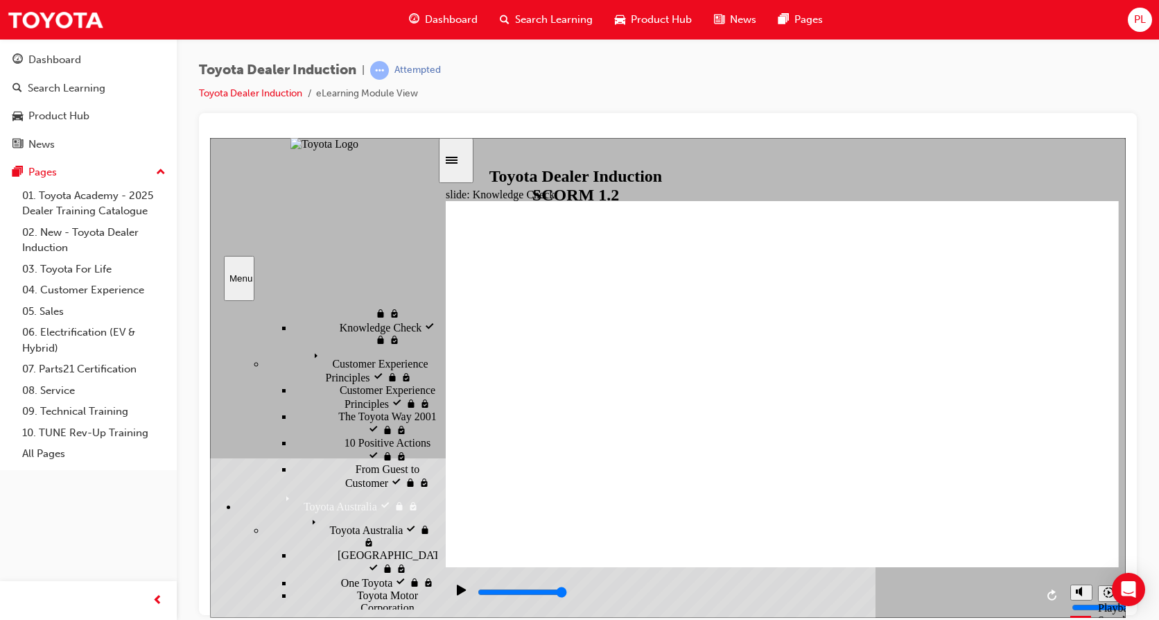
type input "hap"
type input "happ"
type input "happi"
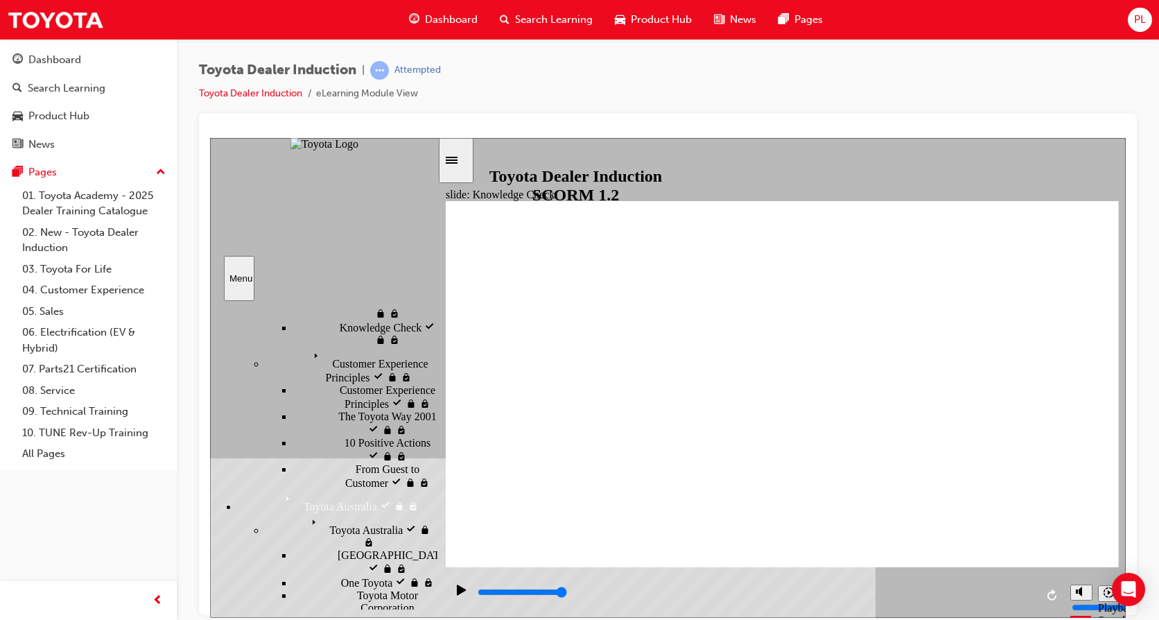
type input "happi"
type input "happin"
type input "happine"
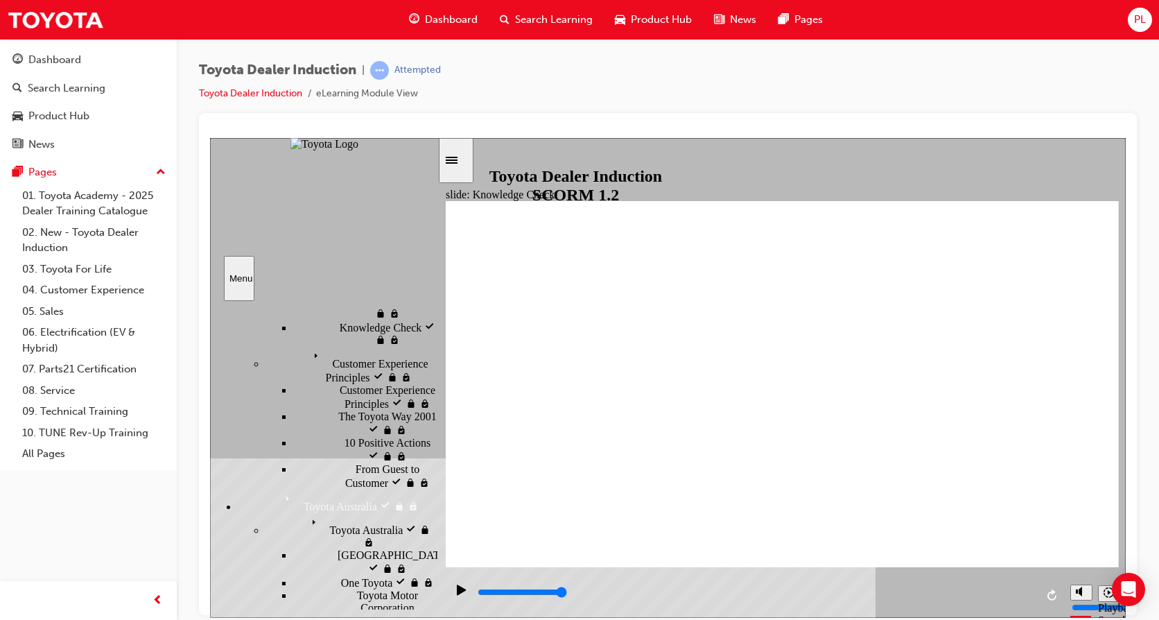
type input "happines"
type input "happiness"
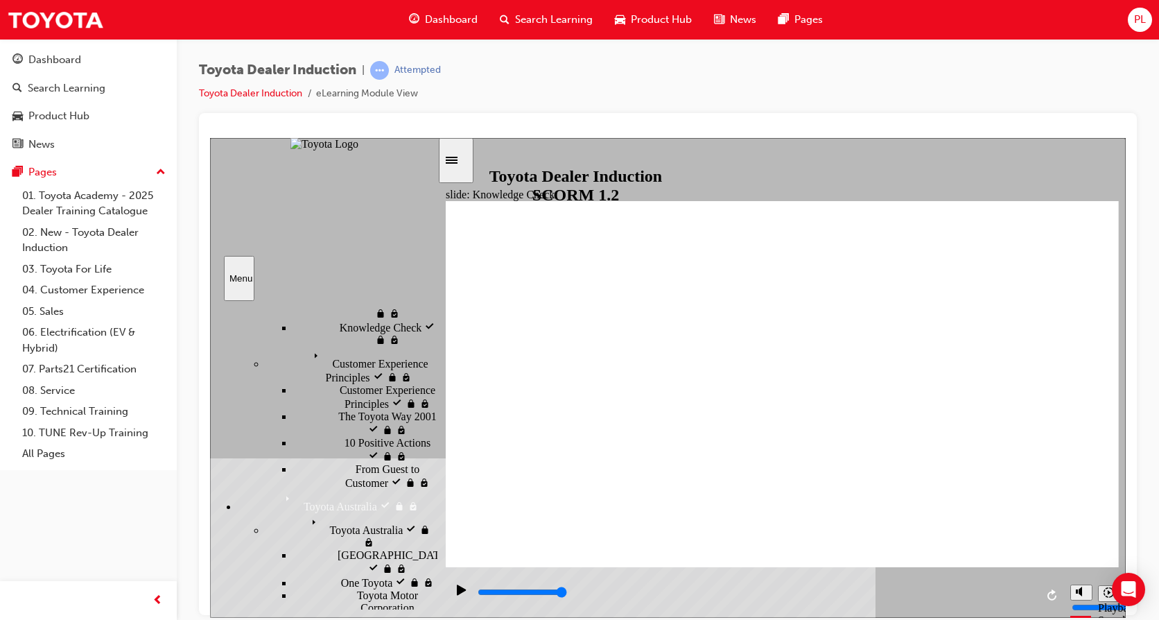
type input "happiness"
type input "5000"
type input "m"
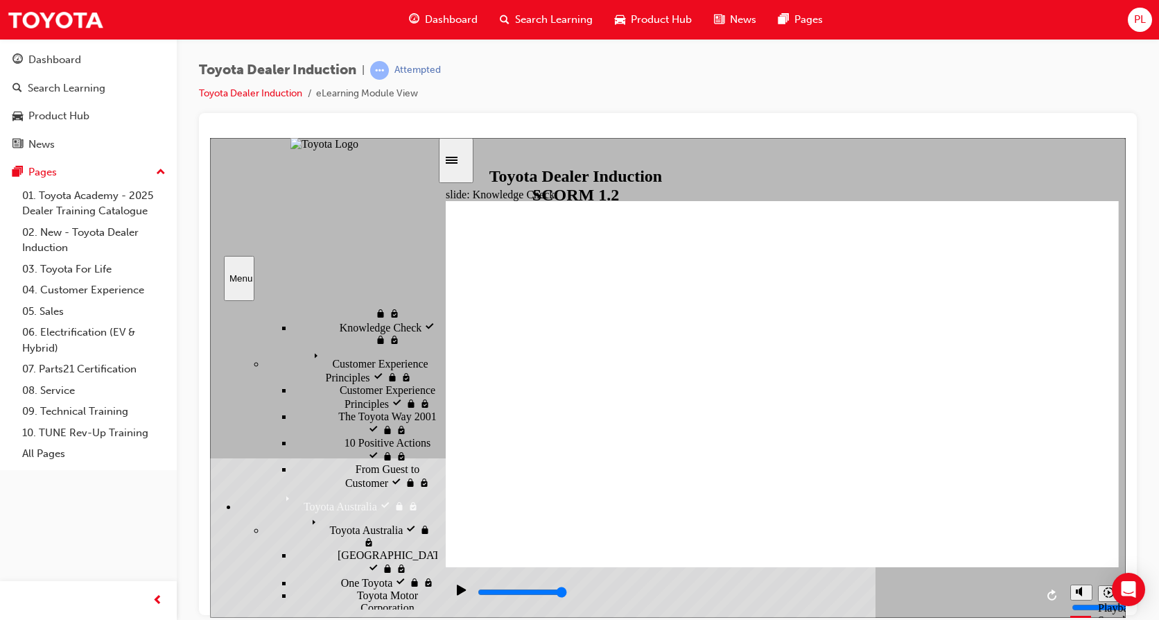
type input "mo"
type input "mov"
type input "move"
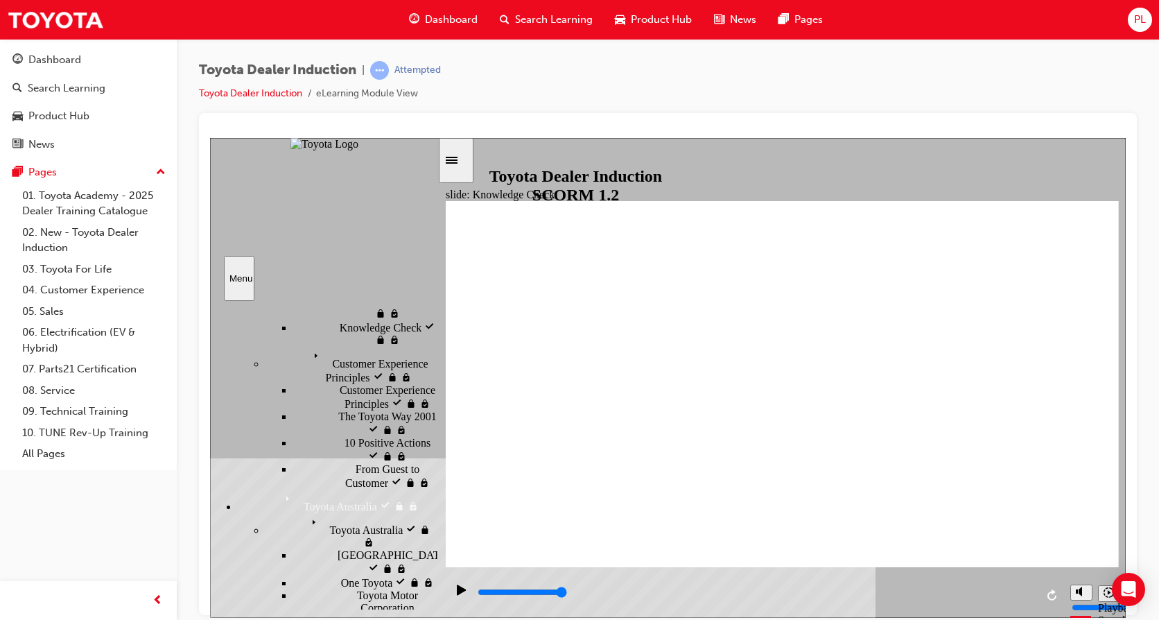
type input "move"
type input "moved"
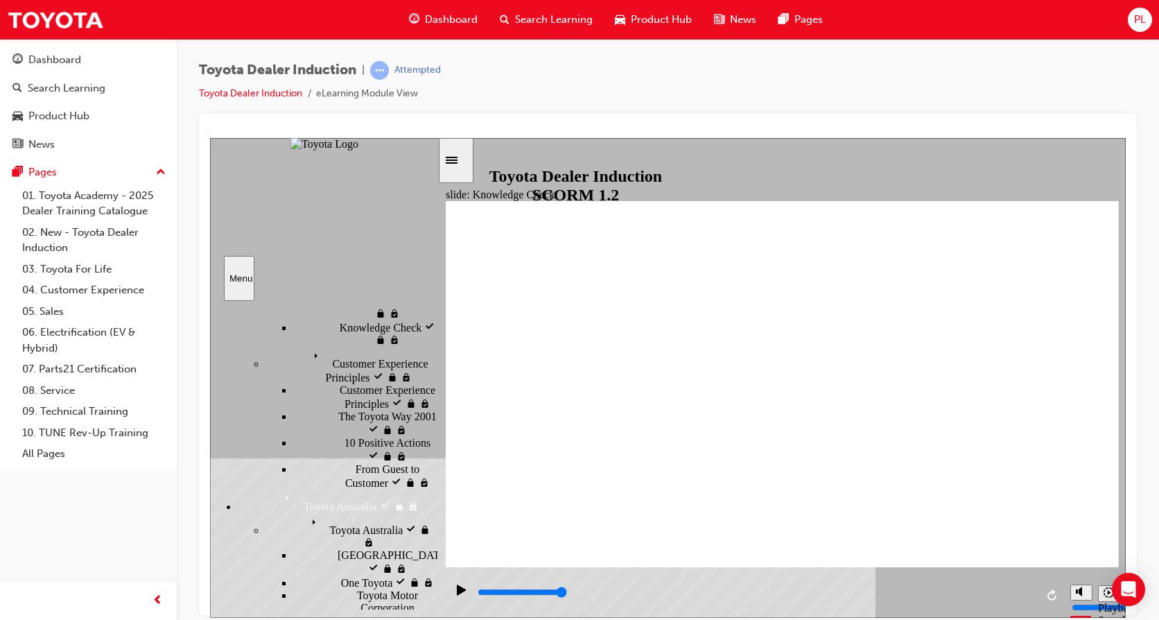
type input "moved"
type input "6500"
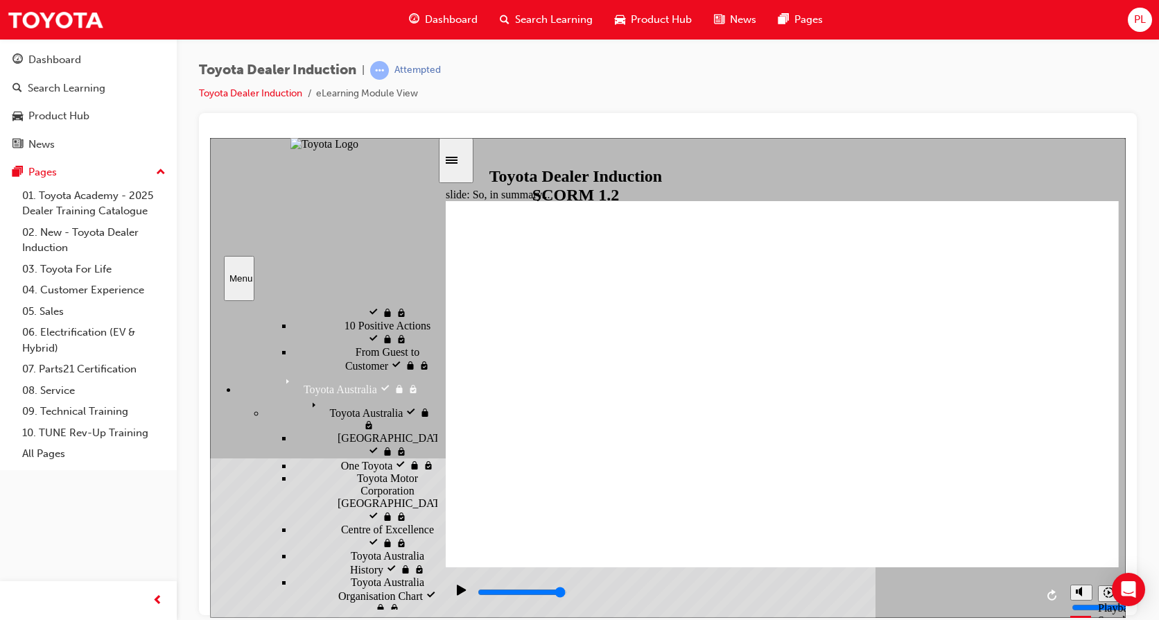
scroll to position [595, 0]
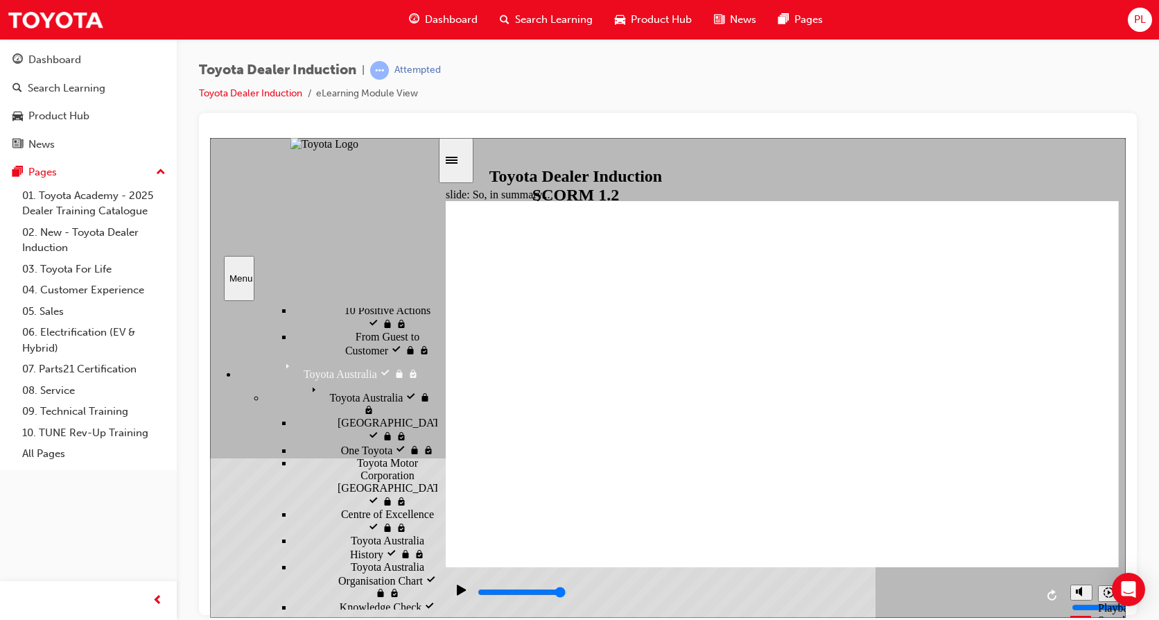
drag, startPoint x: 434, startPoint y: 419, endPoint x: 438, endPoint y: 444, distance: 25.3
click at [438, 444] on div "Introduction visited Introduction Start visited Start" at bounding box center [324, 455] width 229 height 310
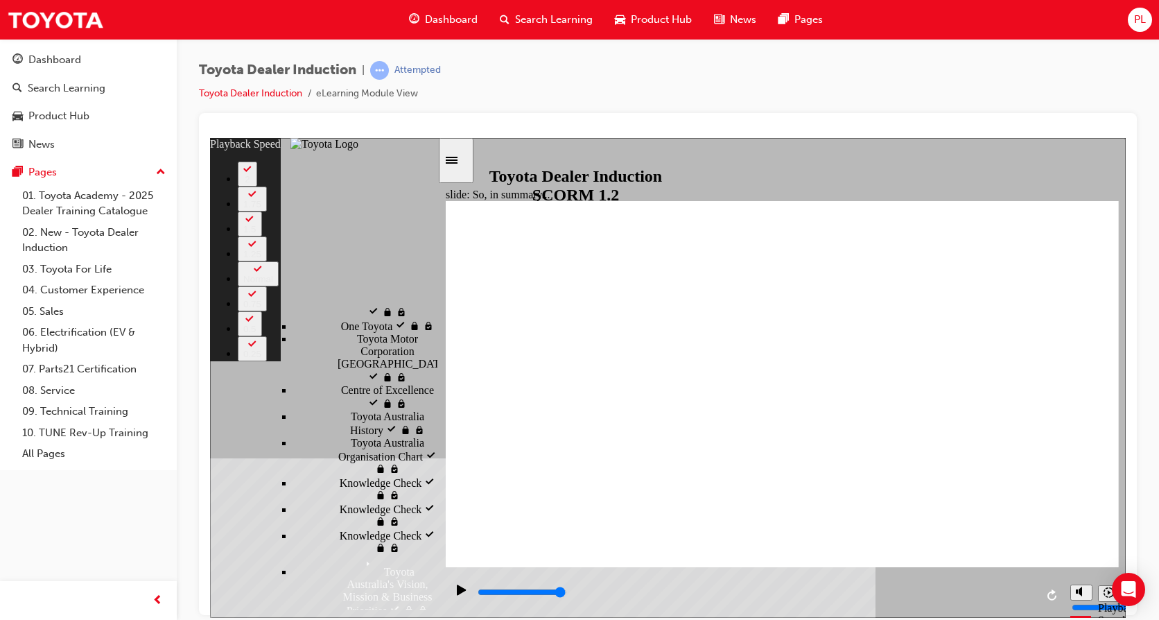
scroll to position [734, 0]
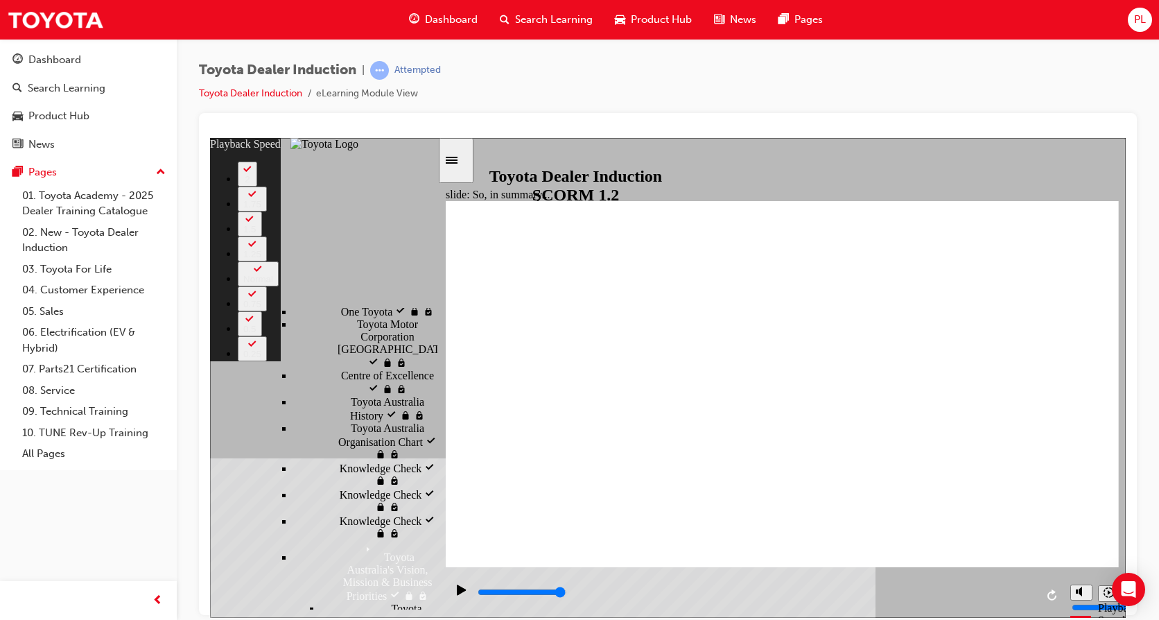
drag, startPoint x: 433, startPoint y: 452, endPoint x: 441, endPoint y: 478, distance: 27.6
click at [441, 478] on div "slide: So, in summary... Rectangle 3 playback speed 2 1.75 1.5 1.25 Normal 0.75…" at bounding box center [668, 377] width 916 height 480
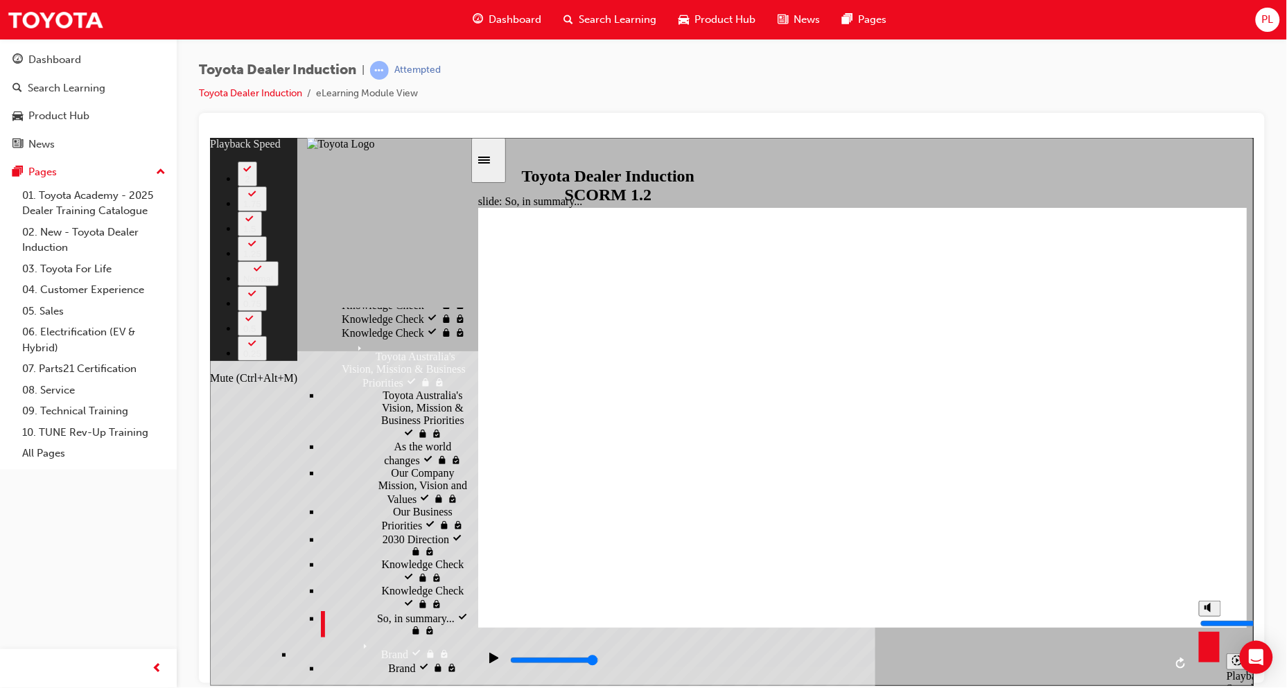
type input "29"
type input "4"
type input "29"
type input "4"
type input "29"
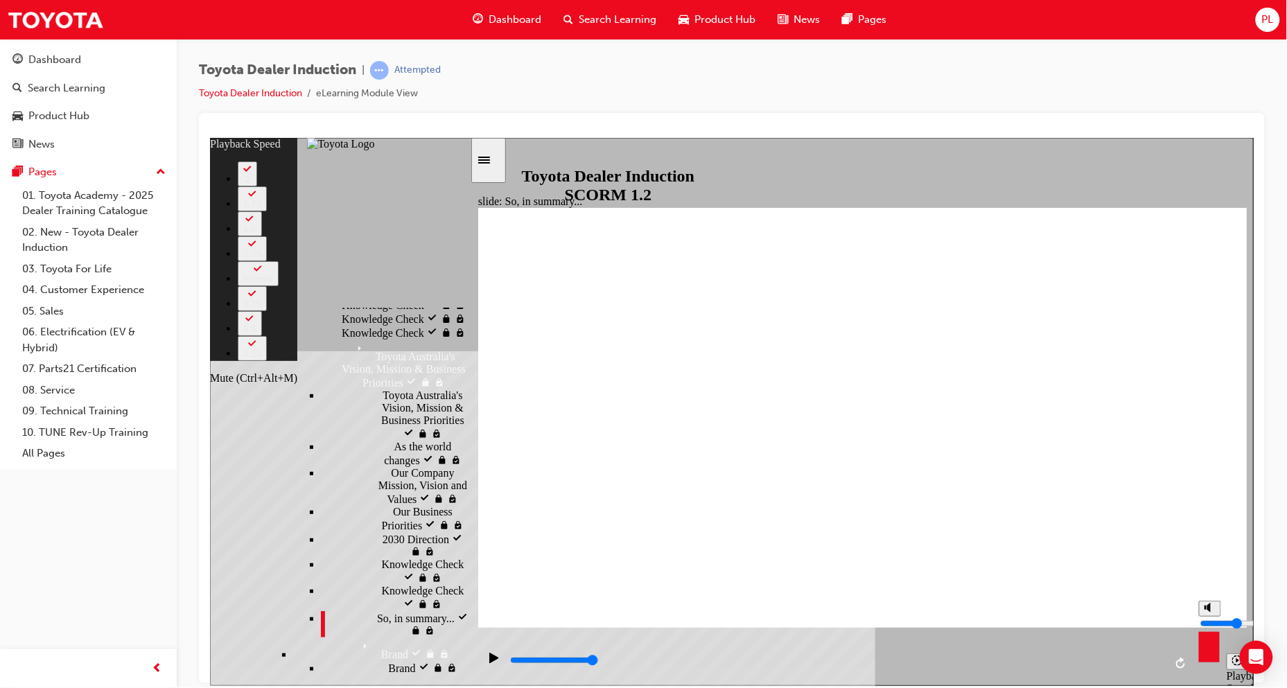
type input "4"
click at [1158, 619] on input "volume" at bounding box center [1244, 623] width 89 height 11
type input "33"
type input "3"
type input "33"
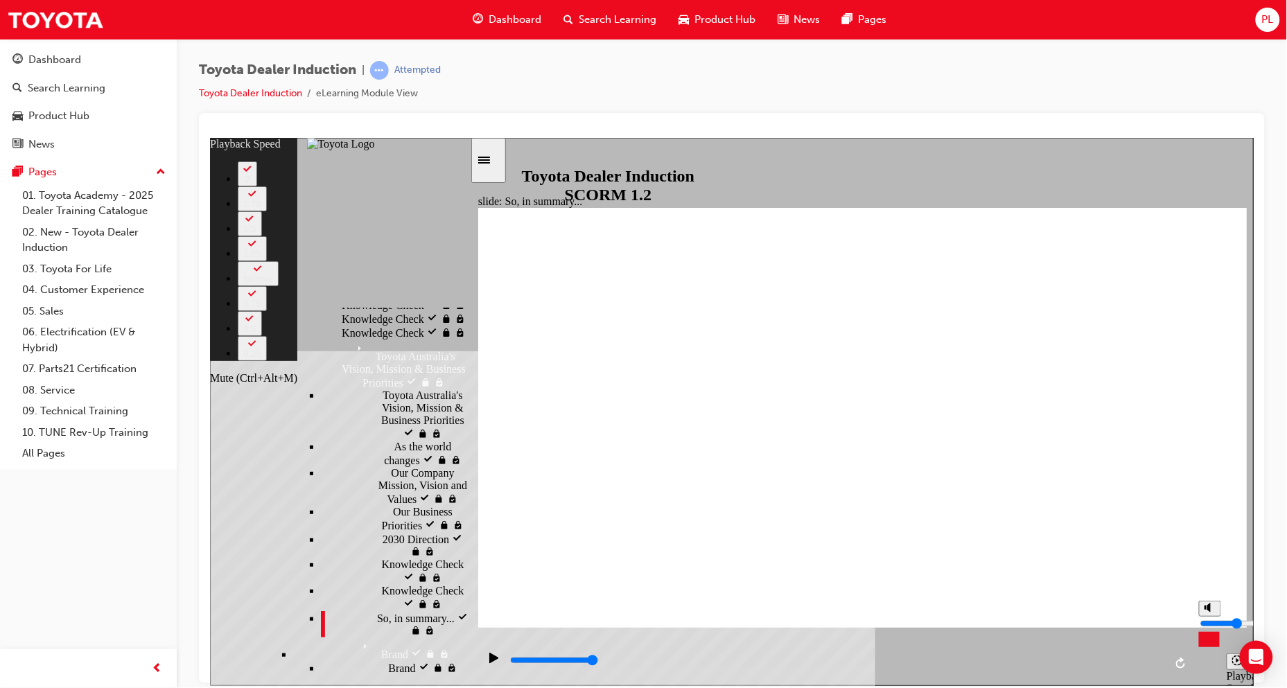
type input "3"
type input "34"
type input "2"
type input "34"
type input "2"
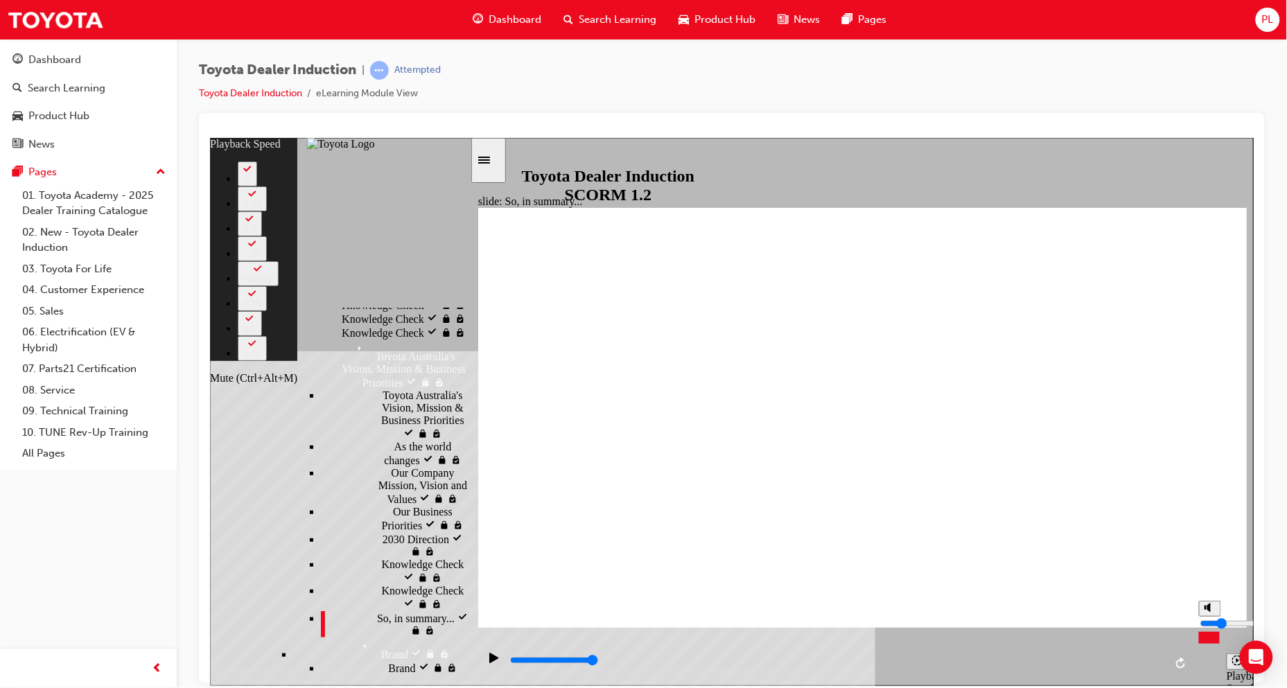
type input "34"
type input "1"
type input "34"
type input "1"
type input "34"
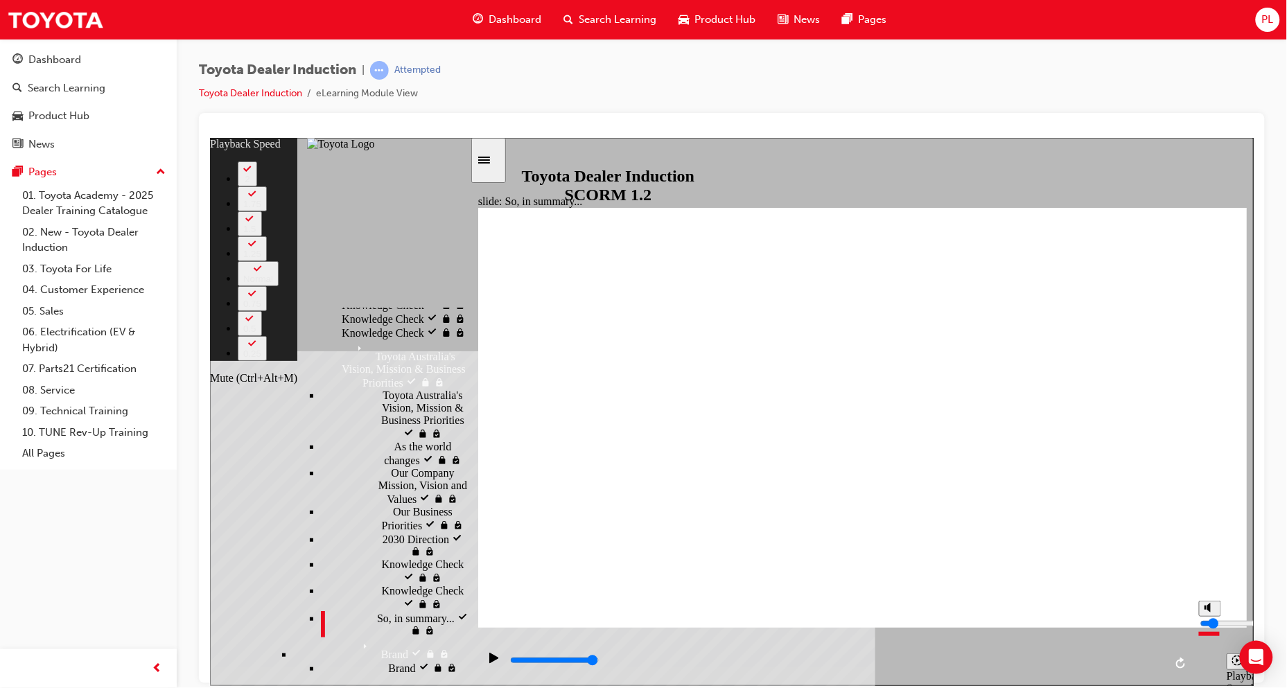
type input "2"
type input "34"
type input "2"
type input "35"
drag, startPoint x: 1210, startPoint y: 623, endPoint x: 1209, endPoint y: 632, distance: 9.8
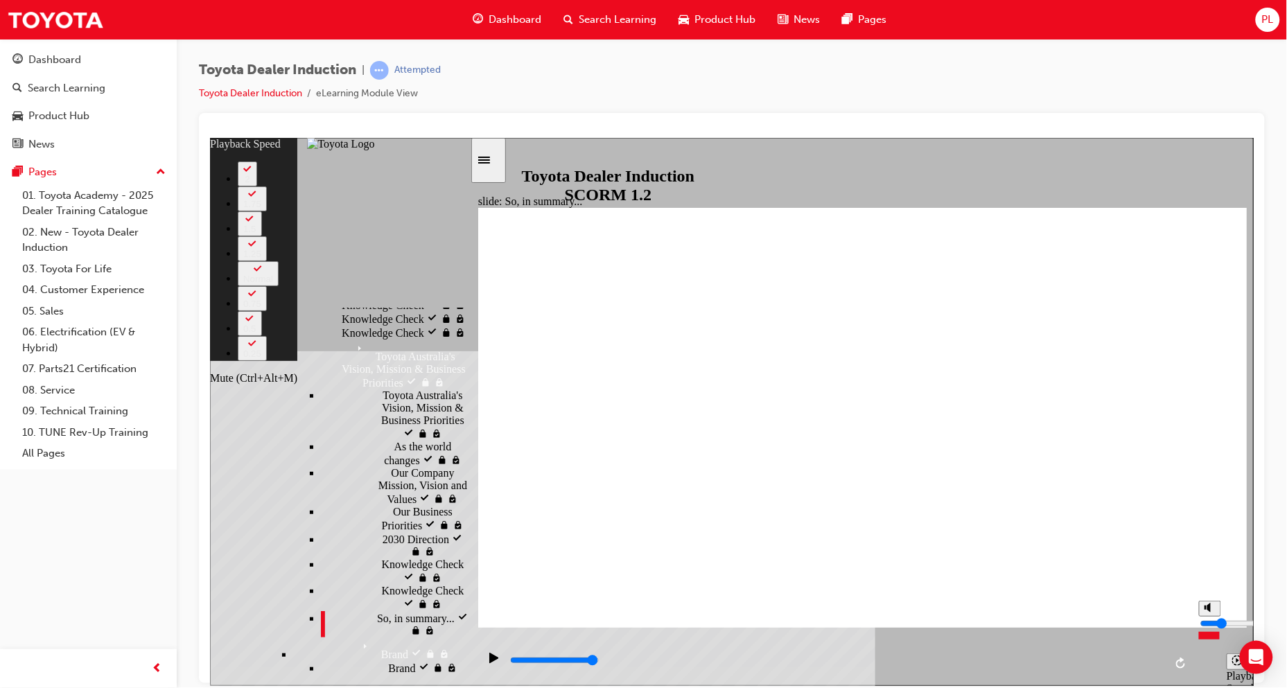
type input "2"
click at [1158, 619] on input "volume" at bounding box center [1244, 623] width 89 height 11
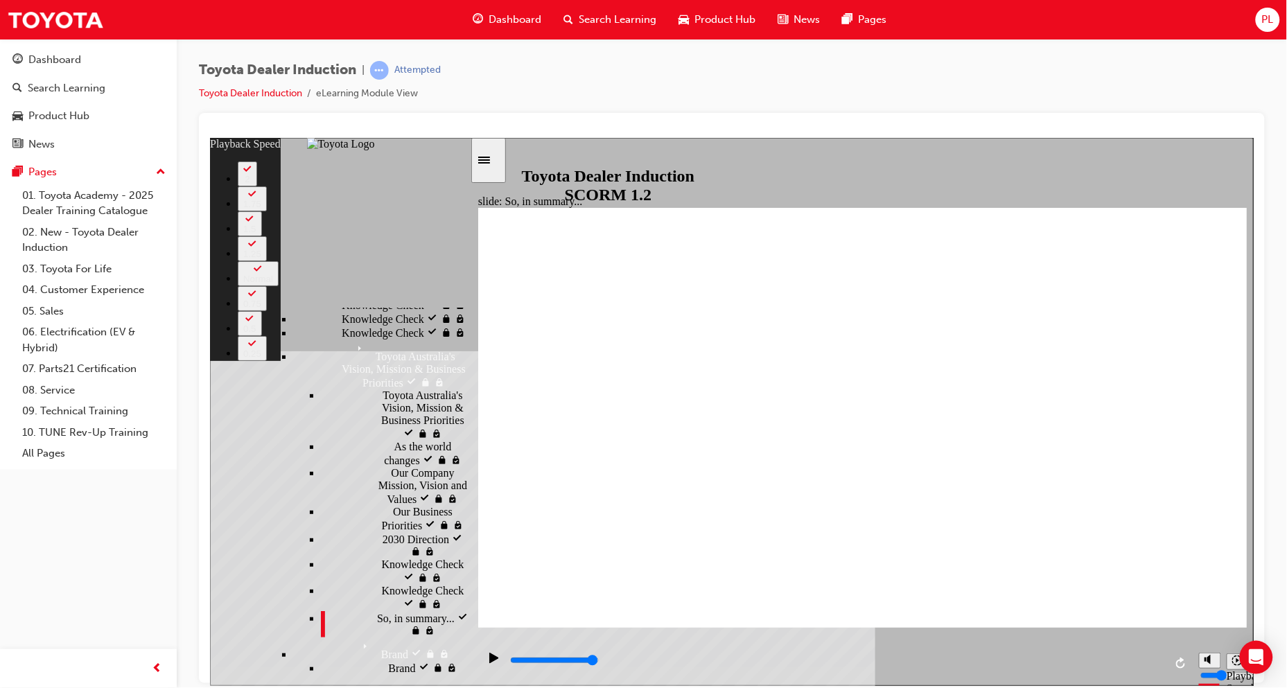
type input "128"
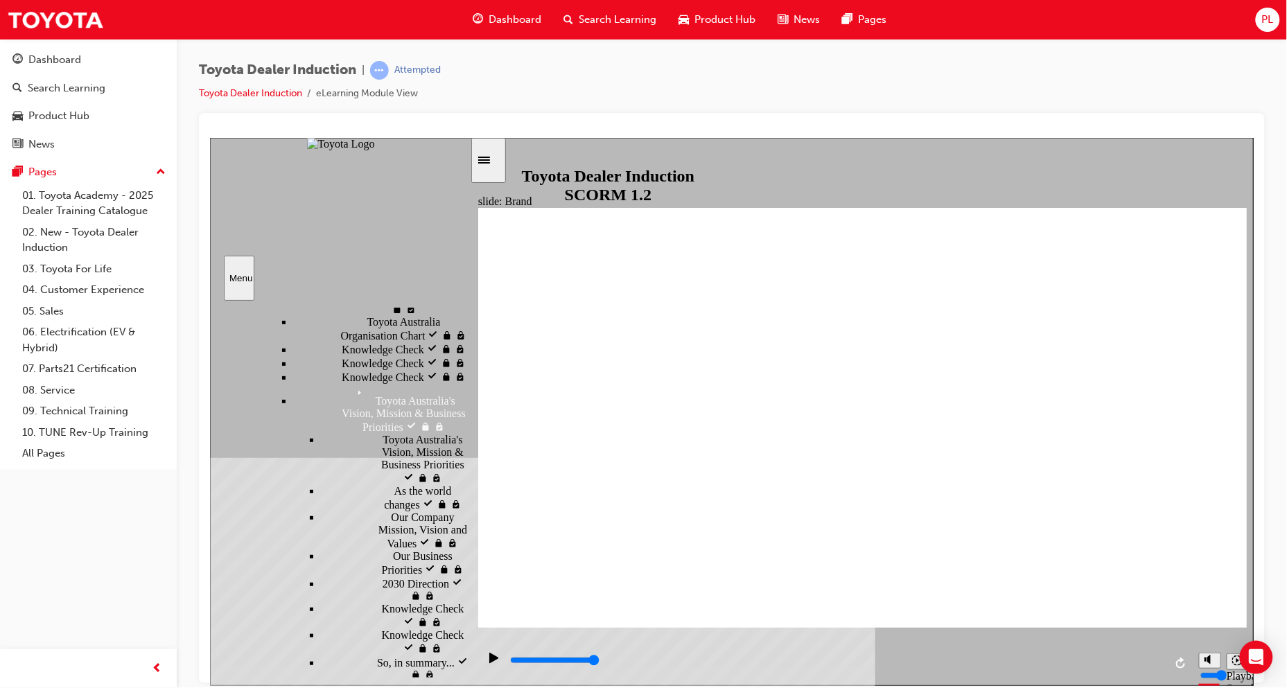
scroll to position [659, 0]
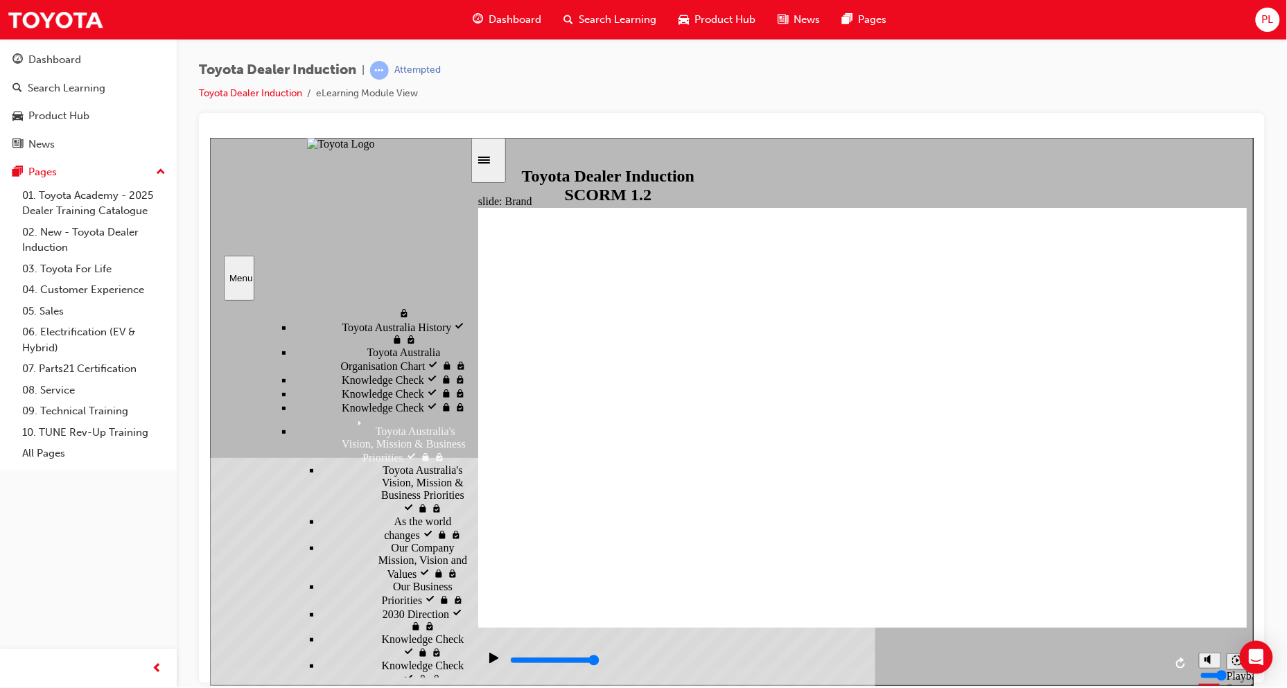
drag, startPoint x: 464, startPoint y: 529, endPoint x: 467, endPoint y: 510, distance: 18.9
click at [467, 402] on div "sidebar" at bounding box center [339, 355] width 260 height 94
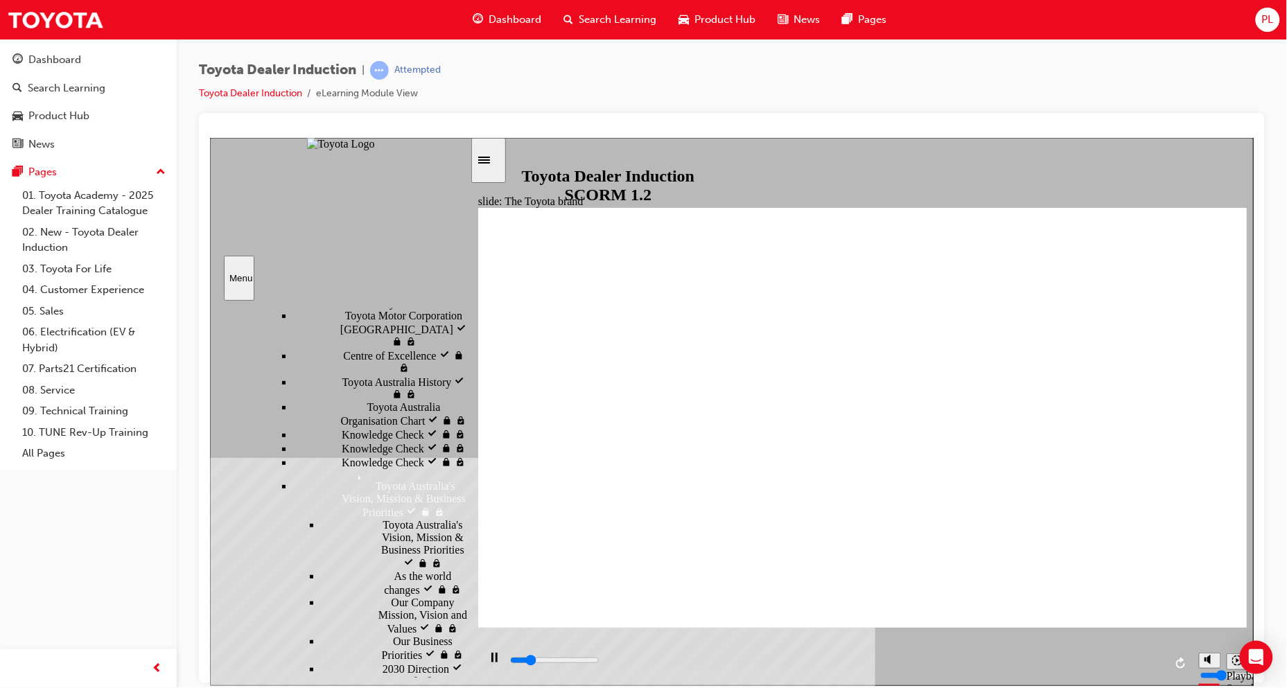
scroll to position [552, 0]
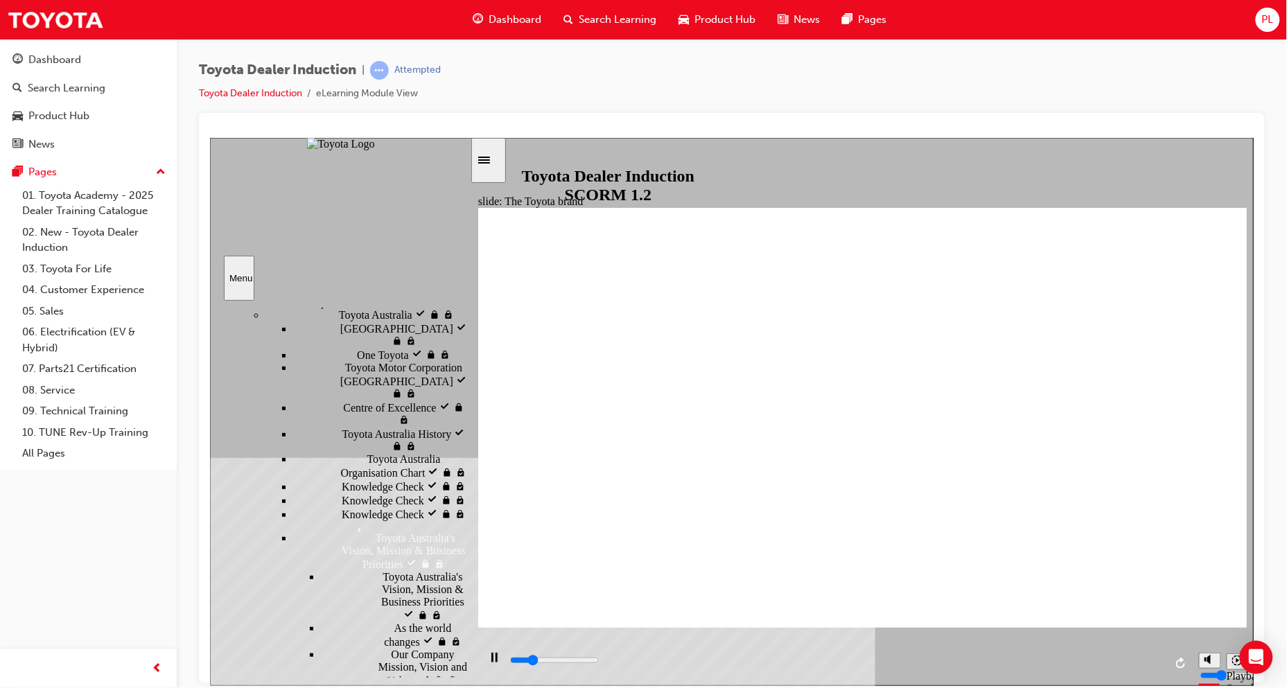
drag, startPoint x: 465, startPoint y: 499, endPoint x: 460, endPoint y: 472, distance: 27.5
click at [460, 472] on div "Introduction visited Introduction Start visited Start" at bounding box center [339, 488] width 260 height 377
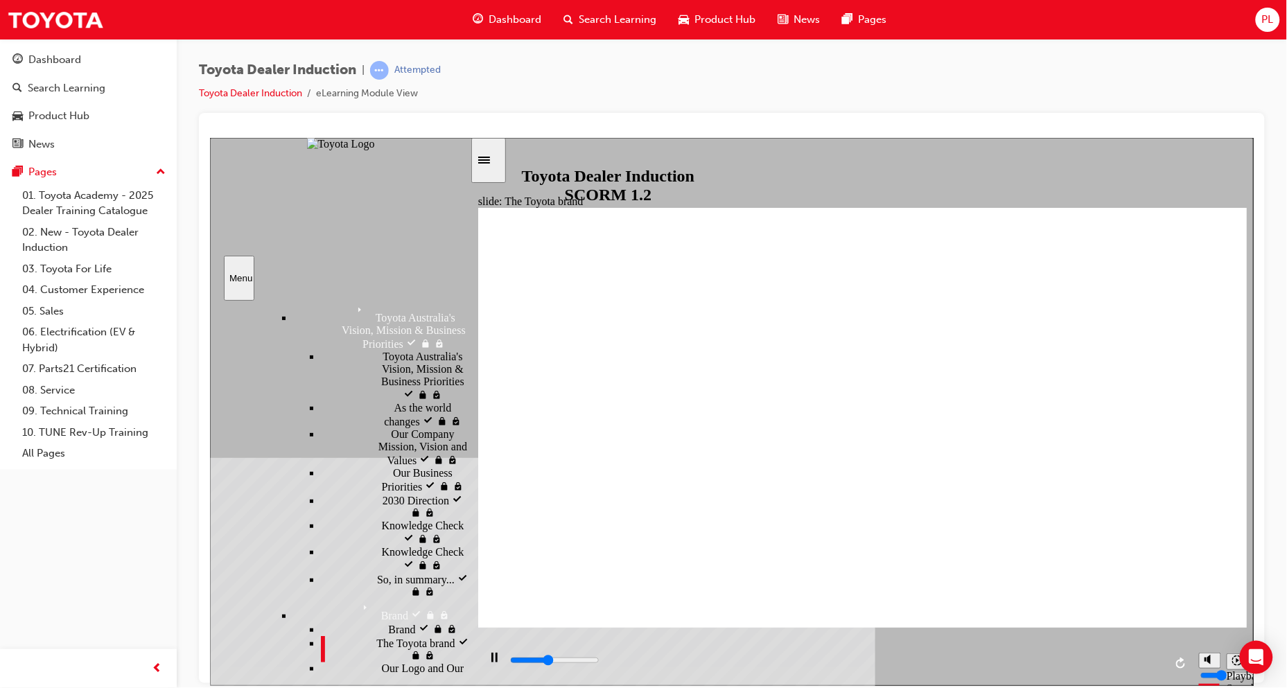
scroll to position [793, 0]
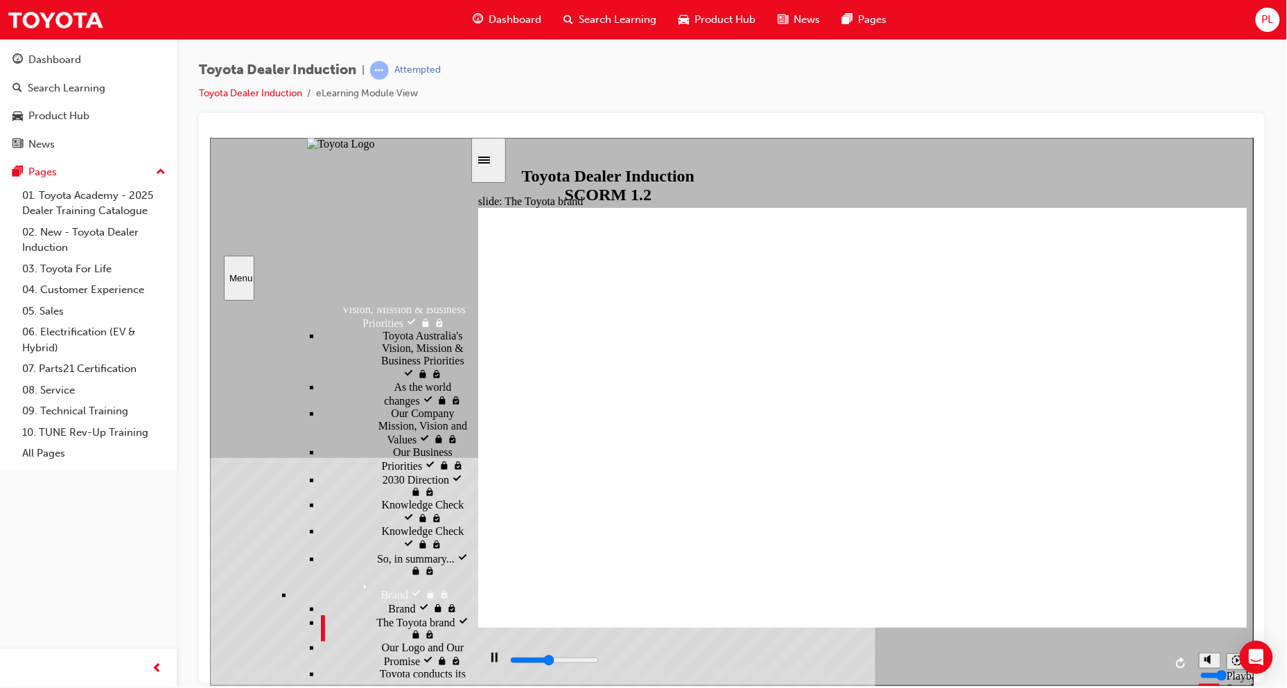
drag, startPoint x: 465, startPoint y: 489, endPoint x: 473, endPoint y: 555, distance: 66.3
click at [473, 555] on div "slide: The Toyota brand BACK BACK NEXT NEXT The Toyota brand most recognised in…" at bounding box center [731, 411] width 1044 height 548
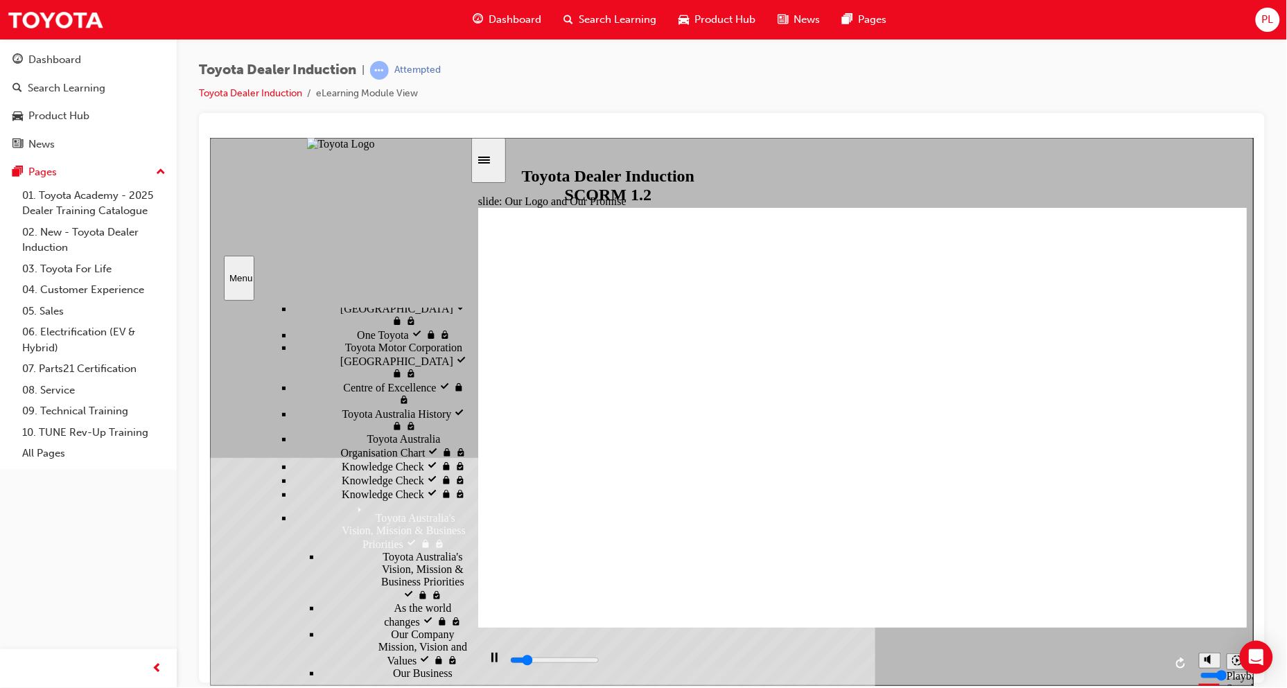
scroll to position [564, 0]
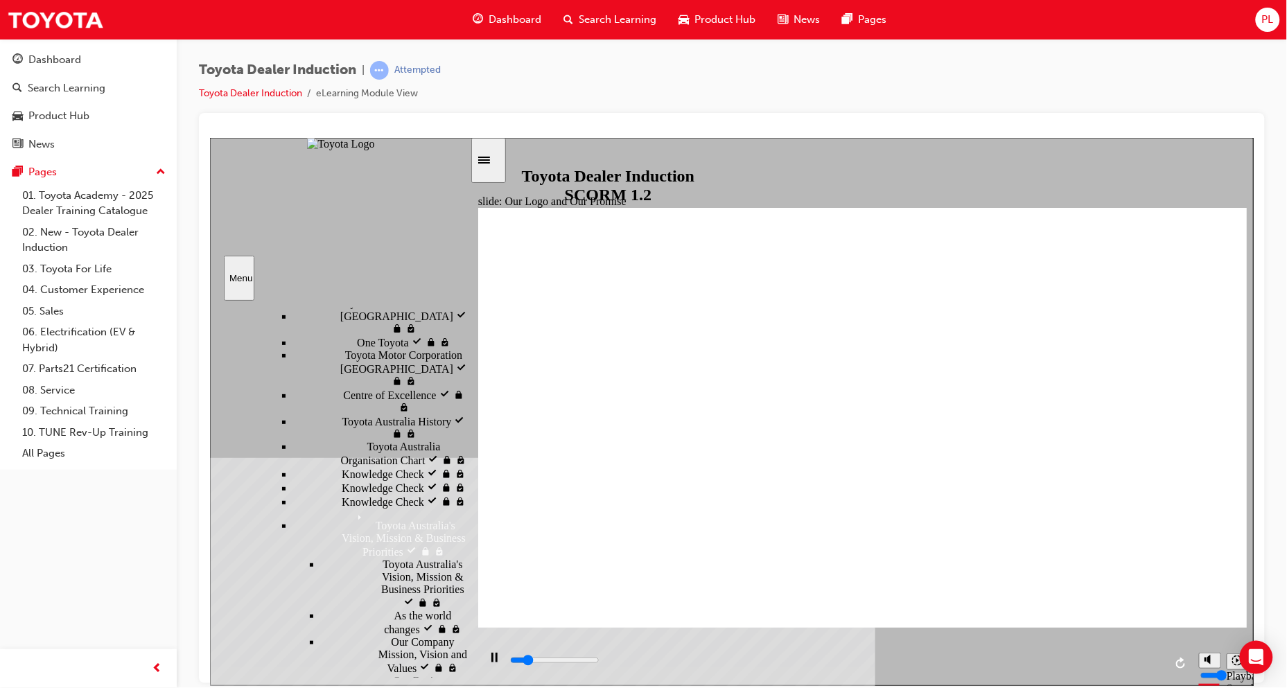
drag, startPoint x: 467, startPoint y: 538, endPoint x: 471, endPoint y: 478, distance: 59.8
click at [471, 478] on div "slide: Our Logo and Our Promise Showroom Browsing 22.jpg Rectangle 10 Vehicle I…" at bounding box center [731, 411] width 1044 height 548
type input "8400"
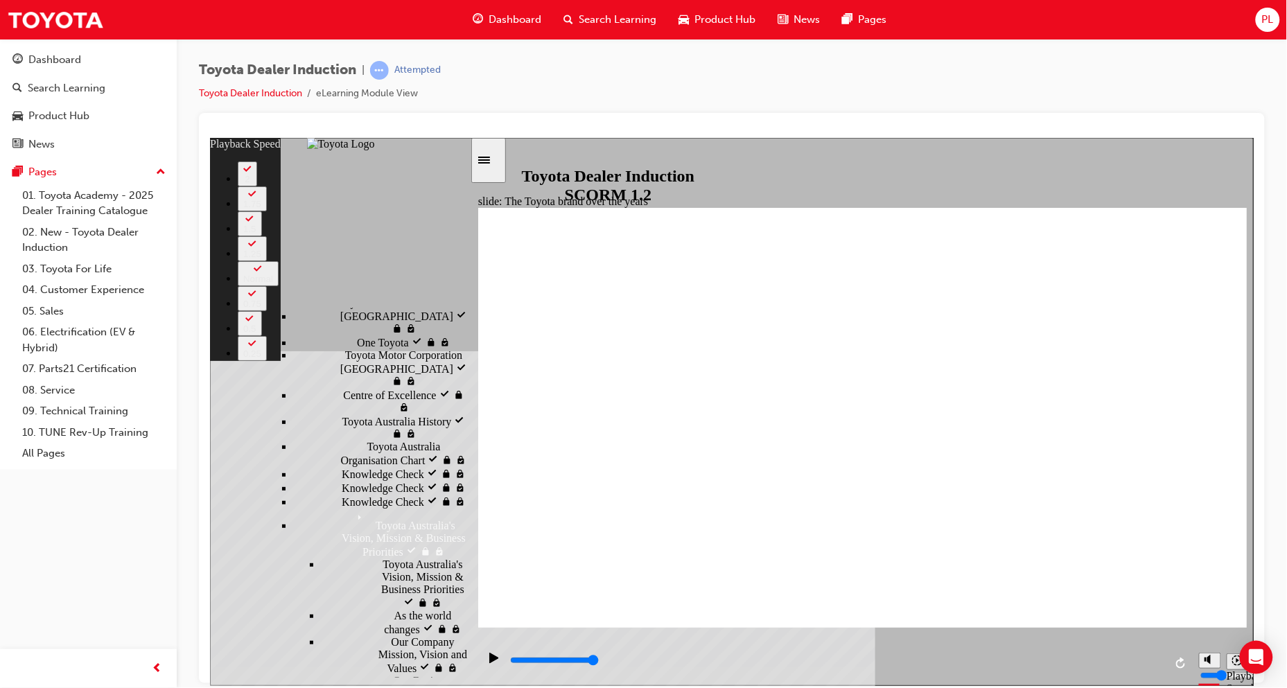
type input "165"
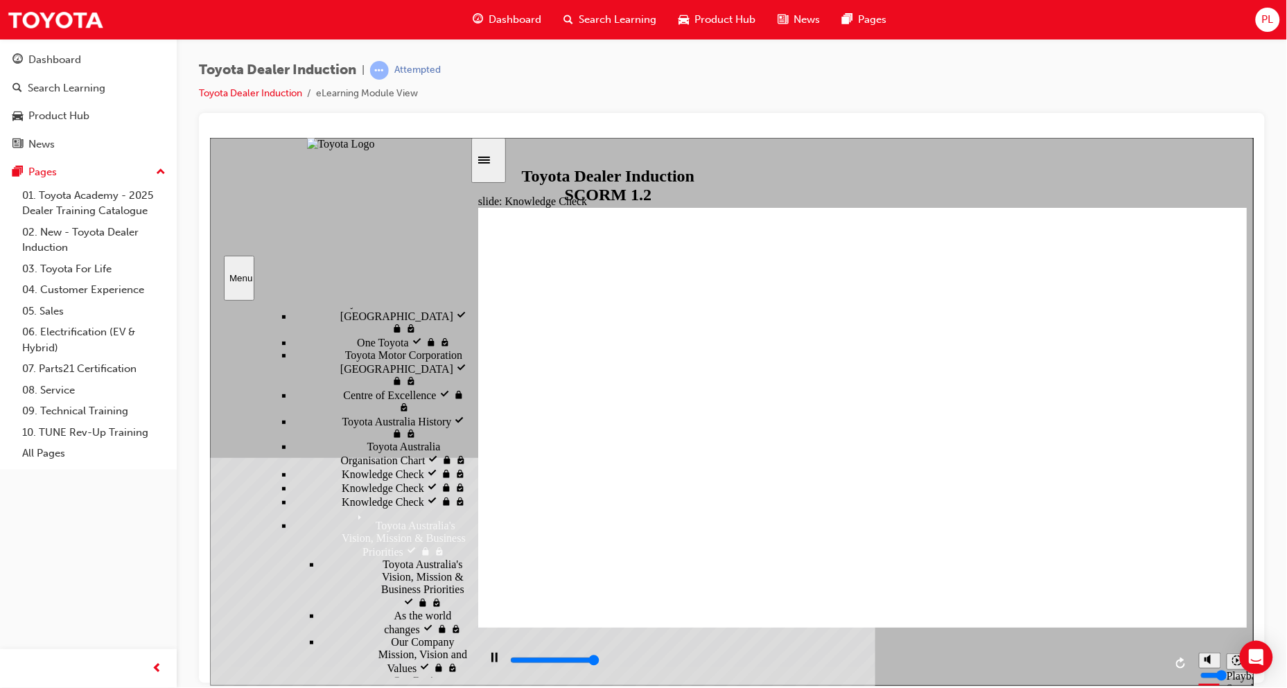
type input "5000"
radio input "false"
radio input "true"
radio input "false"
radio input "true"
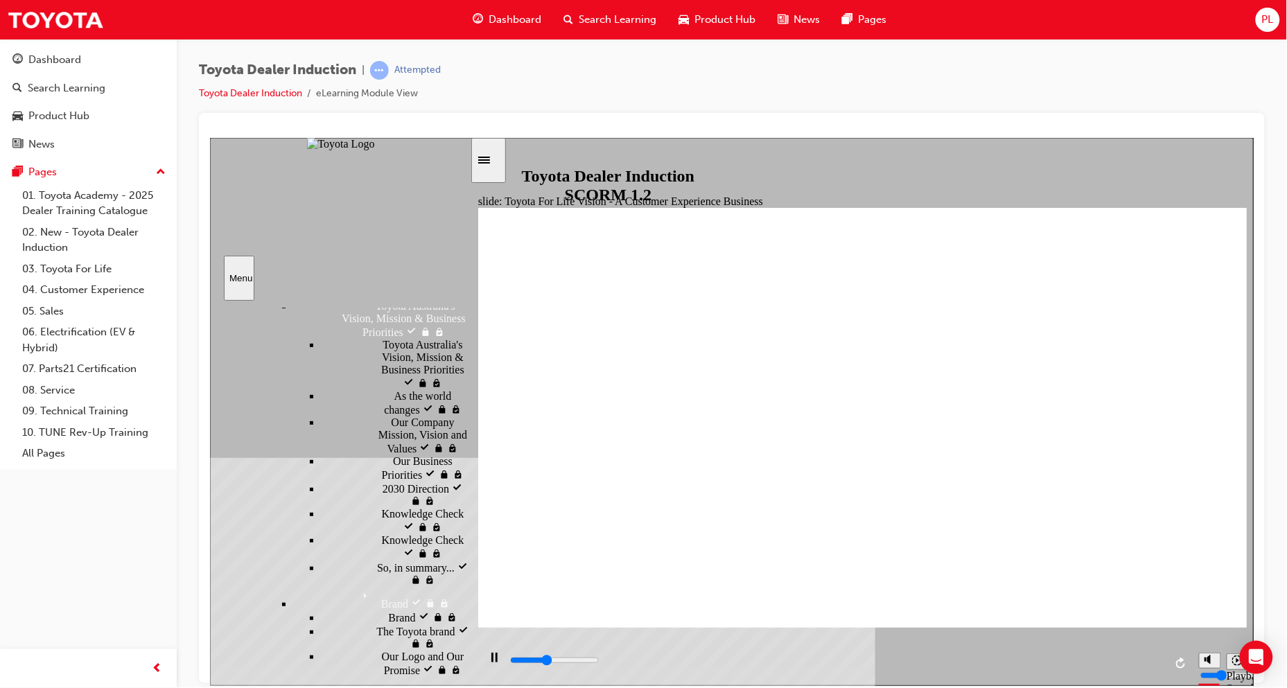
scroll to position [788, 0]
drag, startPoint x: 464, startPoint y: 506, endPoint x: 467, endPoint y: 577, distance: 71.4
click at [467, 417] on div "sidebar" at bounding box center [339, 362] width 260 height 108
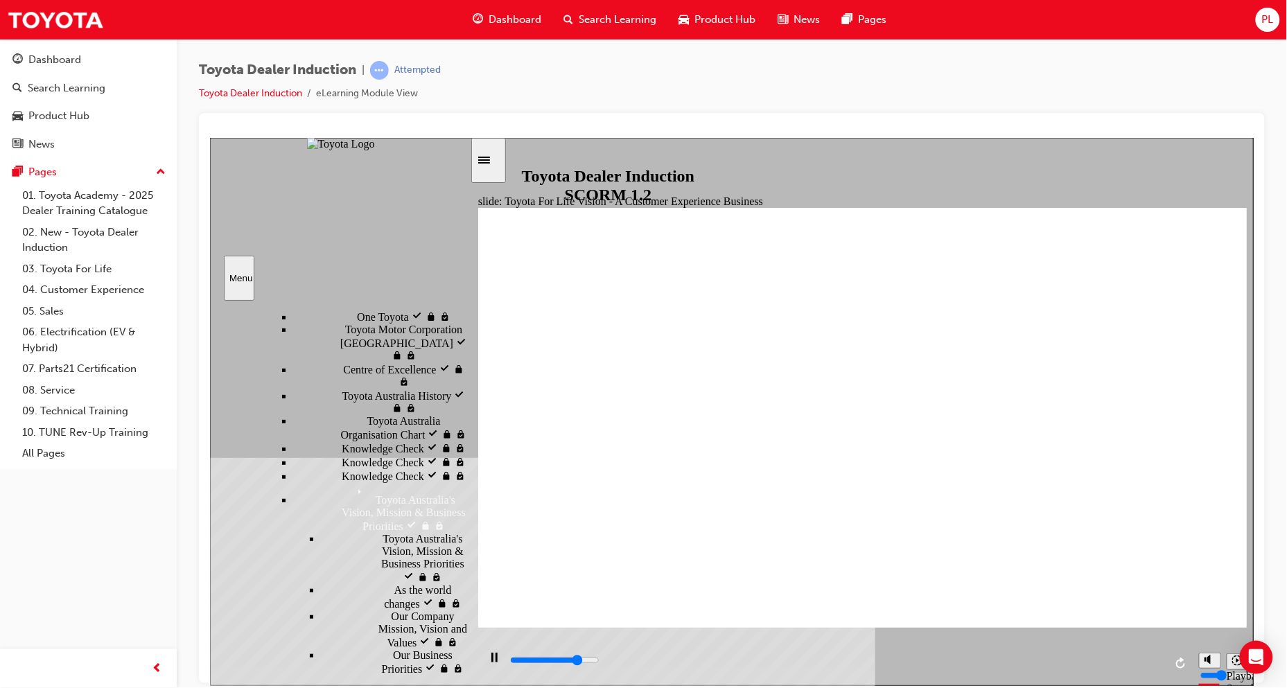
scroll to position [607, 0]
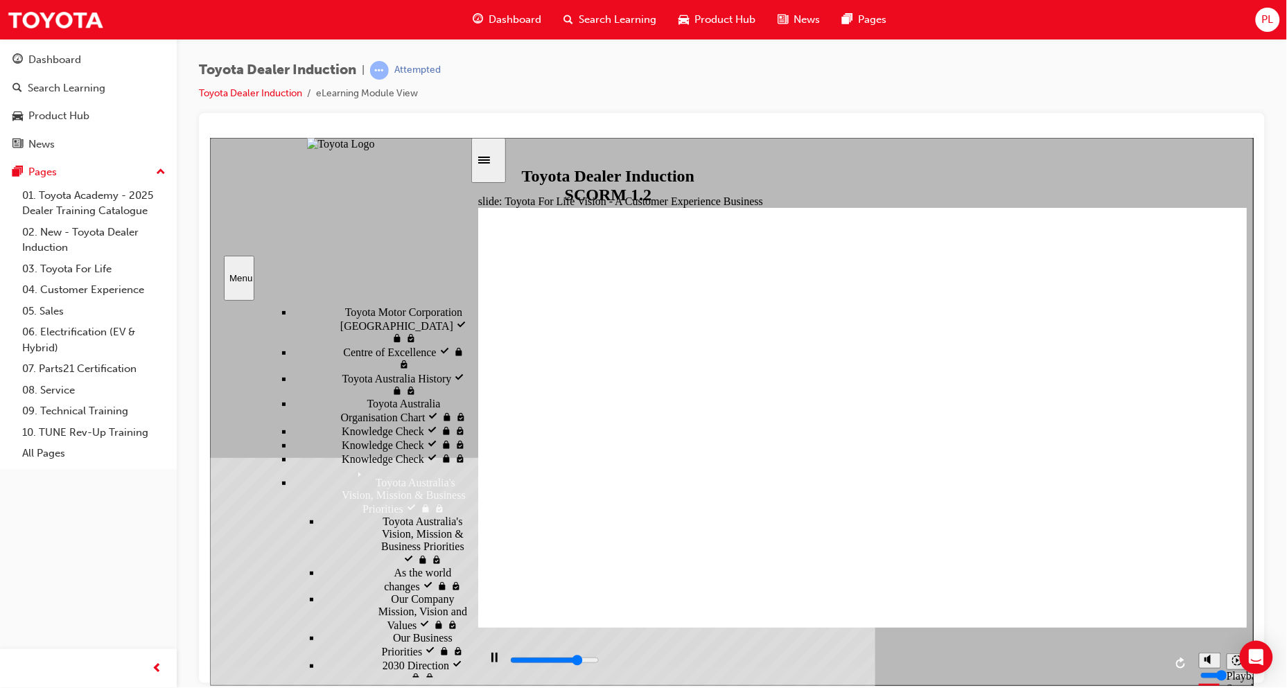
drag, startPoint x: 467, startPoint y: 582, endPoint x: 471, endPoint y: 512, distance: 70.2
click at [471, 512] on div "slide: Toyota For Life Vision - A Customer Experience Business Rectangle 3 TOYO…" at bounding box center [731, 411] width 1044 height 548
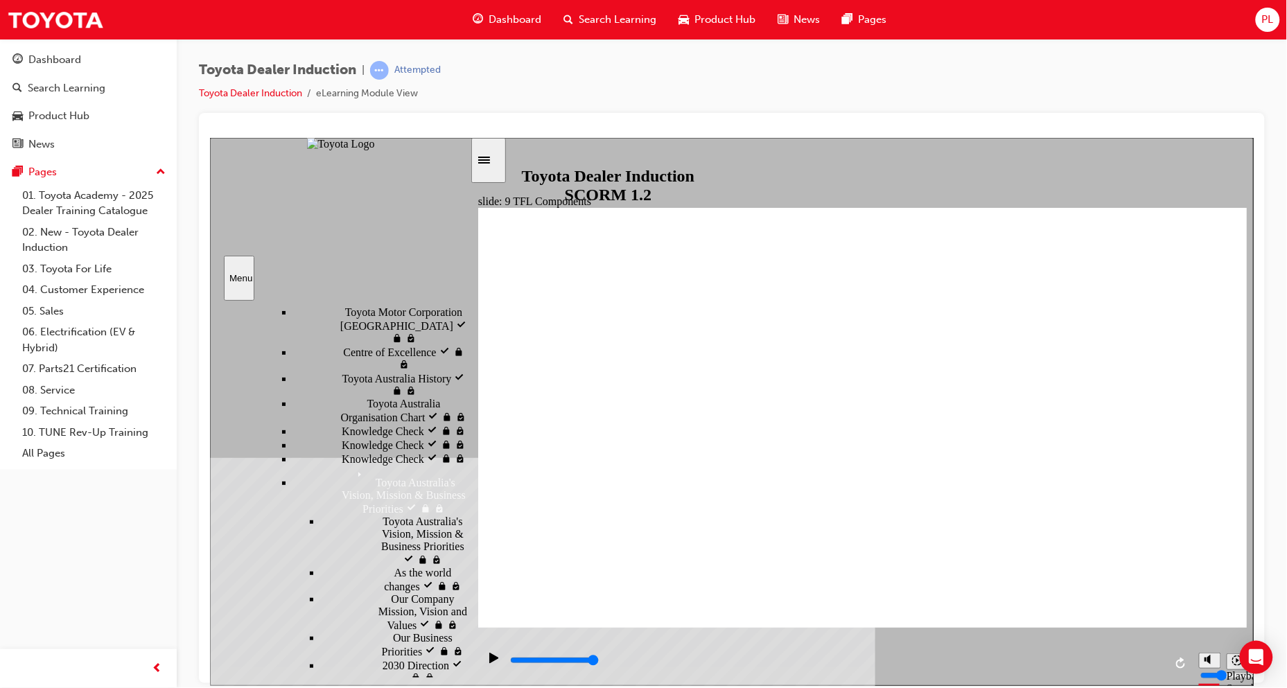
type input "46500"
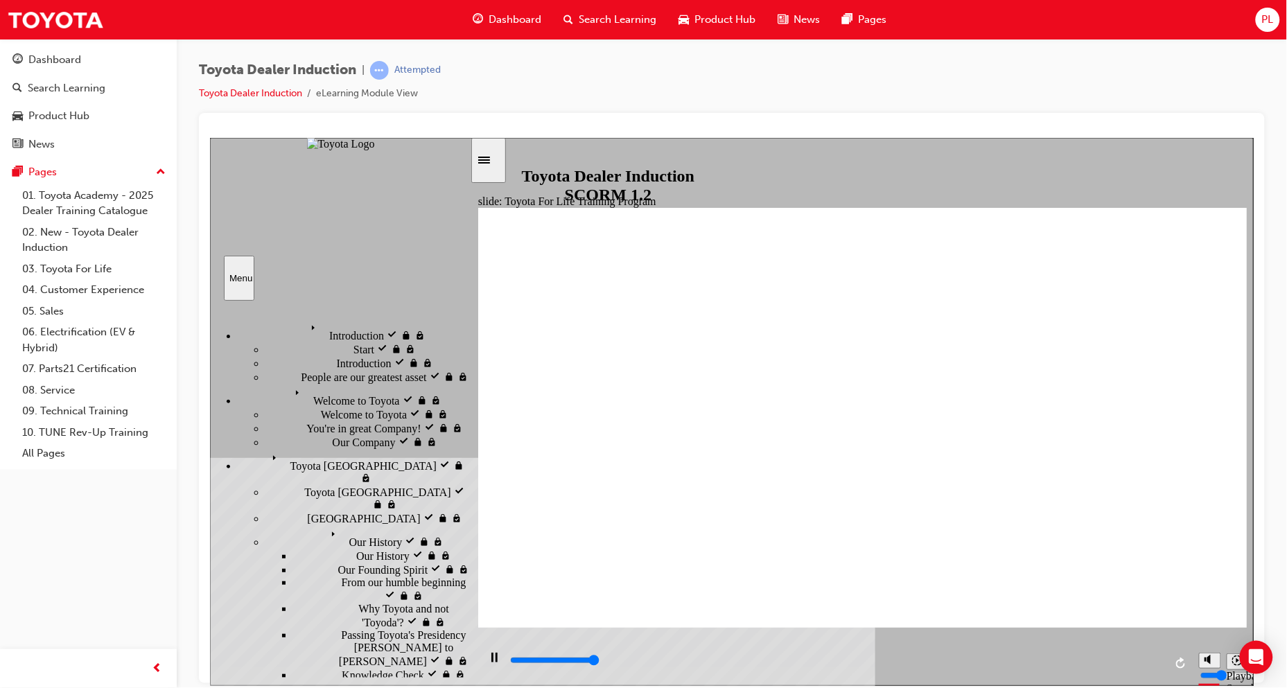
scroll to position [607, 0]
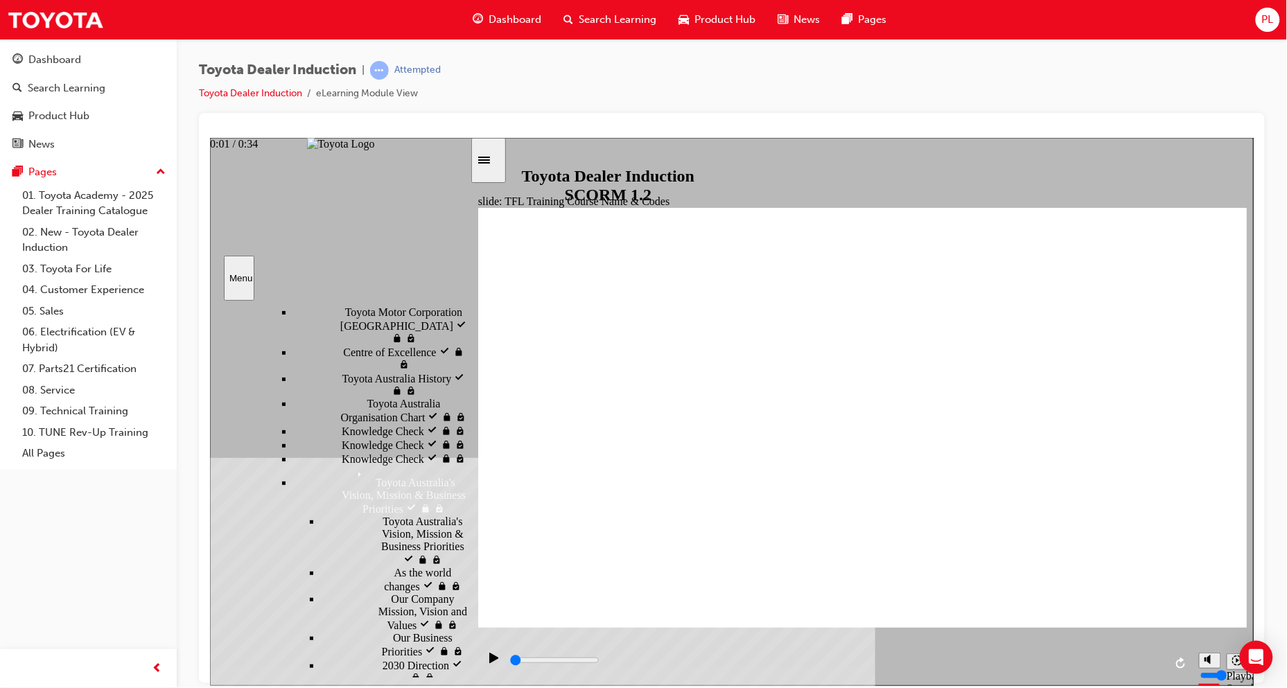
drag, startPoint x: 544, startPoint y: 665, endPoint x: 501, endPoint y: 660, distance: 43.3
click at [501, 660] on div "playback controls" at bounding box center [835, 663] width 714 height 45
drag, startPoint x: 1195, startPoint y: 603, endPoint x: 1193, endPoint y: 581, distance: 22.3
type input "10800"
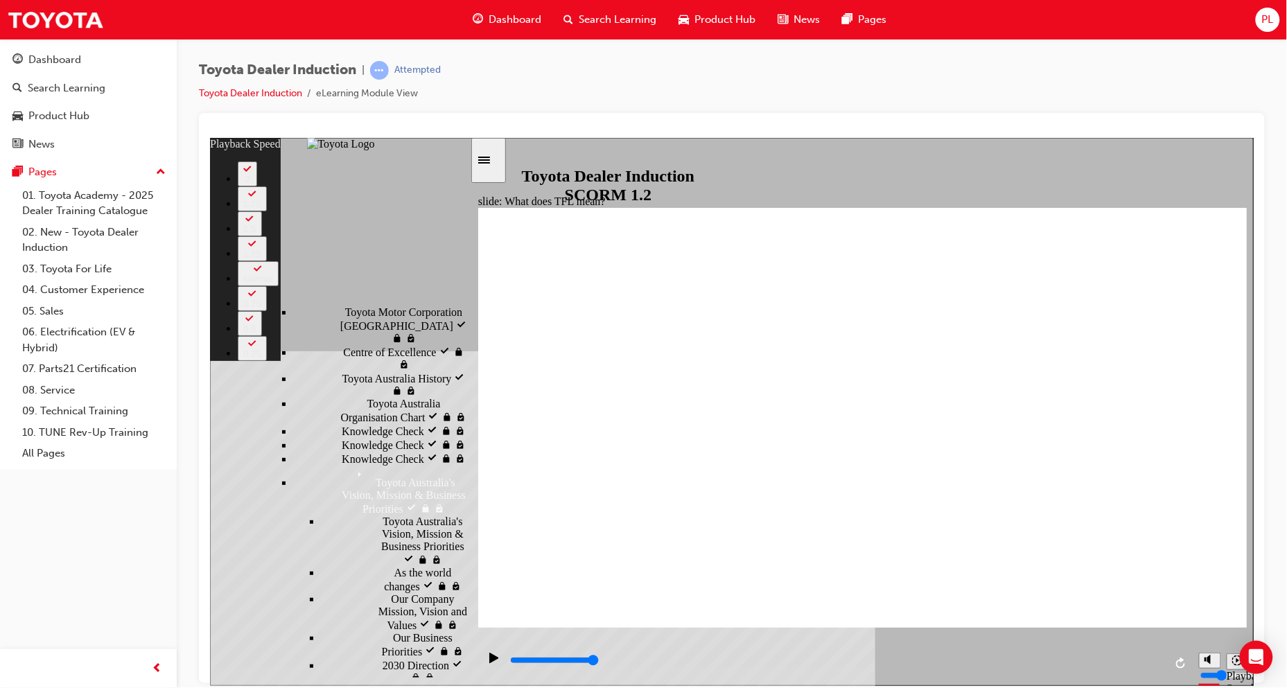
type input "139"
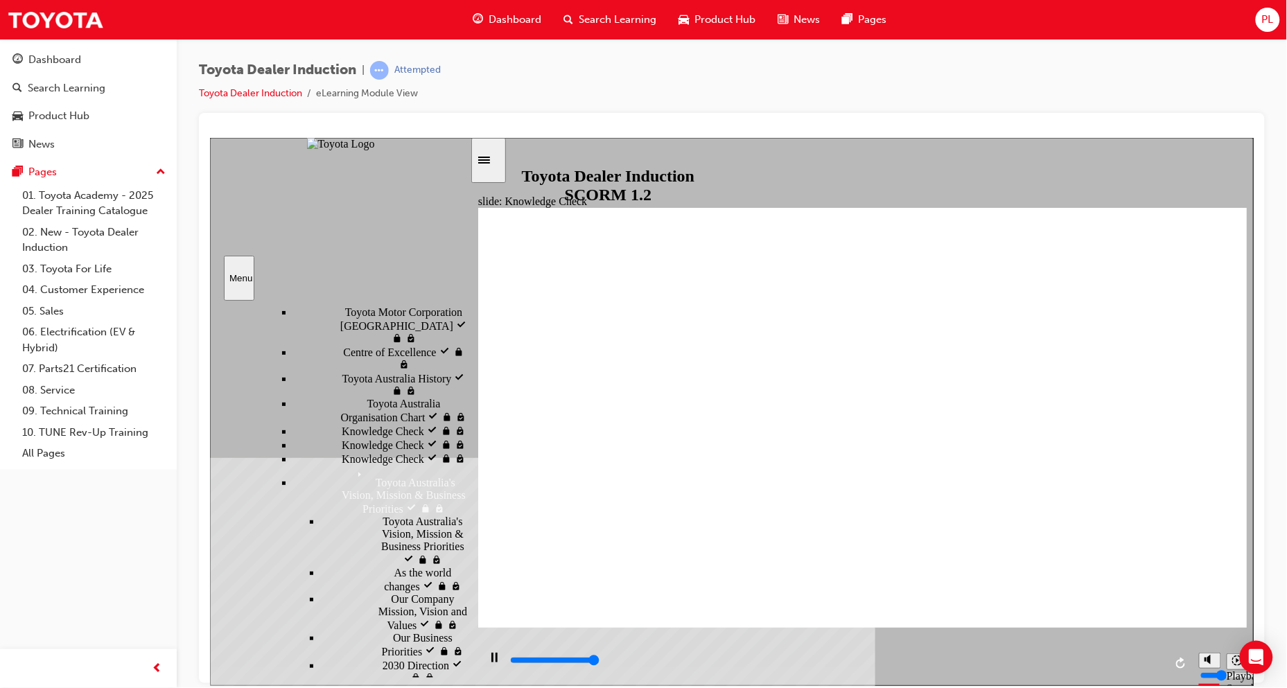
type input "5000"
drag, startPoint x: 698, startPoint y: 510, endPoint x: 697, endPoint y: 519, distance: 9.1
radio input "true"
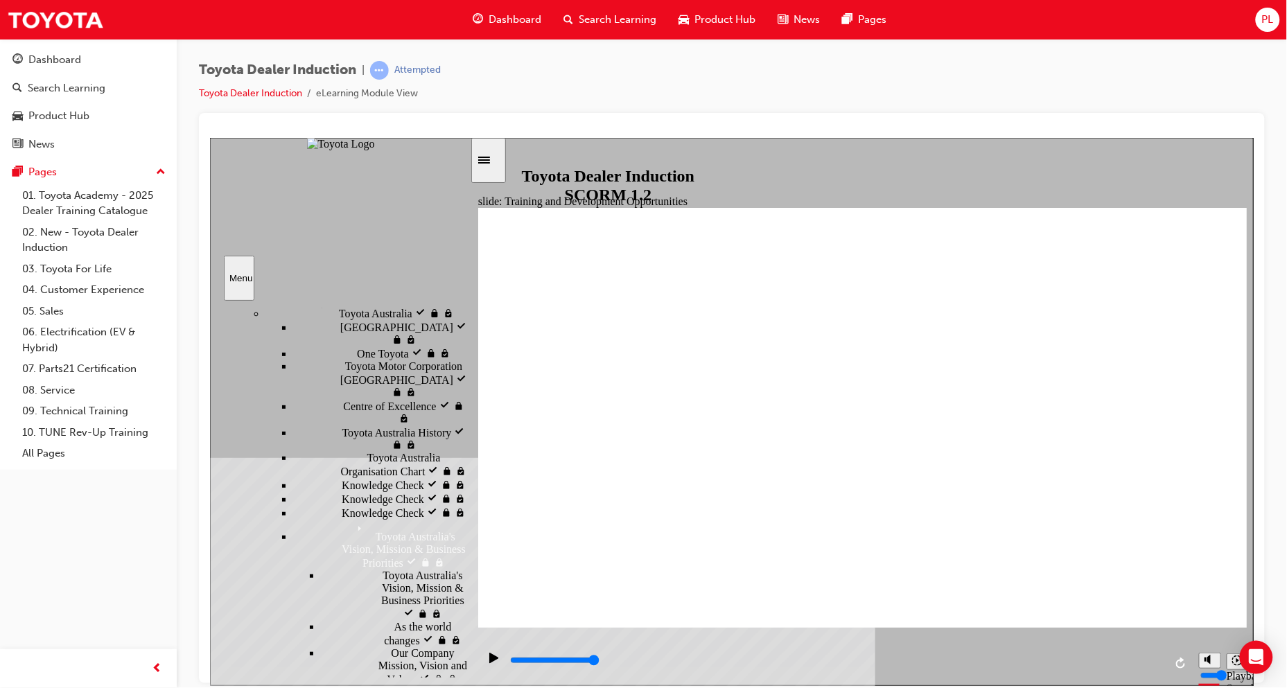
drag, startPoint x: 464, startPoint y: 552, endPoint x: 468, endPoint y: 567, distance: 15.6
click at [468, 450] on div "sidebar" at bounding box center [339, 378] width 260 height 141
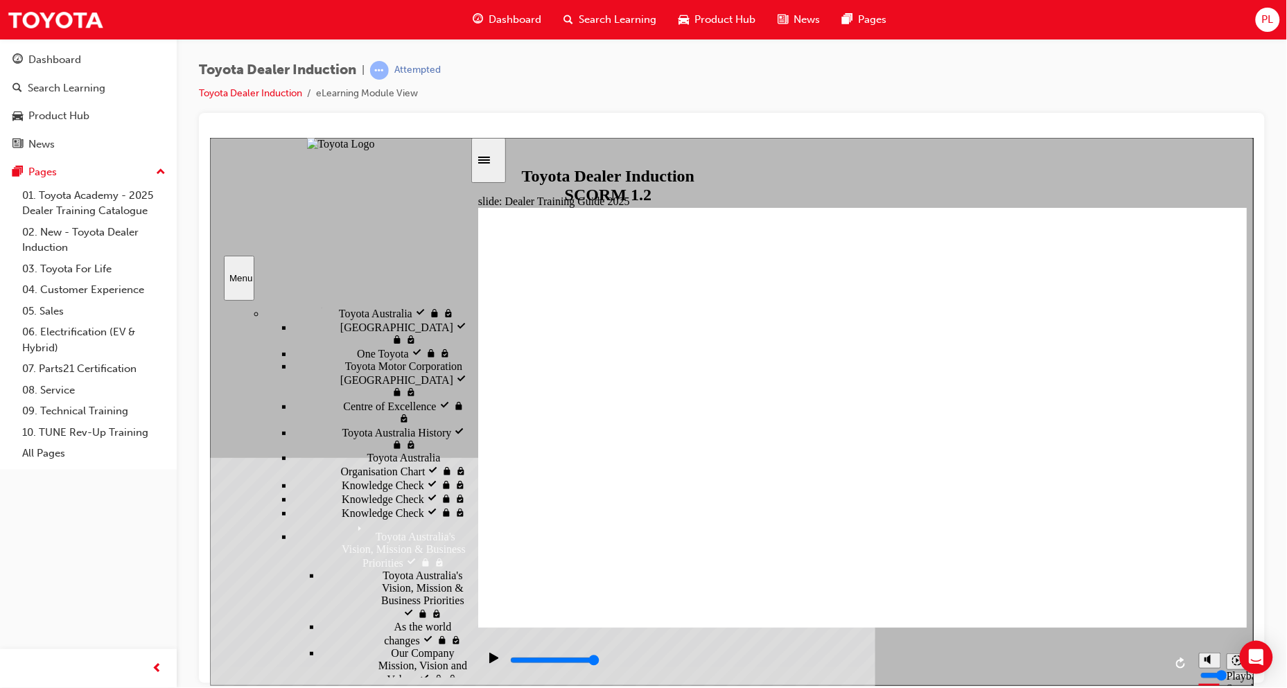
type input "5000"
radio input "true"
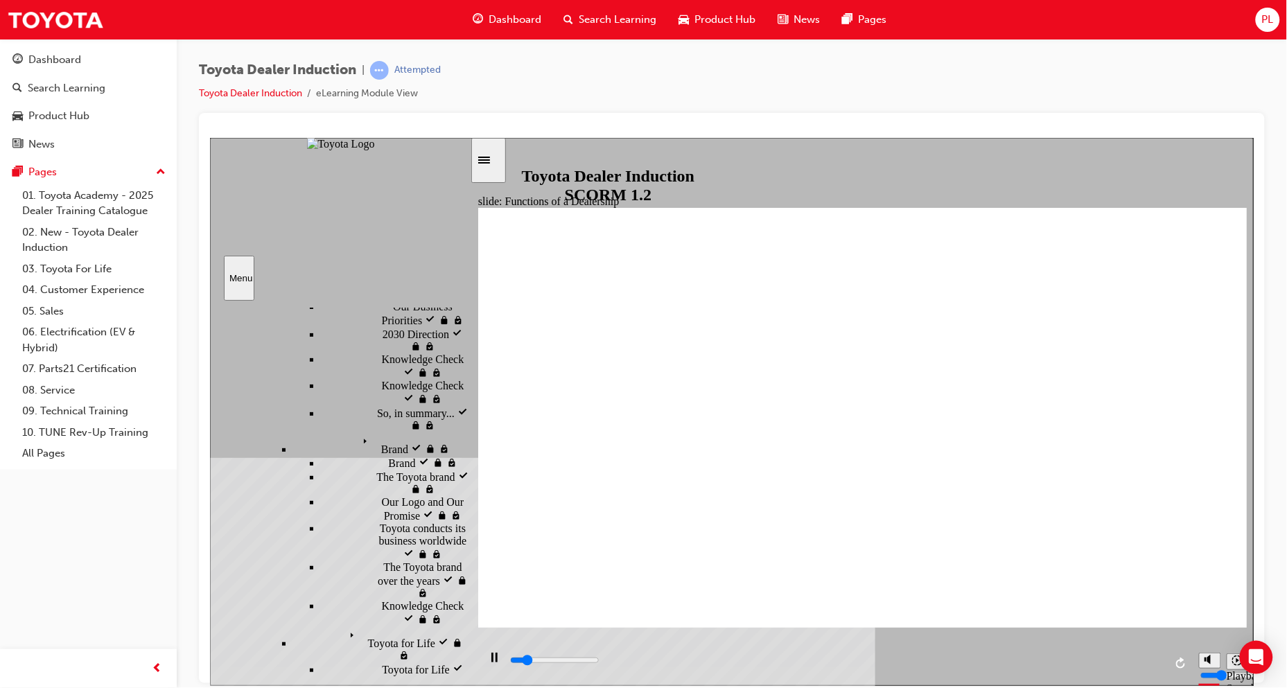
scroll to position [476, 0]
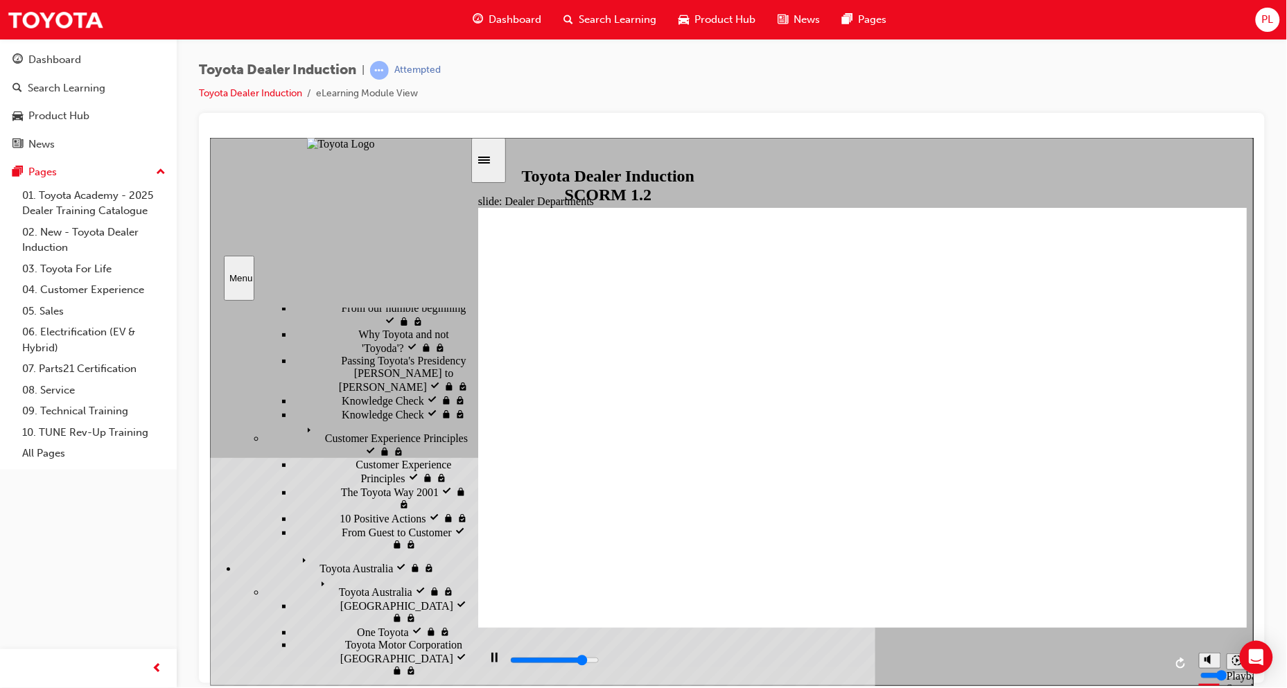
scroll to position [241, 0]
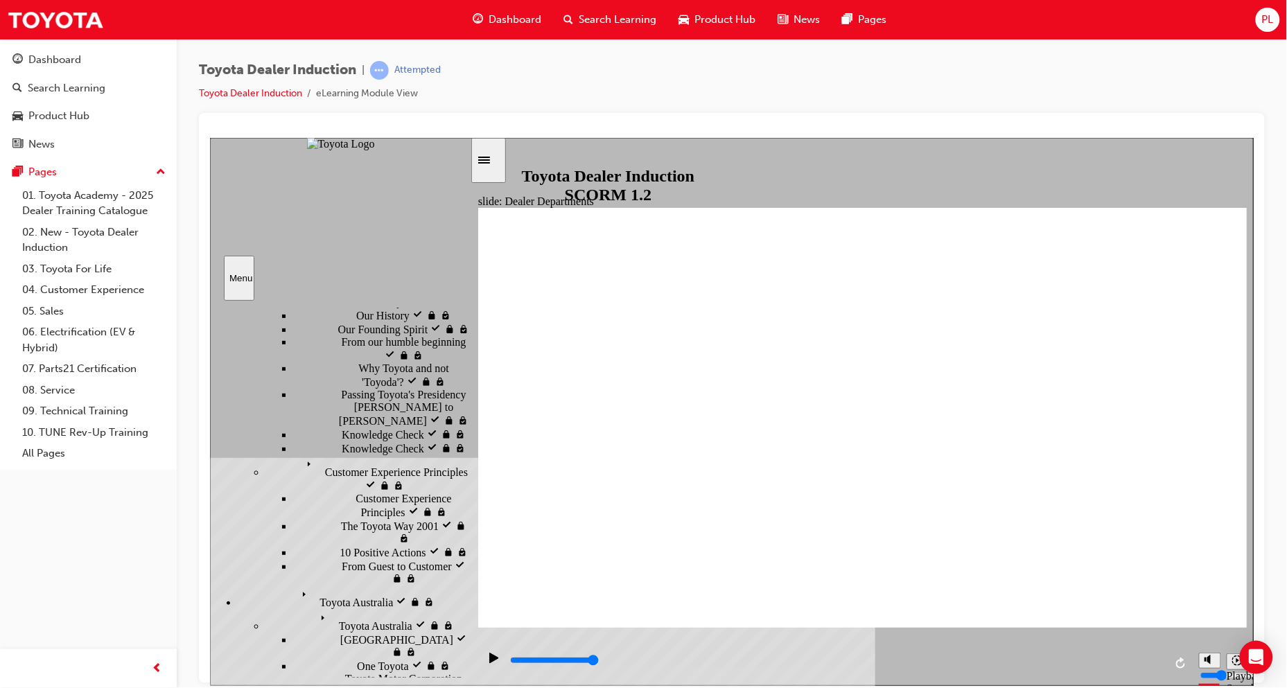
drag, startPoint x: 462, startPoint y: 457, endPoint x: 464, endPoint y: 392, distance: 65.2
click at [464, 392] on div "sidebar" at bounding box center [339, 358] width 260 height 100
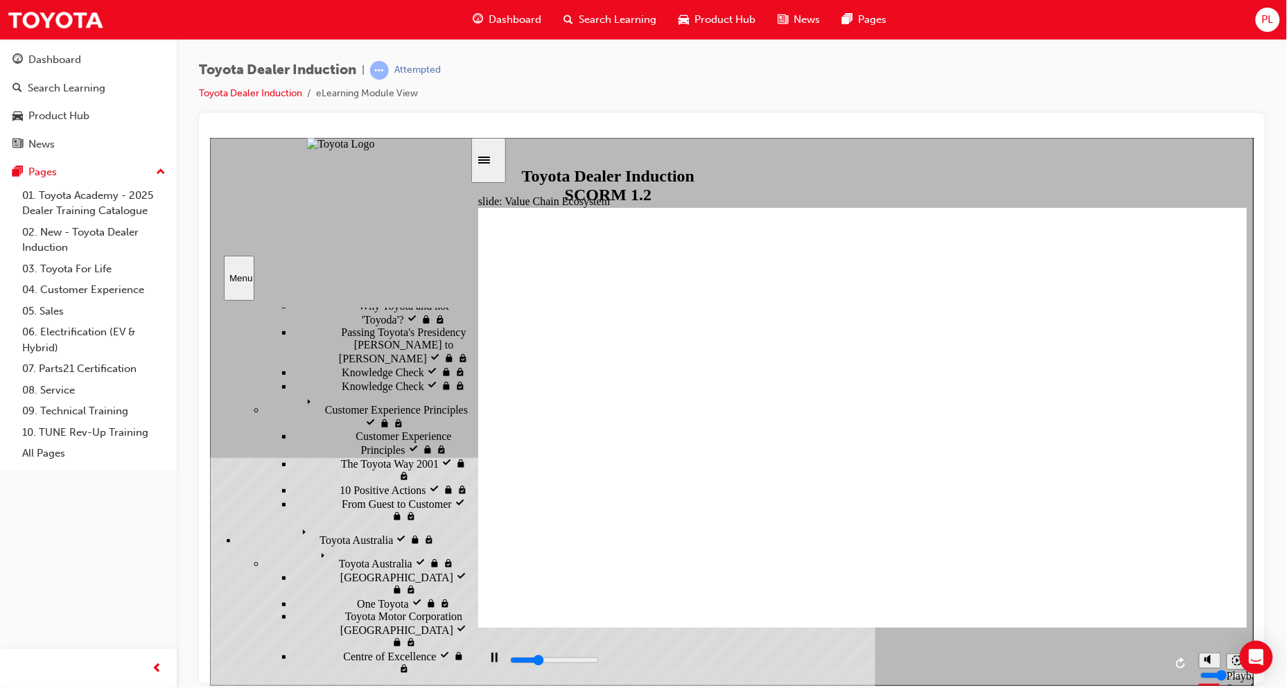
scroll to position [296, 0]
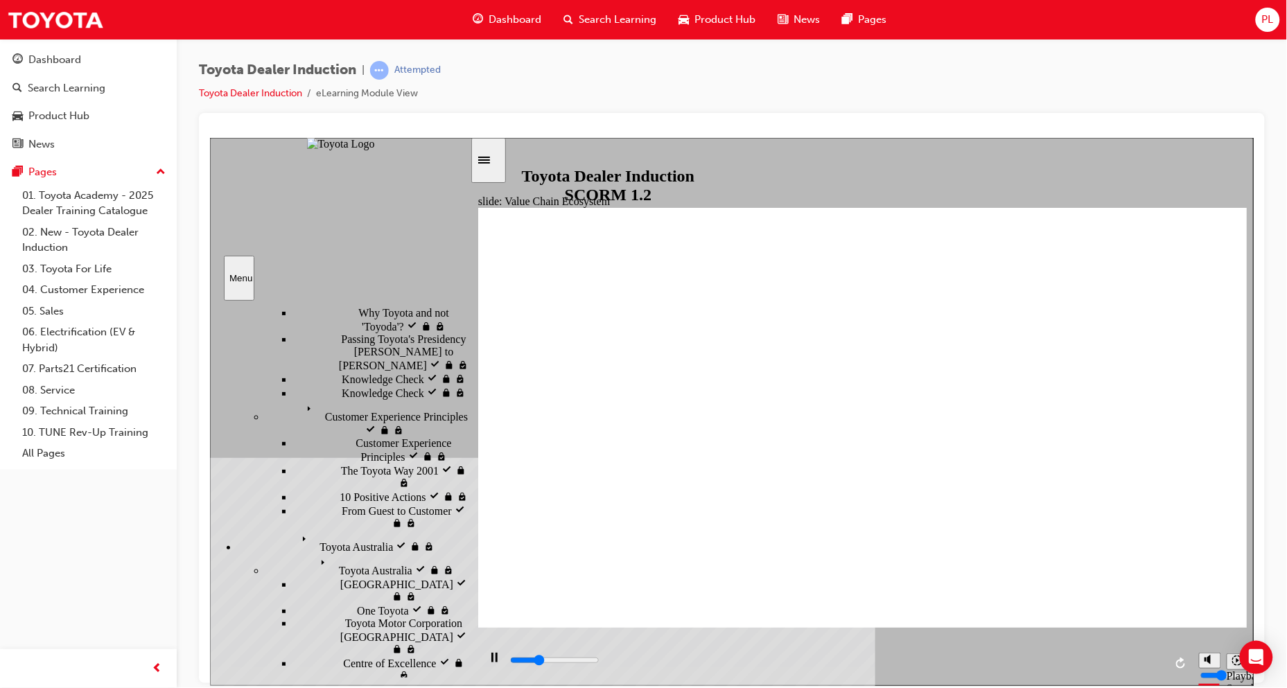
drag, startPoint x: 464, startPoint y: 401, endPoint x: 461, endPoint y: 416, distance: 15.5
click at [461, 416] on div "Introduction visited Introduction Start visited Start" at bounding box center [339, 488] width 260 height 377
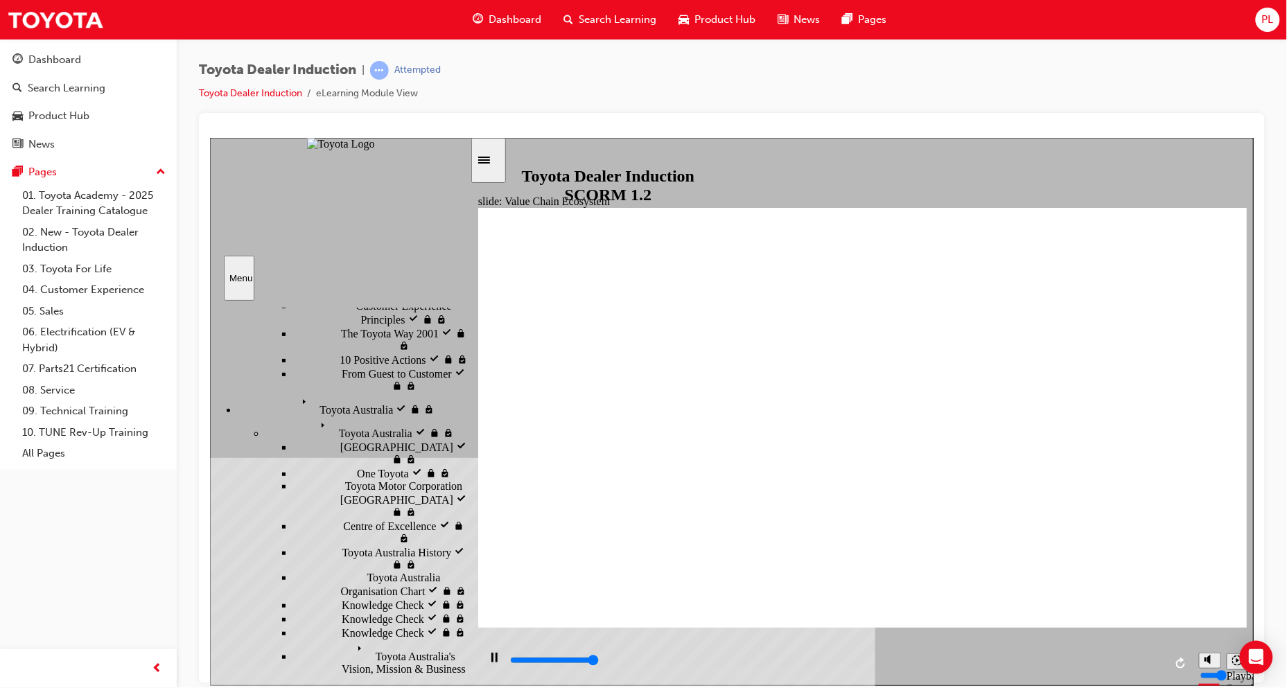
scroll to position [407, 0]
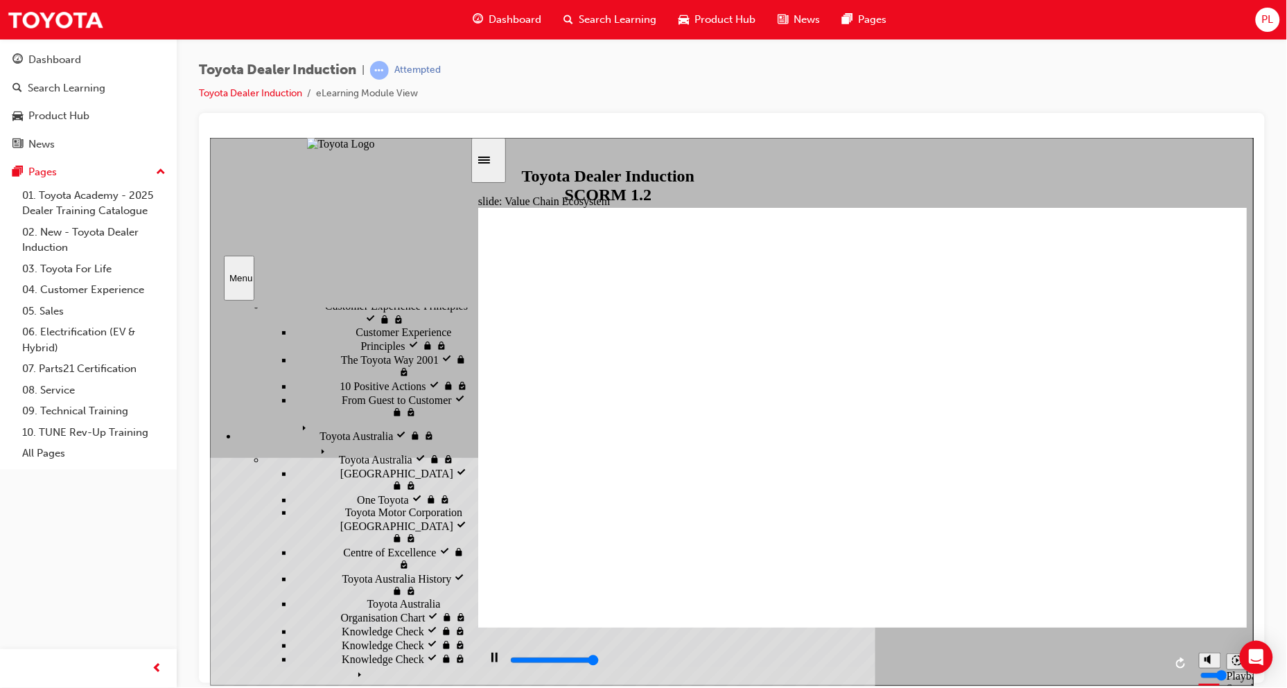
drag, startPoint x: 464, startPoint y: 430, endPoint x: 468, endPoint y: 463, distance: 32.8
click at [468, 408] on div "sidebar" at bounding box center [339, 358] width 260 height 100
type input "11300"
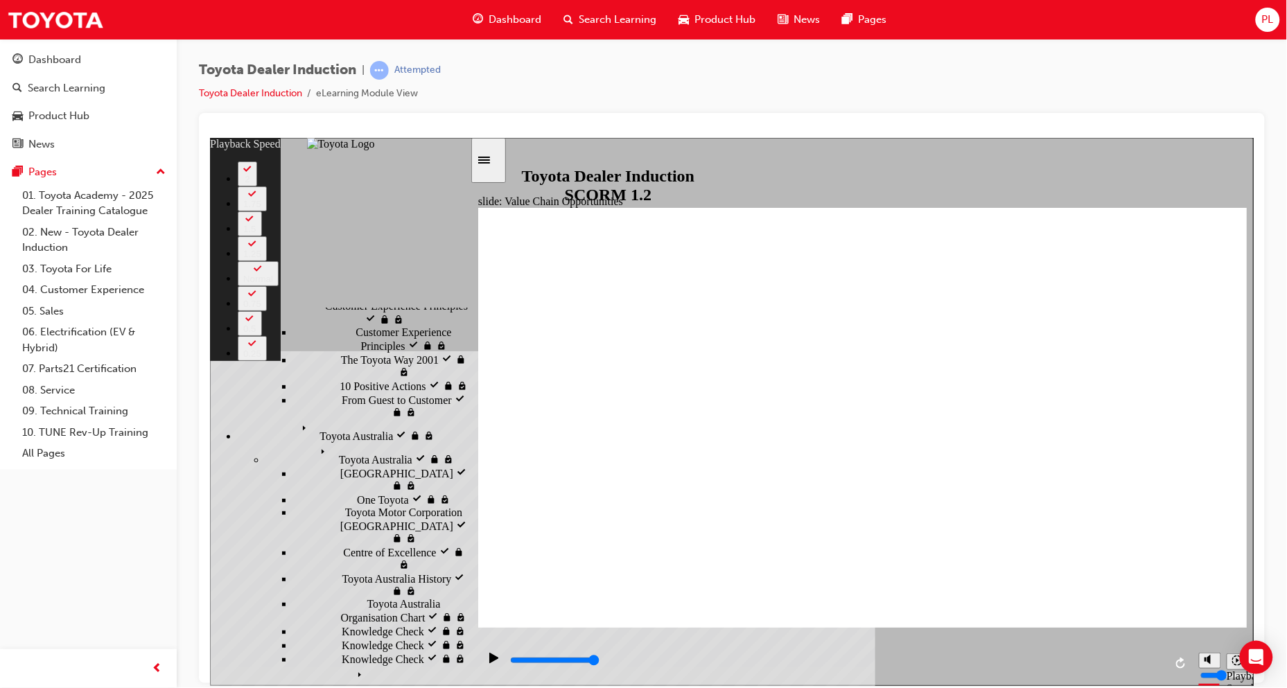
type input "5"
click at [489, 663] on icon "Play (Ctrl+Alt+P)" at bounding box center [493, 657] width 9 height 10
type input "11300"
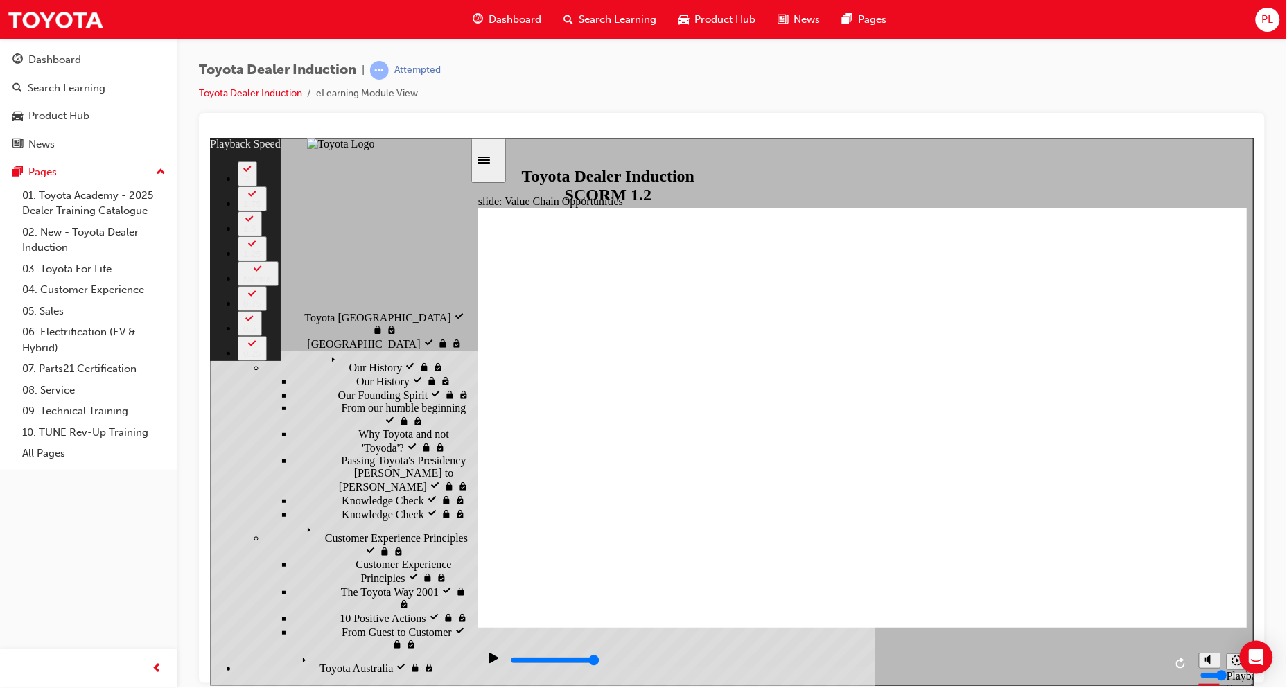
scroll to position [143, 0]
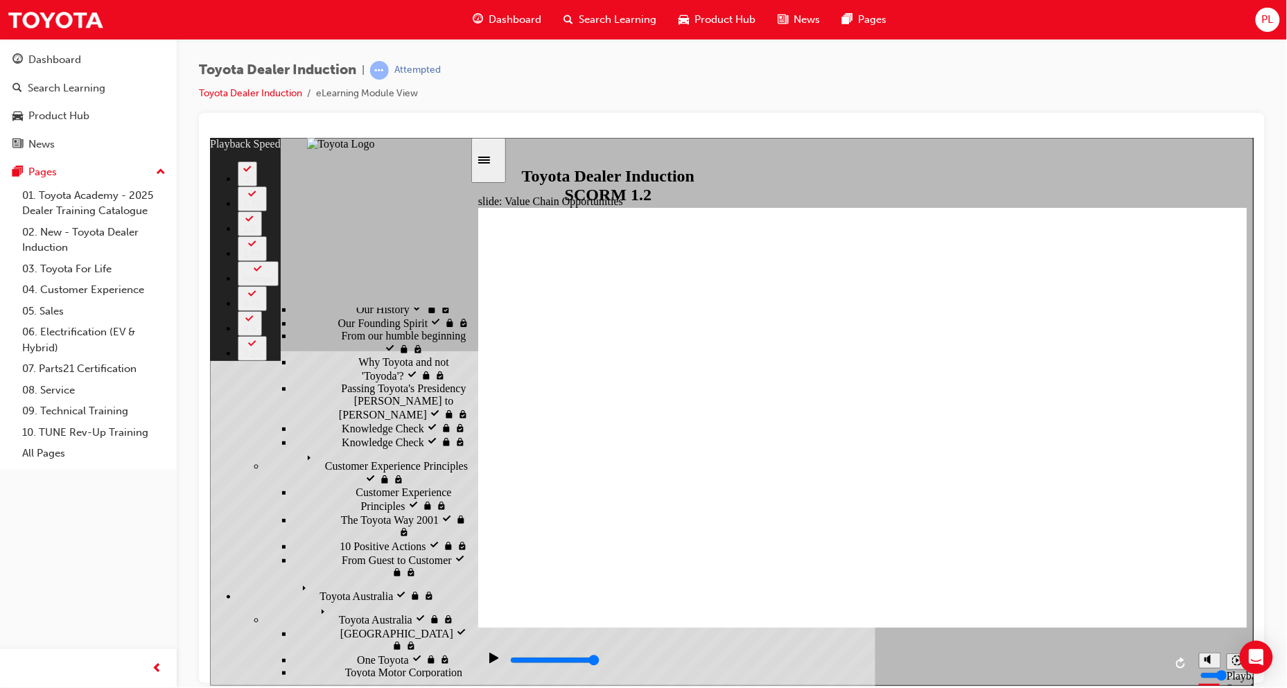
drag, startPoint x: 465, startPoint y: 492, endPoint x: 458, endPoint y: 452, distance: 40.8
click at [458, 452] on div "Introduction visited Introduction Start visited Start" at bounding box center [339, 488] width 260 height 377
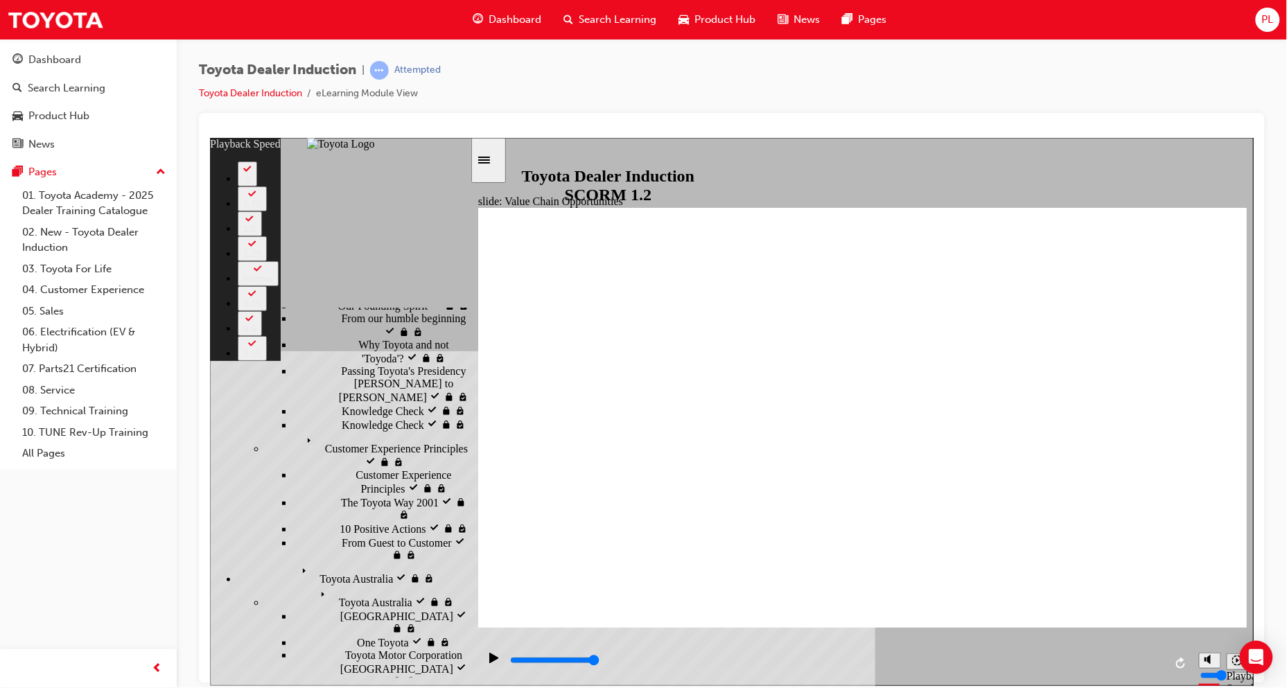
type input "64"
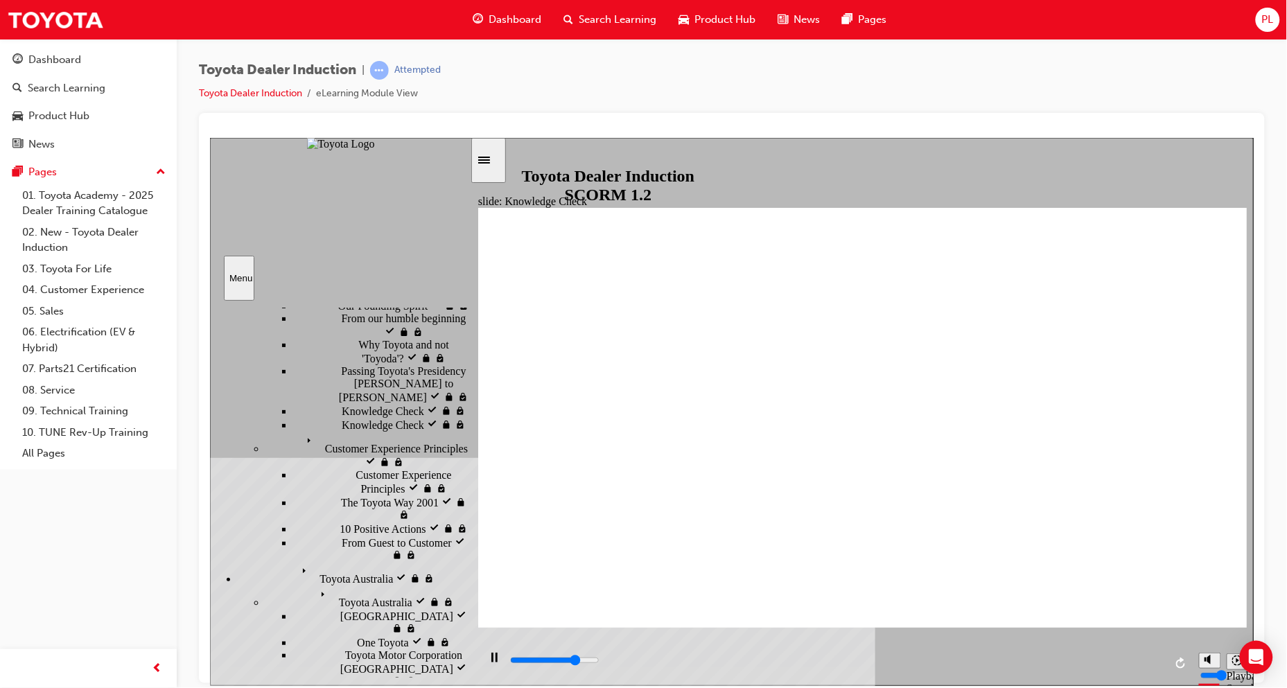
type input "3800"
radio input "true"
type input "5000"
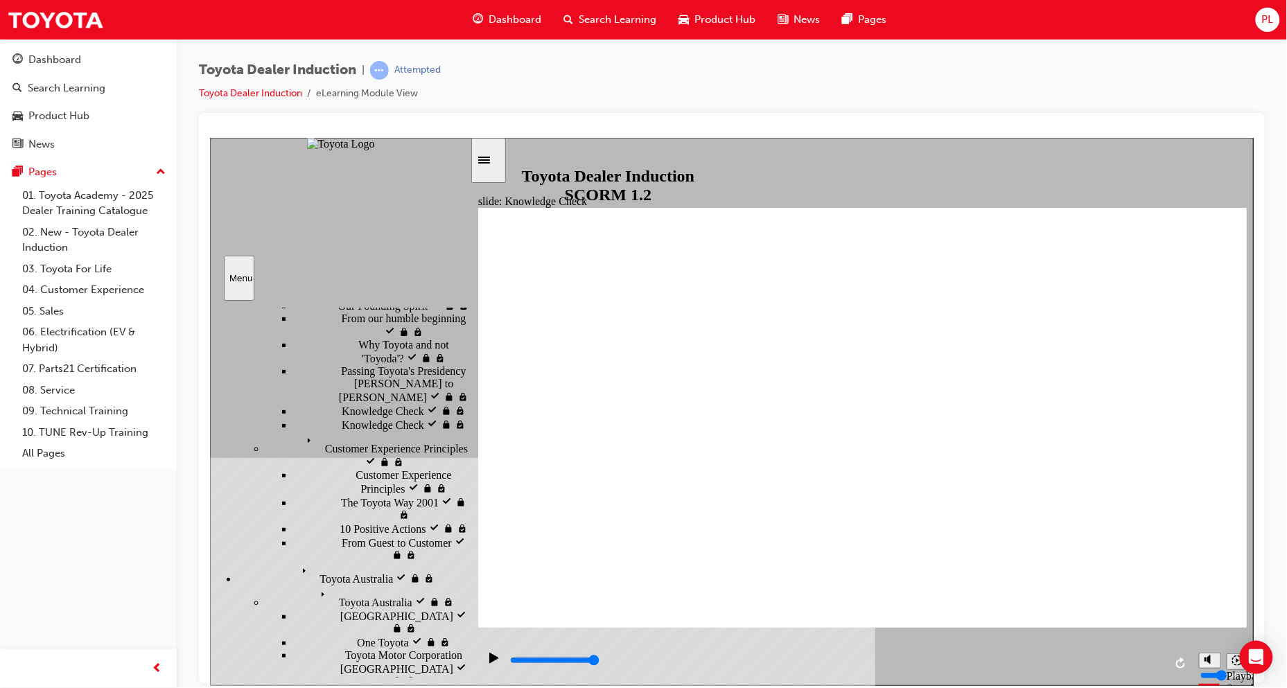
radio input "true"
click at [495, 662] on rect "Pause (Ctrl+Alt+P)" at bounding box center [496, 657] width 2 height 10
click at [489, 661] on icon "Play (Ctrl+Alt+P)" at bounding box center [493, 657] width 9 height 10
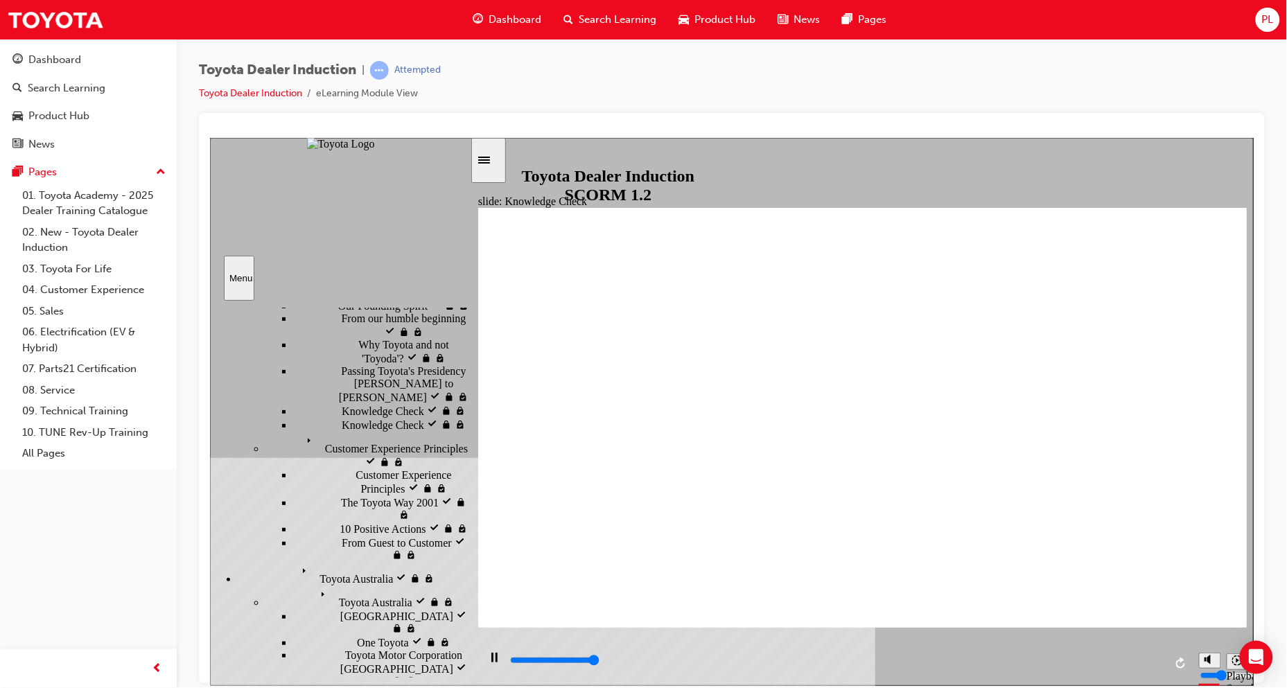
type input "5000"
type input "toyota engage app"
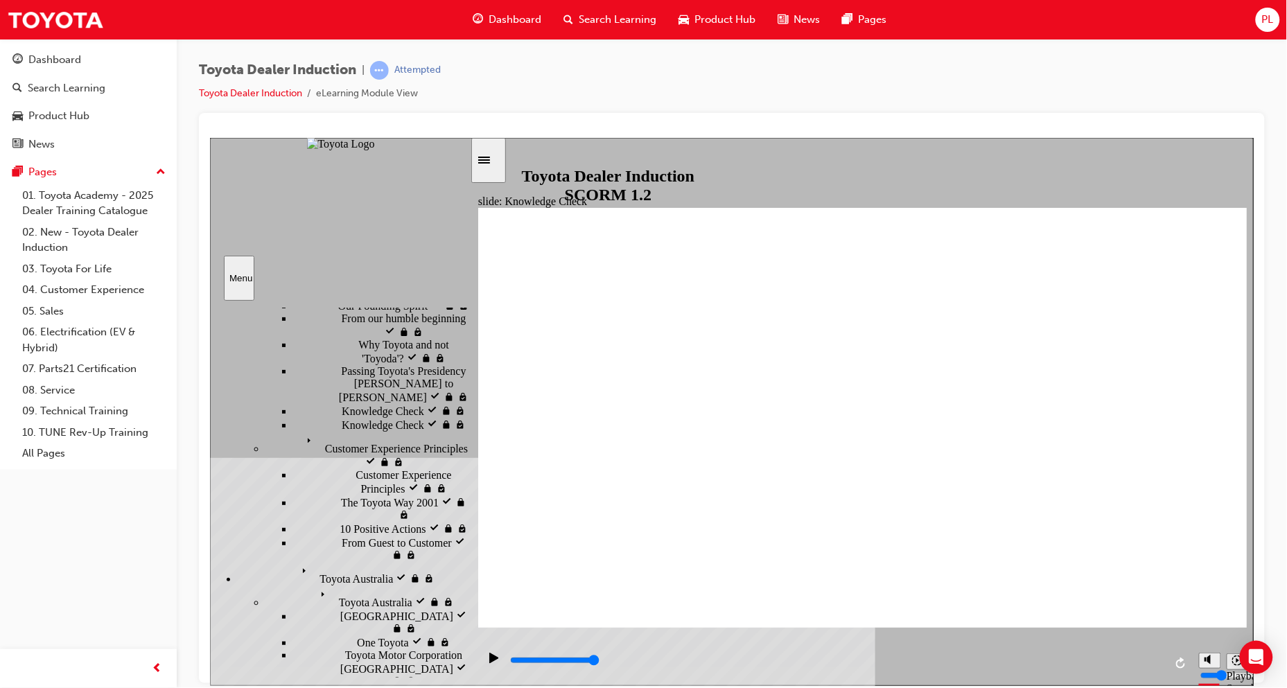
type input "toyota engage app"
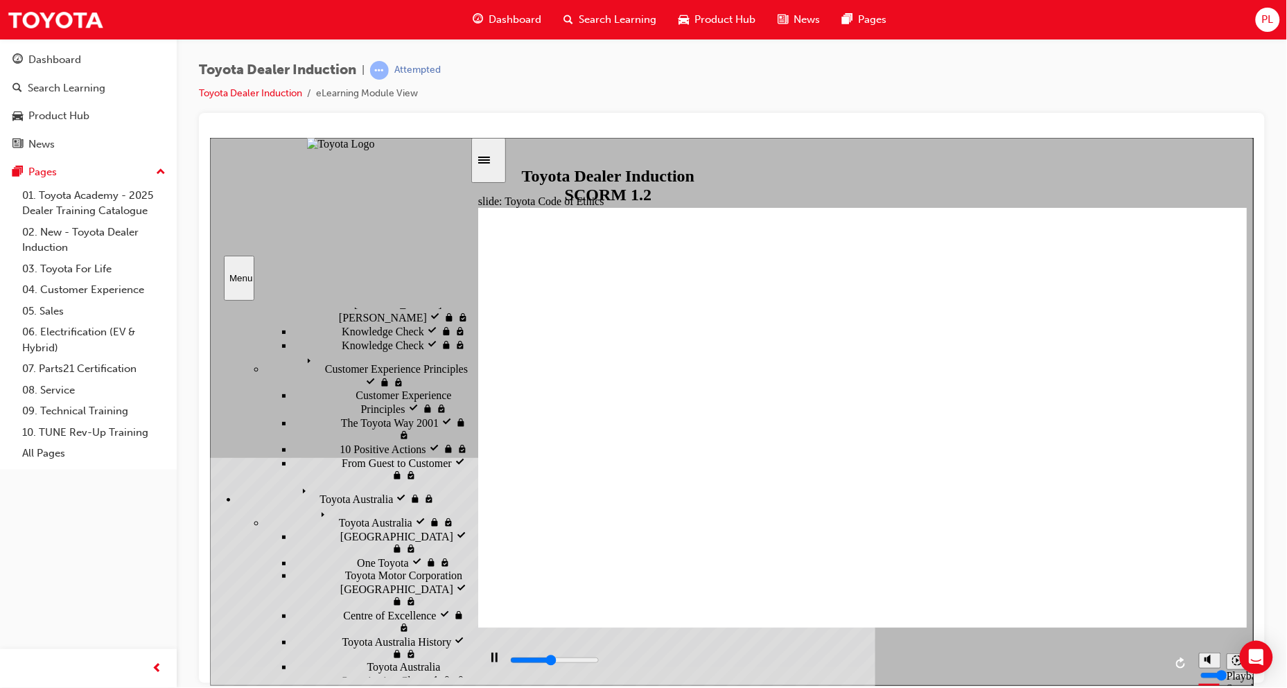
scroll to position [272, 0]
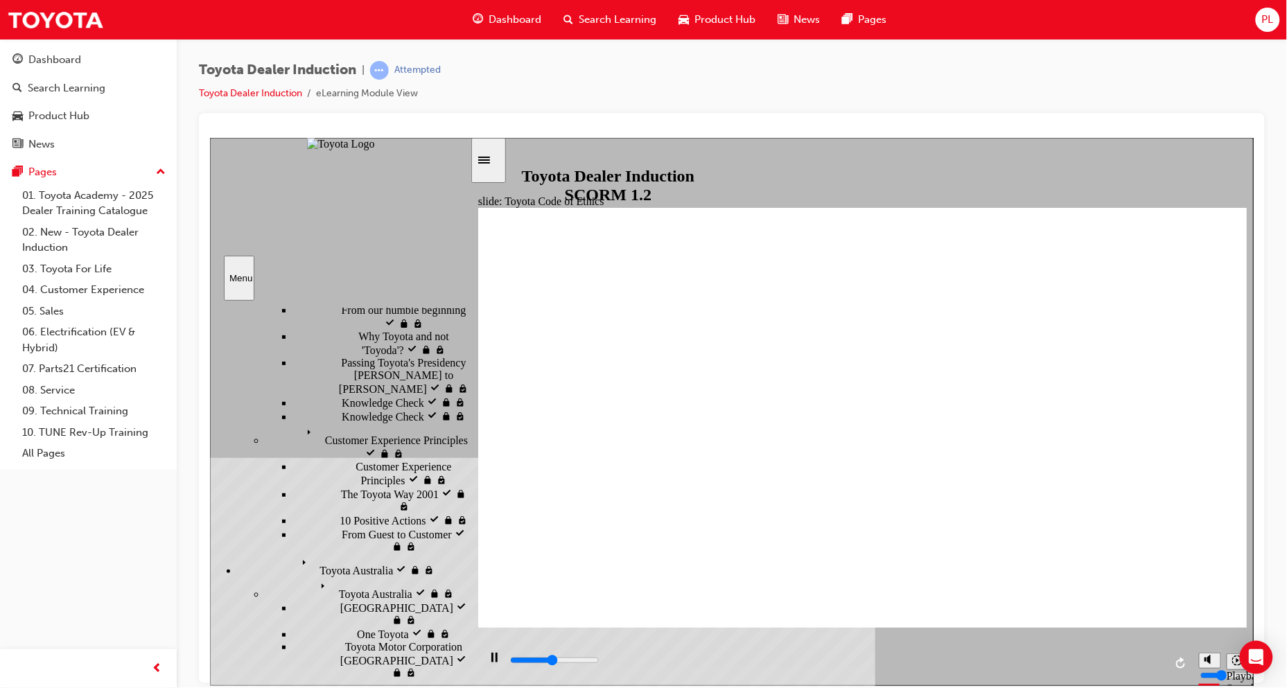
drag, startPoint x: 464, startPoint y: 547, endPoint x: 473, endPoint y: 553, distance: 10.6
click at [473, 553] on div "slide: Toyota Code of Ethics Toyota Code of Conduct Ethical behaviour extends b…" at bounding box center [731, 411] width 1044 height 548
type input "15600"
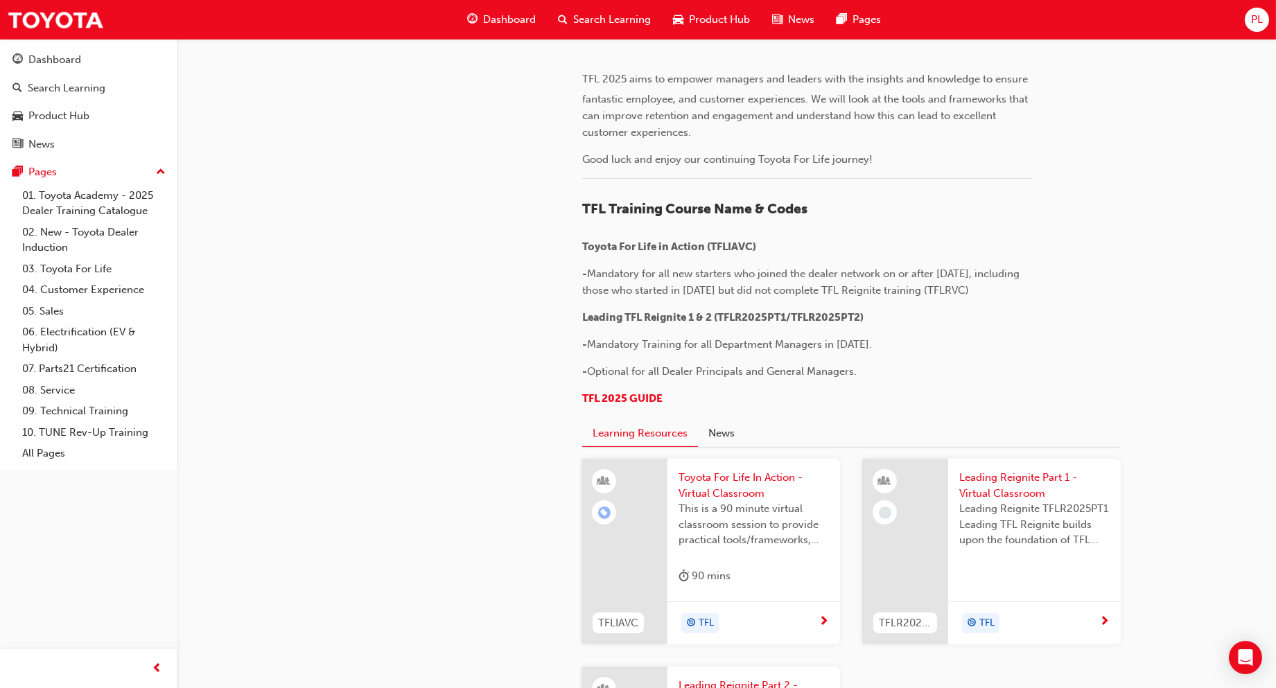
scroll to position [494, 0]
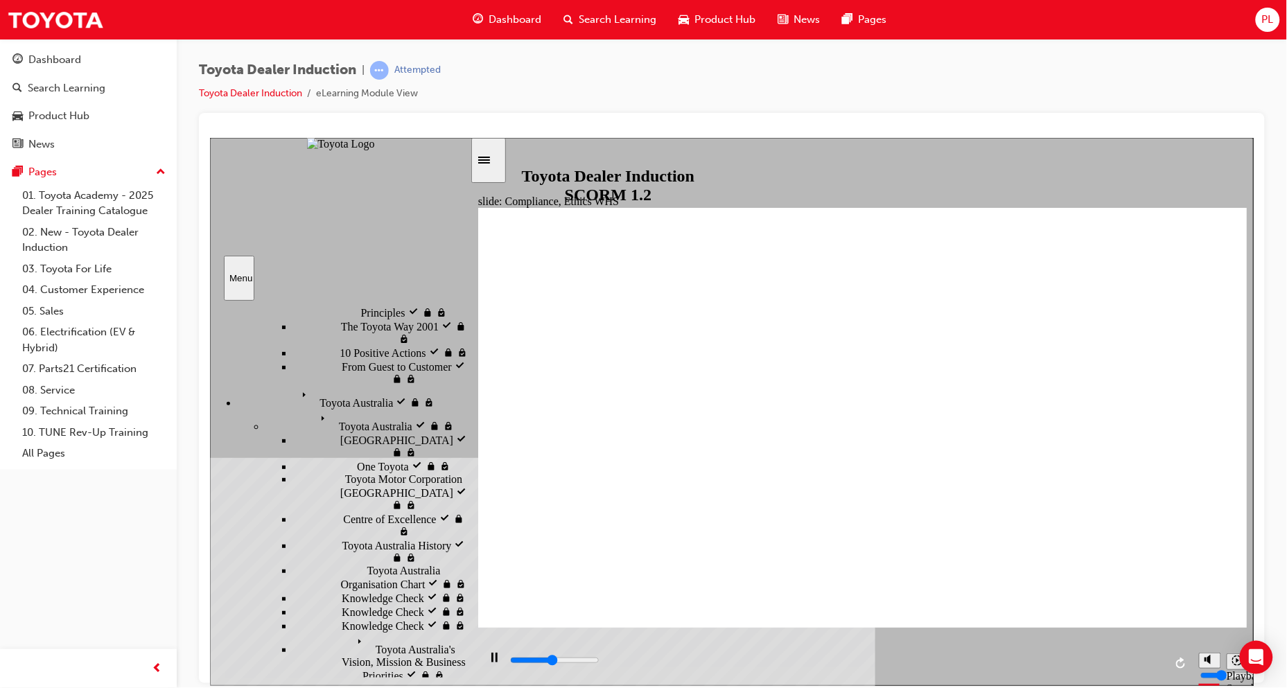
drag, startPoint x: 464, startPoint y: 531, endPoint x: 467, endPoint y: 541, distance: 10.1
click at [467, 460] on div "sidebar" at bounding box center [339, 384] width 260 height 152
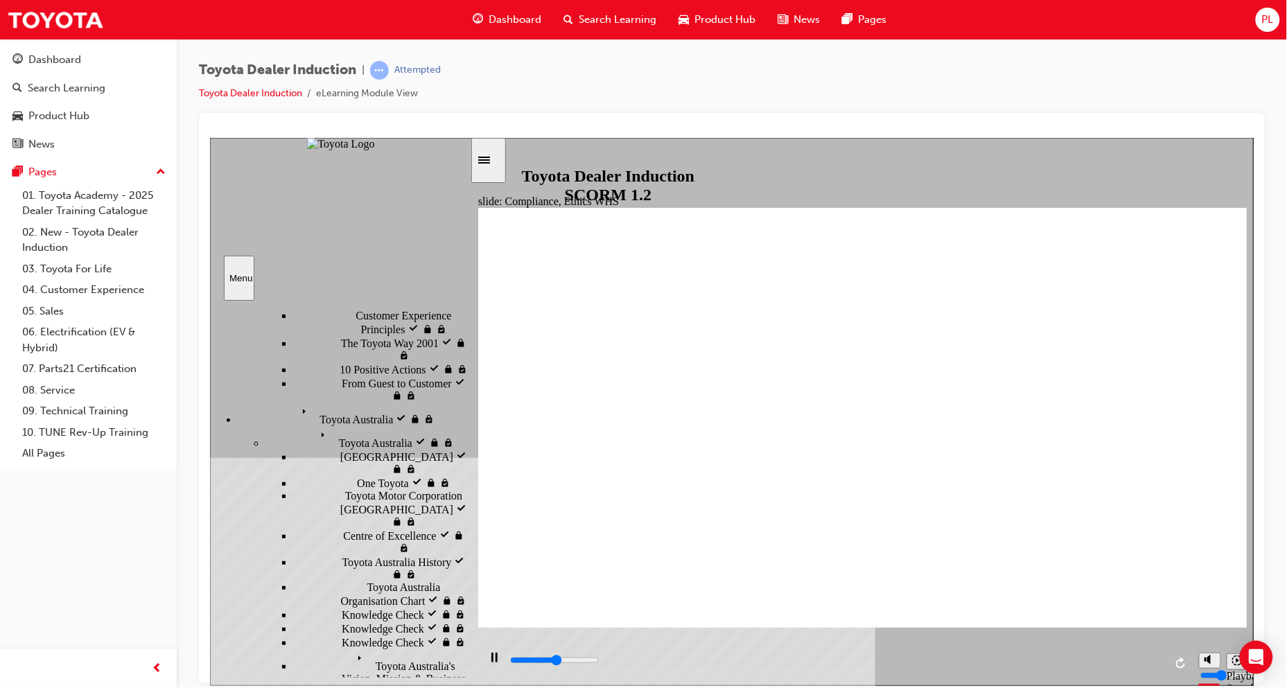
scroll to position [416, 0]
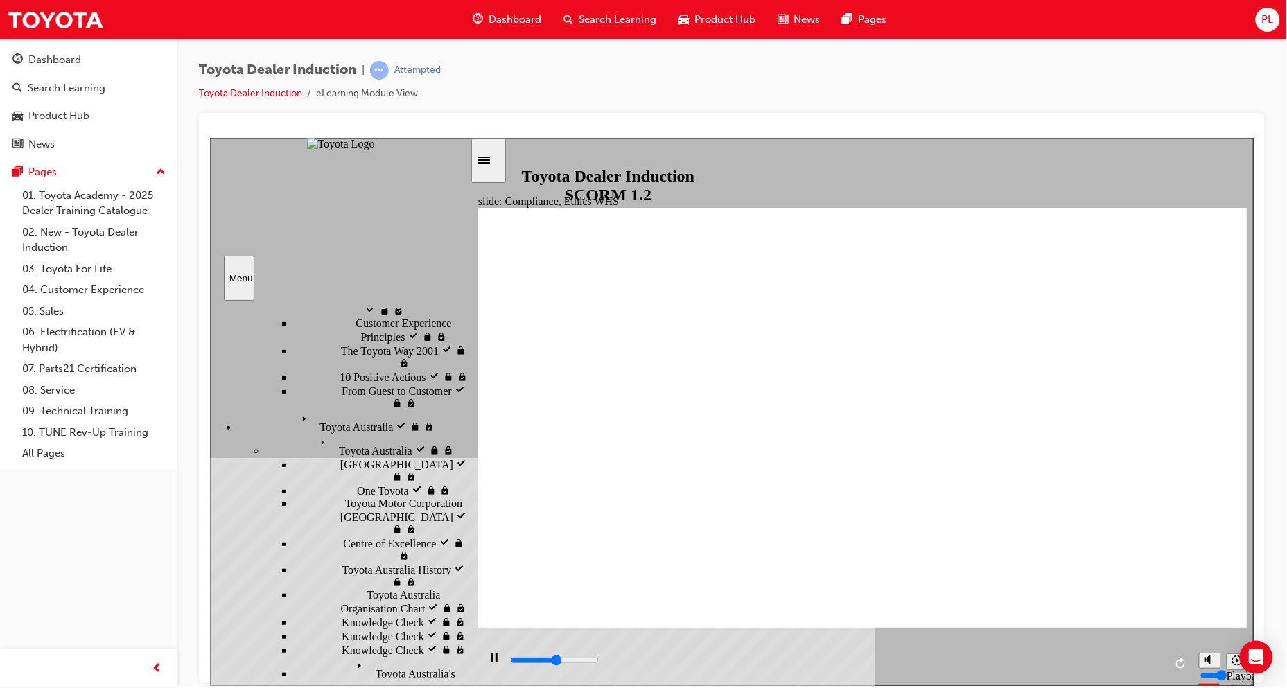
drag, startPoint x: 466, startPoint y: 528, endPoint x: 465, endPoint y: 516, distance: 11.1
click at [465, 460] on div "sidebar" at bounding box center [339, 384] width 260 height 152
type input "8400"
checkbox input "true"
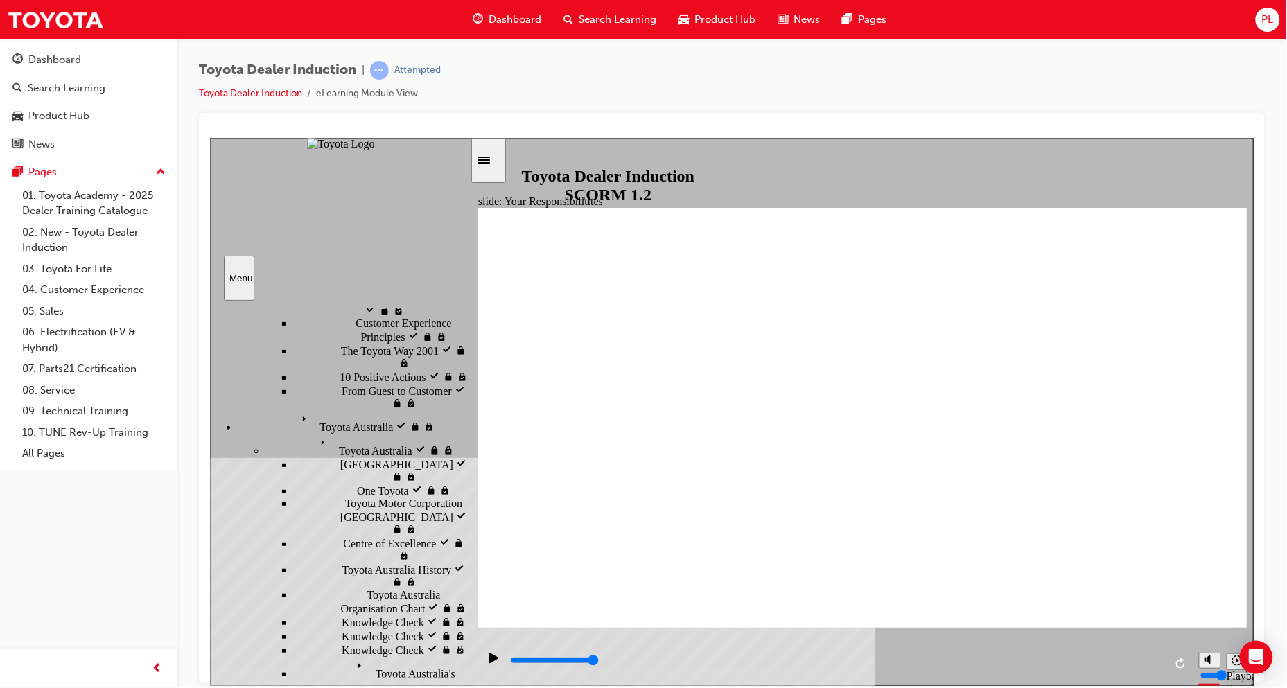
checkbox input "true"
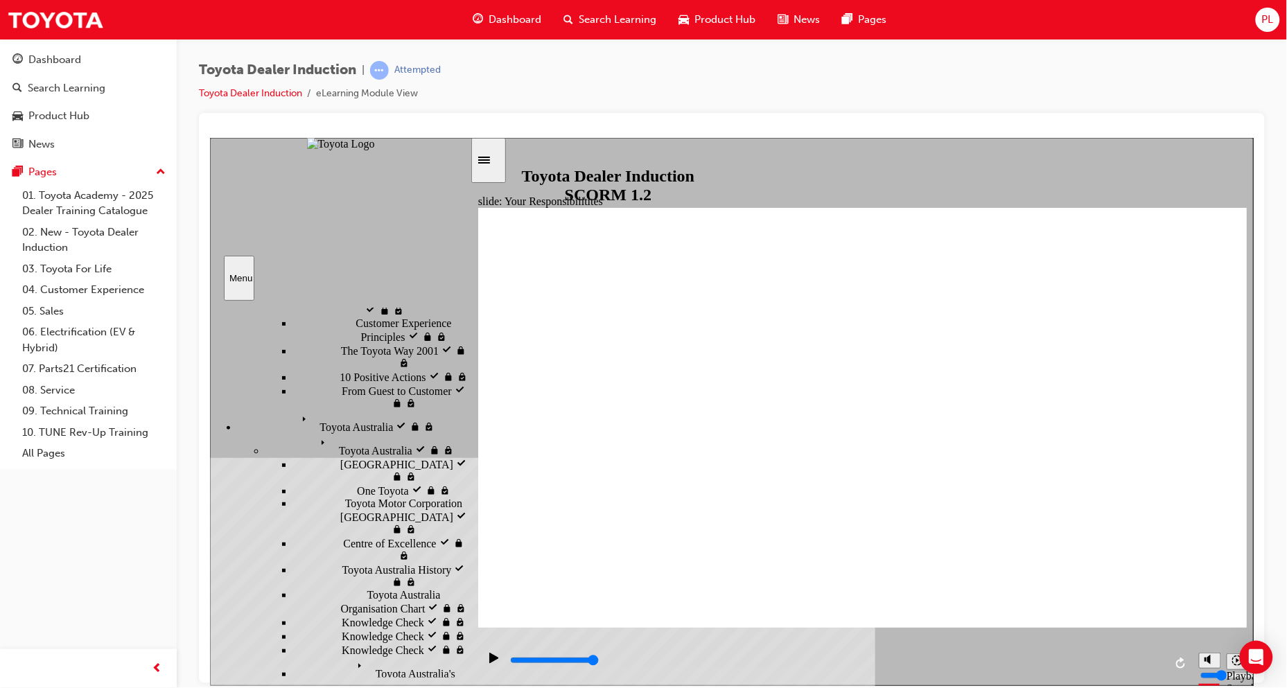
checkbox input "true"
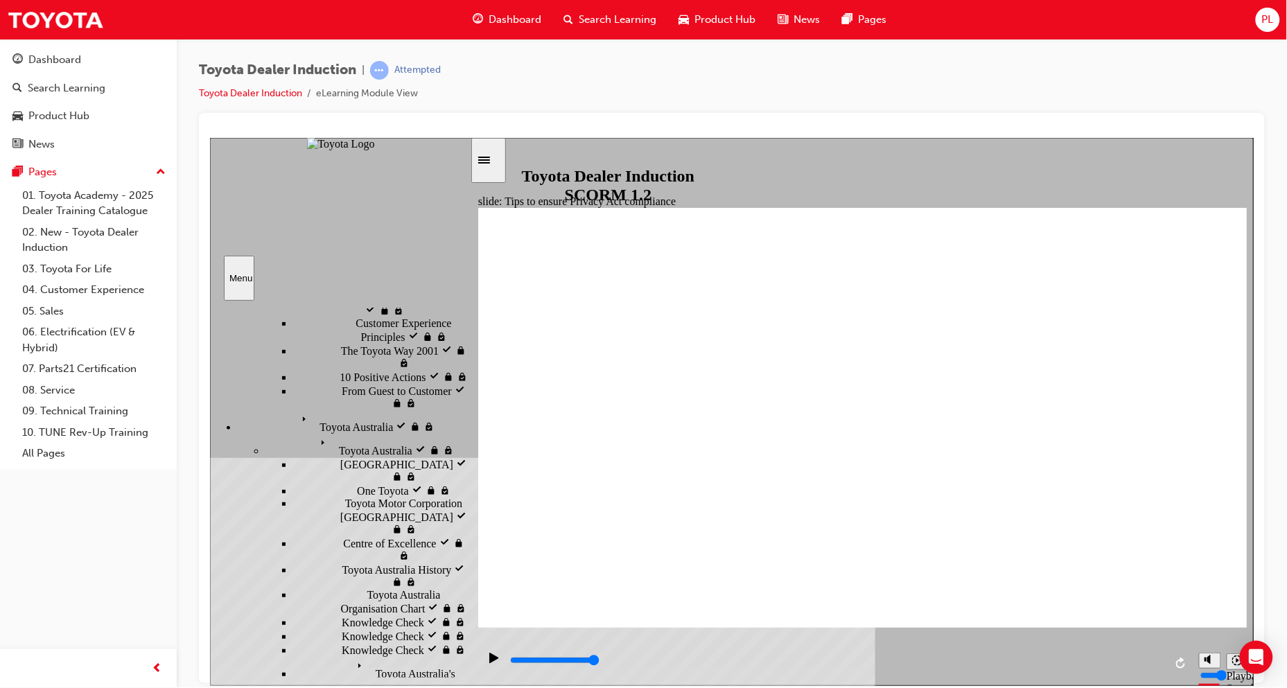
type input "5000"
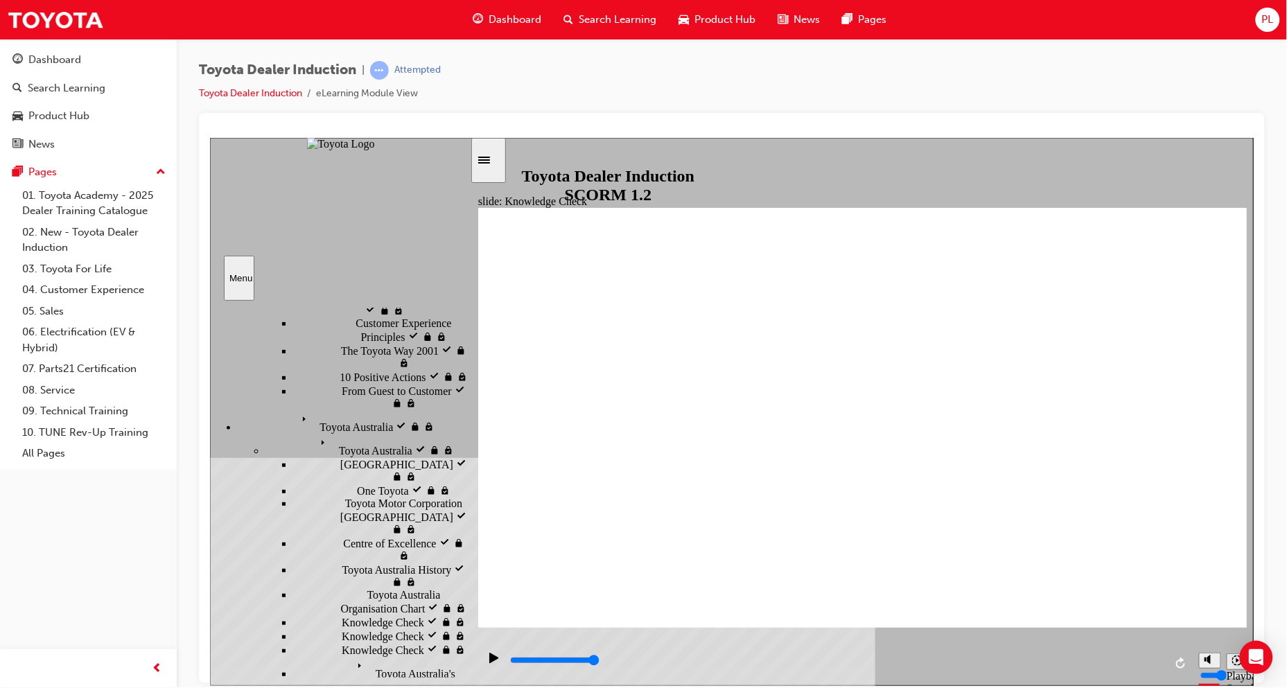
checkbox input "true"
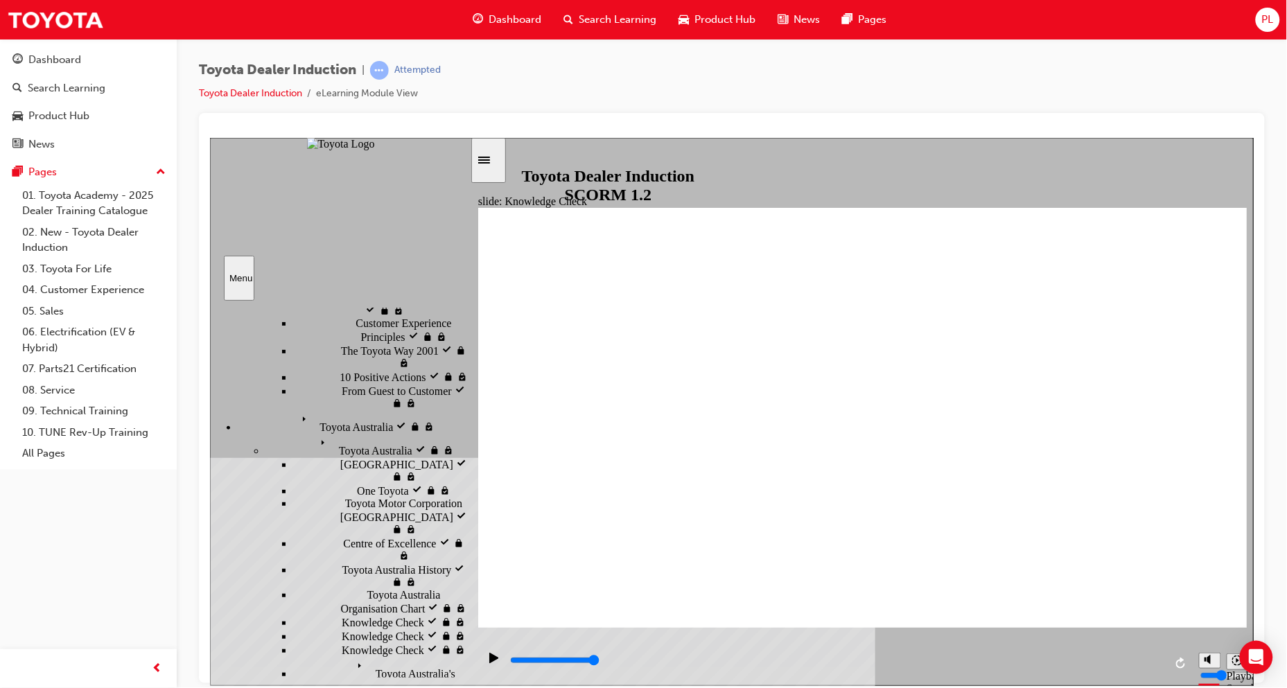
checkbox input "true"
type input "5000"
radio input "true"
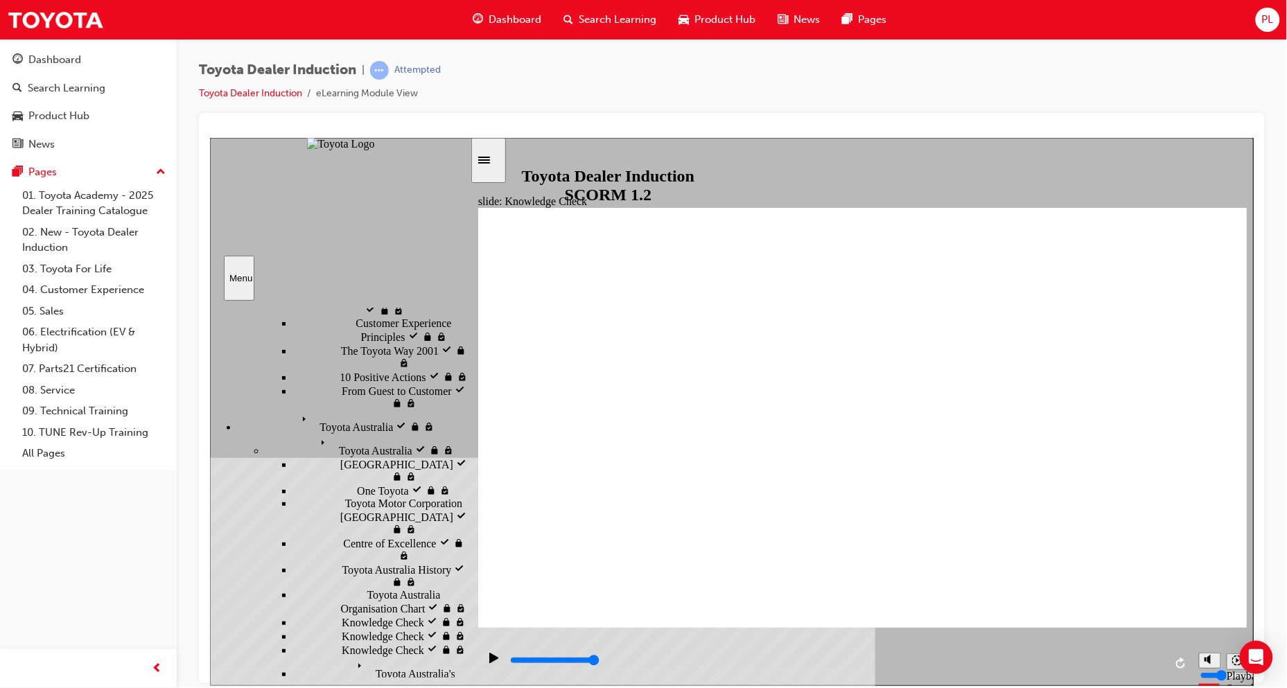
type input "5000"
checkbox input "true"
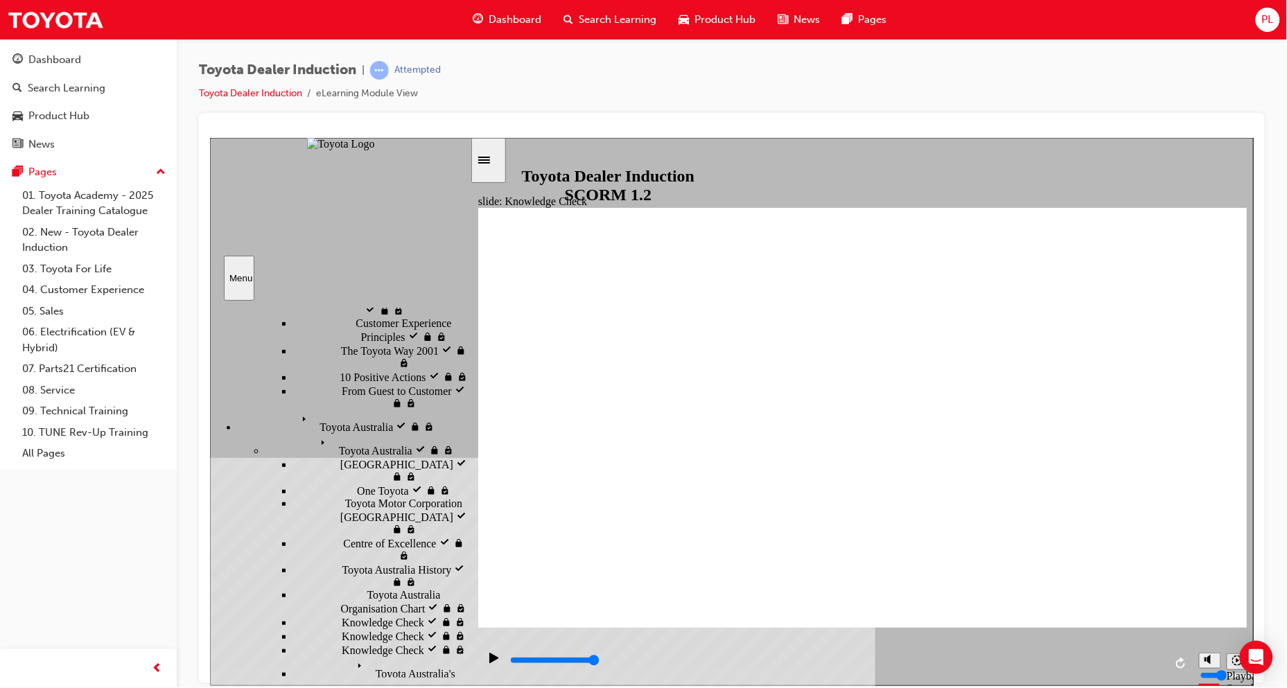
checkbox input "true"
type input "5000"
checkbox input "true"
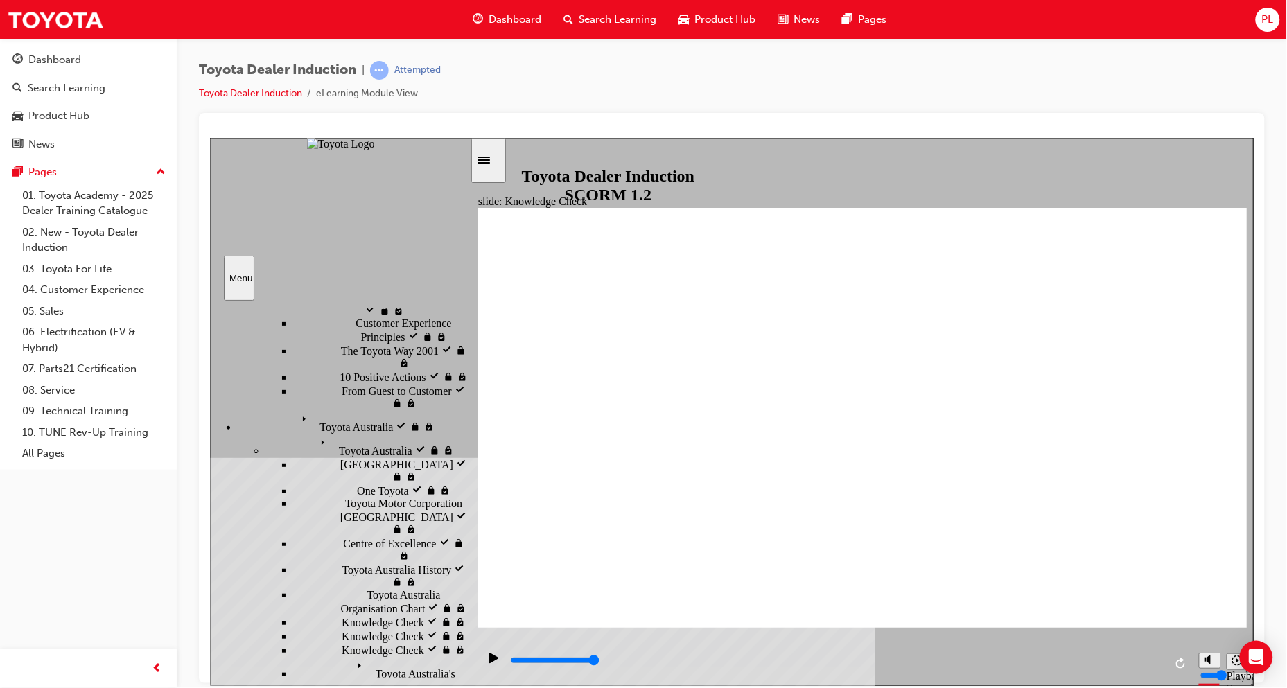
checkbox input "true"
drag, startPoint x: 684, startPoint y: 444, endPoint x: 806, endPoint y: 423, distance: 123.1
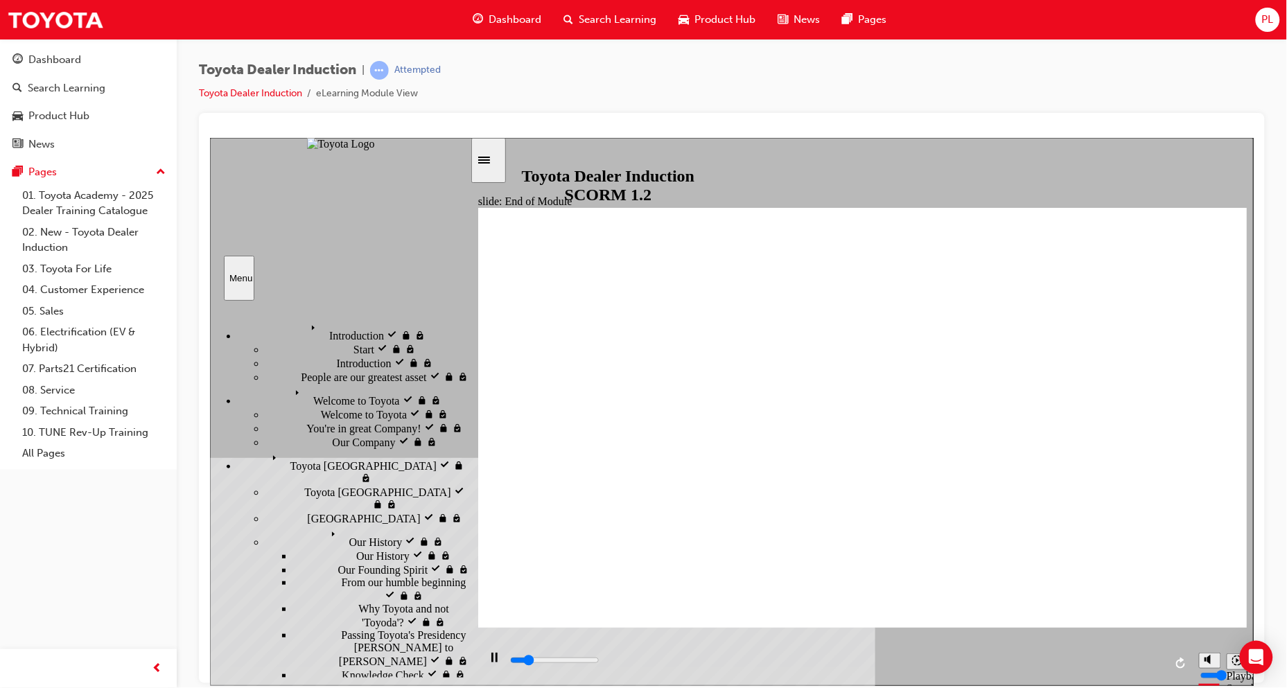
type input "1200"
checkbox input "true"
type input "1600"
checkbox input "true"
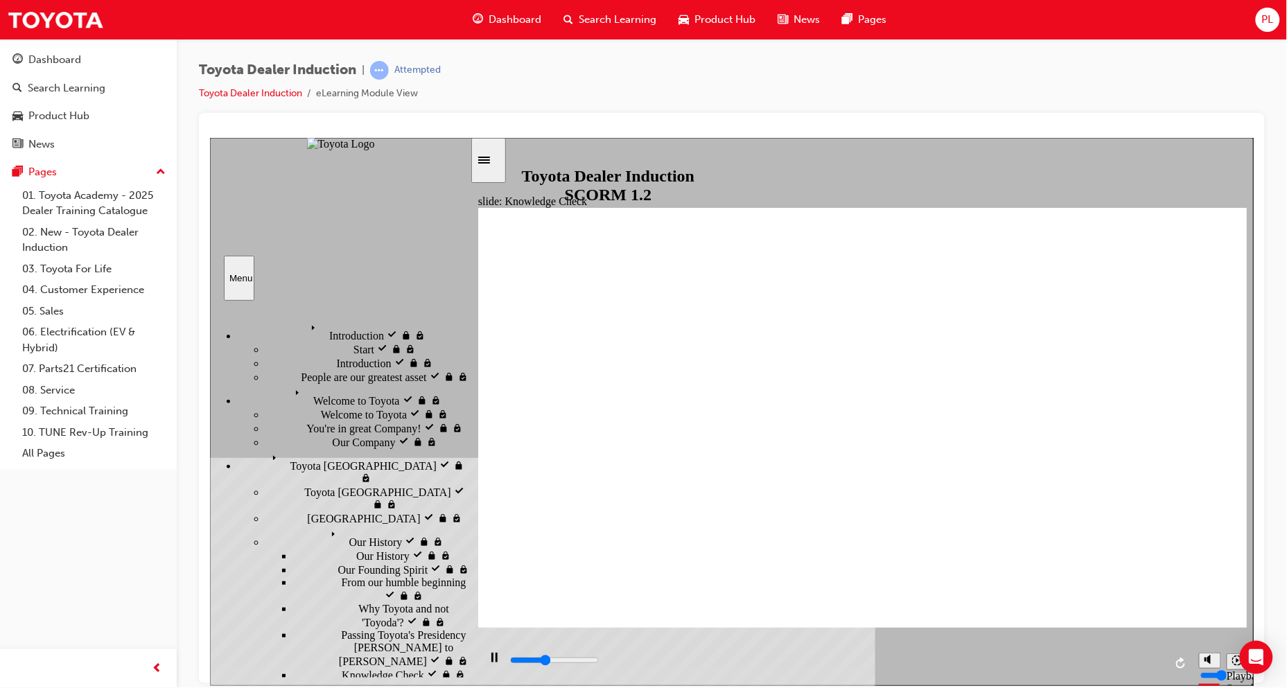
type input "2000"
checkbox input "true"
type input "2400"
checkbox input "true"
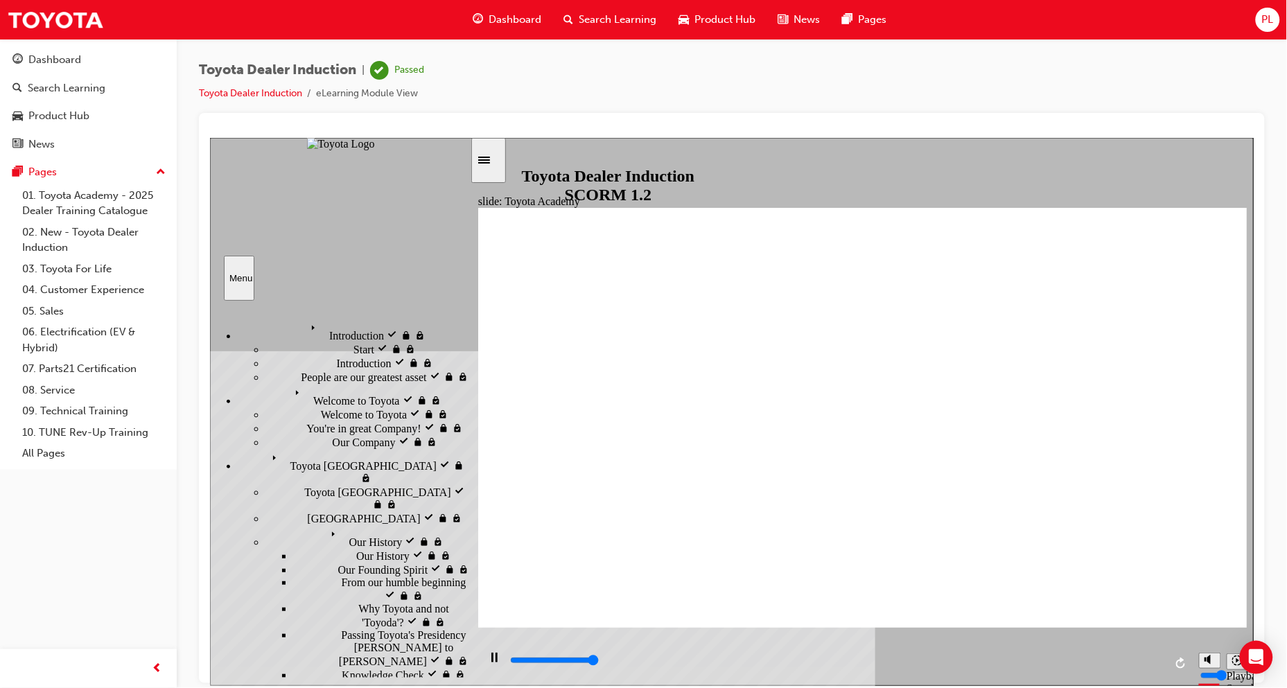
type input "9900"
